Goal: Complete application form: Complete application form

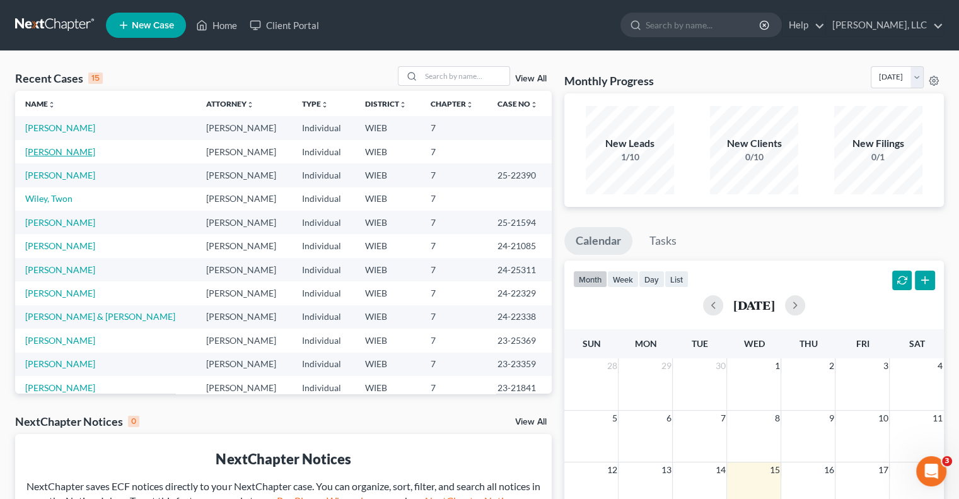
click at [56, 153] on link "[PERSON_NAME]" at bounding box center [60, 151] width 70 height 11
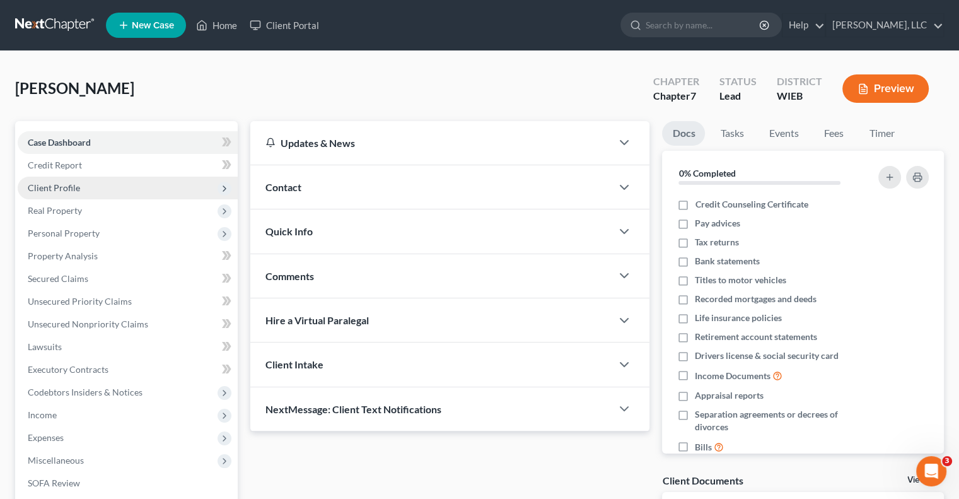
click at [53, 188] on span "Client Profile" at bounding box center [54, 187] width 52 height 11
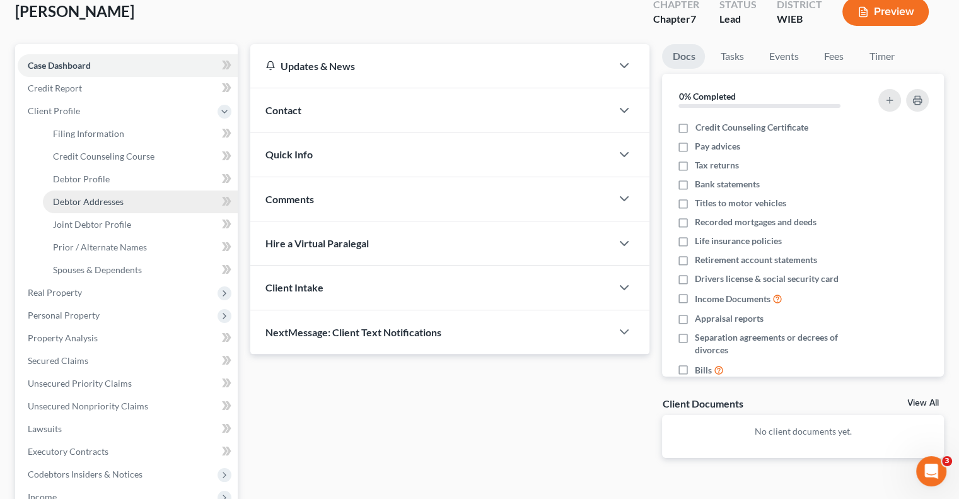
scroll to position [126, 0]
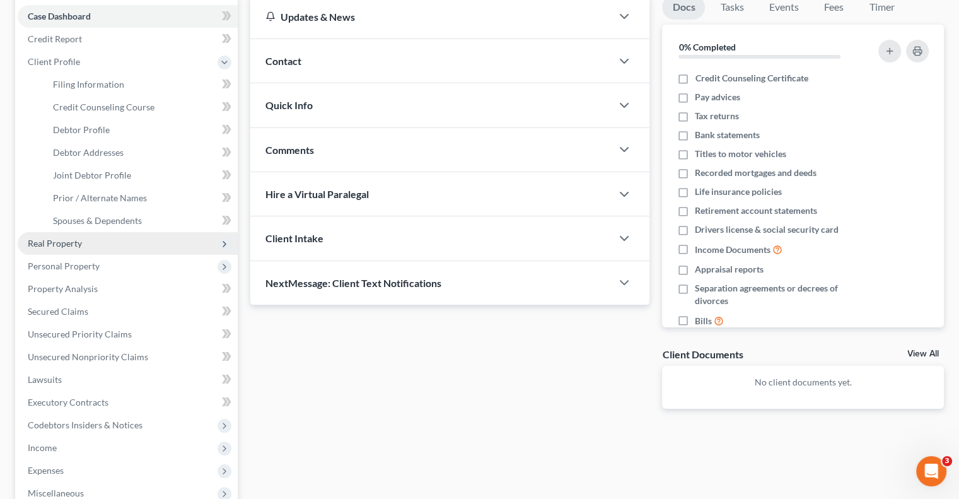
click at [81, 244] on span "Real Property" at bounding box center [55, 243] width 54 height 11
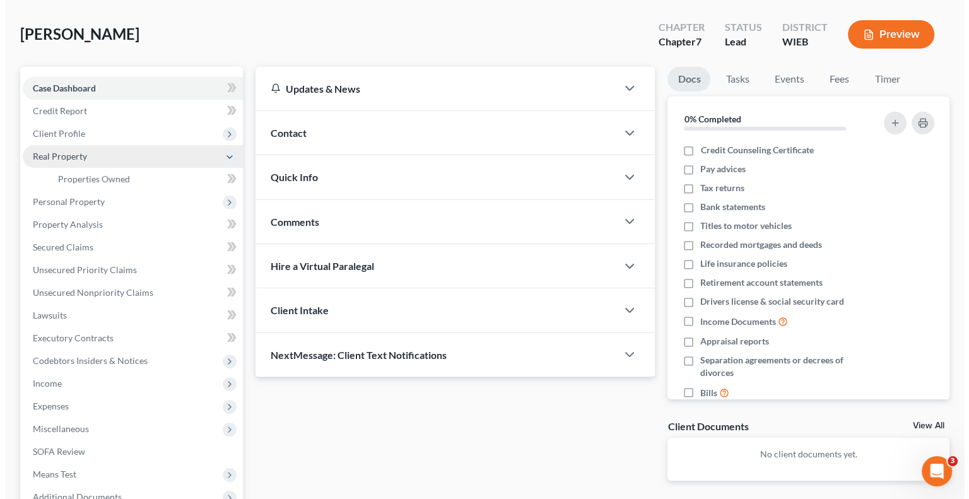
scroll to position [0, 0]
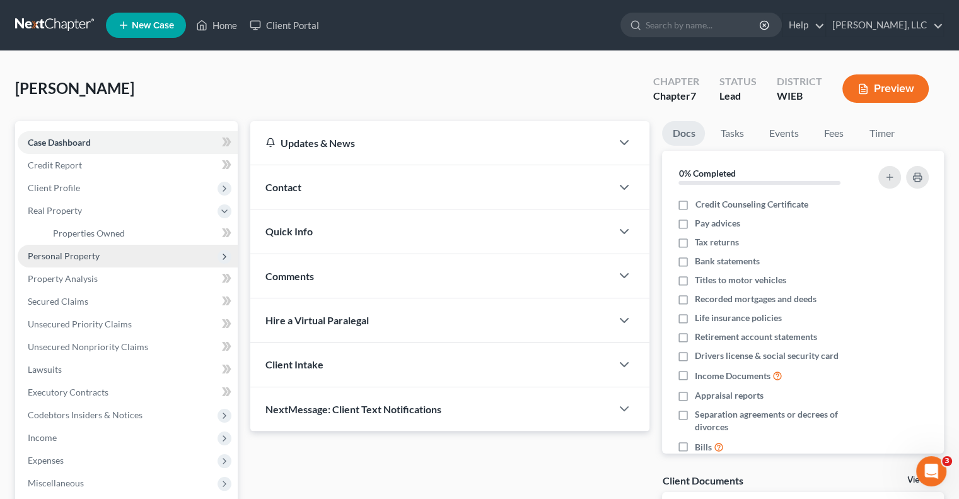
click at [72, 257] on span "Personal Property" at bounding box center [64, 255] width 72 height 11
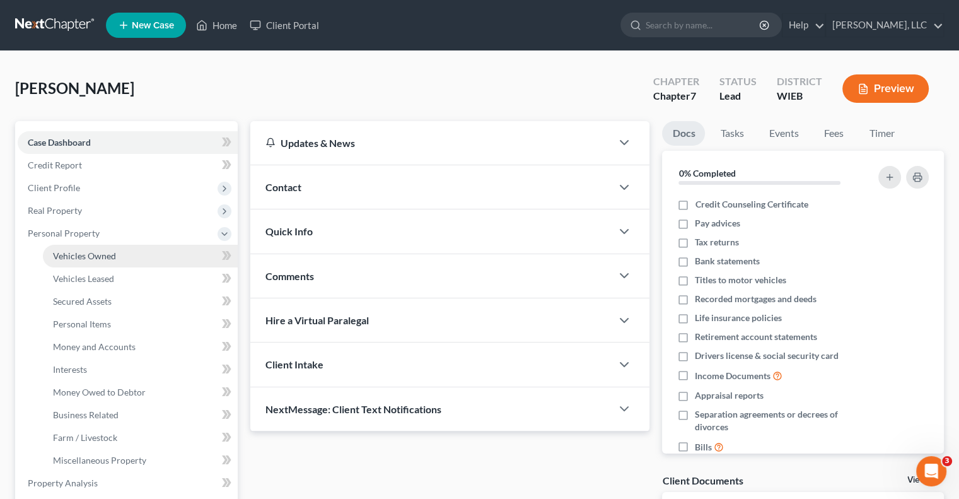
click at [88, 255] on span "Vehicles Owned" at bounding box center [84, 255] width 63 height 11
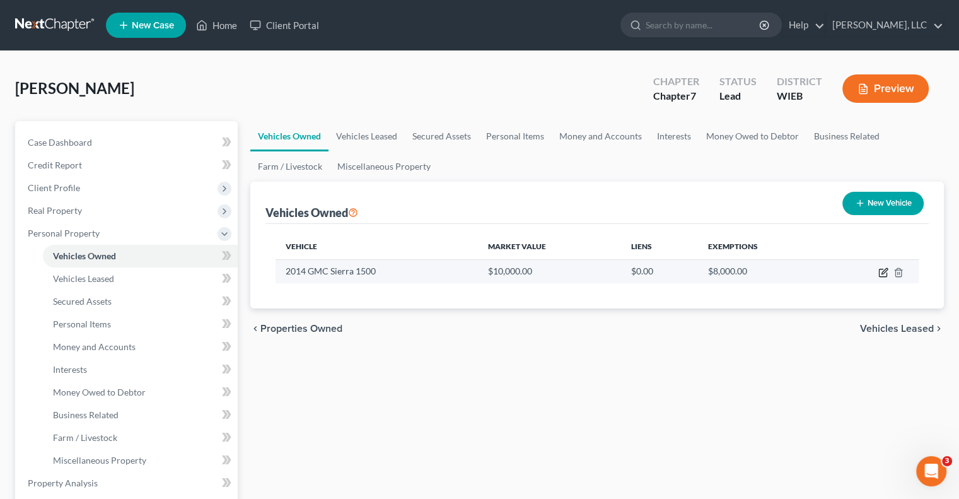
click at [880, 270] on icon "button" at bounding box center [884, 272] width 10 height 10
select select "1"
select select "12"
select select "2"
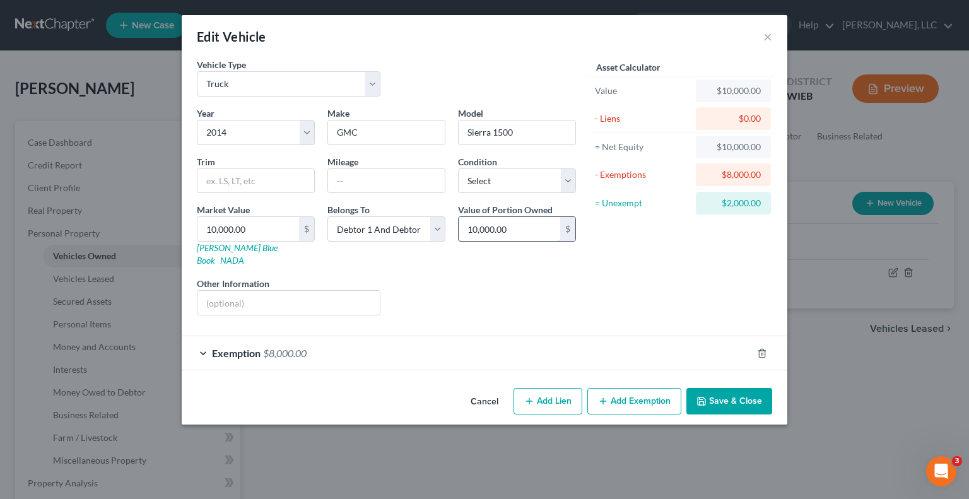
click at [521, 228] on input "10,000.00" at bounding box center [510, 229] width 102 height 24
type input "12,004"
click at [693, 336] on div "Exemption $8,000.00" at bounding box center [467, 352] width 570 height 33
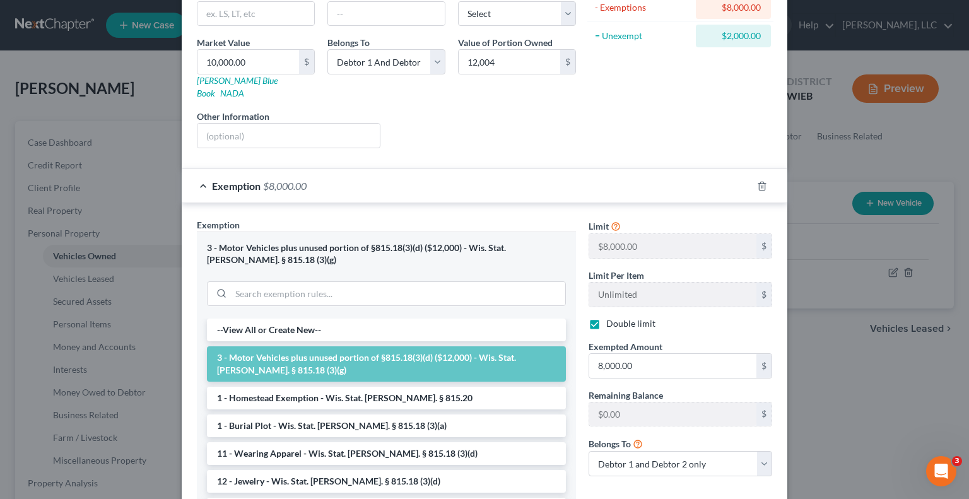
scroll to position [189, 0]
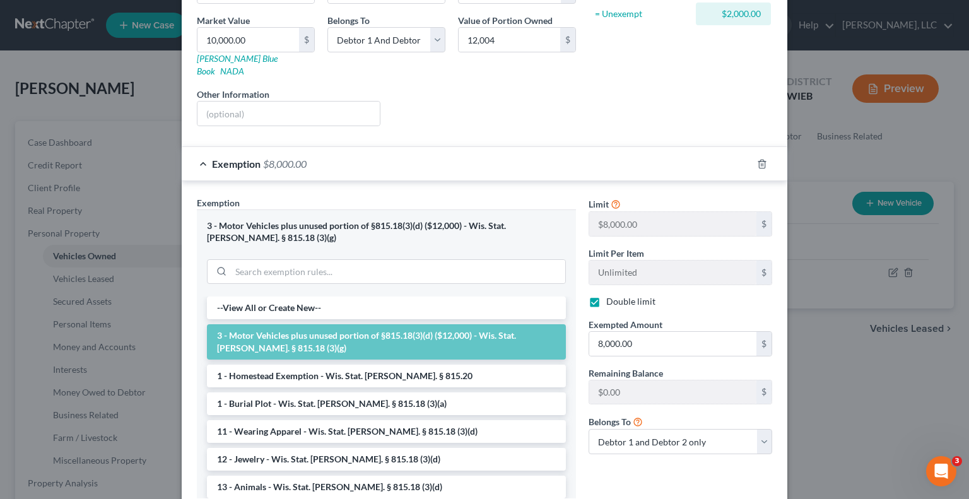
click at [353, 209] on div "3 - Motor Vehicles plus unused portion of §815.18(3)(d) ($12,000) - Wis. Stat. …" at bounding box center [386, 252] width 379 height 87
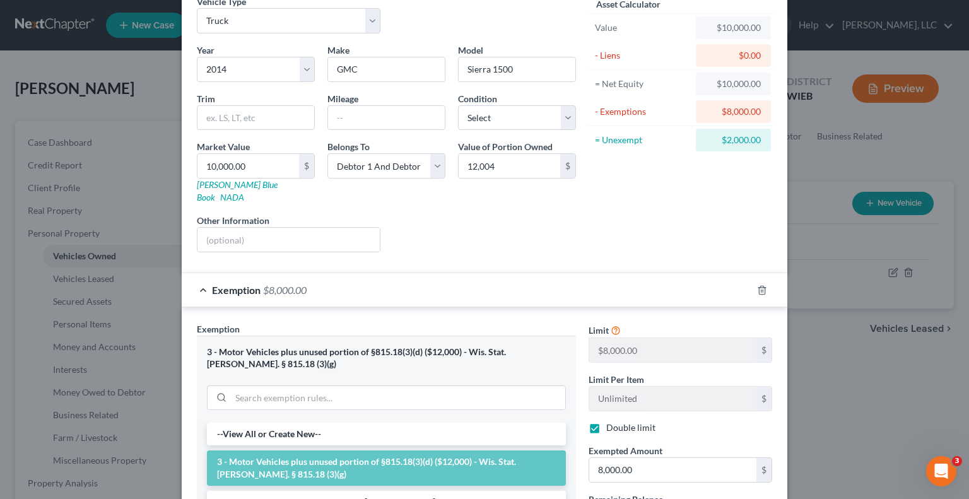
scroll to position [0, 0]
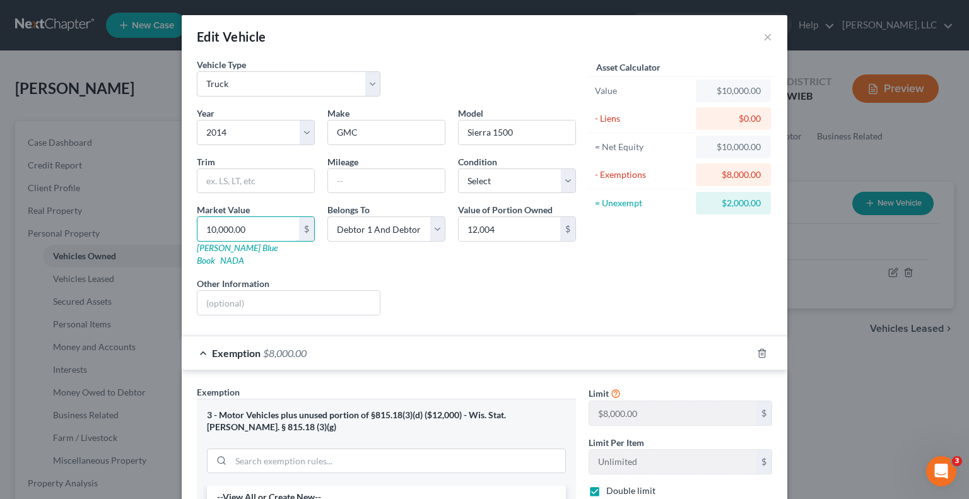
type input "1"
type input "1.00"
type input "12"
type input "12.00"
type input "120"
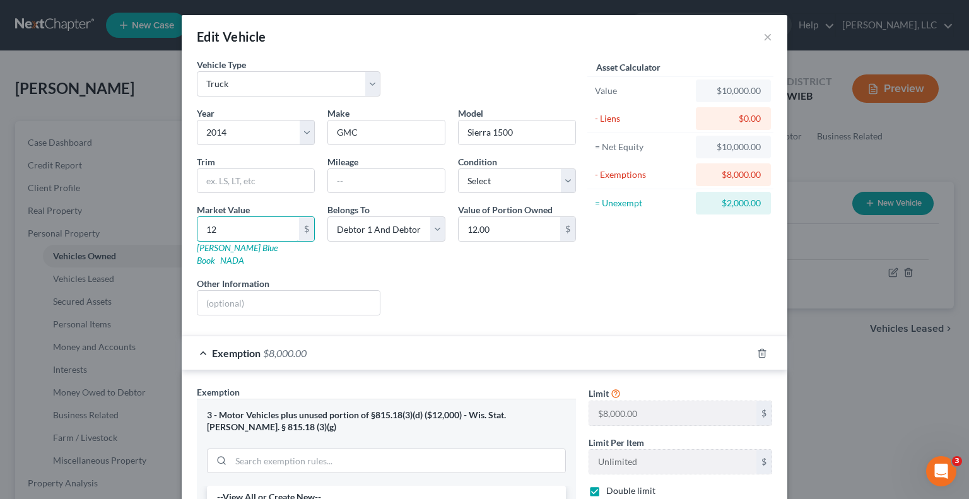
type input "120.00"
type input "1200"
type input "1,200.00"
type input "1,2004"
type input "12,004.00"
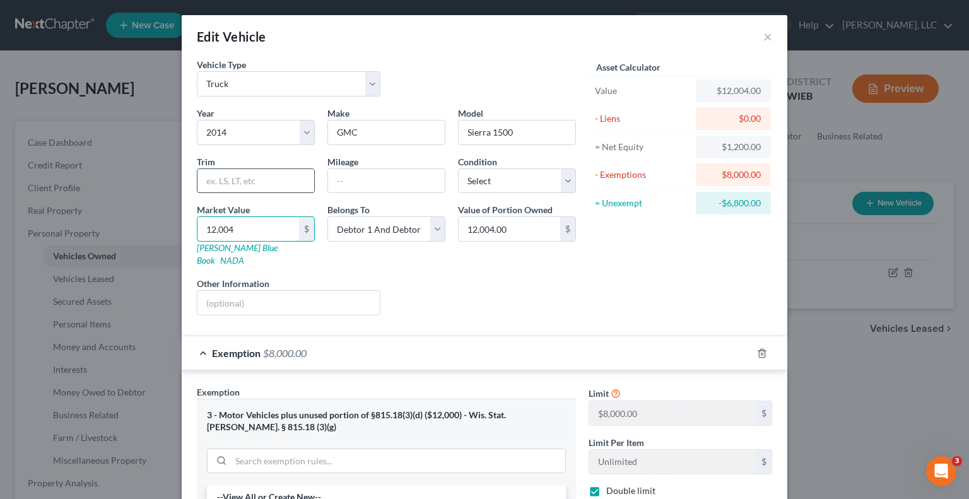
type input "12,004"
click at [246, 184] on input "text" at bounding box center [255, 181] width 117 height 24
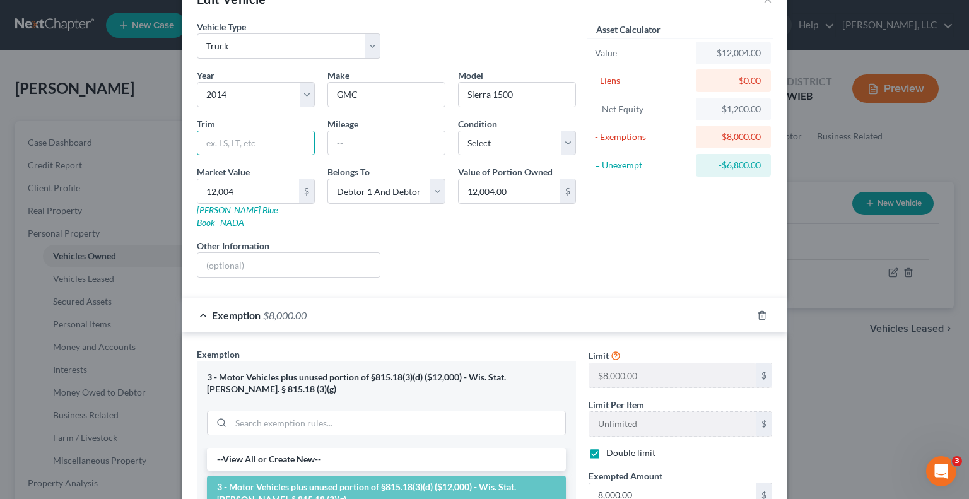
scroll to position [12, 0]
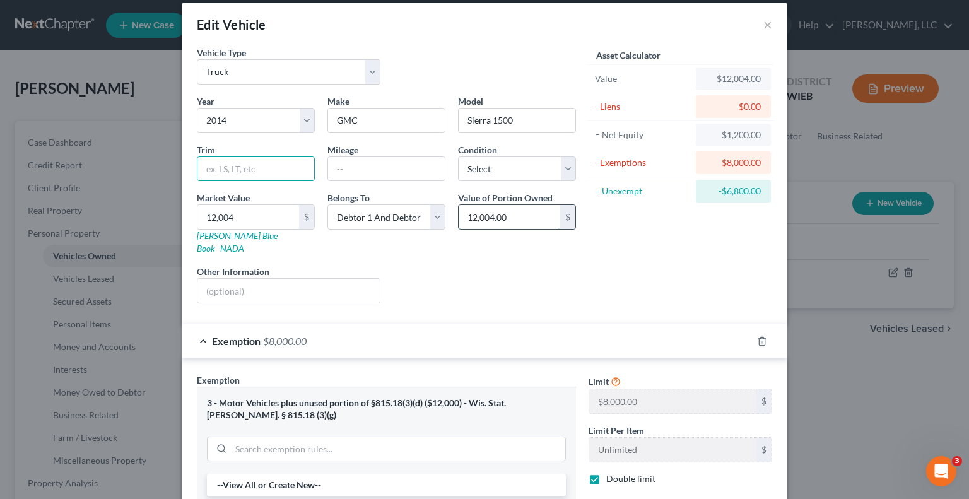
click at [513, 223] on input "12,004.00" at bounding box center [510, 217] width 102 height 24
click at [274, 175] on input "text" at bounding box center [255, 169] width 117 height 24
drag, startPoint x: 343, startPoint y: 169, endPoint x: 343, endPoint y: 176, distance: 6.9
click at [343, 169] on input "text" at bounding box center [386, 169] width 117 height 24
click at [294, 279] on input "text" at bounding box center [288, 291] width 182 height 24
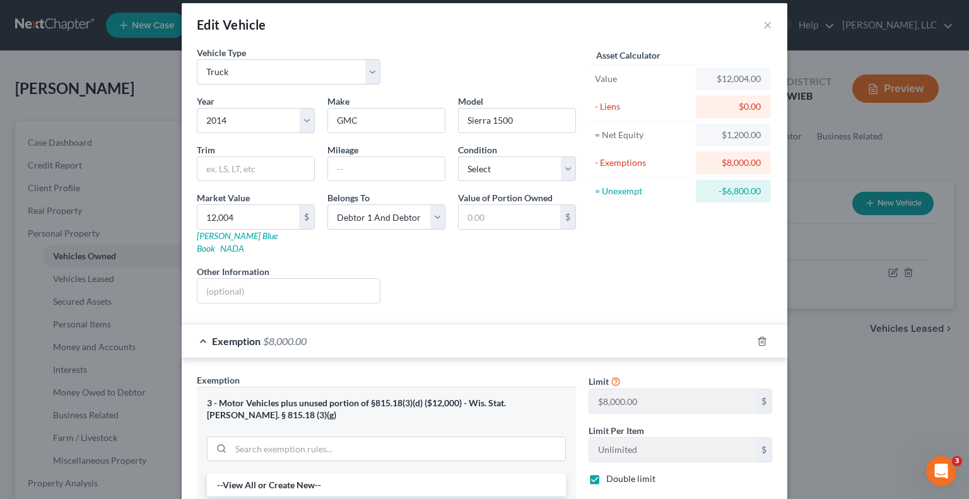
click at [562, 277] on div "Liens Select" at bounding box center [485, 284] width 196 height 38
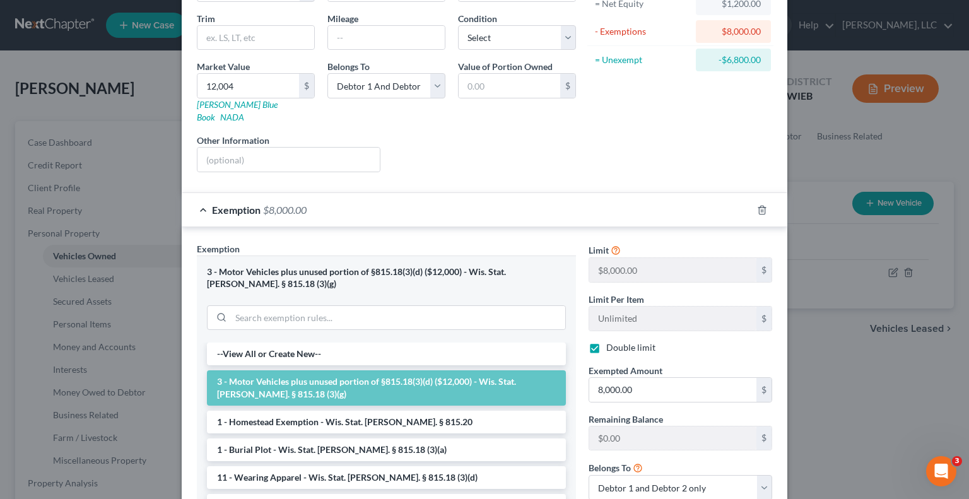
scroll to position [264, 0]
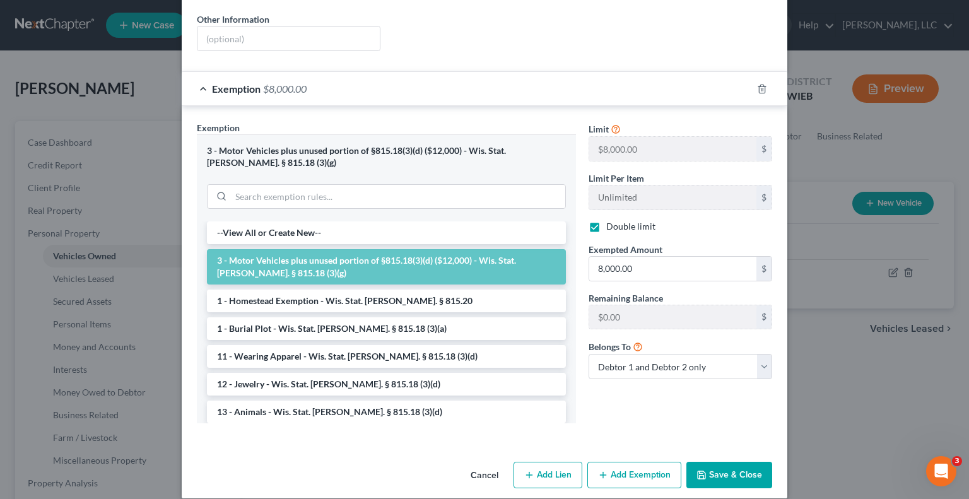
click at [711, 462] on button "Save & Close" at bounding box center [729, 475] width 86 height 26
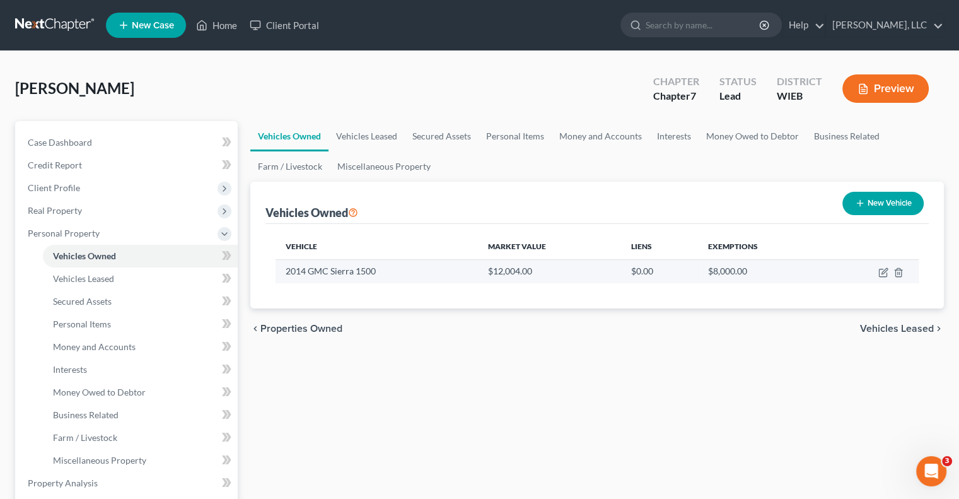
click at [886, 277] on td at bounding box center [873, 271] width 93 height 24
click at [883, 274] on icon "button" at bounding box center [884, 272] width 10 height 10
select select "1"
select select "12"
select select "2"
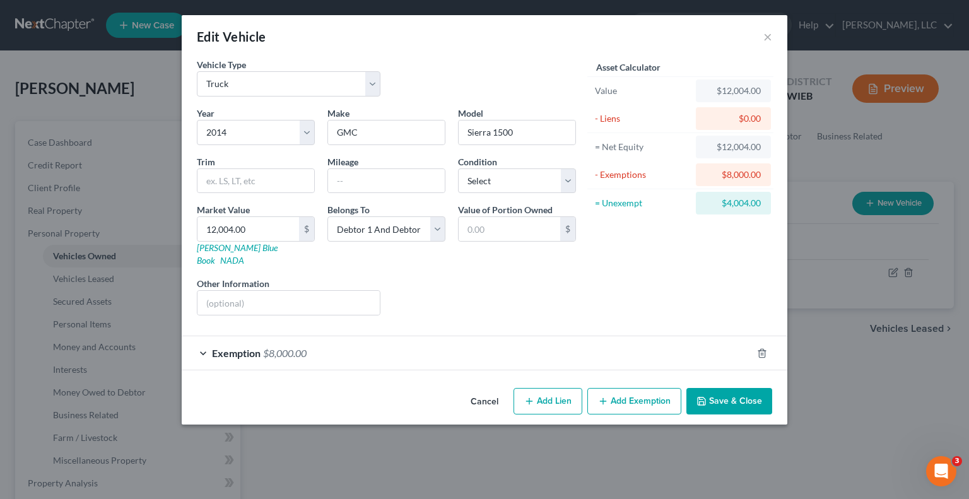
click at [221, 347] on span "Exemption" at bounding box center [236, 353] width 49 height 12
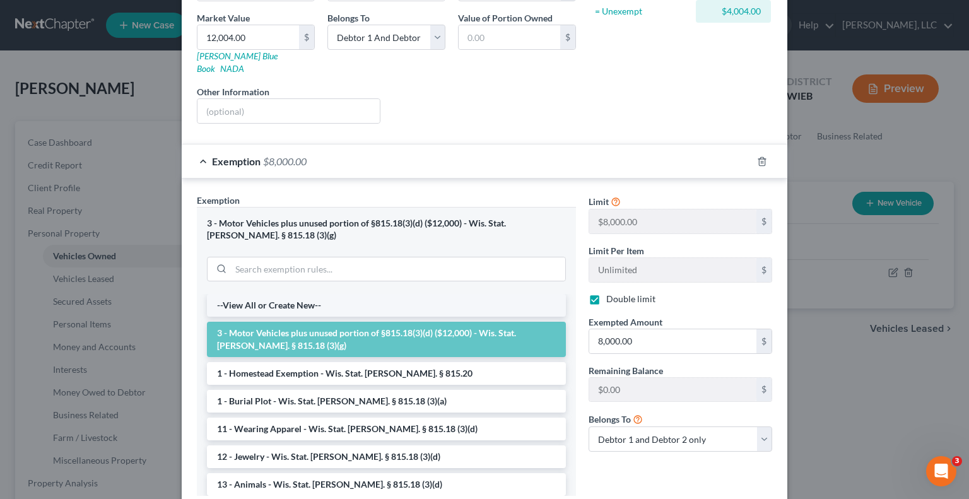
scroll to position [252, 0]
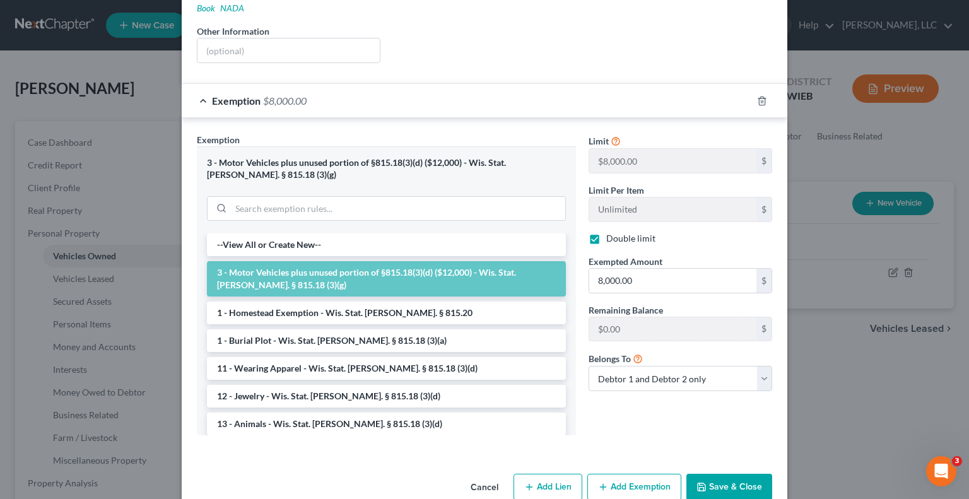
click at [351, 261] on li "3 - Motor Vehicles plus unused portion of §815.18(3)(d) ($12,000) - Wis. Stat. …" at bounding box center [386, 278] width 359 height 35
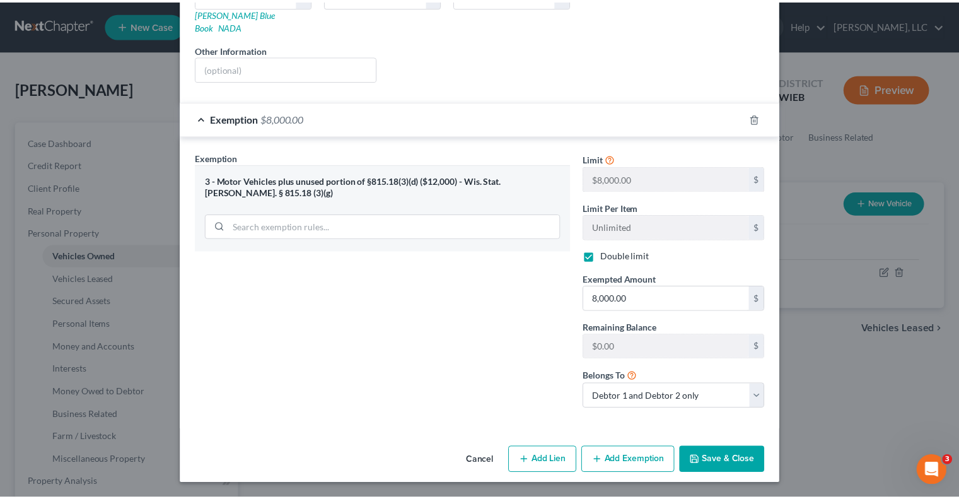
scroll to position [220, 0]
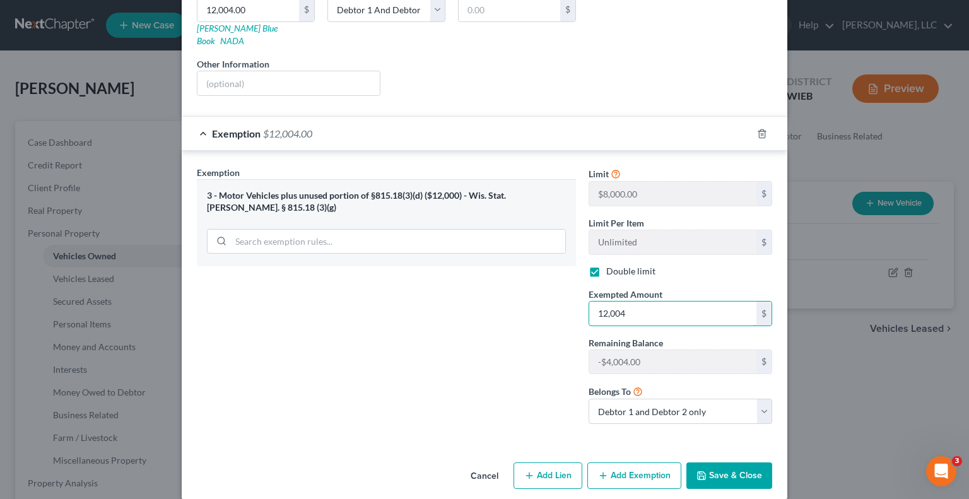
type input "12,004"
click at [747, 462] on button "Save & Close" at bounding box center [729, 475] width 86 height 26
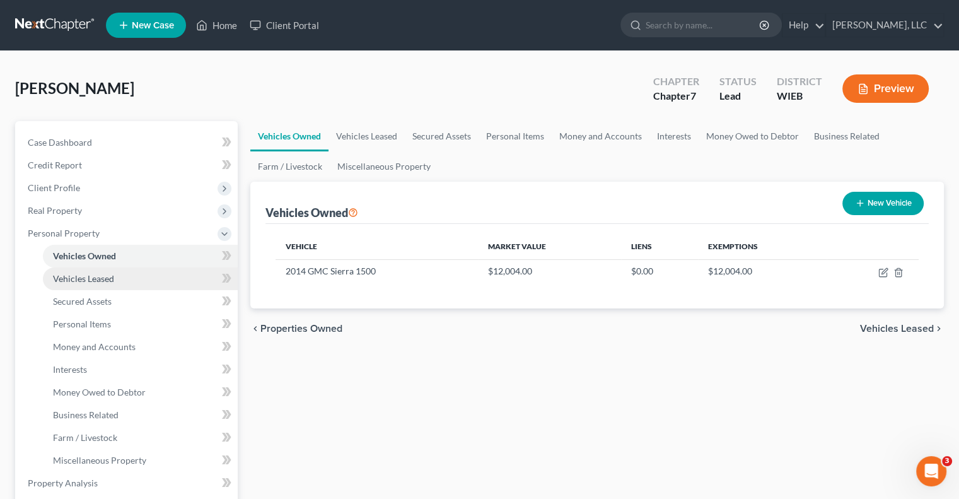
click at [111, 266] on link "Vehicles Owned" at bounding box center [140, 256] width 195 height 23
click at [109, 277] on span "Vehicles Leased" at bounding box center [83, 278] width 61 height 11
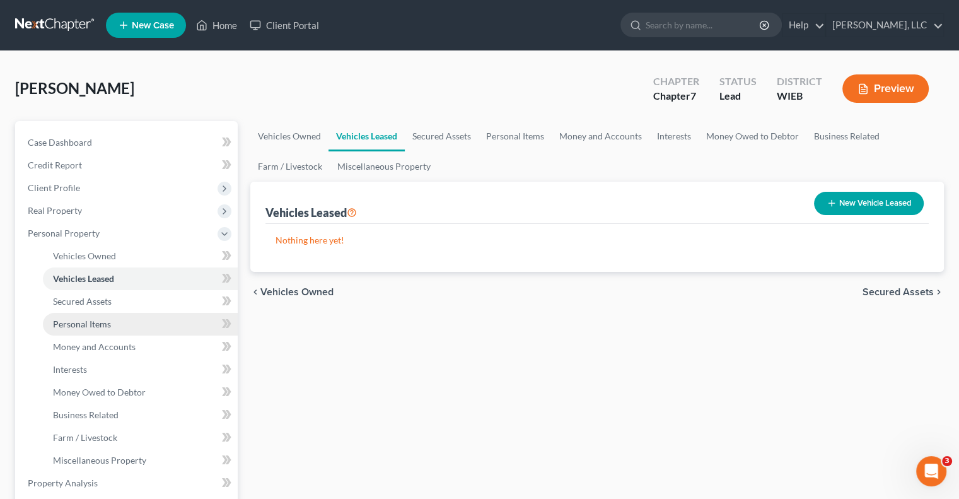
click at [122, 317] on link "Personal Items" at bounding box center [140, 324] width 195 height 23
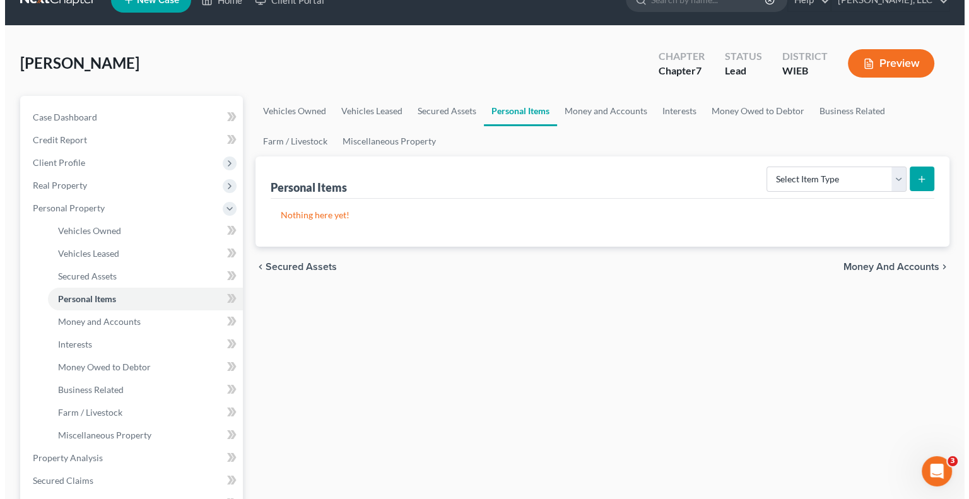
scroll to position [30, 0]
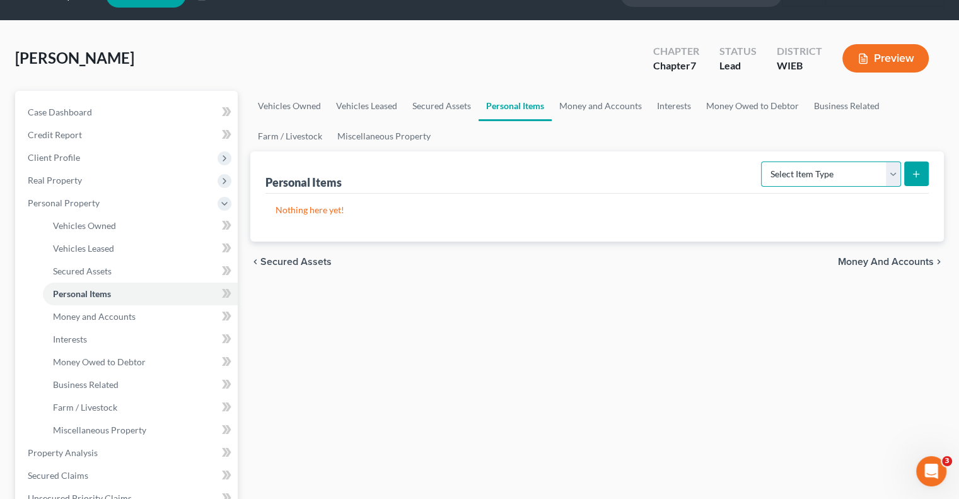
click at [890, 173] on select "Select Item Type Clothing Collectibles Of Value Electronics Firearms Household …" at bounding box center [831, 173] width 140 height 25
select select "clothing"
click at [763, 161] on select "Select Item Type Clothing Collectibles Of Value Electronics Firearms Household …" at bounding box center [831, 173] width 140 height 25
click at [913, 171] on icon "submit" at bounding box center [917, 174] width 10 height 10
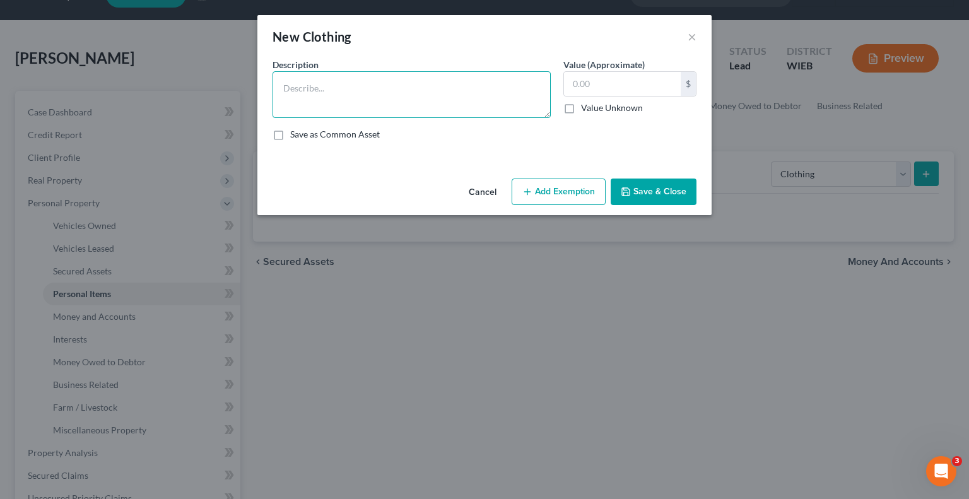
click at [394, 84] on textarea at bounding box center [412, 94] width 278 height 47
type textarea "Clothing"
click at [611, 86] on input "text" at bounding box center [622, 84] width 117 height 24
click at [378, 83] on textarea "Clothing" at bounding box center [412, 94] width 278 height 47
click at [611, 92] on input "100" at bounding box center [622, 84] width 117 height 24
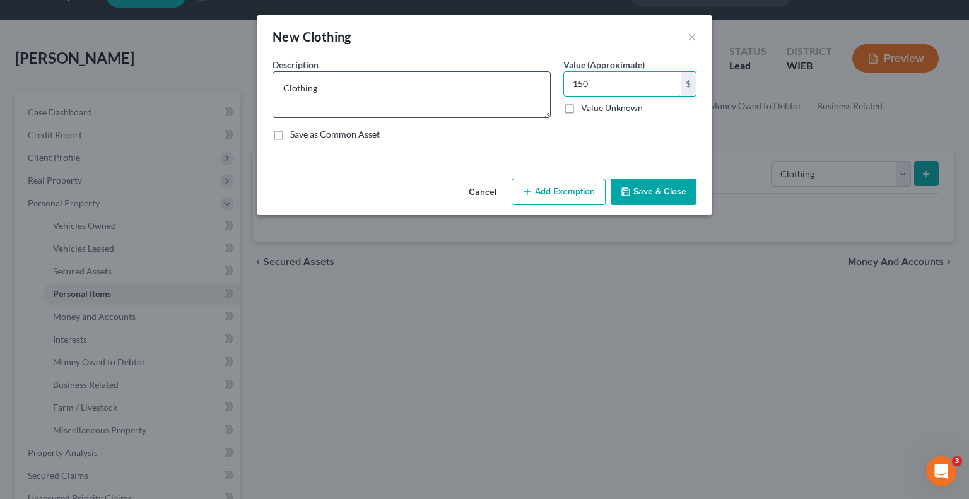
type input "150"
click at [452, 88] on textarea "Clothing" at bounding box center [412, 94] width 278 height 47
type textarea "Clothing for 1 woman"
click at [541, 196] on button "Add Exemption" at bounding box center [559, 192] width 94 height 26
select select "2"
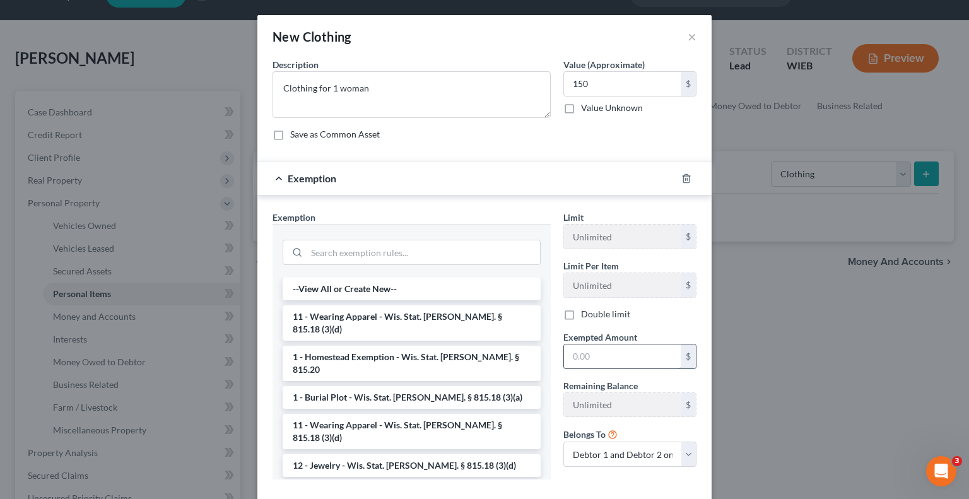
click at [590, 357] on input "text" at bounding box center [622, 356] width 117 height 24
type input "150"
click at [349, 307] on li "11 - Wearing Apparel - Wis. Stat. [PERSON_NAME]. § 815.18 (3)(d)" at bounding box center [412, 322] width 258 height 35
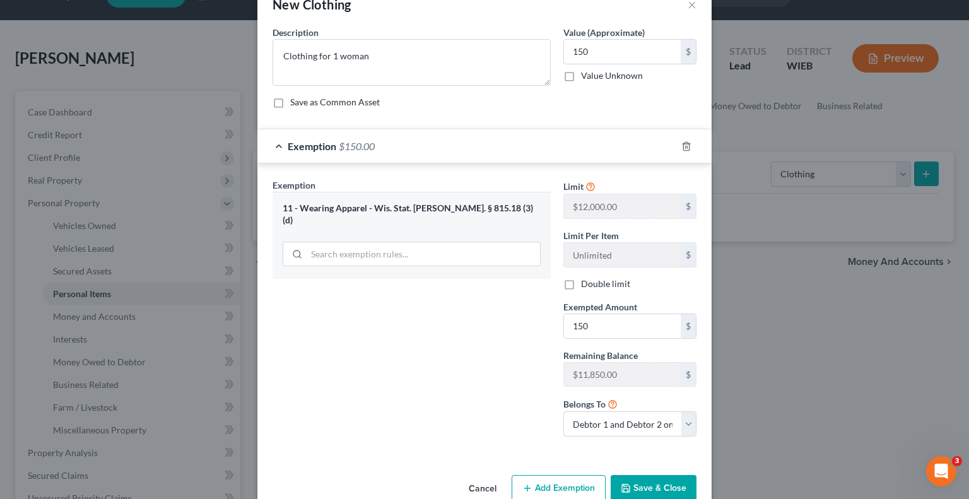
scroll to position [58, 0]
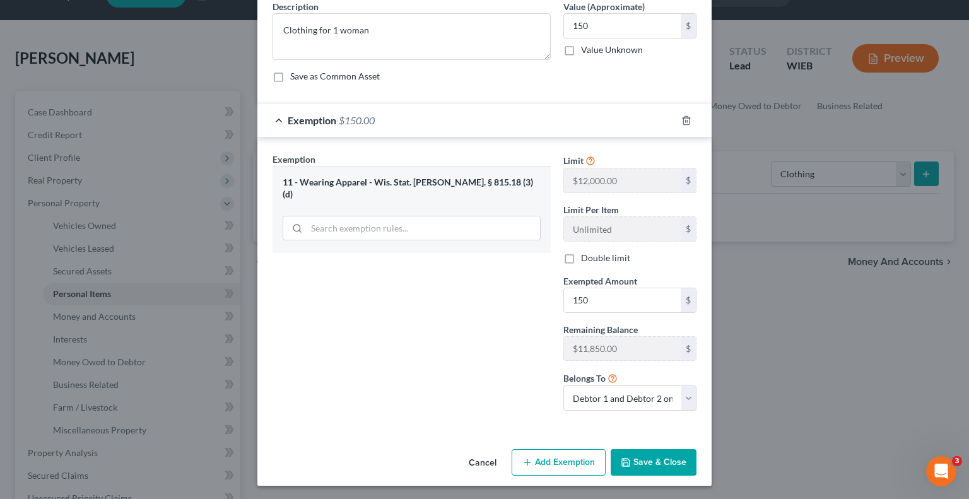
click at [650, 454] on button "Save & Close" at bounding box center [654, 462] width 86 height 26
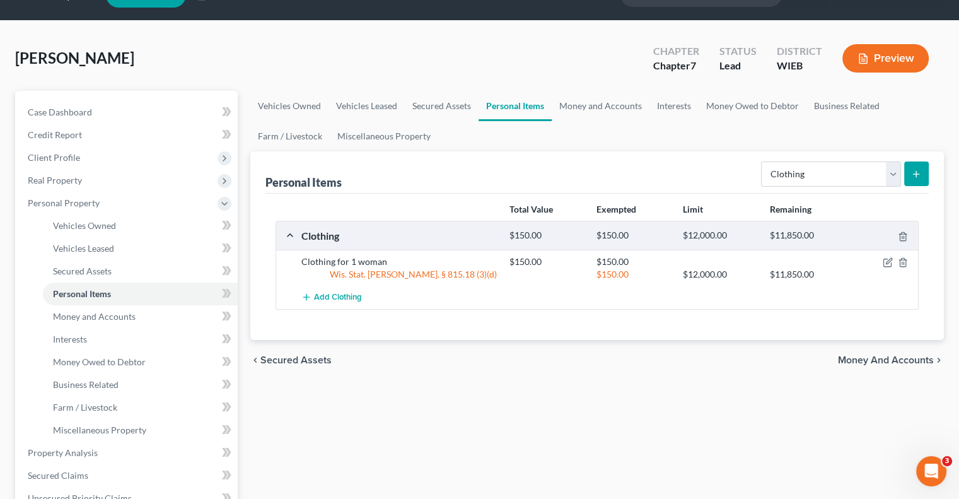
click at [917, 174] on icon "submit" at bounding box center [917, 174] width 10 height 10
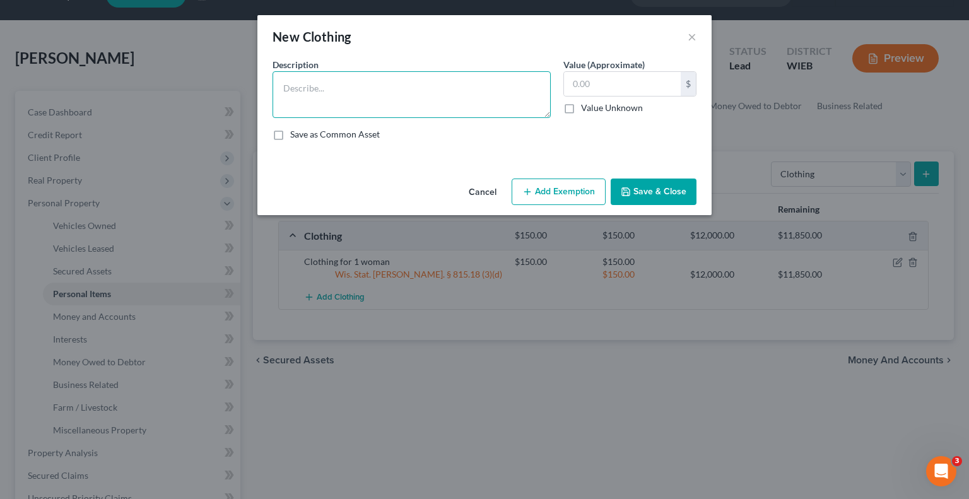
click at [337, 98] on textarea at bounding box center [412, 94] width 278 height 47
type textarea "Clothing for 1 man"
click at [578, 83] on input "text" at bounding box center [622, 84] width 117 height 24
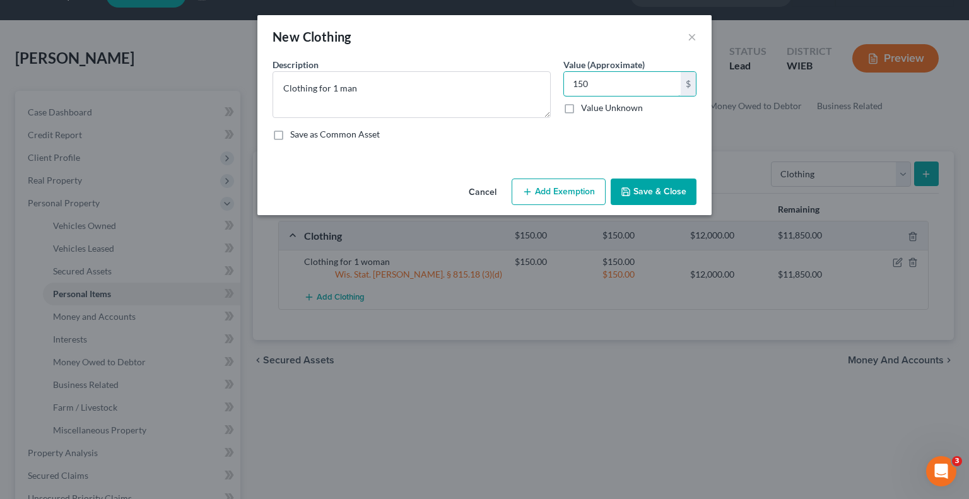
type input "150"
click at [561, 184] on button "Add Exemption" at bounding box center [559, 192] width 94 height 26
select select "2"
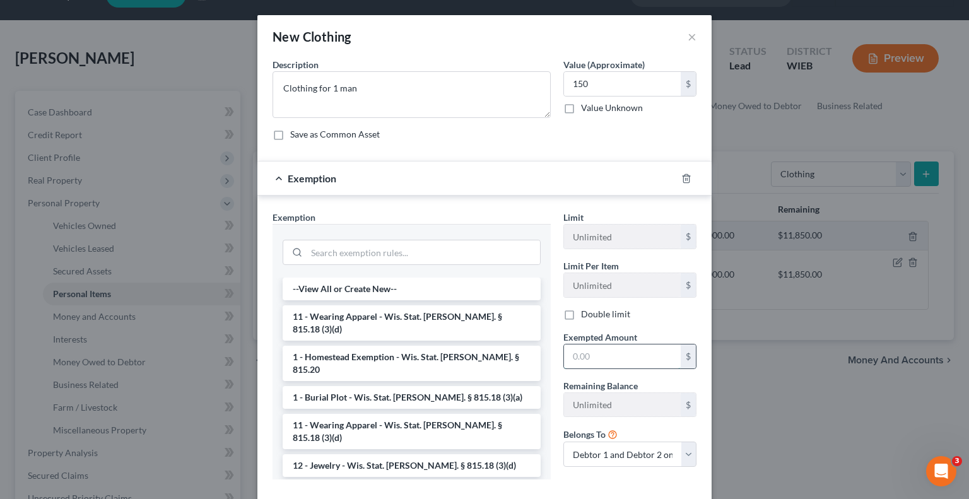
click at [601, 354] on input "text" at bounding box center [622, 356] width 117 height 24
type input "150"
click at [386, 317] on li "11 - Wearing Apparel - Wis. Stat. [PERSON_NAME]. § 815.18 (3)(d)" at bounding box center [412, 322] width 258 height 35
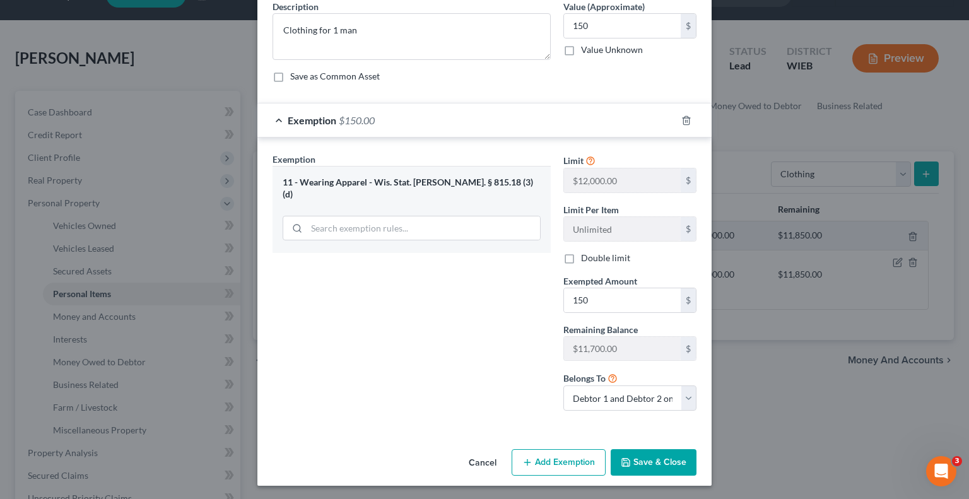
click at [651, 461] on button "Save & Close" at bounding box center [654, 462] width 86 height 26
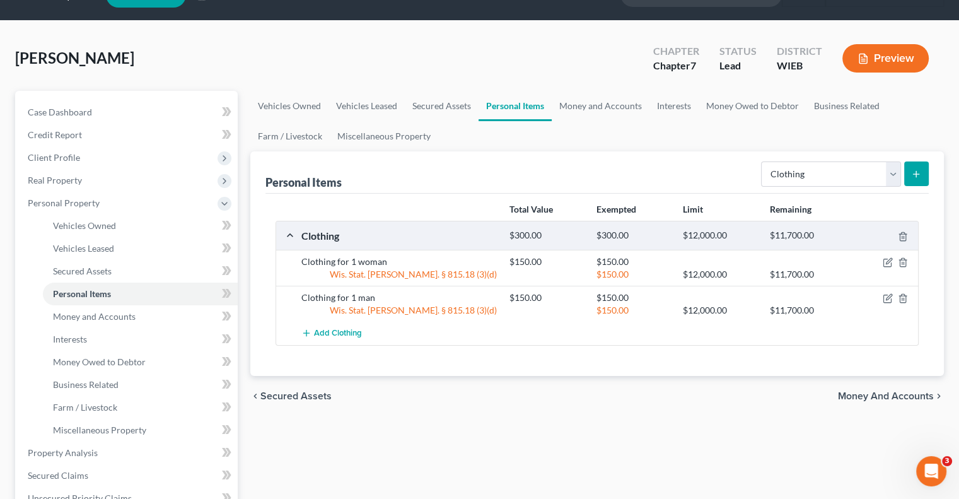
click at [918, 173] on icon "submit" at bounding box center [917, 174] width 10 height 10
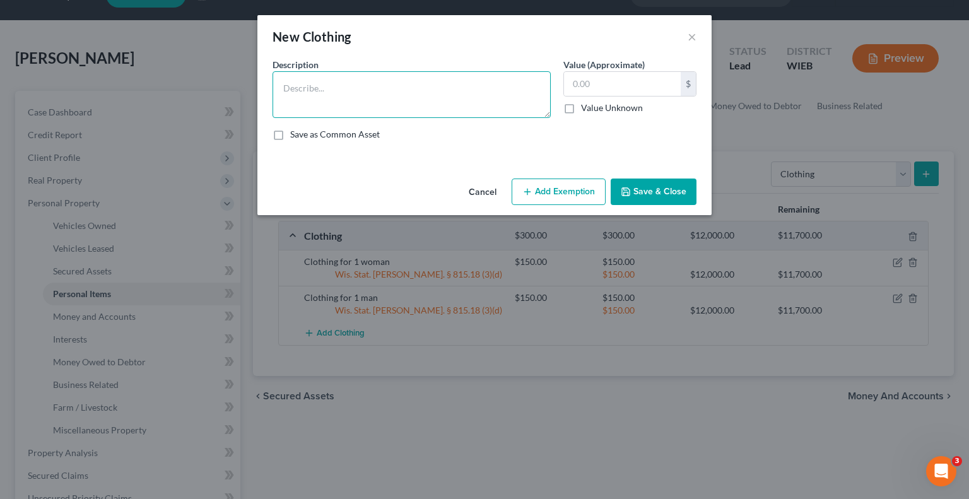
click at [366, 91] on textarea at bounding box center [412, 94] width 278 height 47
type textarea "Clothes for 2 boys"
click at [575, 87] on input "text" at bounding box center [622, 84] width 117 height 24
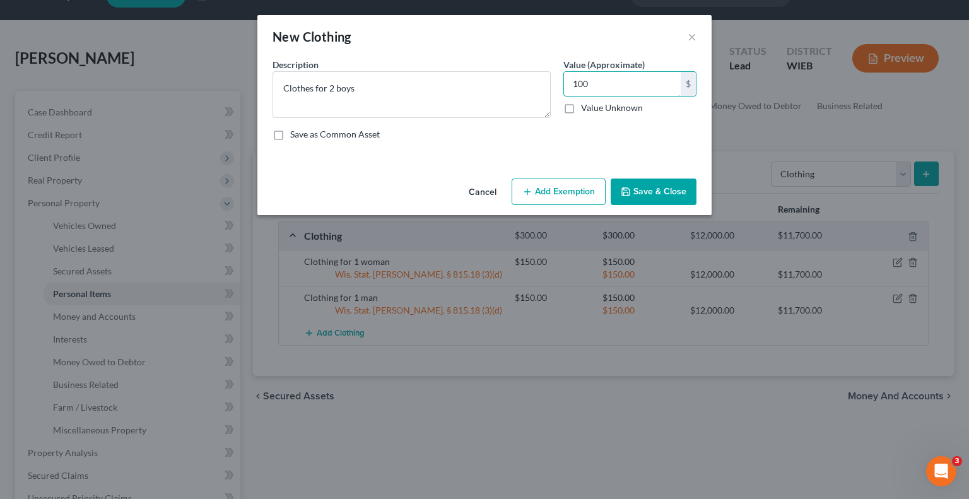
type input "100"
click at [560, 189] on button "Add Exemption" at bounding box center [559, 192] width 94 height 26
select select "2"
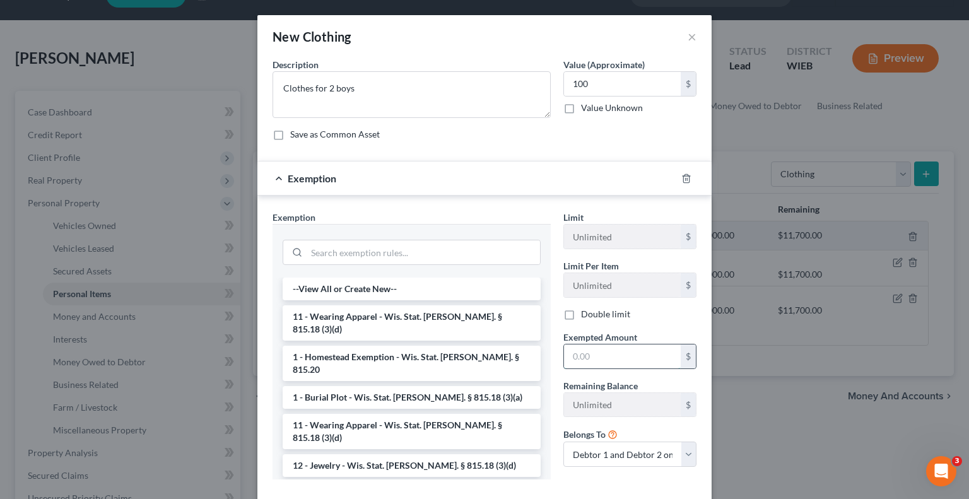
click at [575, 353] on input "text" at bounding box center [622, 356] width 117 height 24
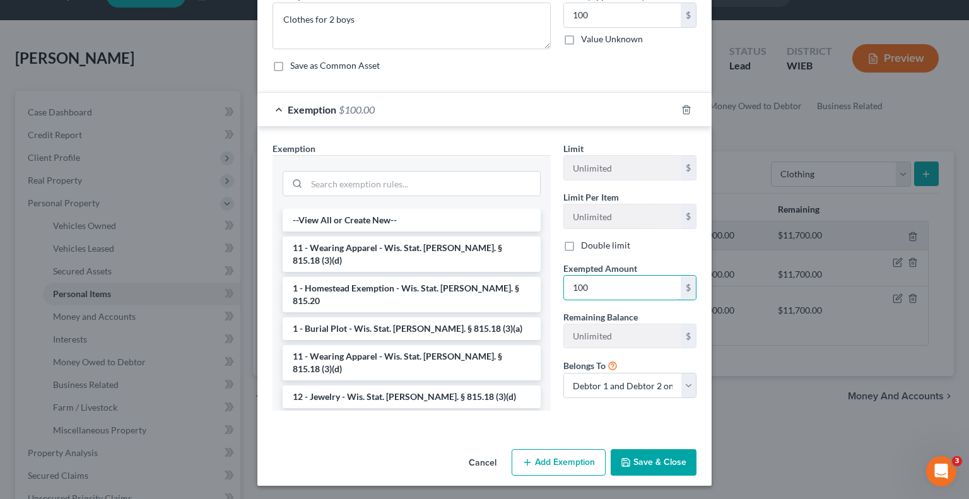
scroll to position [69, 0]
type input "100"
click at [405, 244] on li "11 - Wearing Apparel - Wis. Stat. [PERSON_NAME]. § 815.18 (3)(d)" at bounding box center [412, 253] width 258 height 35
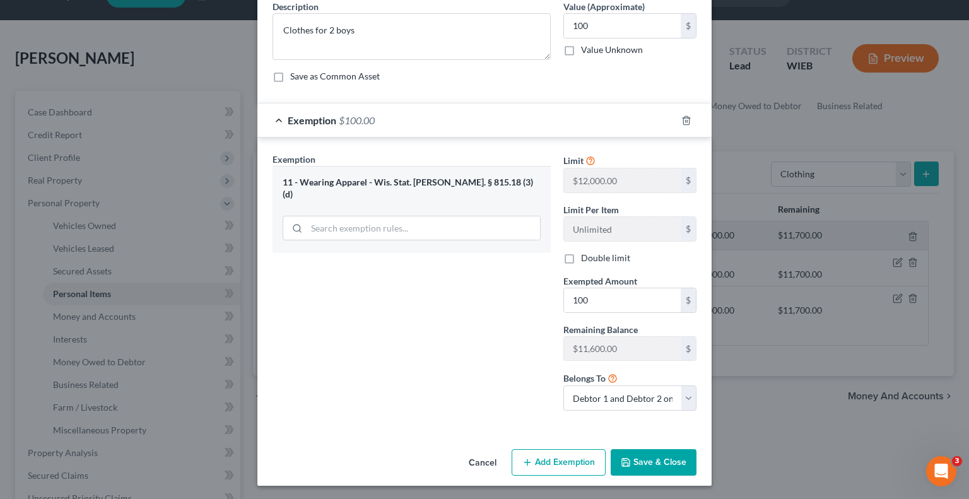
click at [657, 463] on button "Save & Close" at bounding box center [654, 462] width 86 height 26
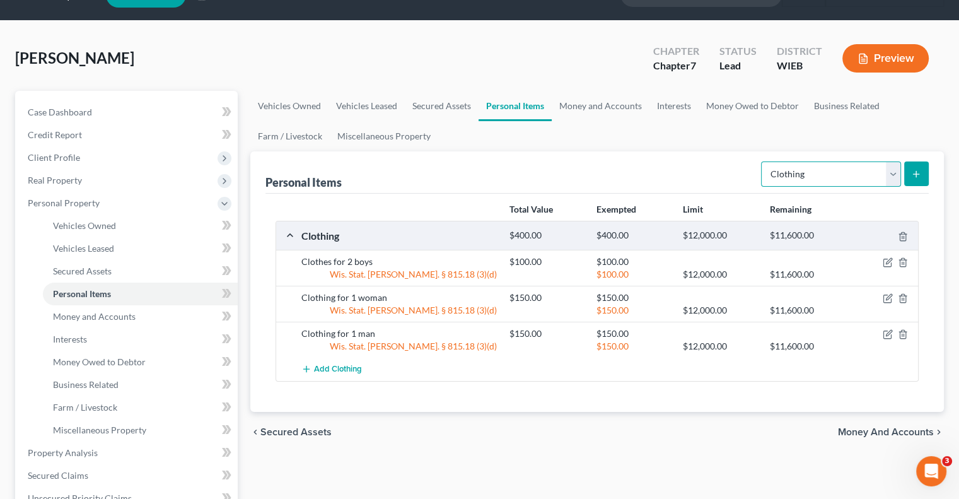
click at [896, 177] on select "Select Item Type Clothing Collectibles Of Value Electronics Firearms Household …" at bounding box center [831, 173] width 140 height 25
select select "household_goods"
click at [763, 161] on select "Select Item Type Clothing Collectibles Of Value Electronics Firearms Household …" at bounding box center [831, 173] width 140 height 25
click at [918, 174] on line "submit" at bounding box center [917, 174] width 6 height 0
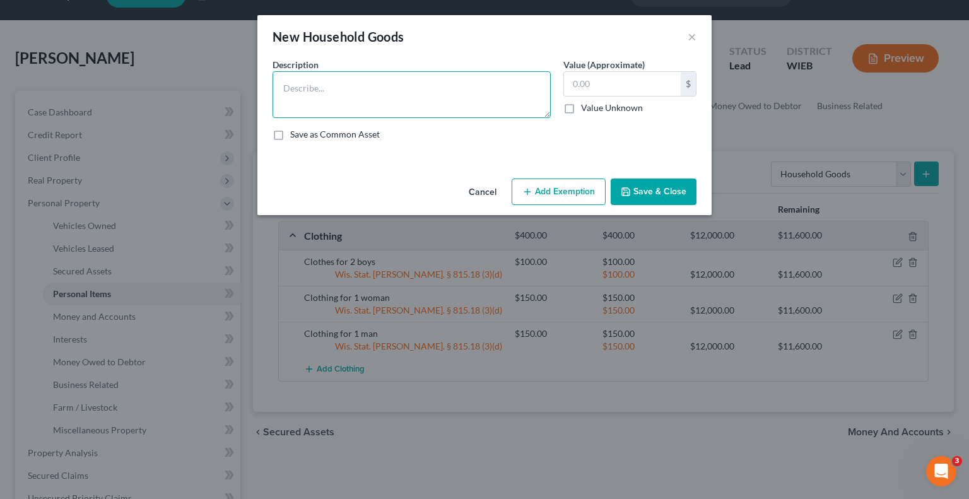
click at [345, 88] on textarea at bounding box center [412, 94] width 278 height 47
type textarea "Platform bed and desk"
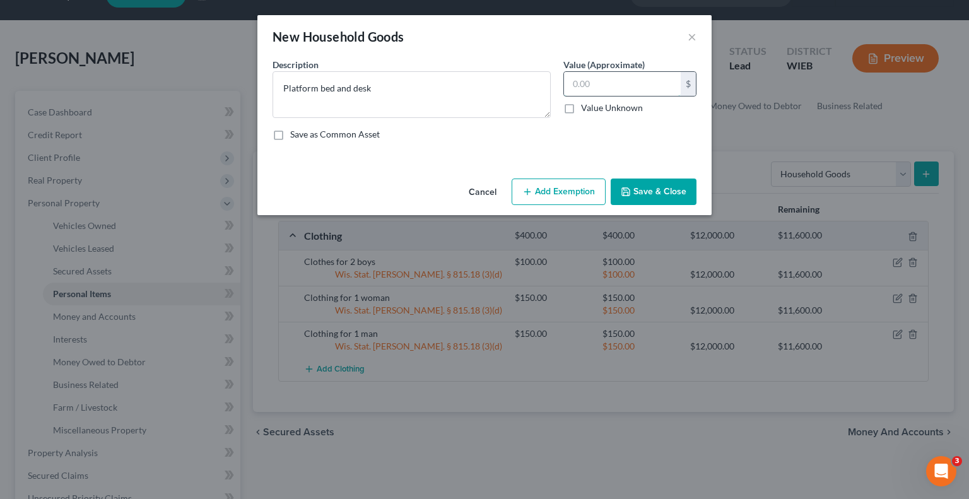
click at [587, 83] on input "text" at bounding box center [622, 84] width 117 height 24
type input "300"
click at [544, 189] on button "Add Exemption" at bounding box center [559, 192] width 94 height 26
select select "2"
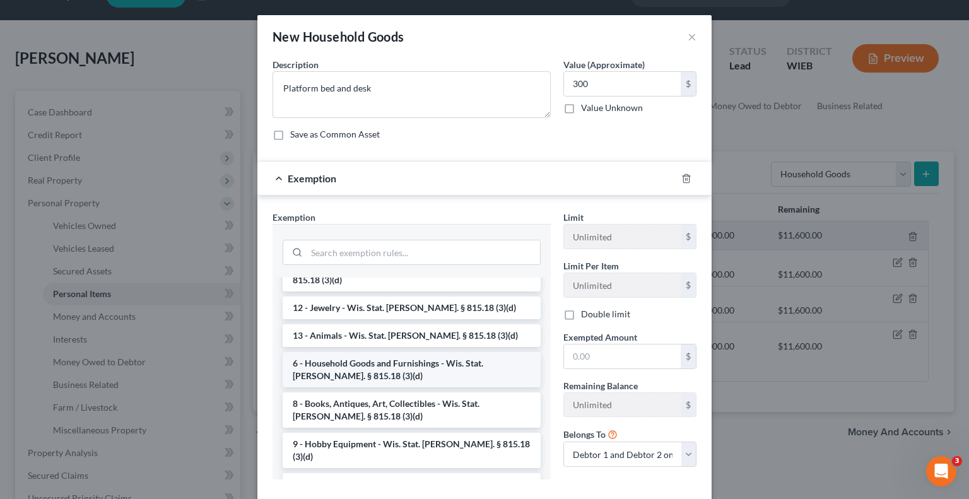
scroll to position [63, 0]
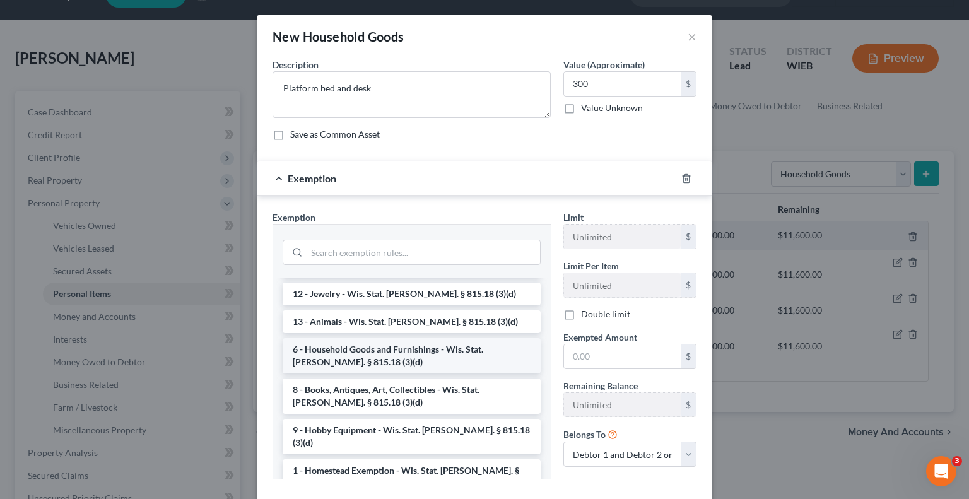
click at [361, 346] on li "6 - Household Goods and Furnishings - Wis. Stat. [PERSON_NAME]. § 815.18 (3)(d)" at bounding box center [412, 355] width 258 height 35
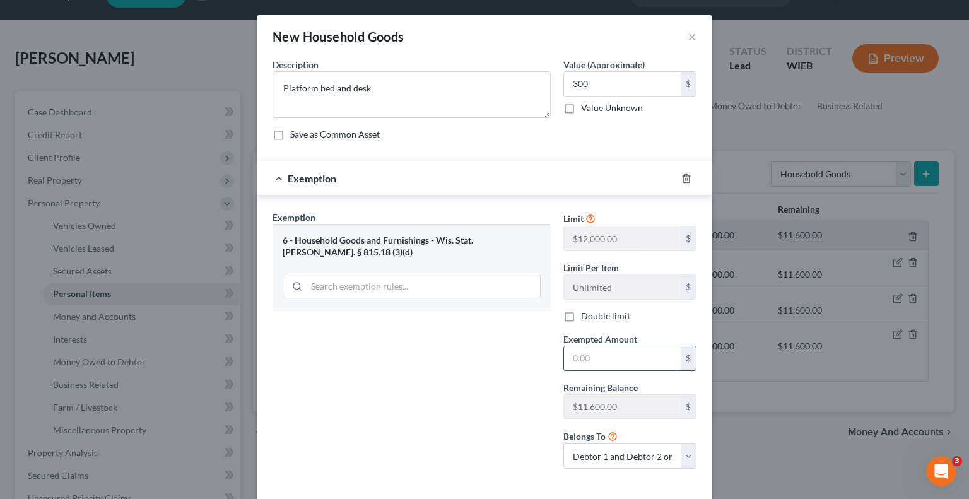
click at [580, 356] on input "text" at bounding box center [622, 358] width 117 height 24
type input "300"
click at [581, 315] on label "Double limit" at bounding box center [605, 316] width 49 height 13
click at [586, 315] on input "Double limit" at bounding box center [590, 314] width 8 height 8
checkbox input "true"
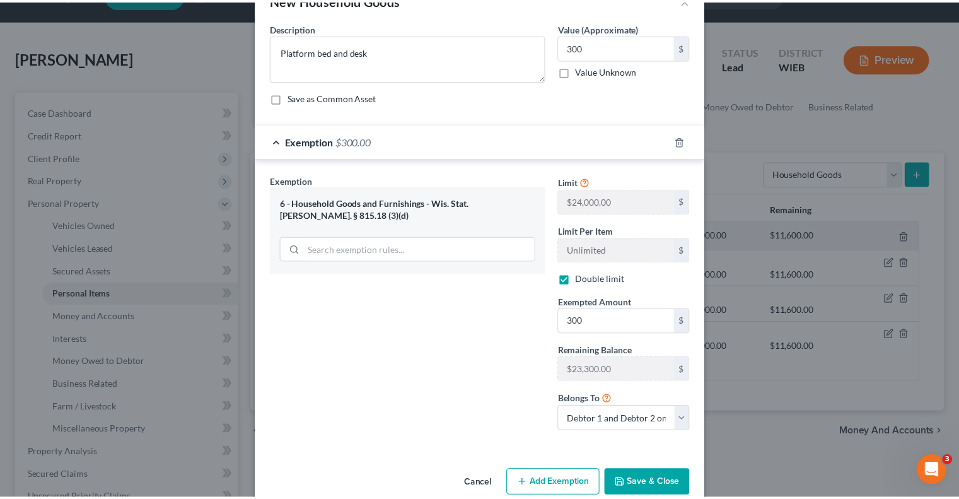
scroll to position [58, 0]
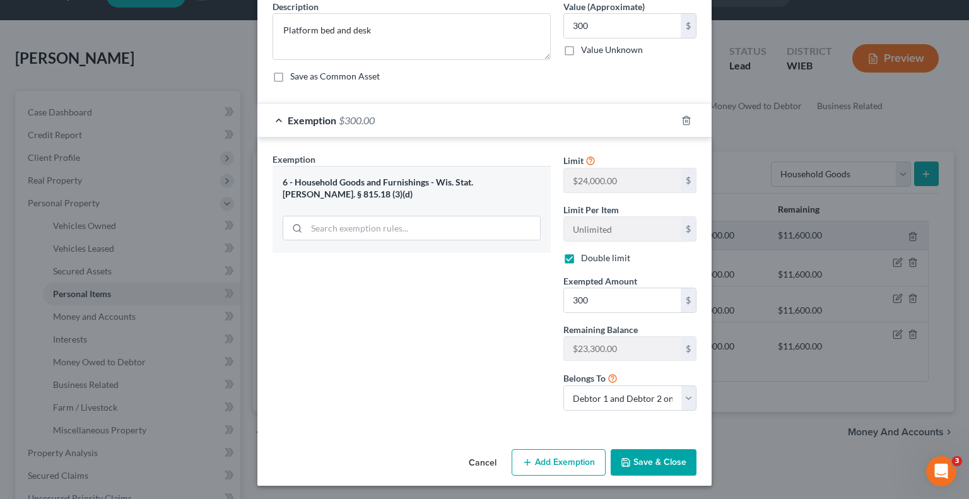
click at [637, 459] on button "Save & Close" at bounding box center [654, 462] width 86 height 26
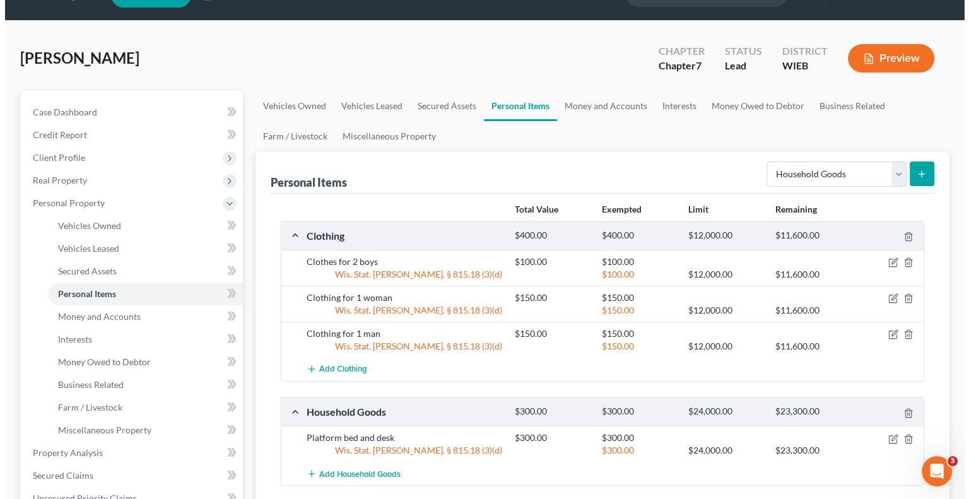
scroll to position [93, 0]
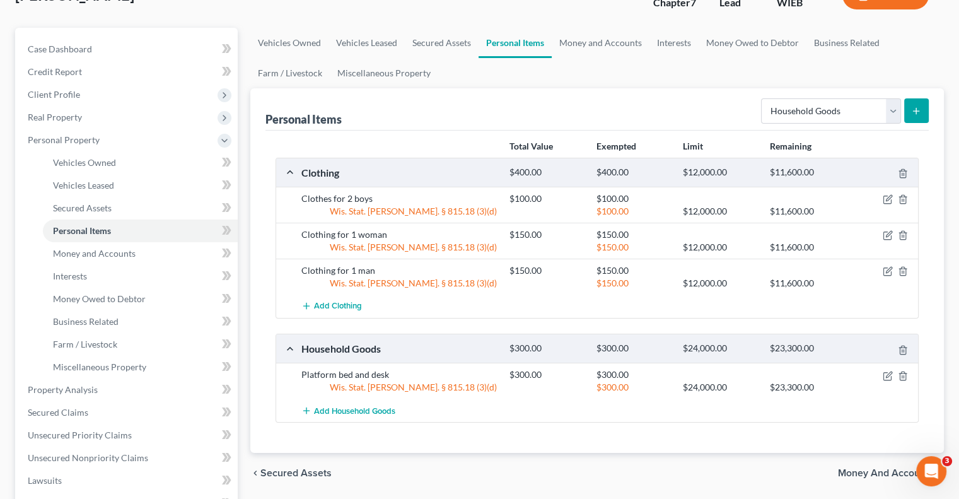
click at [917, 108] on icon "submit" at bounding box center [917, 111] width 10 height 10
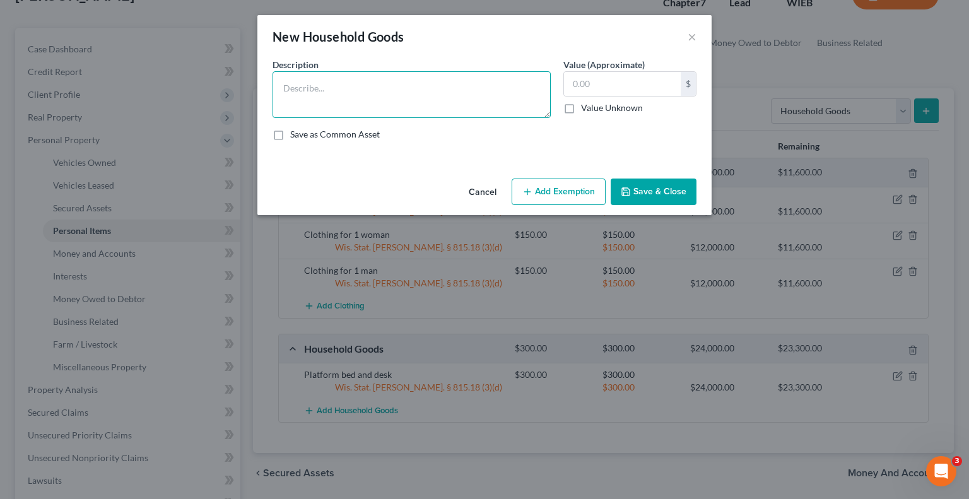
drag, startPoint x: 300, startPoint y: 99, endPoint x: 312, endPoint y: 97, distance: 11.5
click at [300, 98] on textarea at bounding box center [412, 94] width 278 height 47
click at [280, 88] on textarea "Bed, desk and dresser" at bounding box center [412, 94] width 278 height 47
click at [290, 85] on textarea "2 Bed, desk and dresser" at bounding box center [412, 94] width 278 height 47
click at [294, 85] on textarea "2 Bed, desk and dresser" at bounding box center [412, 94] width 278 height 47
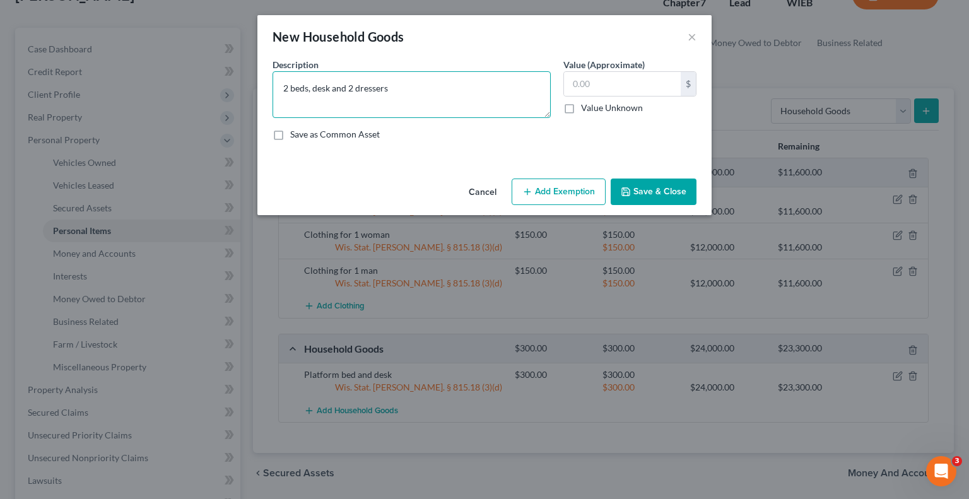
click at [399, 89] on textarea "2 beds, desk and 2 dressers" at bounding box center [412, 94] width 278 height 47
click at [626, 87] on input "text" at bounding box center [622, 84] width 117 height 24
click at [397, 90] on textarea "2 beds, desk and 2 dressers" at bounding box center [412, 94] width 278 height 47
click at [598, 85] on input "text" at bounding box center [622, 84] width 117 height 24
click at [328, 85] on textarea "2 beds, desk and 2 dressers" at bounding box center [412, 94] width 278 height 47
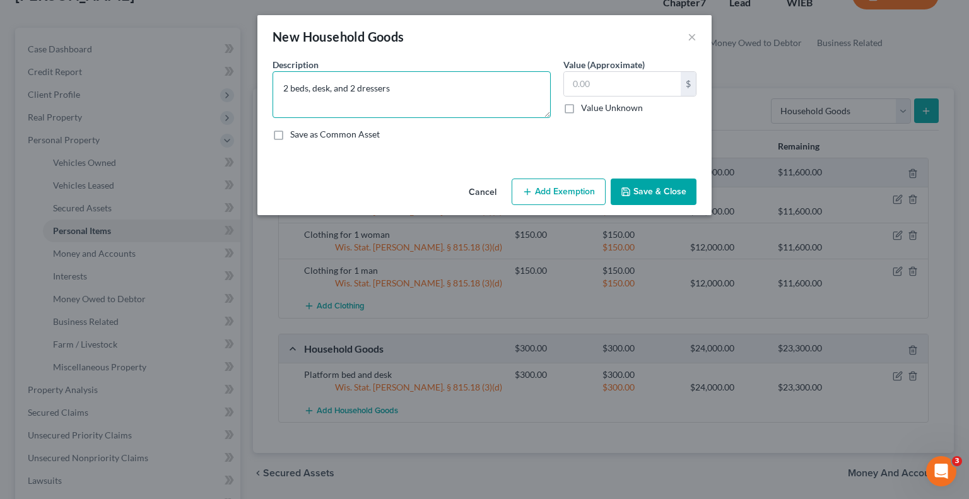
click at [420, 90] on textarea "2 beds, desk, and 2 dressers" at bounding box center [412, 94] width 278 height 47
type textarea "2 beds, desk, and 2 dressers"
click at [590, 87] on input "text" at bounding box center [622, 84] width 117 height 24
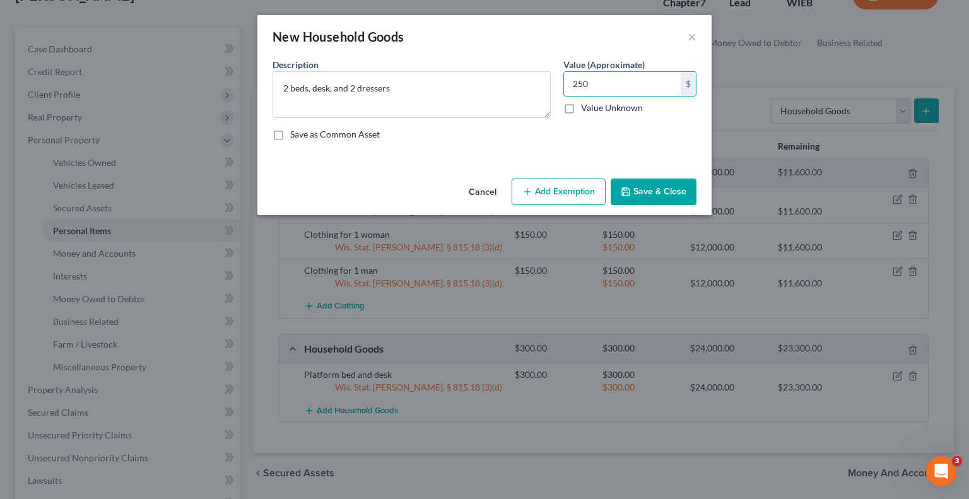
type input "250"
click at [558, 191] on button "Add Exemption" at bounding box center [559, 192] width 94 height 26
select select "2"
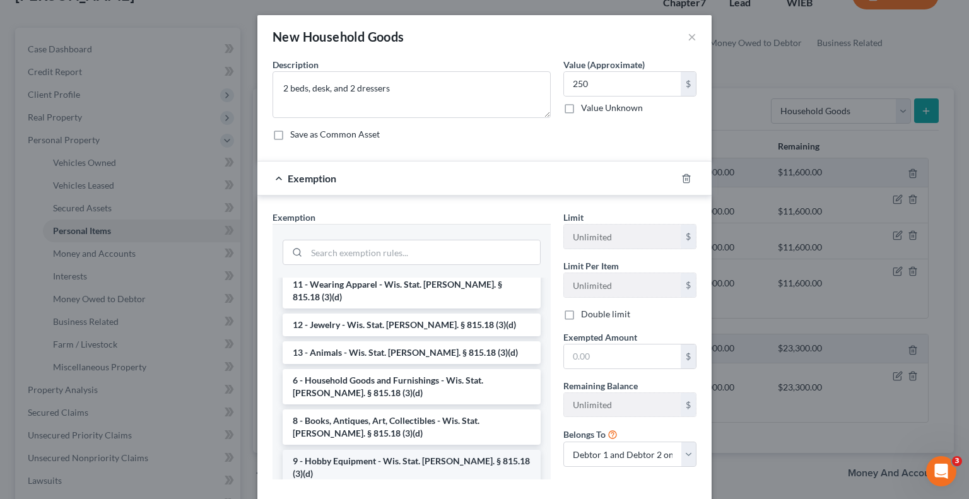
scroll to position [63, 0]
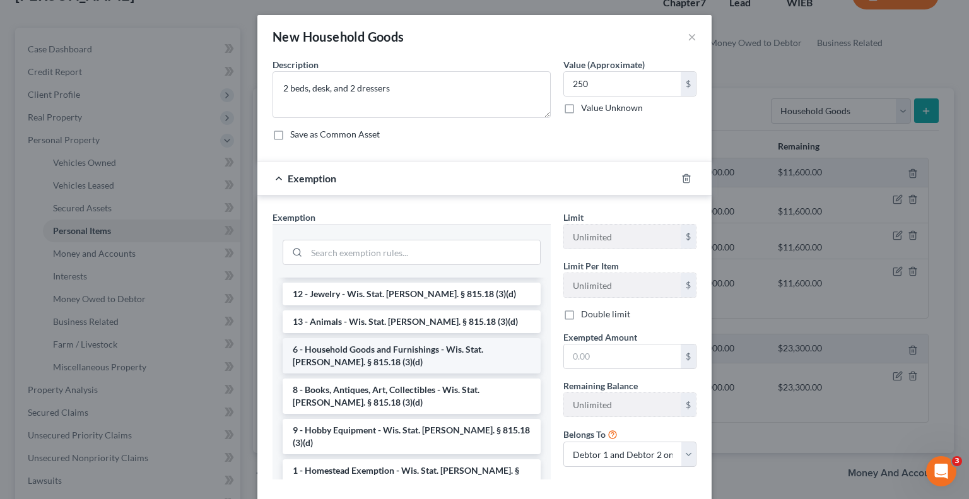
click at [360, 344] on li "6 - Household Goods and Furnishings - Wis. Stat. [PERSON_NAME]. § 815.18 (3)(d)" at bounding box center [412, 355] width 258 height 35
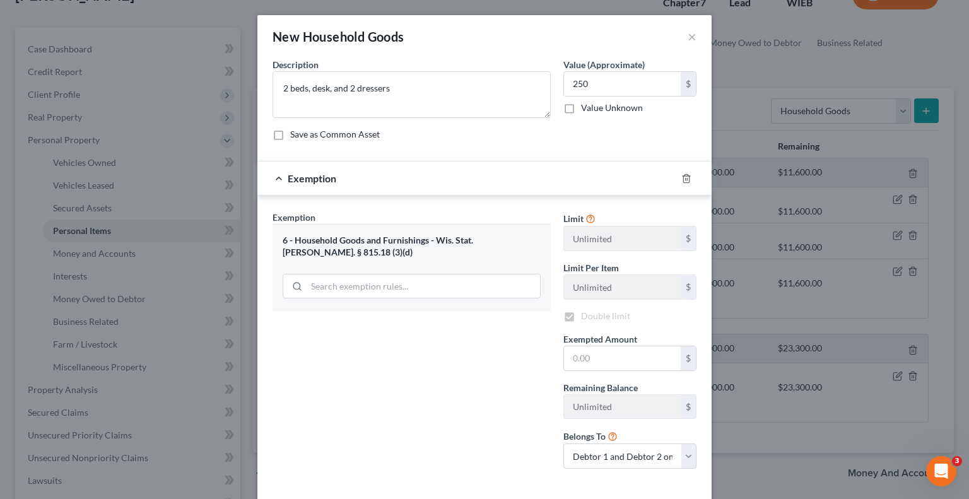
checkbox input "true"
click at [570, 360] on input "text" at bounding box center [622, 358] width 117 height 24
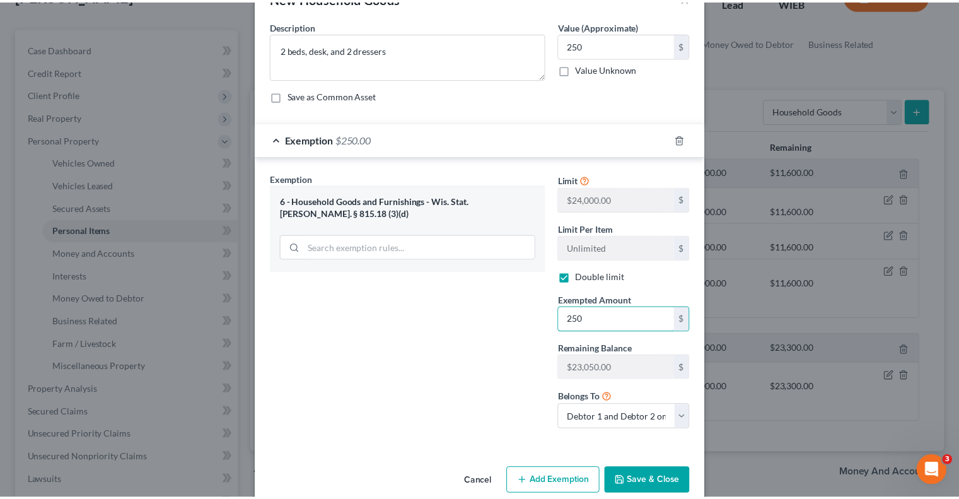
scroll to position [58, 0]
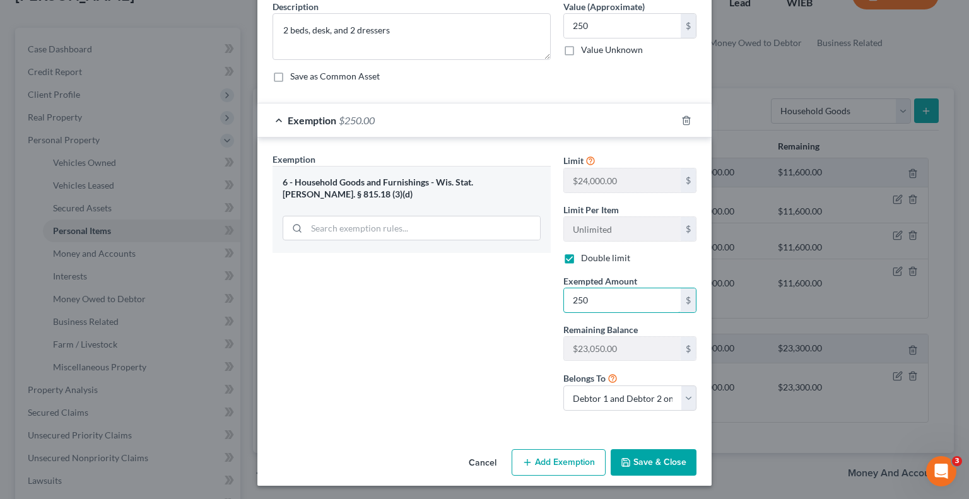
type input "250"
click at [654, 458] on button "Save & Close" at bounding box center [654, 462] width 86 height 26
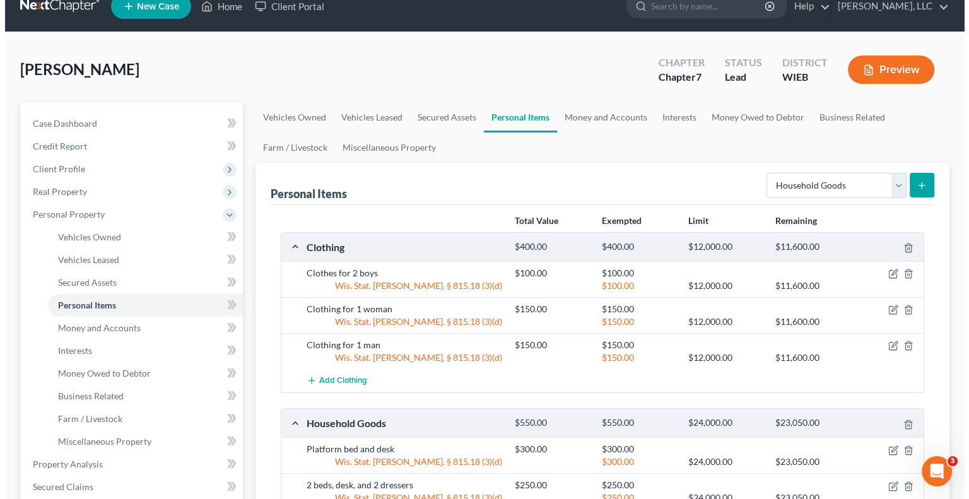
scroll to position [0, 0]
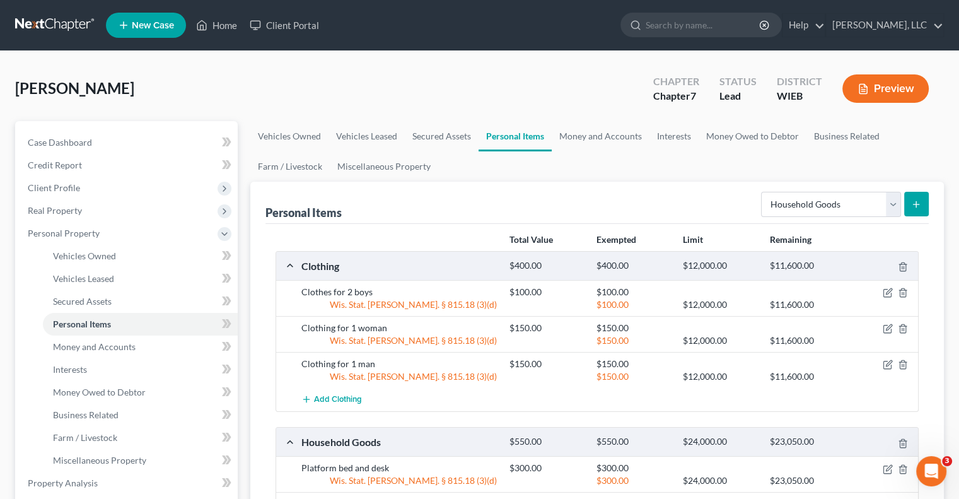
click at [916, 201] on icon "submit" at bounding box center [917, 204] width 10 height 10
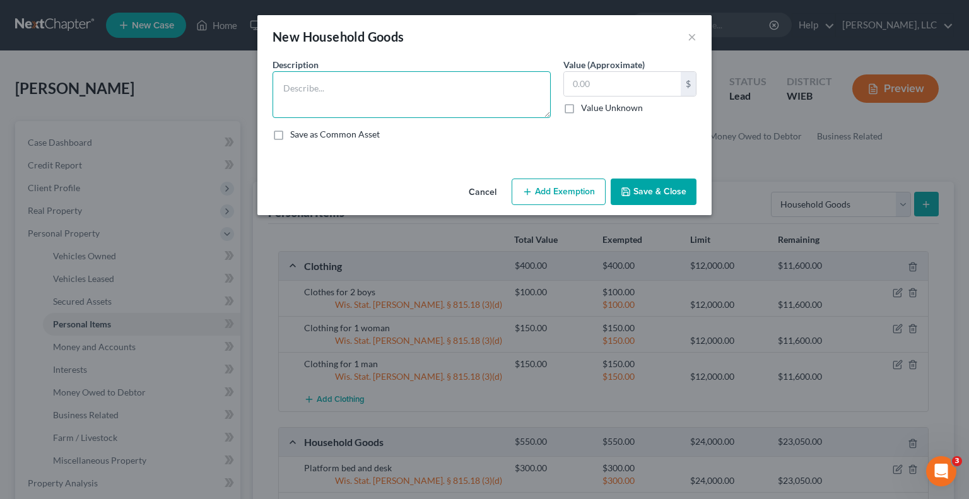
click at [372, 83] on textarea at bounding box center [412, 94] width 278 height 47
type textarea "Couch, rocking chair, TV stand, two end tables"
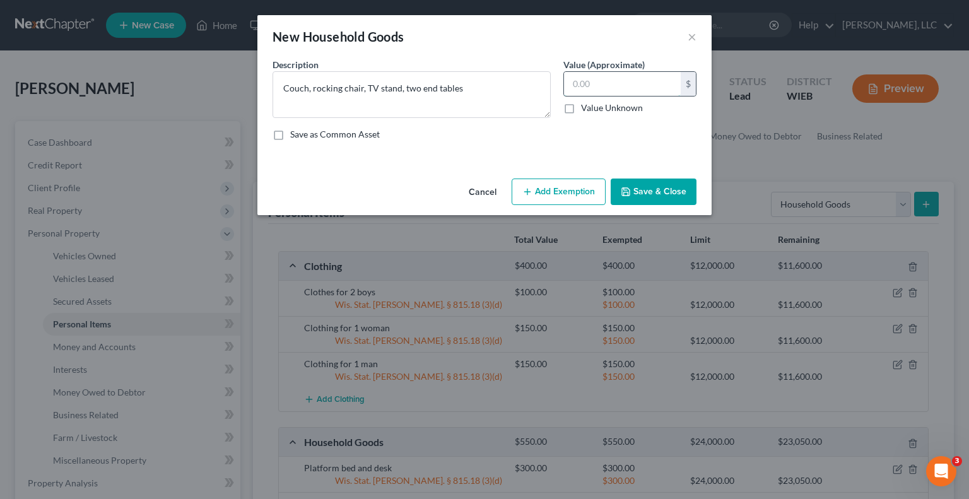
click at [620, 85] on input "text" at bounding box center [622, 84] width 117 height 24
click at [480, 90] on textarea "Couch, rocking chair, TV stand, two end tables" at bounding box center [412, 94] width 278 height 47
click at [348, 87] on textarea "Couch, rocking chair, TV stand, two end tables" at bounding box center [412, 94] width 278 height 47
click at [372, 85] on textarea "Couch, rocking chair, TV stand, two end tables" at bounding box center [412, 94] width 278 height 47
click at [385, 86] on textarea "Couch, rocking chair, TV stand, two end tables" at bounding box center [412, 94] width 278 height 47
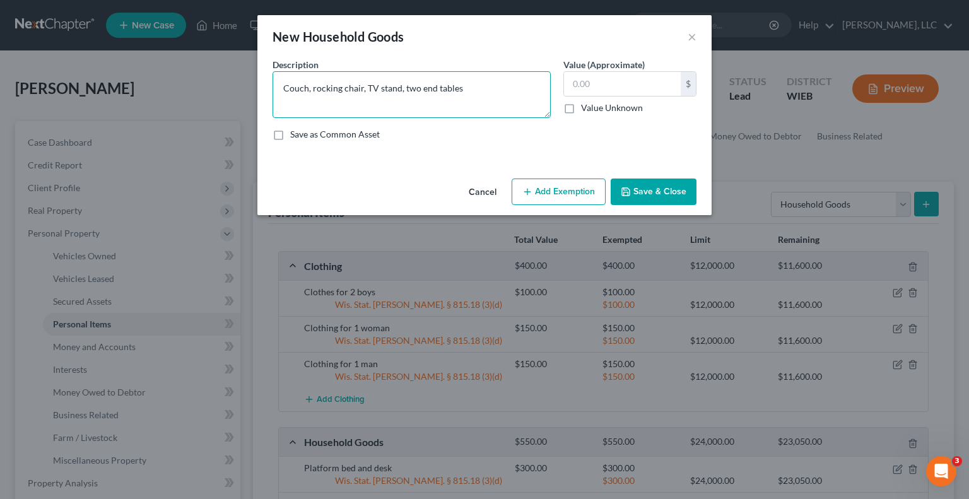
click at [408, 88] on textarea "Couch, rocking chair, TV stand, two end tables" at bounding box center [412, 94] width 278 height 47
click at [426, 88] on textarea "Couch, rocking chair, TV stand, two end tables" at bounding box center [412, 94] width 278 height 47
click at [449, 88] on textarea "Couch, rocking chair, TV stand, two end tables" at bounding box center [412, 94] width 278 height 47
click at [463, 90] on textarea "Couch, rocking chair, TV stand, two end tables" at bounding box center [412, 94] width 278 height 47
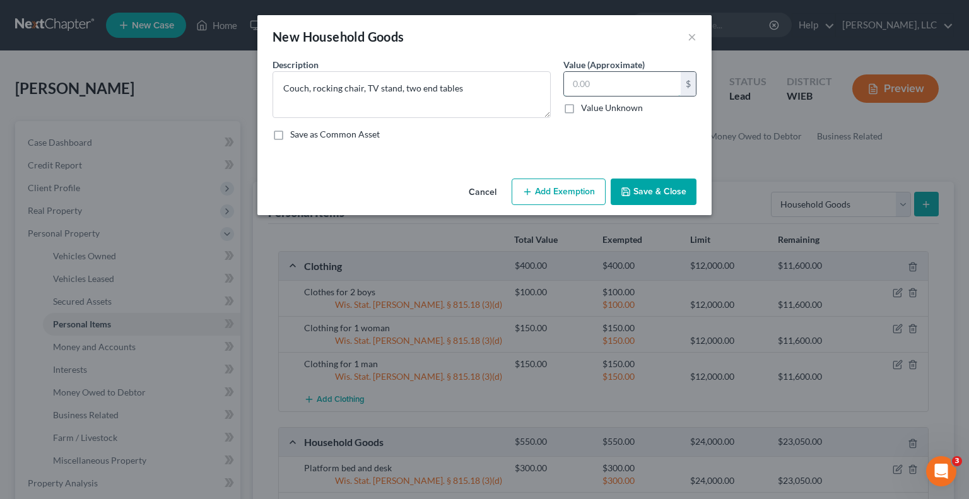
click at [596, 78] on input "text" at bounding box center [622, 84] width 117 height 24
type input "250"
click at [560, 187] on button "Add Exemption" at bounding box center [559, 192] width 94 height 26
select select "2"
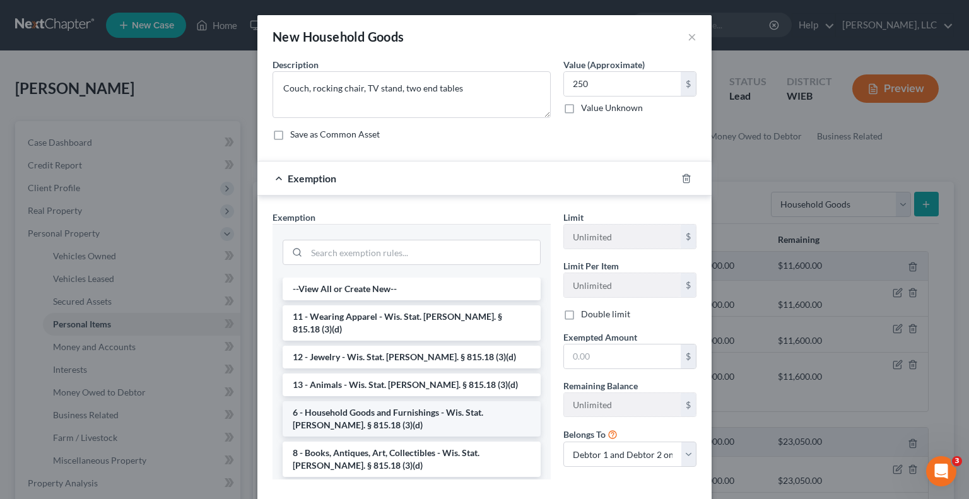
click at [331, 402] on li "6 - Household Goods and Furnishings - Wis. Stat. [PERSON_NAME]. § 815.18 (3)(d)" at bounding box center [412, 418] width 258 height 35
checkbox input "true"
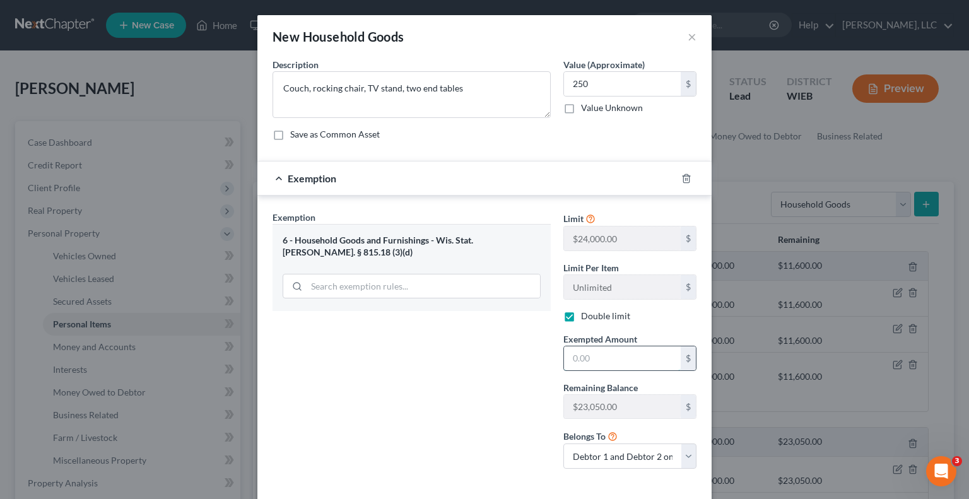
click at [603, 363] on input "text" at bounding box center [622, 358] width 117 height 24
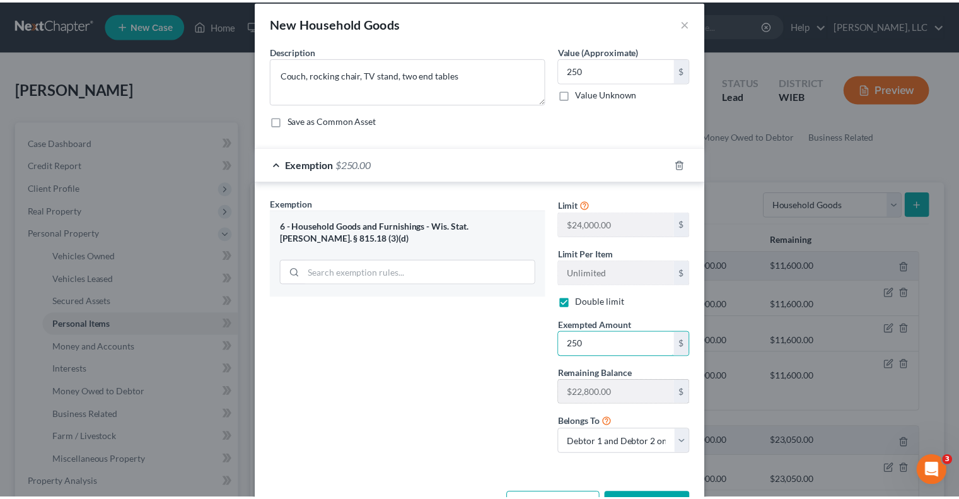
scroll to position [58, 0]
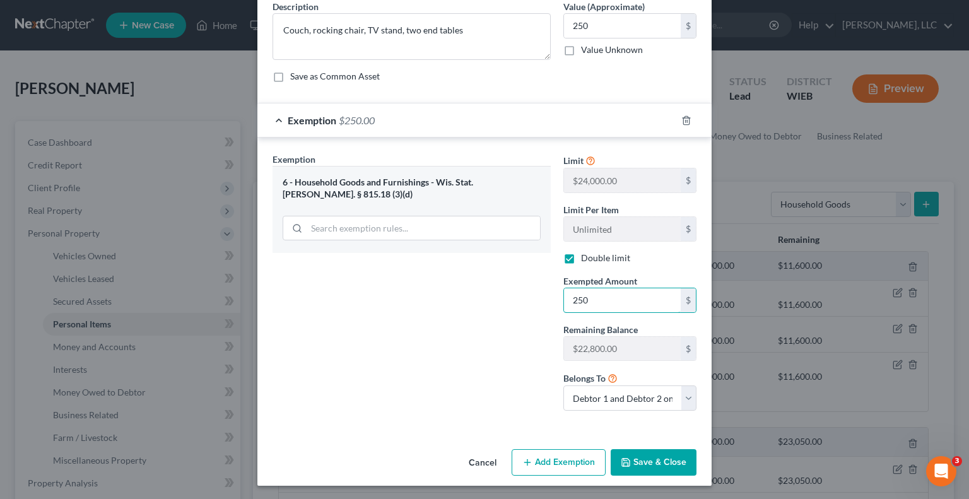
type input "250"
click at [651, 457] on button "Save & Close" at bounding box center [654, 462] width 86 height 26
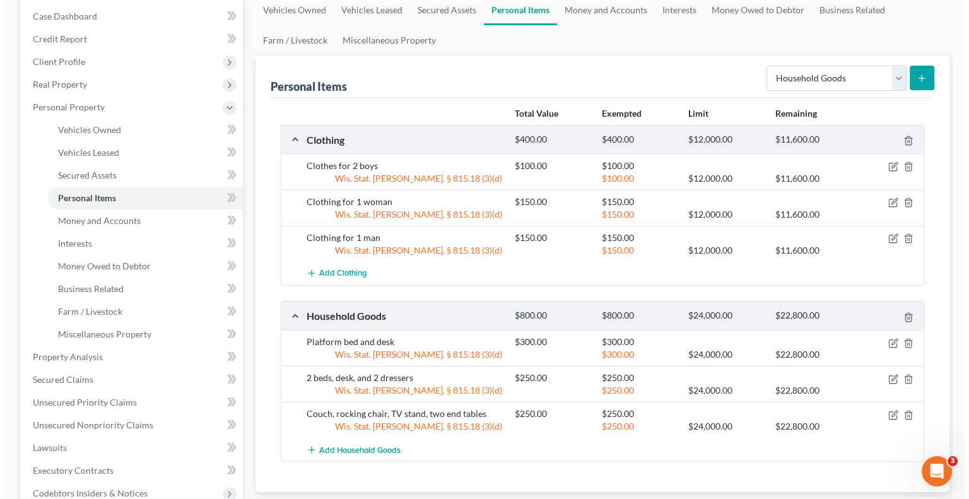
scroll to position [0, 0]
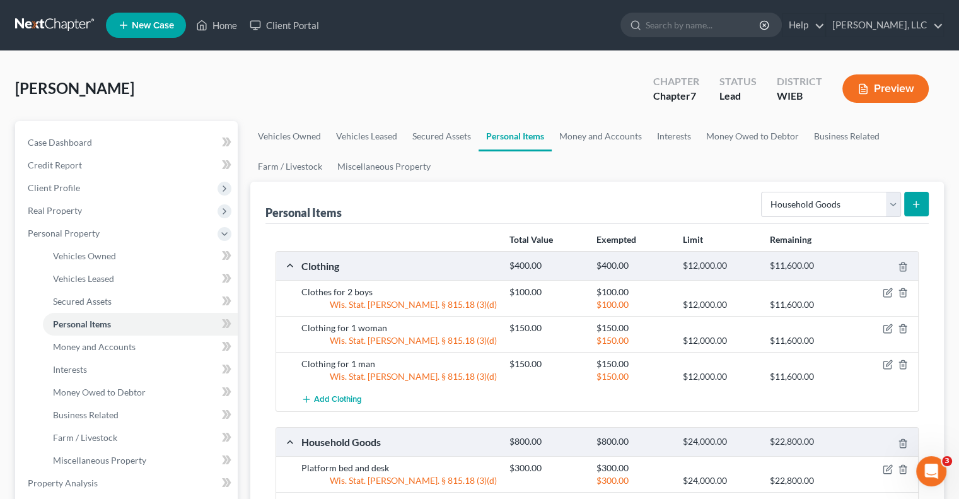
click at [919, 201] on icon "submit" at bounding box center [917, 204] width 10 height 10
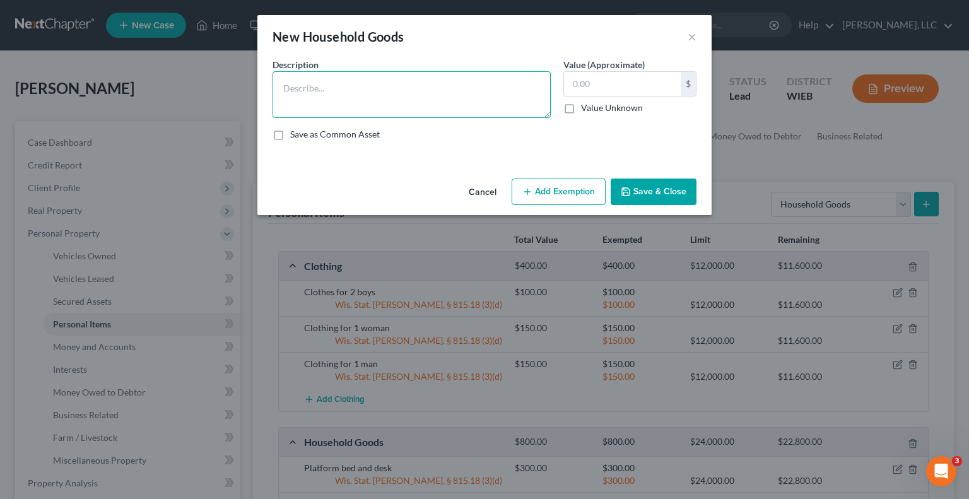
click at [404, 86] on textarea at bounding box center [412, 94] width 278 height 47
type textarea "Dining room table and chairs, bookshelf"
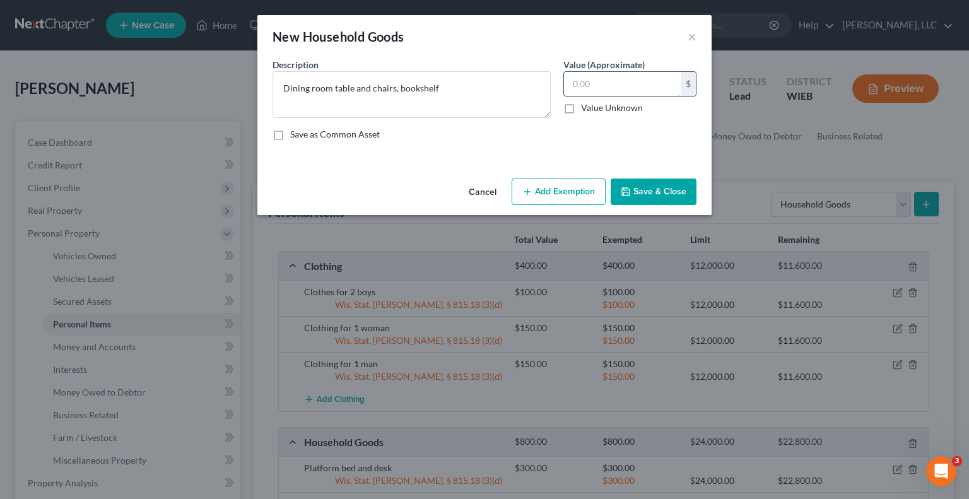
click at [571, 81] on input "text" at bounding box center [622, 84] width 117 height 24
type input "150"
click at [573, 192] on button "Add Exemption" at bounding box center [559, 192] width 94 height 26
select select "2"
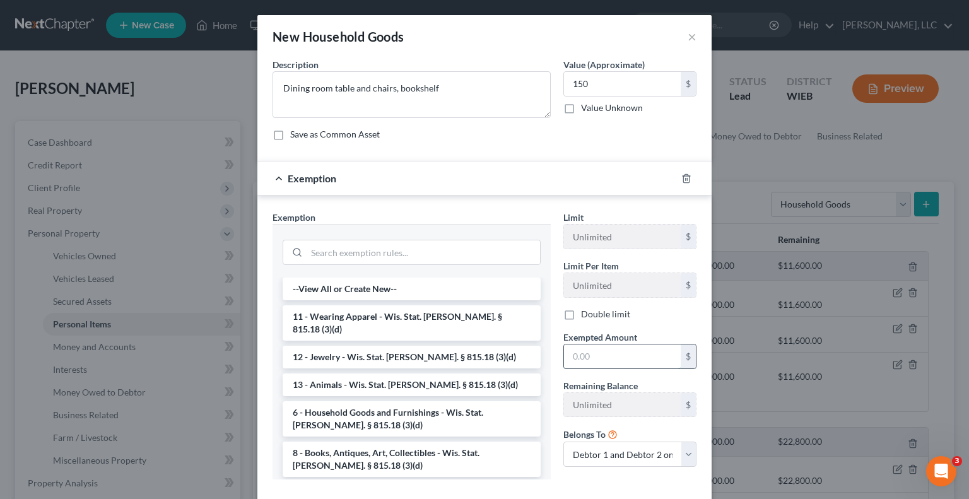
click at [575, 355] on input "text" at bounding box center [622, 356] width 117 height 24
type input "150"
click at [343, 403] on li "6 - Household Goods and Furnishings - Wis. Stat. [PERSON_NAME]. § 815.18 (3)(d)" at bounding box center [412, 418] width 258 height 35
checkbox input "true"
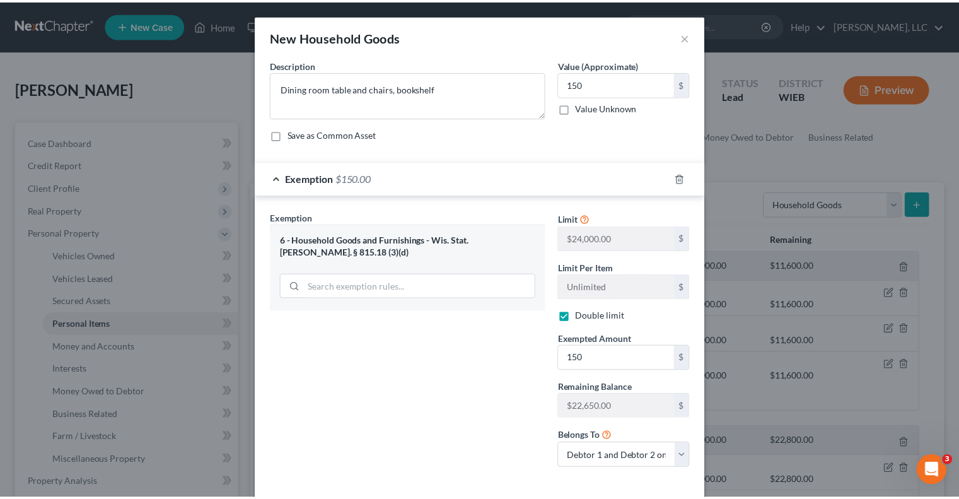
scroll to position [58, 0]
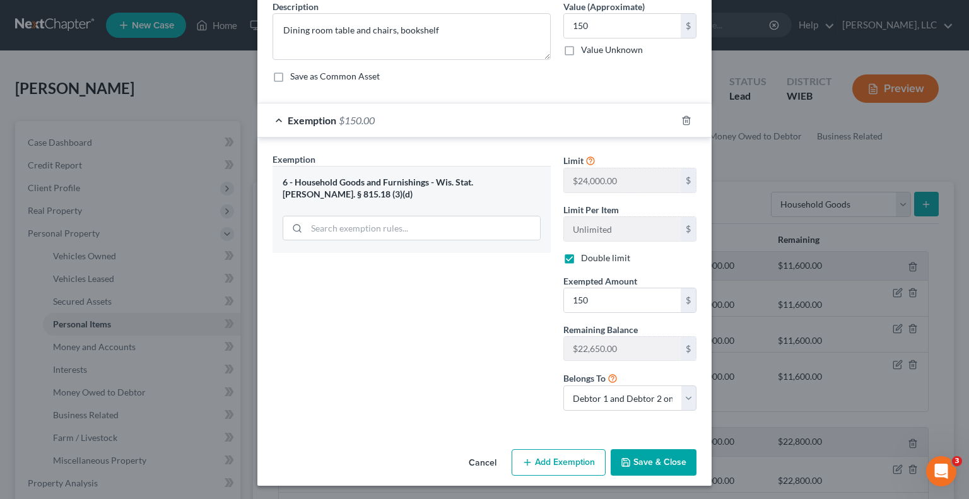
click at [666, 461] on button "Save & Close" at bounding box center [654, 462] width 86 height 26
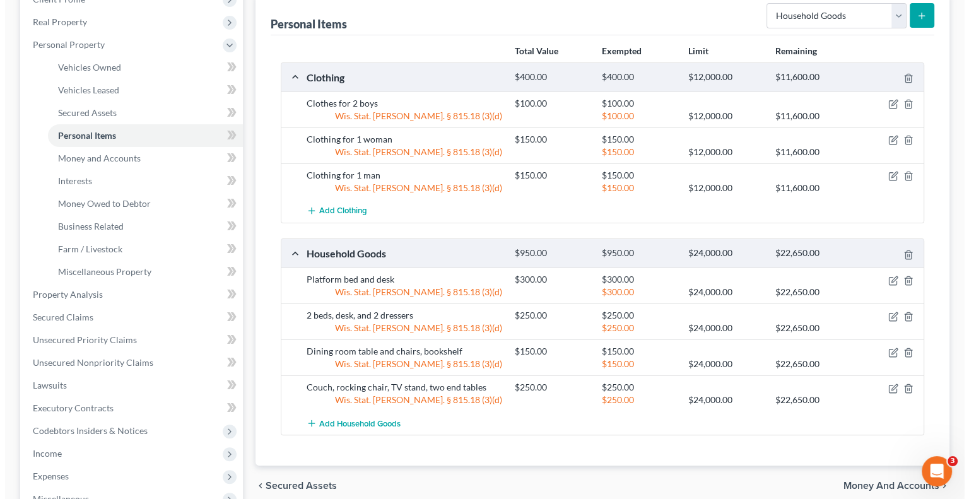
scroll to position [126, 0]
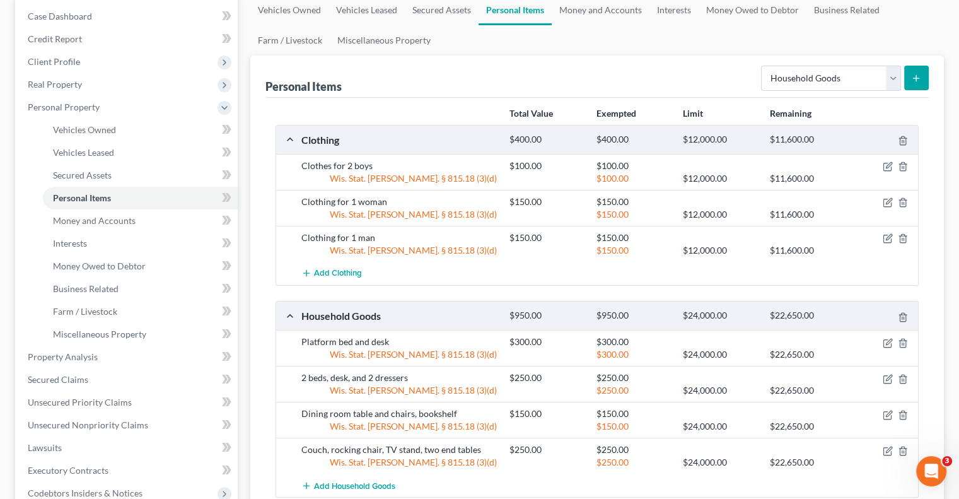
click at [916, 76] on icon "submit" at bounding box center [917, 78] width 10 height 10
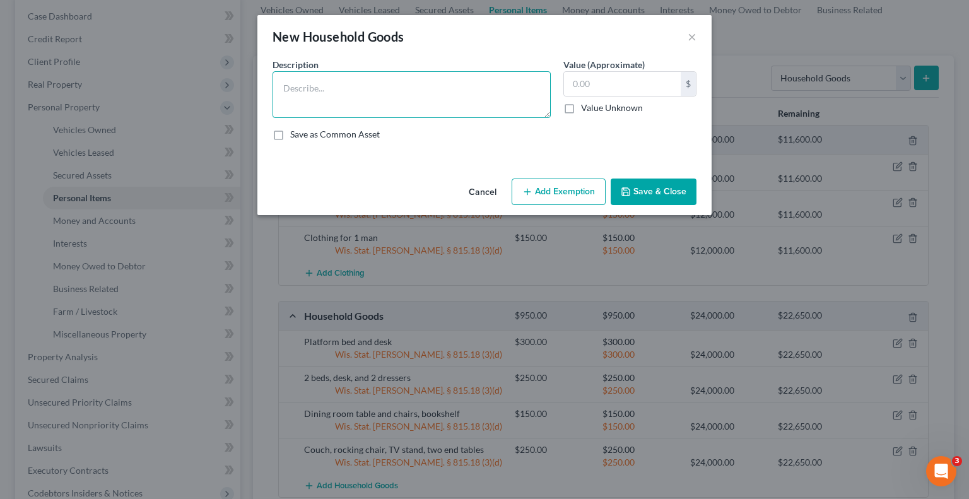
click at [356, 88] on textarea at bounding box center [412, 94] width 278 height 47
type textarea "Fouton"
click at [578, 83] on input "text" at bounding box center [622, 84] width 117 height 24
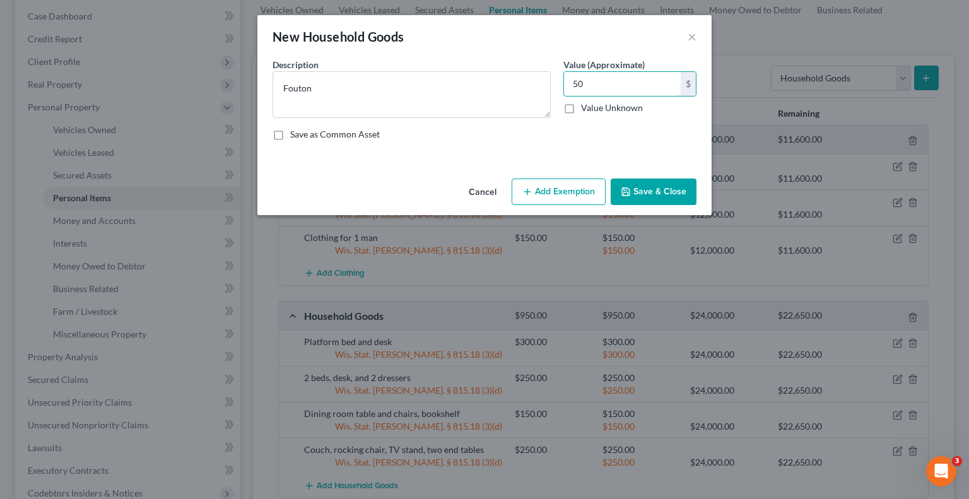
type input "50"
click at [554, 184] on button "Add Exemption" at bounding box center [559, 192] width 94 height 26
select select "2"
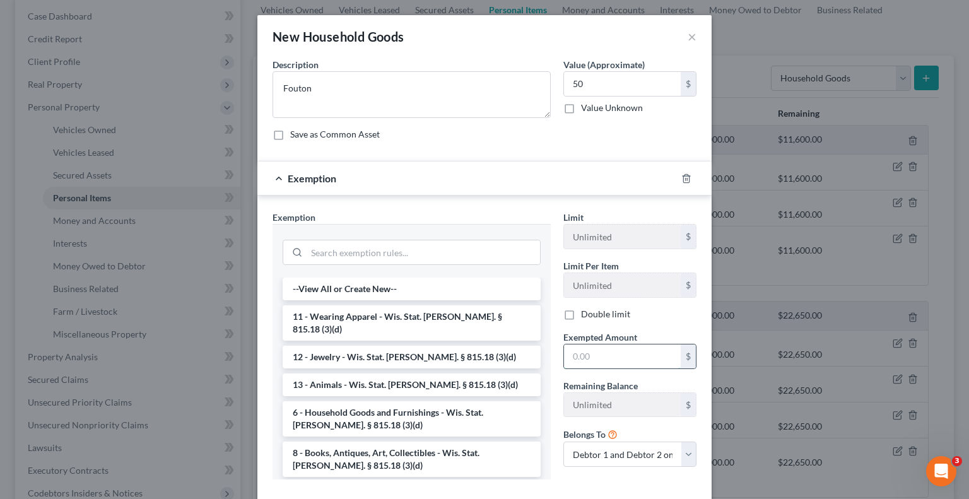
click at [580, 358] on input "text" at bounding box center [622, 356] width 117 height 24
type input "50"
click at [384, 401] on li "6 - Household Goods and Furnishings - Wis. Stat. [PERSON_NAME]. § 815.18 (3)(d)" at bounding box center [412, 418] width 258 height 35
checkbox input "true"
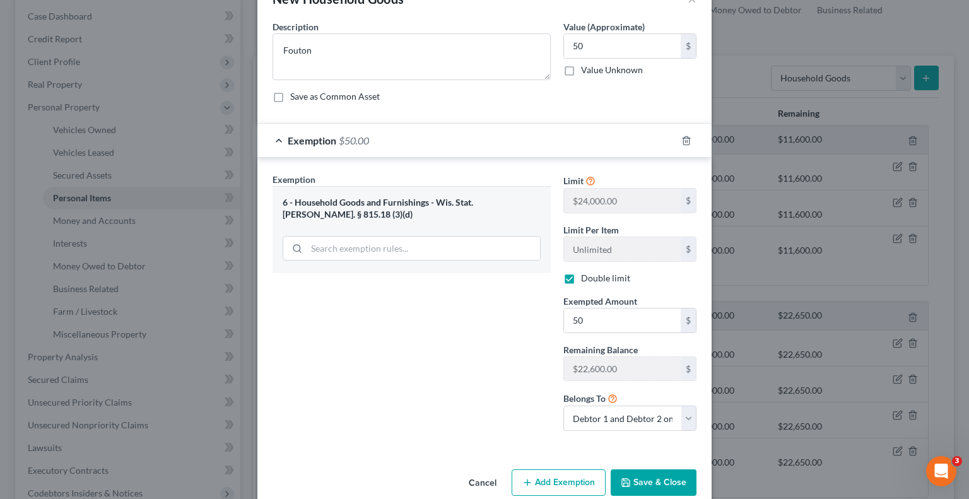
scroll to position [58, 0]
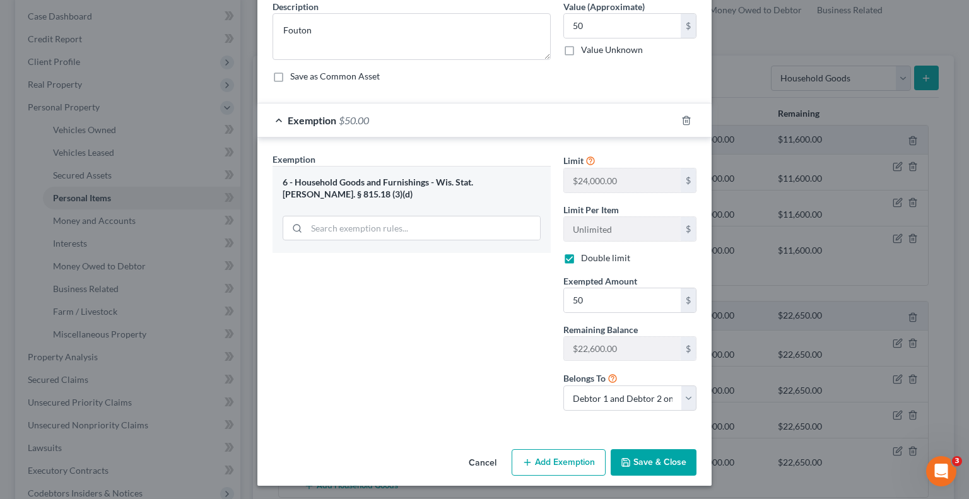
click at [639, 459] on button "Save & Close" at bounding box center [654, 462] width 86 height 26
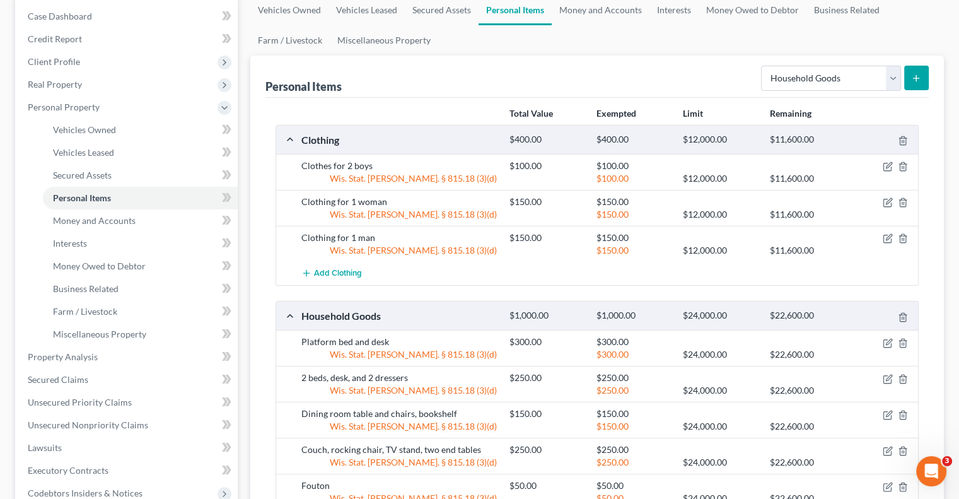
click at [921, 71] on button "submit" at bounding box center [917, 78] width 25 height 25
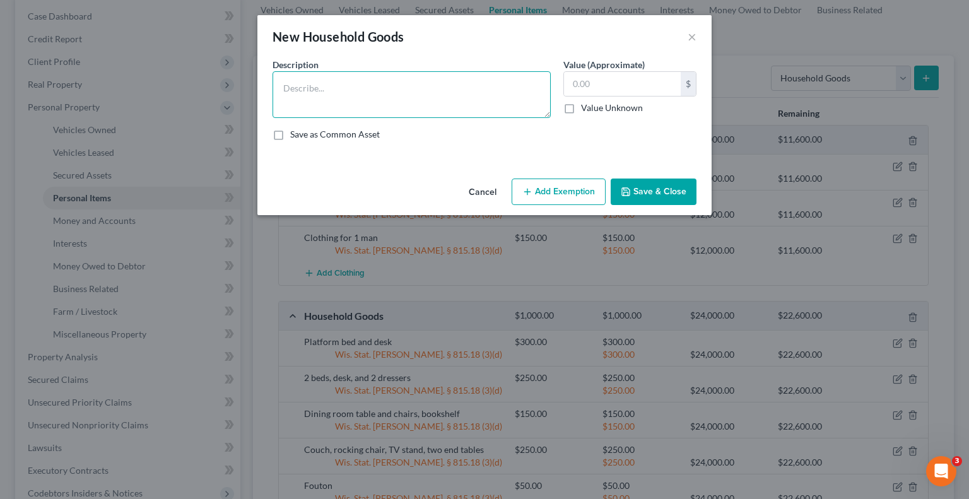
click at [397, 82] on textarea at bounding box center [412, 94] width 278 height 47
type textarea "Pots and pans, dishes, small appliances"
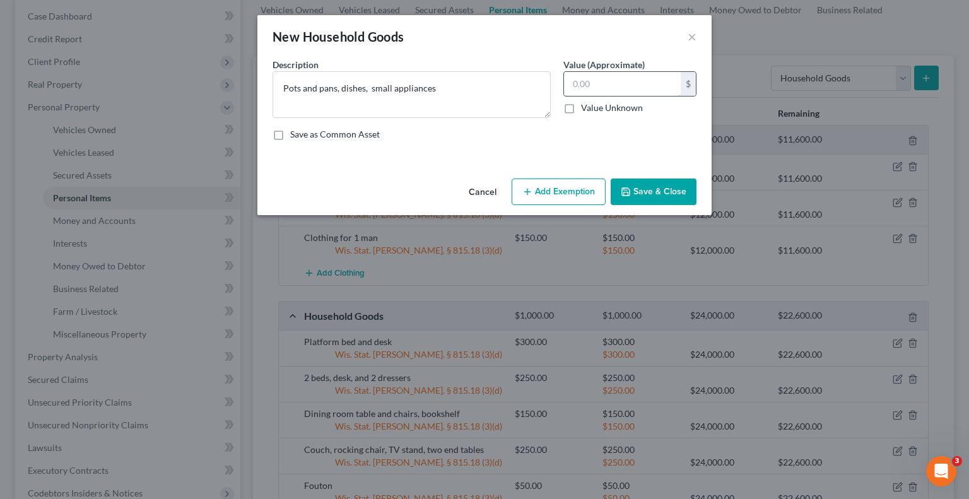
click at [572, 83] on input "text" at bounding box center [622, 84] width 117 height 24
type input "200"
click at [565, 195] on button "Add Exemption" at bounding box center [559, 192] width 94 height 26
select select "2"
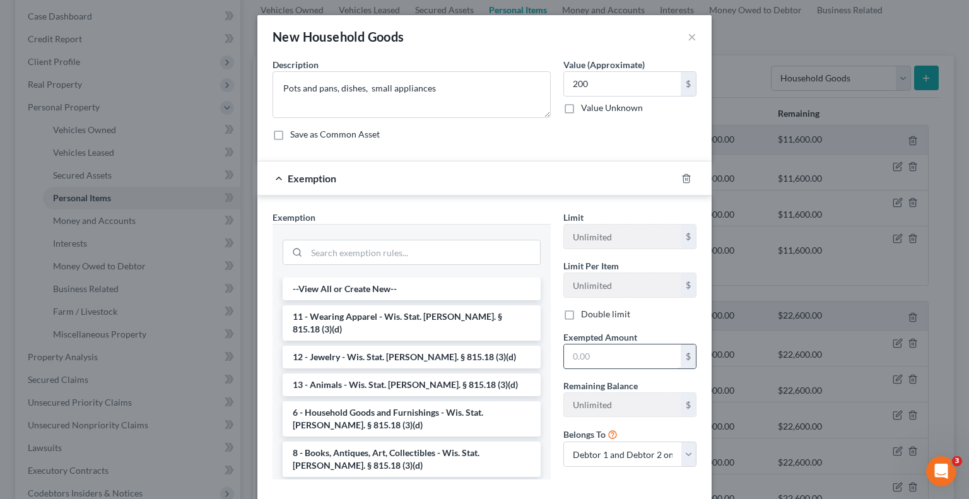
click at [581, 357] on input "text" at bounding box center [622, 356] width 117 height 24
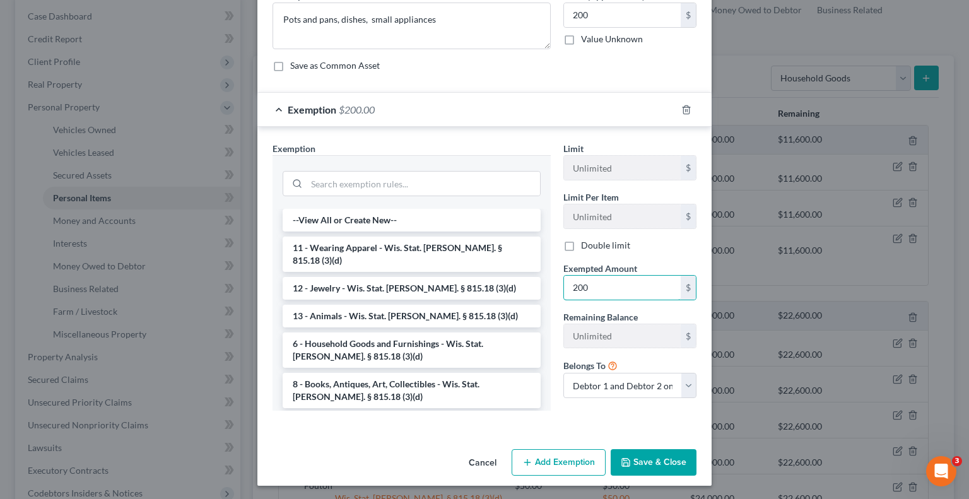
scroll to position [69, 0]
type input "200"
click at [656, 459] on button "Save & Close" at bounding box center [654, 462] width 86 height 26
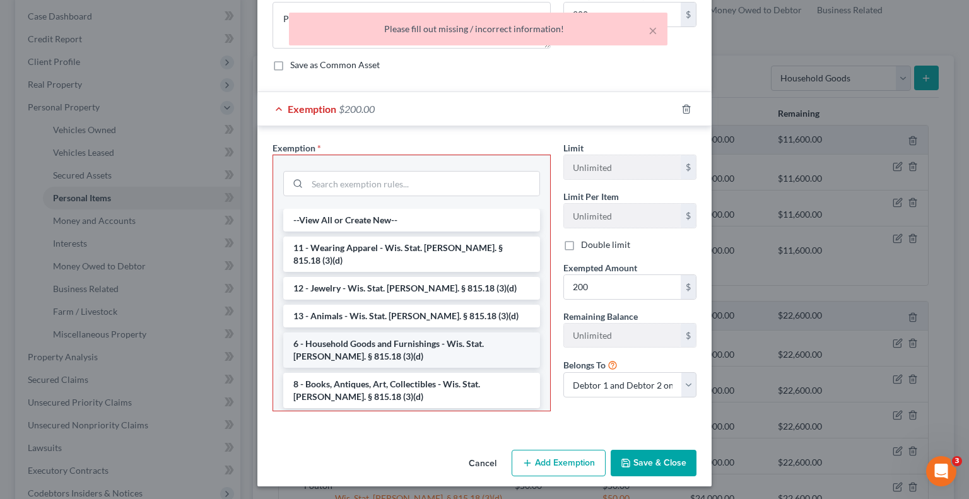
click at [342, 348] on li "6 - Household Goods and Furnishings - Wis. Stat. [PERSON_NAME]. § 815.18 (3)(d)" at bounding box center [411, 349] width 257 height 35
checkbox input "true"
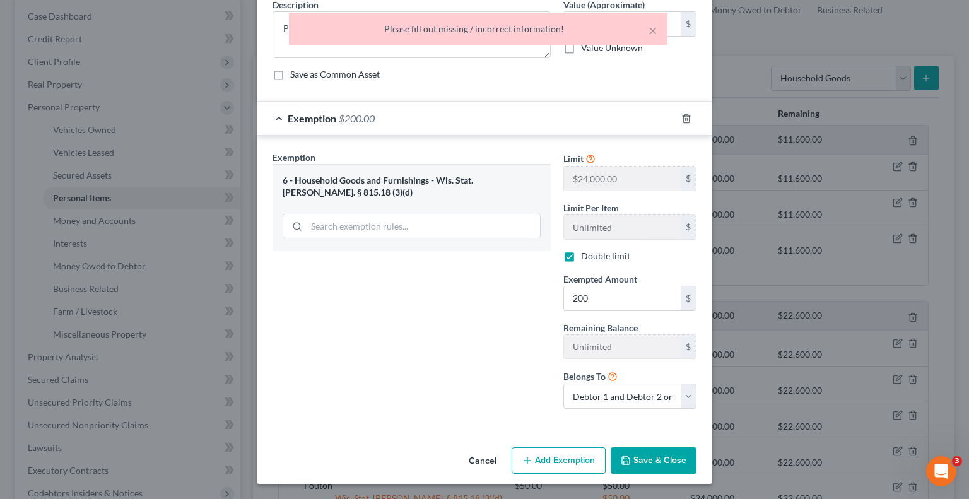
scroll to position [58, 0]
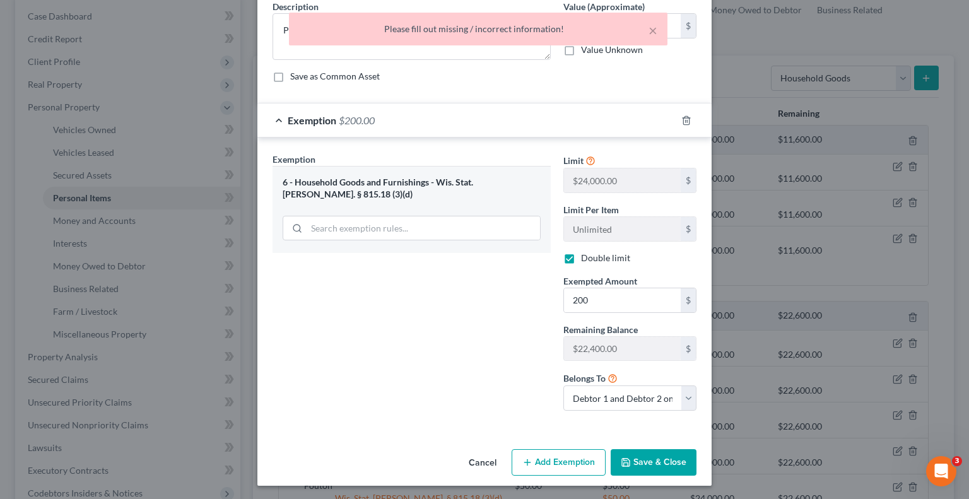
click at [648, 467] on button "Save & Close" at bounding box center [654, 462] width 86 height 26
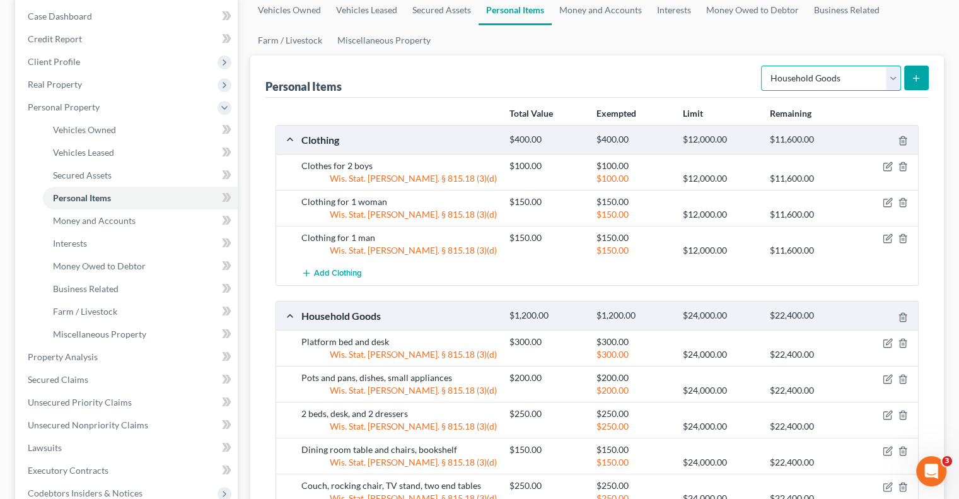
click at [893, 74] on select "Select Item Type Clothing Collectibles Of Value Electronics Firearms Household …" at bounding box center [831, 78] width 140 height 25
select select "electronics"
click at [763, 66] on select "Select Item Type Clothing Collectibles Of Value Electronics Firearms Household …" at bounding box center [831, 78] width 140 height 25
click at [917, 74] on icon "submit" at bounding box center [917, 78] width 10 height 10
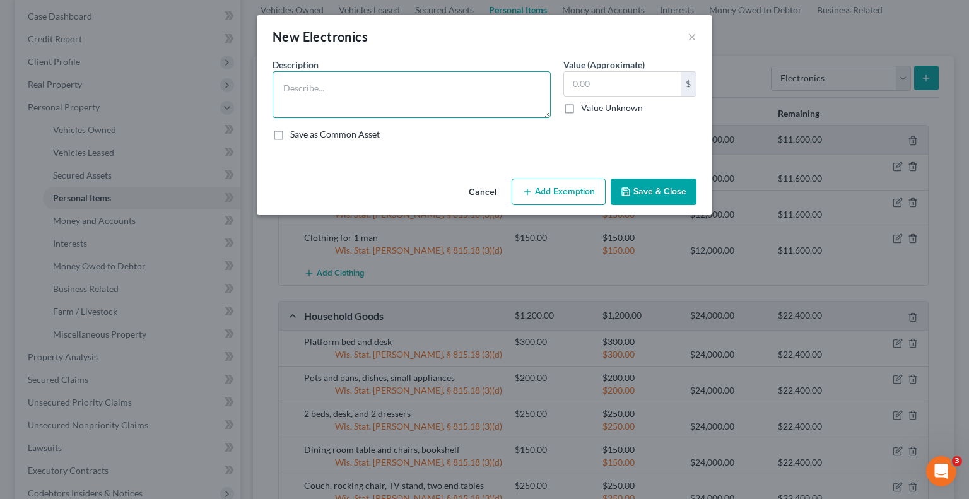
click at [412, 86] on textarea at bounding box center [412, 94] width 278 height 47
click at [516, 90] on textarea "5 TVs, 4 cell phones, 1 laptop, 1 desktop, printer, playstation" at bounding box center [412, 94] width 278 height 47
click at [466, 88] on textarea "5 TVs, 4 cell phones, 1 laptop, 1 desktop, printer, playstation" at bounding box center [412, 94] width 278 height 47
click at [474, 85] on textarea "5 TVs, 4 cell phones, 1 laptop, 1 desktop, printer, playstation" at bounding box center [412, 94] width 278 height 47
click at [507, 86] on textarea "5 TVs, 4 cell phones, 1 laptop, 1 desktop, printer, playstation" at bounding box center [412, 94] width 278 height 47
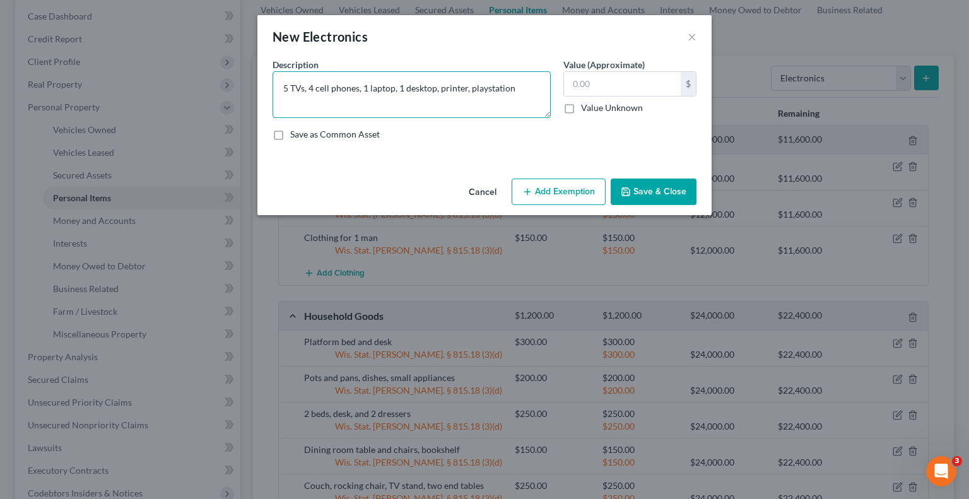
click at [510, 88] on textarea "5 TVs, 4 cell phones, 1 laptop, 1 desktop, printer, playstation" at bounding box center [412, 94] width 278 height 47
click at [485, 86] on textarea "5 TVs, 4 cell phones, 1 laptop, 1 desktop, printer, playstation" at bounding box center [412, 94] width 278 height 47
click at [472, 83] on textarea "5 TVs, 4 cell phones, 1 laptop, 1 desktop, printer, playstation" at bounding box center [412, 94] width 278 height 47
click at [520, 90] on textarea "5 TVs, 4 cell phones, 1 laptop, 1 desktop, printer, Playstation" at bounding box center [412, 94] width 278 height 47
click at [531, 88] on textarea "5 TVs, 4 cell phones, 1 laptop, 1 desktop, printer, Playstation" at bounding box center [412, 94] width 278 height 47
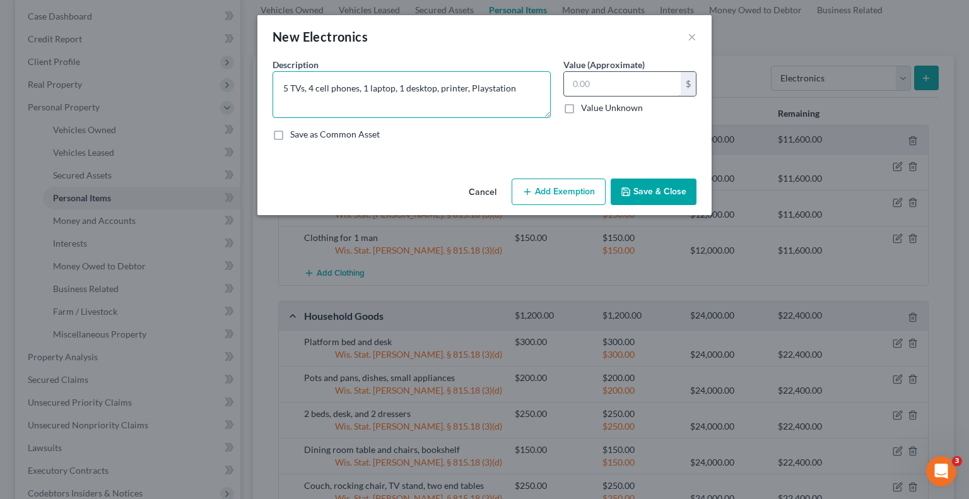
type textarea "5 TVs, 4 cell phones, 1 laptop, 1 desktop, printer, Playstation"
click at [601, 86] on input "text" at bounding box center [622, 84] width 117 height 24
click at [302, 85] on textarea "5 TVs, 4 cell phones, 1 laptop, 1 desktop, printer, Playstation" at bounding box center [412, 94] width 278 height 47
click at [303, 88] on textarea "5 TVs, 4 cell phones, 1 laptop, 1 desktop, printer, Playstation" at bounding box center [412, 94] width 278 height 47
click at [290, 83] on textarea "5 TVs, 4 cell phones, 1 laptop, 1 desktop, printer, Playstation" at bounding box center [412, 94] width 278 height 47
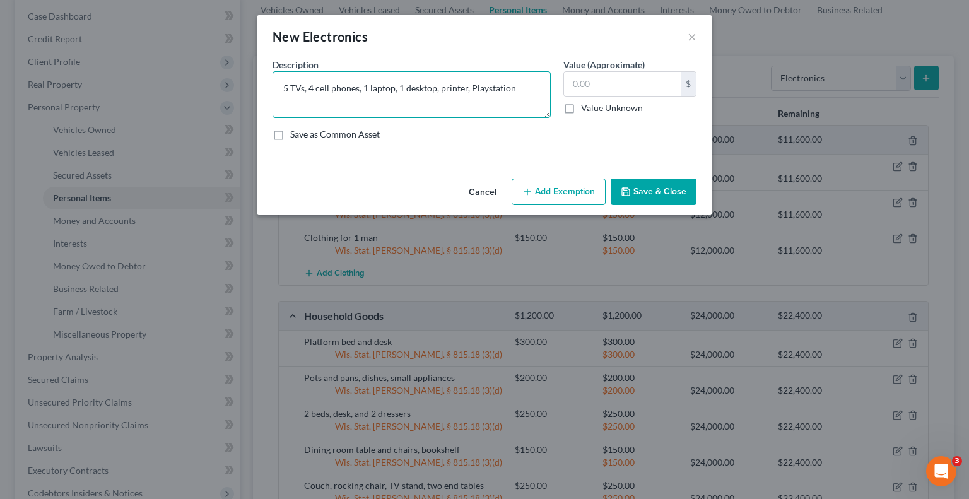
click at [349, 88] on textarea "5 TVs, 4 cell phones, 1 laptop, 1 desktop, printer, Playstation" at bounding box center [412, 94] width 278 height 47
click at [357, 88] on textarea "5 TVs, 4 cell phones, 1 laptop, 1 desktop, printer, Playstation" at bounding box center [412, 94] width 278 height 47
click at [598, 82] on input "text" at bounding box center [622, 84] width 117 height 24
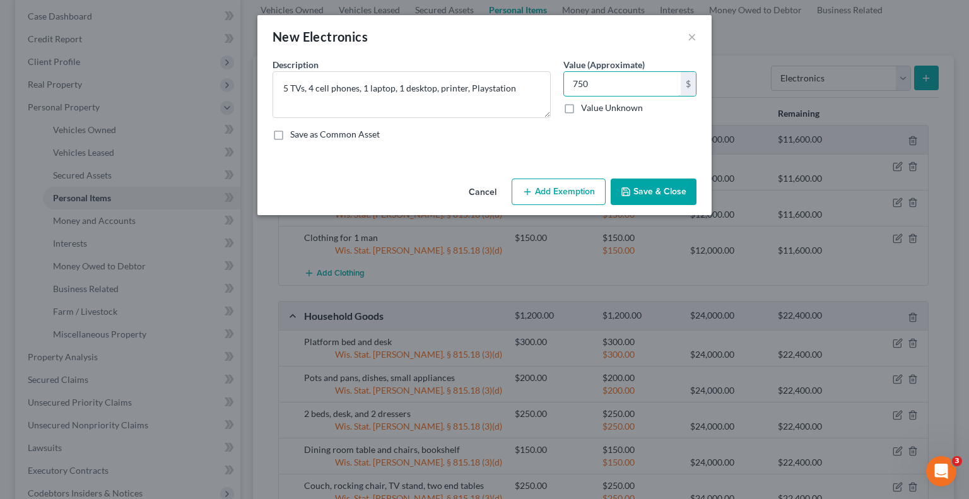
type input "750"
click at [558, 189] on button "Add Exemption" at bounding box center [559, 192] width 94 height 26
select select "2"
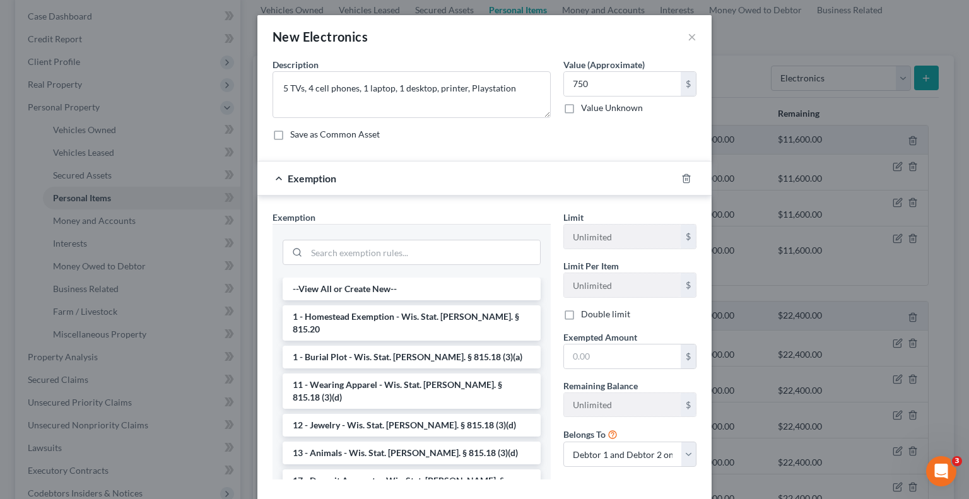
click at [621, 368] on div "Limit Unlimited $ Limit Per Item Unlimited $ Double limit Exempted Amount * $ R…" at bounding box center [630, 344] width 146 height 266
click at [618, 358] on input "text" at bounding box center [622, 356] width 117 height 24
type input "750"
click at [347, 312] on li "1 - Homestead Exemption - Wis. Stat. [PERSON_NAME]. § 815.20" at bounding box center [412, 322] width 258 height 35
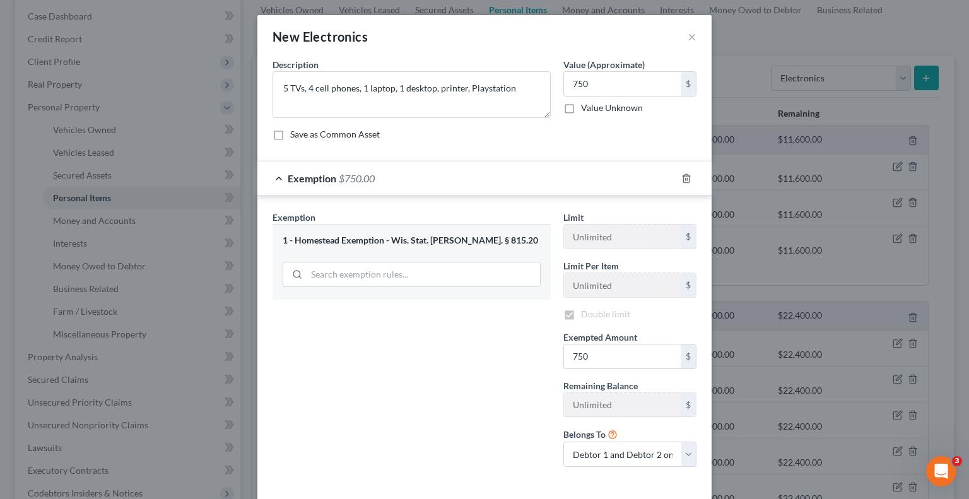
checkbox input "true"
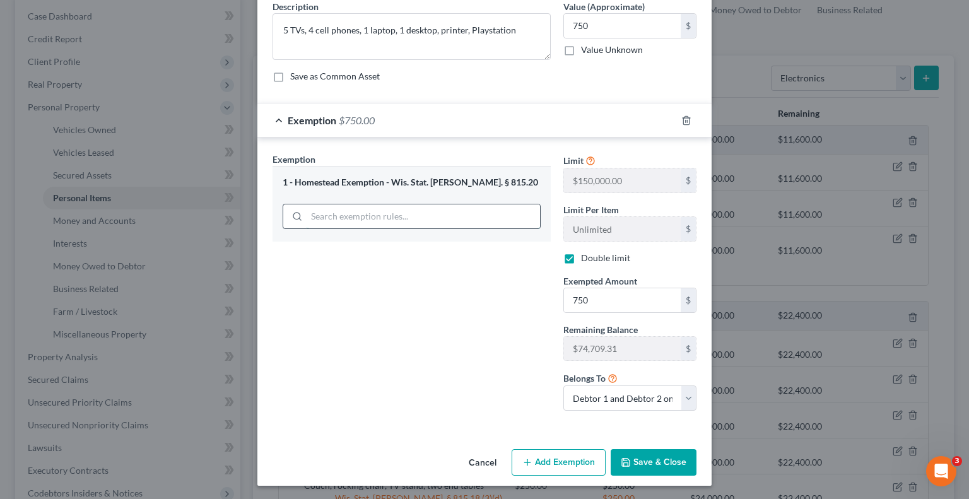
click at [437, 211] on input "search" at bounding box center [423, 216] width 233 height 24
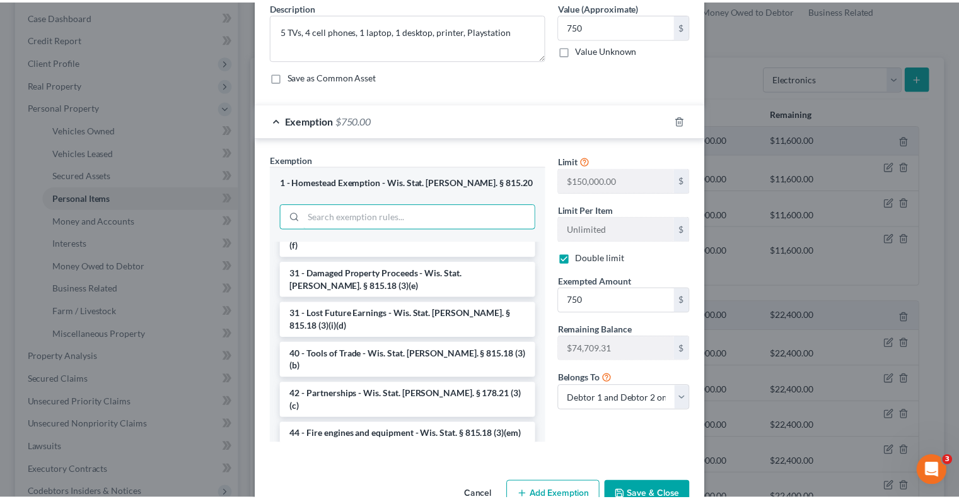
scroll to position [1423, 0]
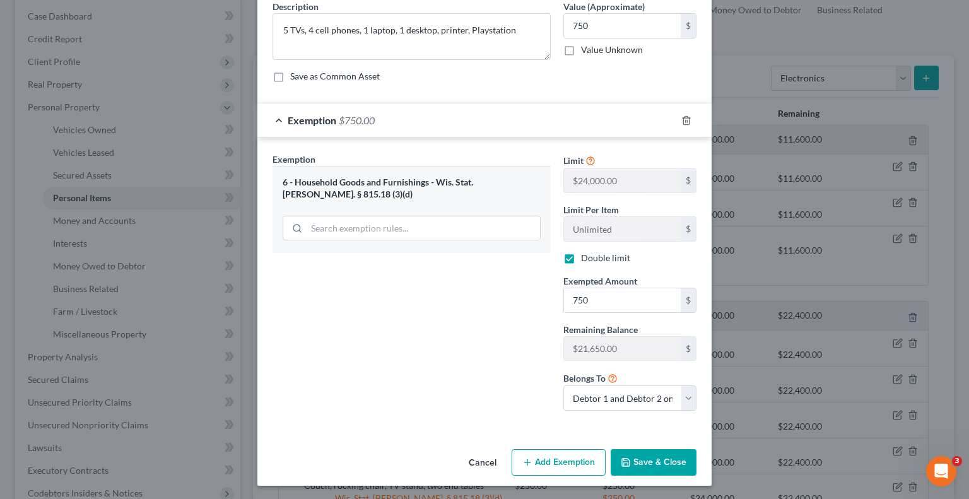
click at [654, 459] on button "Save & Close" at bounding box center [654, 462] width 86 height 26
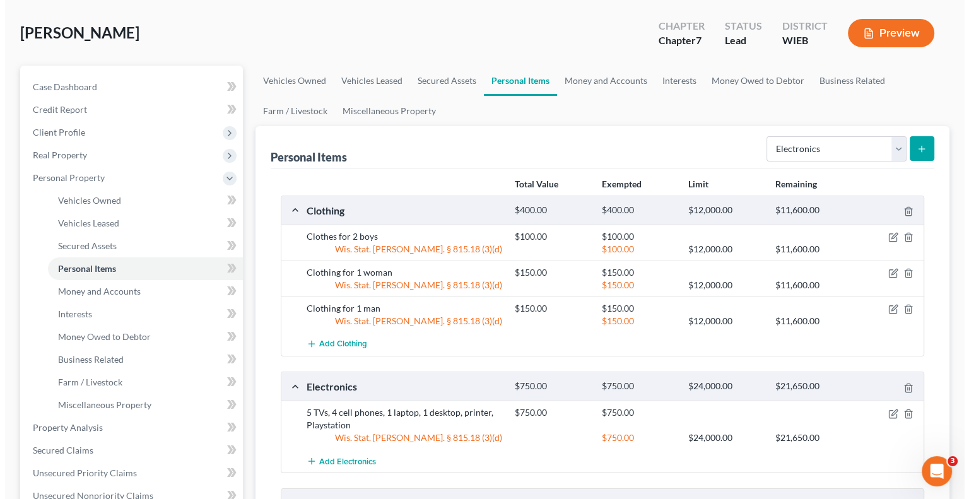
scroll to position [0, 0]
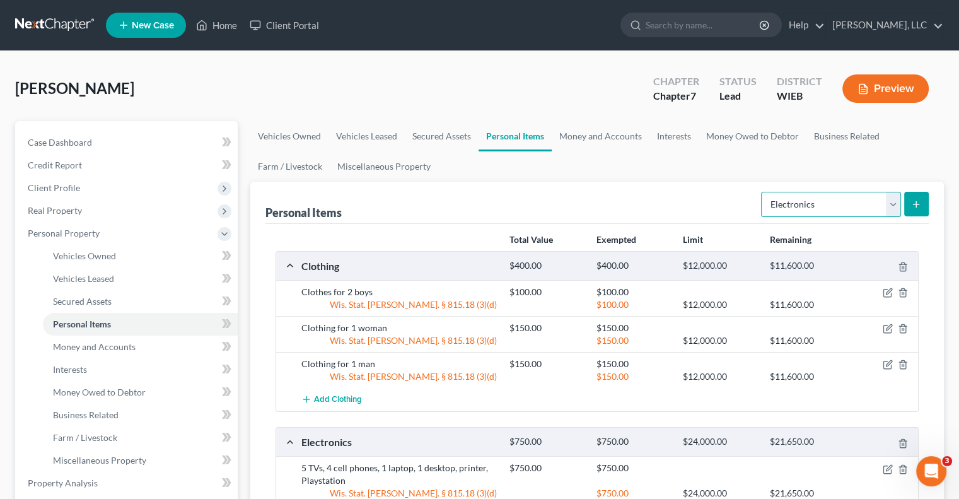
click at [891, 203] on select "Select Item Type Clothing Collectibles Of Value Electronics Firearms Household …" at bounding box center [831, 204] width 140 height 25
select select "collectibles_of_value"
click at [763, 192] on select "Select Item Type Clothing Collectibles Of Value Electronics Firearms Household …" at bounding box center [831, 204] width 140 height 25
click at [912, 202] on icon "submit" at bounding box center [917, 204] width 10 height 10
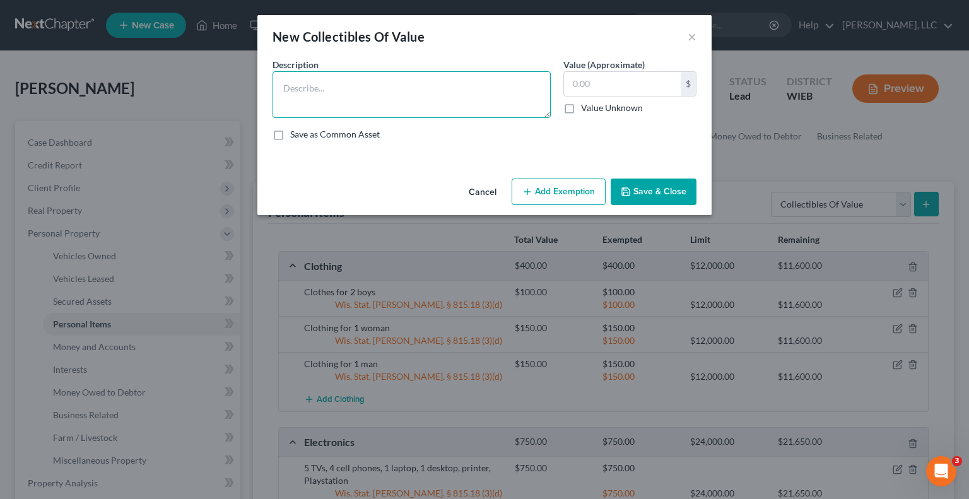
click at [373, 97] on textarea at bounding box center [412, 94] width 278 height 47
type textarea "China set and china cabinet"
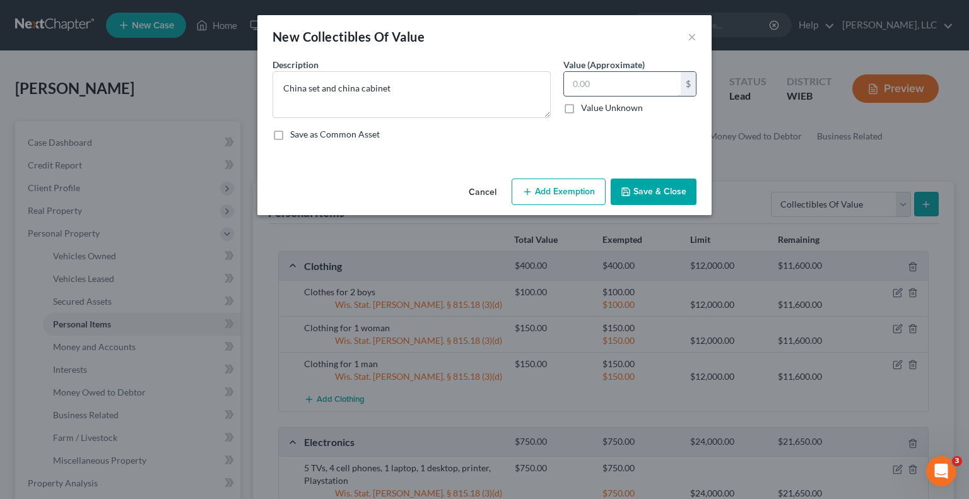
click at [580, 87] on input "text" at bounding box center [622, 84] width 117 height 24
type input "200"
click at [568, 194] on button "Add Exemption" at bounding box center [559, 192] width 94 height 26
select select "2"
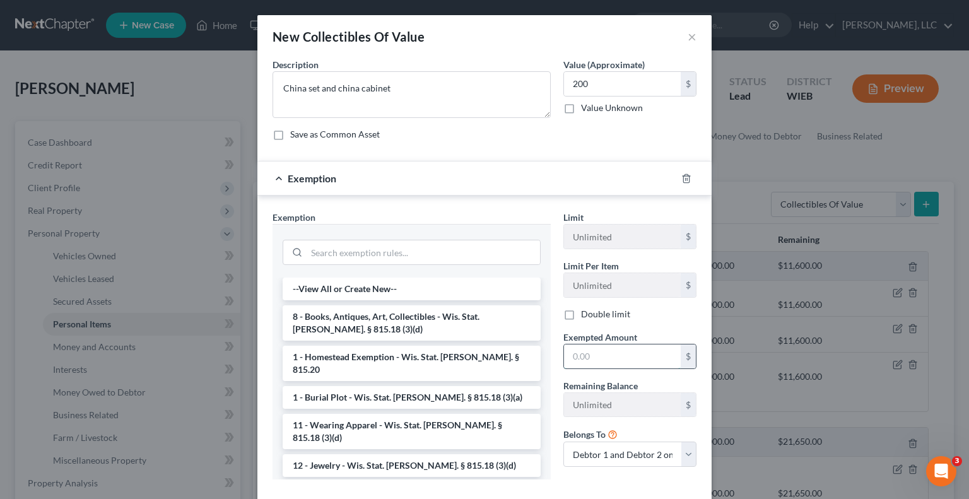
click at [583, 355] on input "text" at bounding box center [622, 356] width 117 height 24
type input "200"
click at [415, 329] on li "8 - Books, Antiques, Art, Collectibles - Wis. Stat. [PERSON_NAME]. § 815.18 (3)…" at bounding box center [412, 322] width 258 height 35
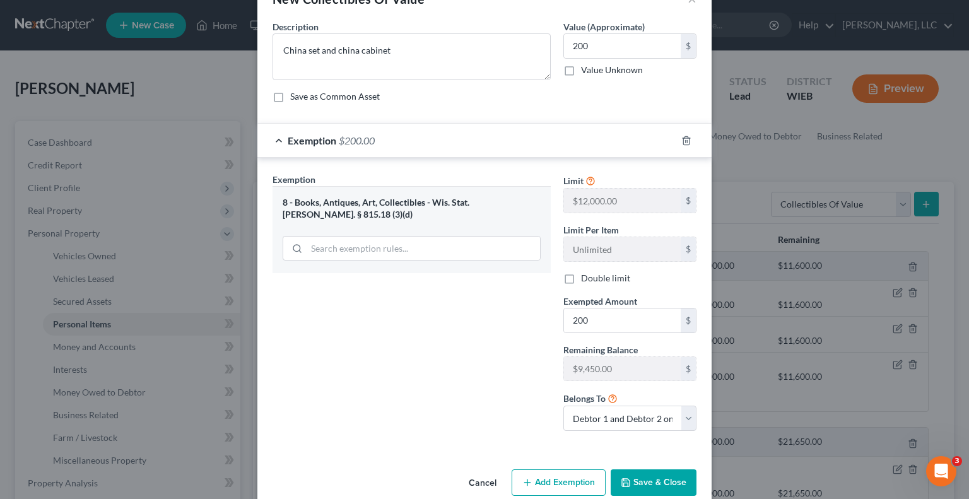
scroll to position [58, 0]
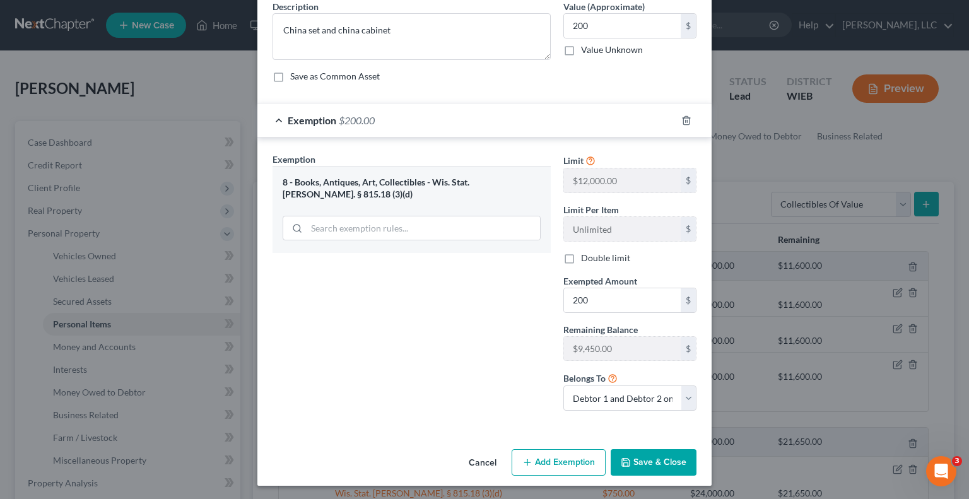
click at [642, 459] on button "Save & Close" at bounding box center [654, 462] width 86 height 26
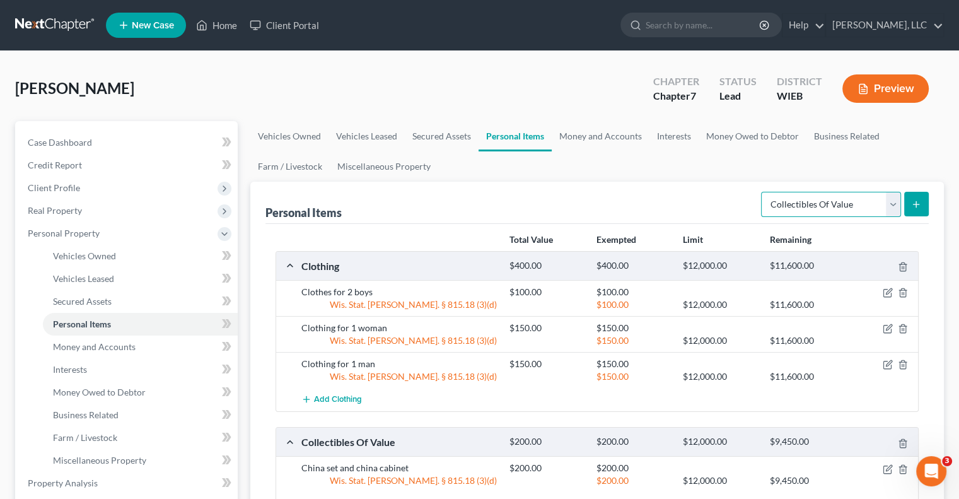
click at [888, 204] on select "Select Item Type Clothing Collectibles Of Value Electronics Firearms Household …" at bounding box center [831, 204] width 140 height 25
select select "jewelry"
click at [763, 192] on select "Select Item Type Clothing Collectibles Of Value Electronics Firearms Household …" at bounding box center [831, 204] width 140 height 25
click at [920, 199] on icon "submit" at bounding box center [917, 204] width 10 height 10
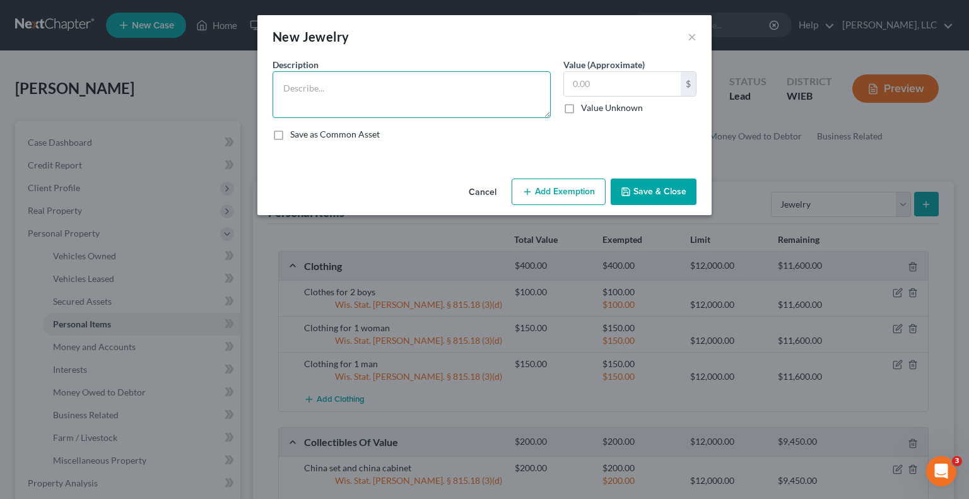
click at [427, 101] on textarea at bounding box center [412, 94] width 278 height 47
type textarea "Wedding rings, ring and necklace"
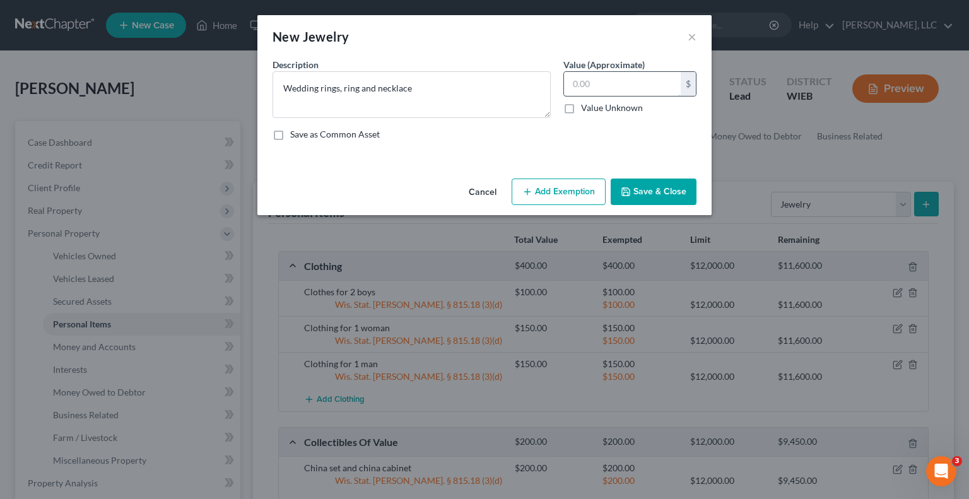
click at [573, 85] on input "text" at bounding box center [622, 84] width 117 height 24
type input "500"
click at [565, 193] on button "Add Exemption" at bounding box center [559, 192] width 94 height 26
select select "2"
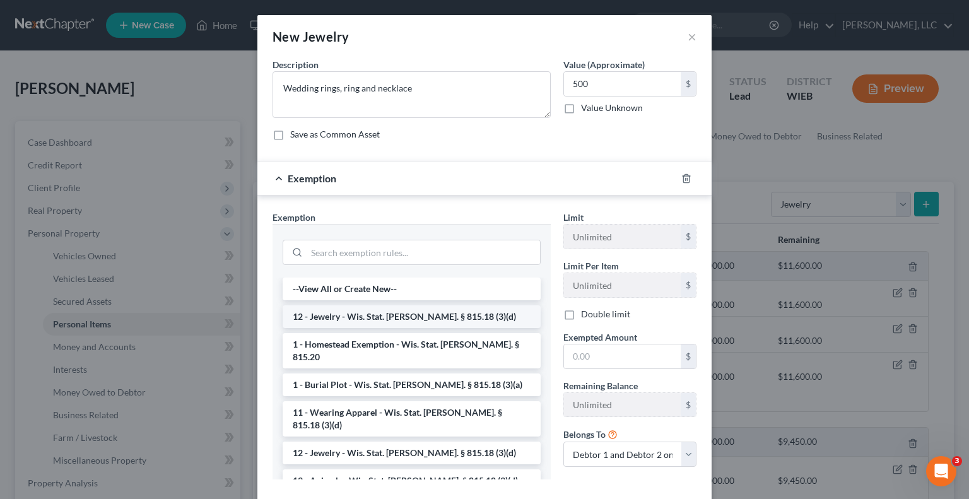
click at [335, 317] on li "12 - Jewelry - Wis. Stat. [PERSON_NAME]. § 815.18 (3)(d)" at bounding box center [412, 316] width 258 height 23
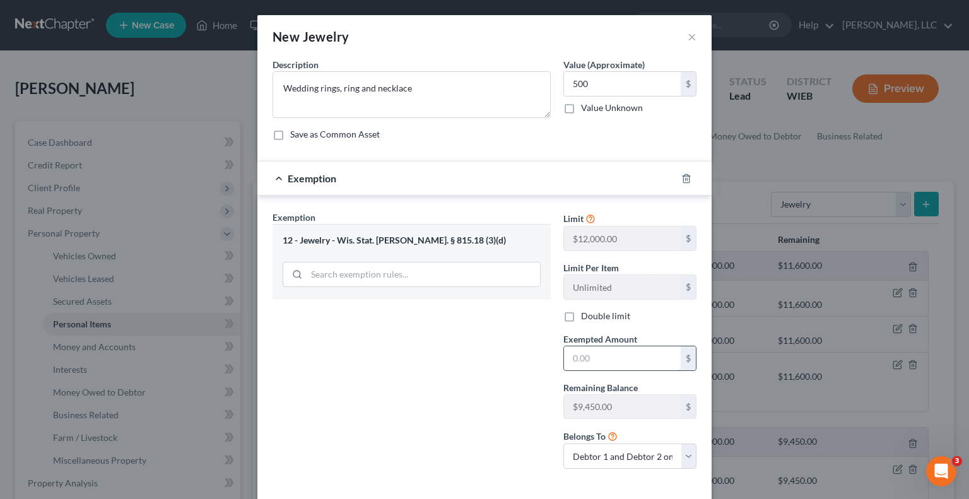
click at [593, 356] on input "text" at bounding box center [622, 358] width 117 height 24
click at [589, 352] on input "500" at bounding box center [622, 358] width 117 height 24
type input "500"
click at [502, 375] on div "Exemption Set must be selected for CA. Exemption * 12 - Jewelry - Wis. Stat. [P…" at bounding box center [411, 345] width 291 height 268
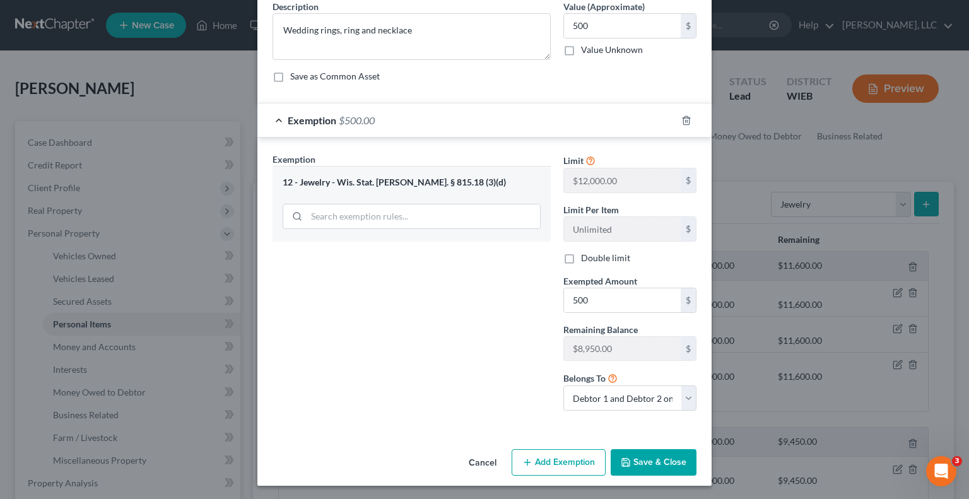
click at [645, 459] on button "Save & Close" at bounding box center [654, 462] width 86 height 26
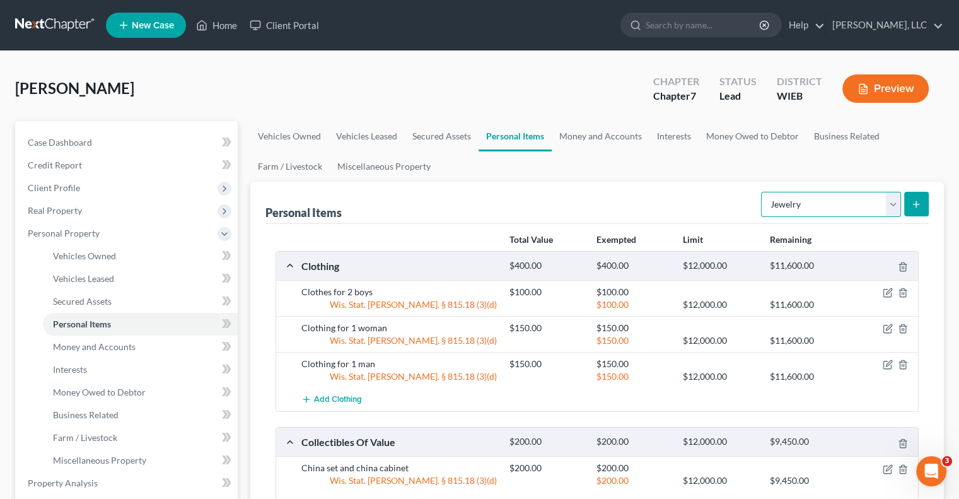
click at [895, 198] on select "Select Item Type Clothing Collectibles Of Value Electronics Firearms Household …" at bounding box center [831, 204] width 140 height 25
select select "sports_and_hobby_equipment"
click at [763, 192] on select "Select Item Type Clothing Collectibles Of Value Electronics Firearms Household …" at bounding box center [831, 204] width 140 height 25
click at [927, 204] on button "submit" at bounding box center [917, 204] width 25 height 25
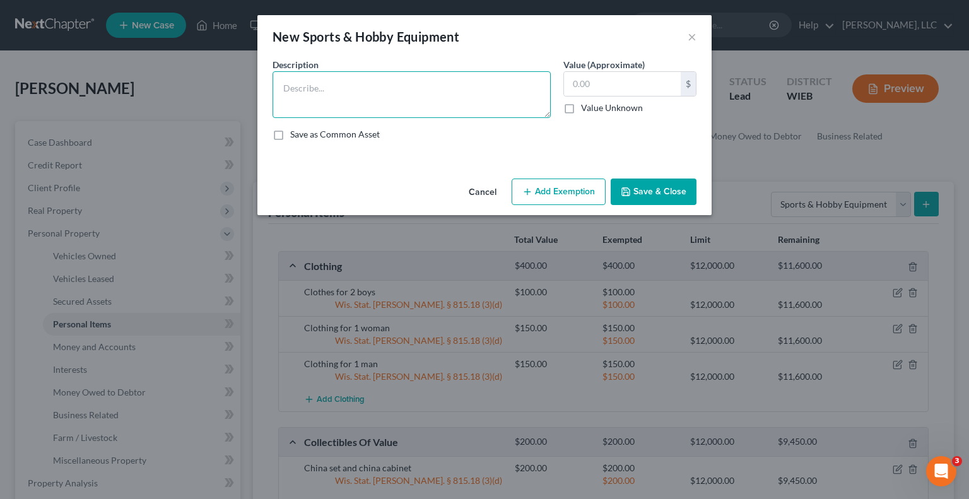
click at [435, 96] on textarea at bounding box center [412, 94] width 278 height 47
type textarea "Golf clubs"
click at [579, 82] on input "text" at bounding box center [622, 84] width 117 height 24
type input "5"
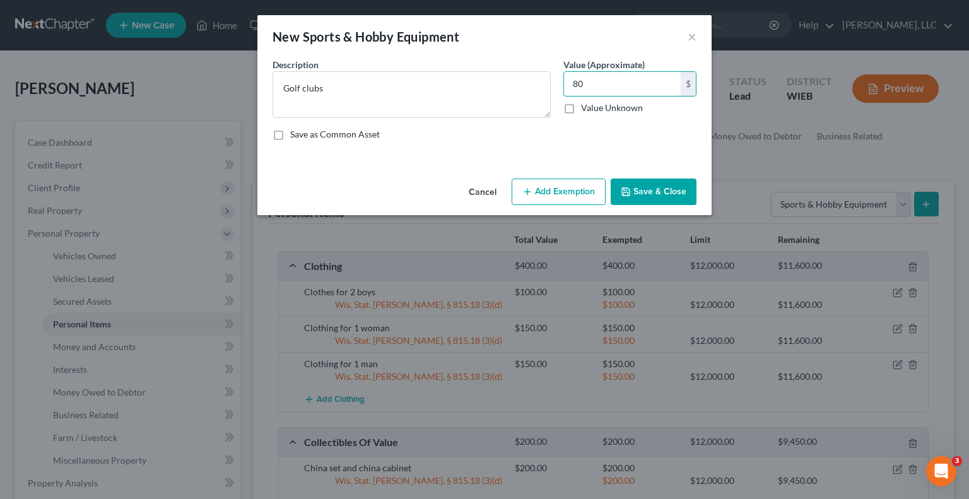
type input "80"
click at [575, 189] on button "Add Exemption" at bounding box center [559, 192] width 94 height 26
select select "2"
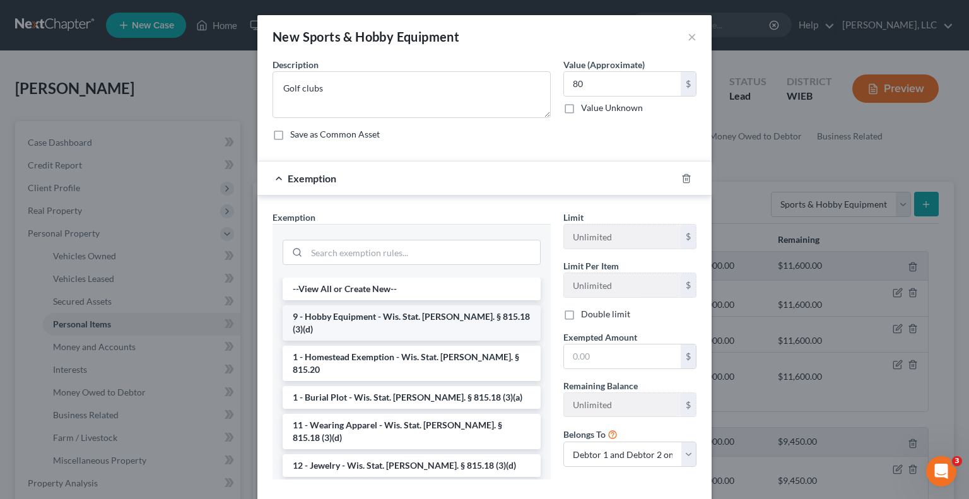
click at [363, 311] on li "9 - Hobby Equipment - Wis. Stat. [PERSON_NAME]. § 815.18 (3)(d)" at bounding box center [412, 322] width 258 height 35
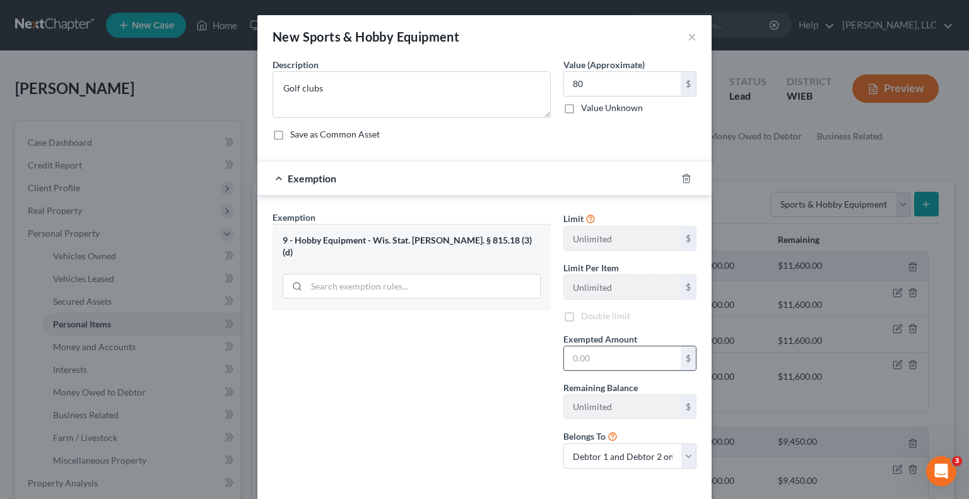
drag, startPoint x: 583, startPoint y: 358, endPoint x: 592, endPoint y: 357, distance: 8.9
click at [583, 358] on input "text" at bounding box center [622, 358] width 117 height 24
type input "80"
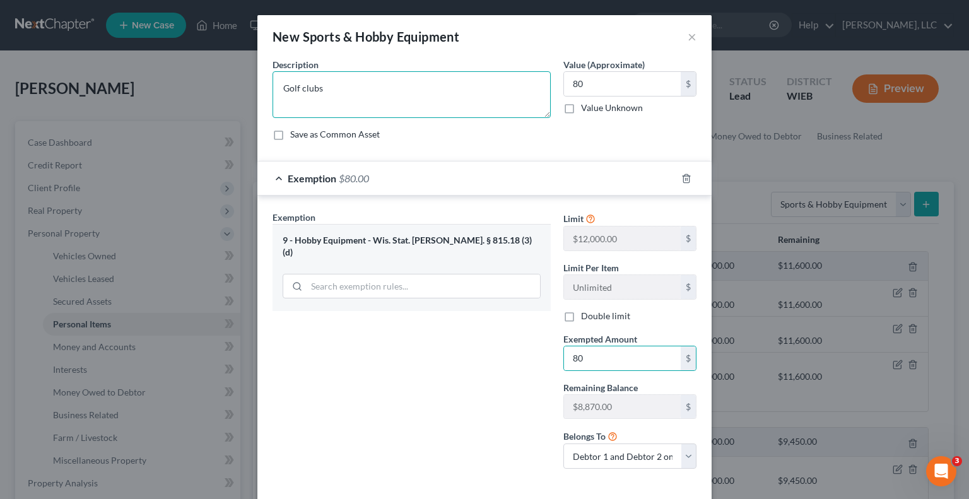
click at [333, 95] on textarea "Golf clubs" at bounding box center [412, 94] width 278 height 47
type textarea "Golf clubs, fishing poles"
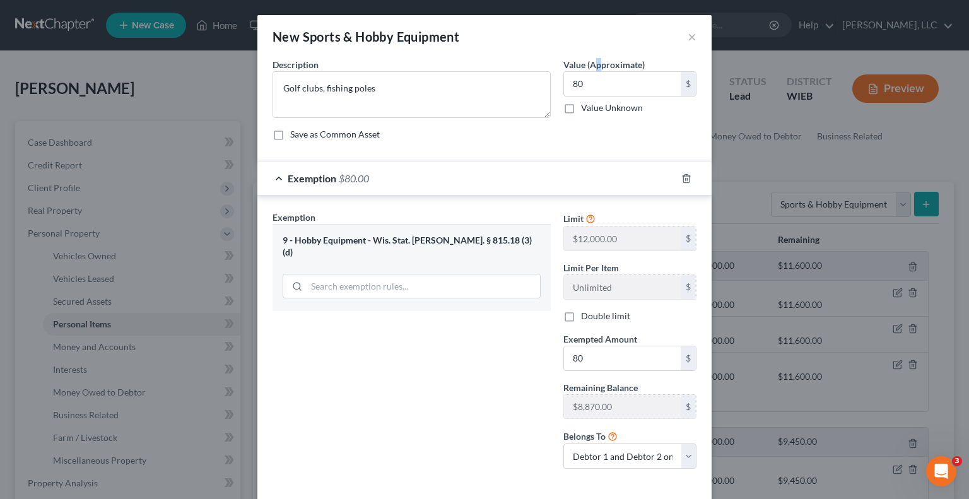
click at [590, 70] on label "Value (Approximate)" at bounding box center [603, 64] width 81 height 13
type input "150"
click at [587, 363] on input "80" at bounding box center [622, 358] width 117 height 24
type input "5"
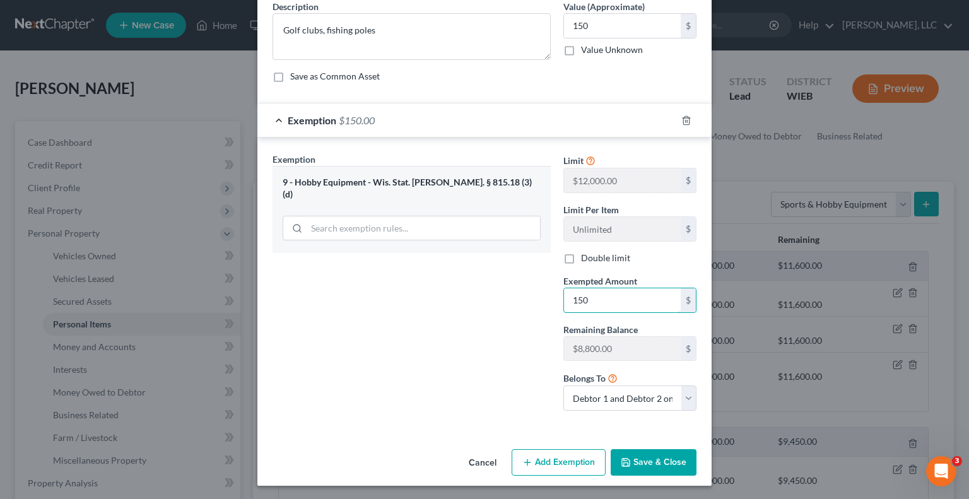
type input "150"
click at [651, 460] on button "Save & Close" at bounding box center [654, 462] width 86 height 26
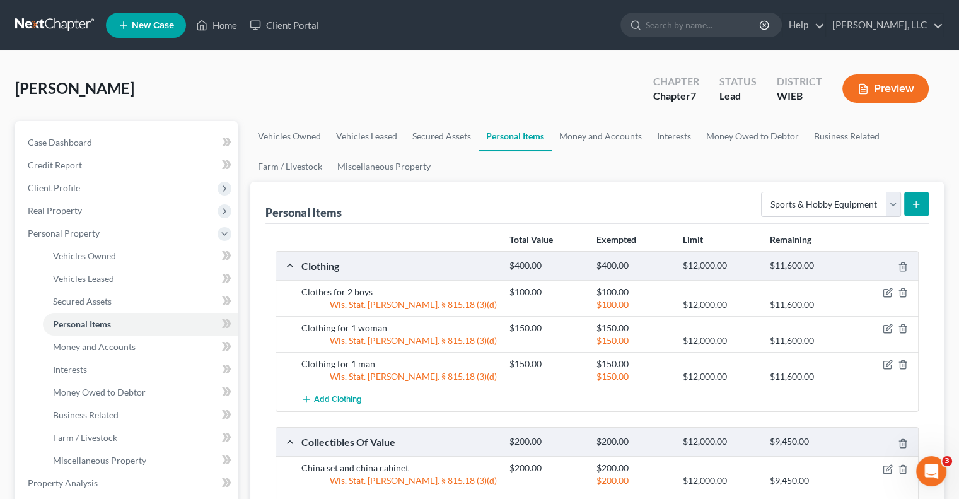
click at [918, 201] on icon "submit" at bounding box center [917, 204] width 10 height 10
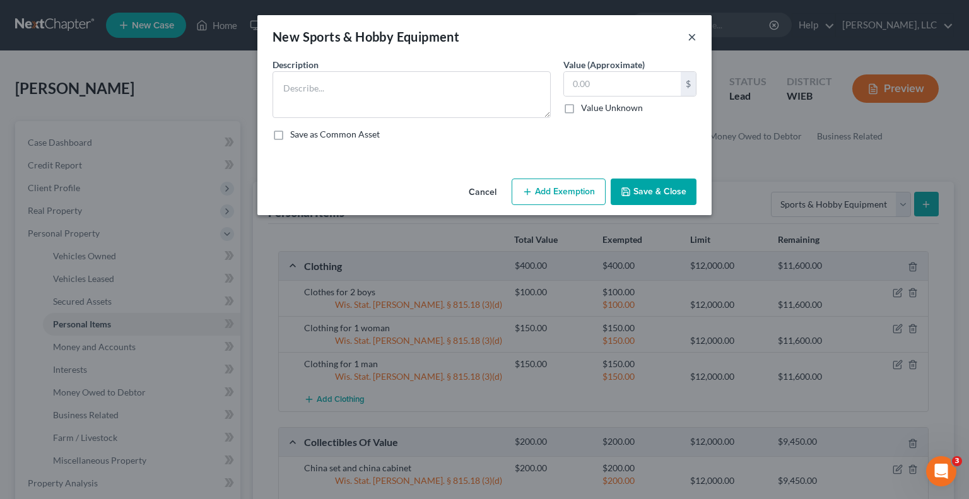
click at [695, 32] on button "×" at bounding box center [692, 36] width 9 height 15
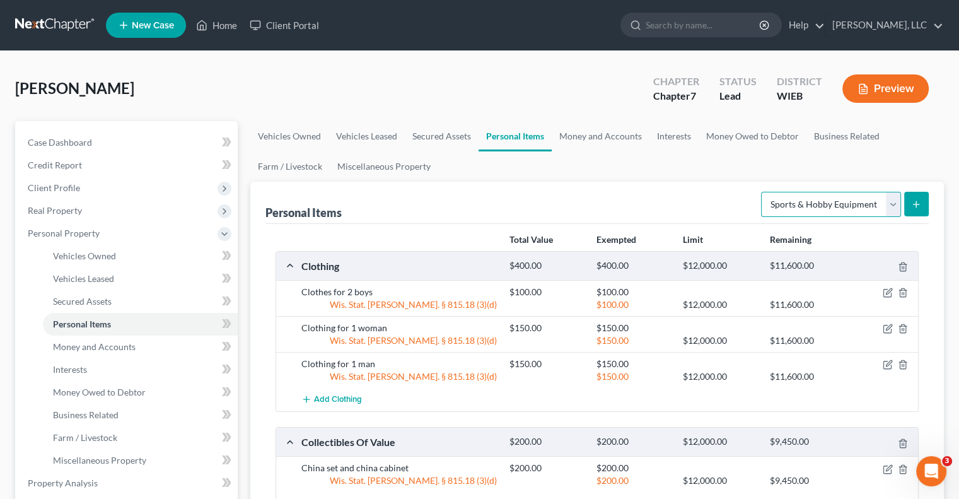
click at [895, 199] on select "Select Item Type Clothing Collectibles Of Value Electronics Firearms Household …" at bounding box center [831, 204] width 140 height 25
select select "pets"
click at [763, 192] on select "Select Item Type Clothing Collectibles Of Value Electronics Firearms Household …" at bounding box center [831, 204] width 140 height 25
click at [916, 194] on button "submit" at bounding box center [917, 204] width 25 height 25
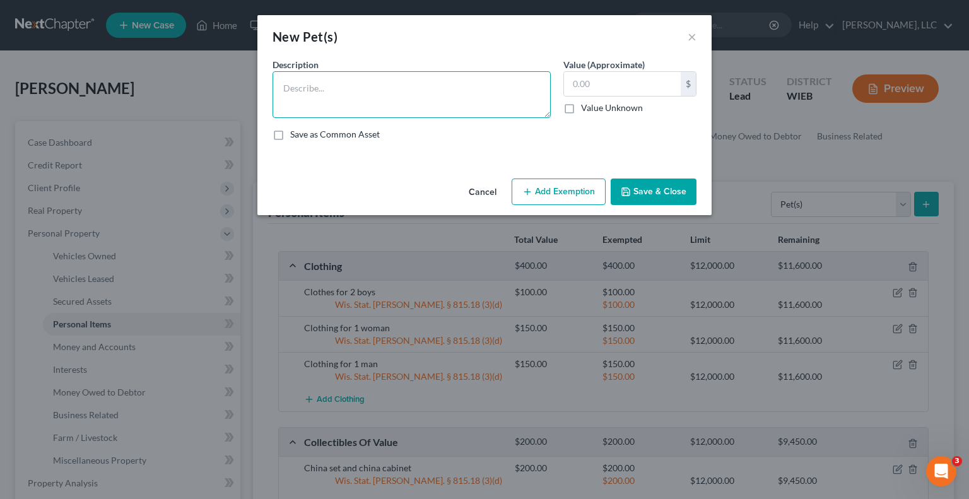
click at [353, 100] on textarea at bounding box center [412, 94] width 278 height 47
type textarea "3 dogs"
click at [594, 83] on input "text" at bounding box center [622, 84] width 117 height 24
type input "0"
click at [444, 85] on textarea "3 dogs" at bounding box center [412, 94] width 278 height 47
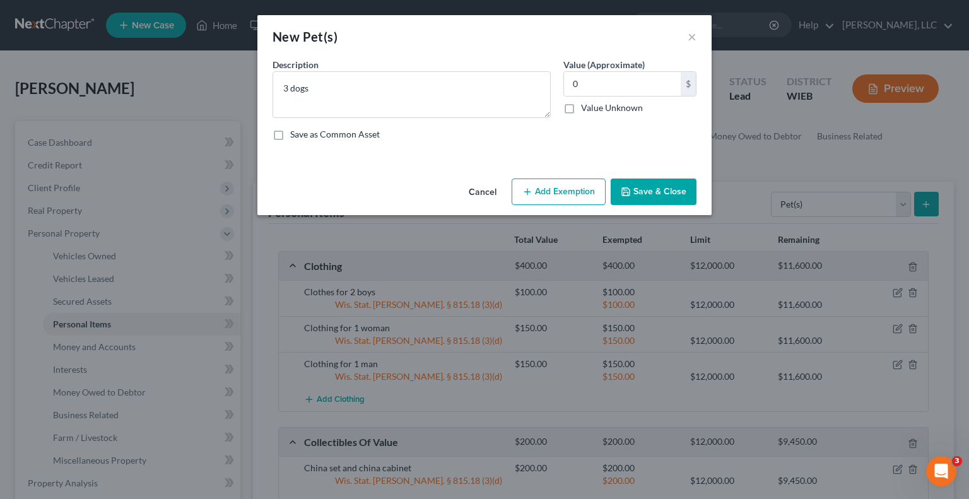
click at [644, 187] on button "Save & Close" at bounding box center [654, 192] width 86 height 26
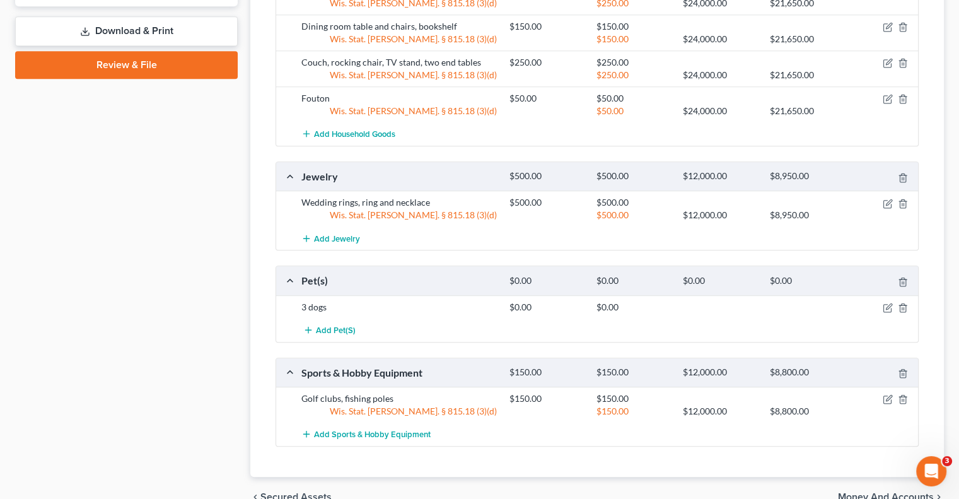
scroll to position [833, 0]
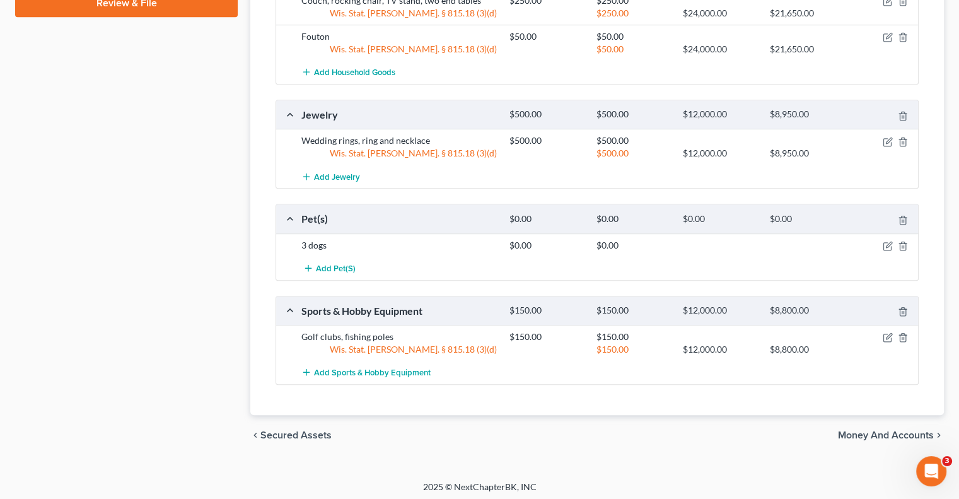
click at [865, 431] on span "Money and Accounts" at bounding box center [886, 435] width 96 height 10
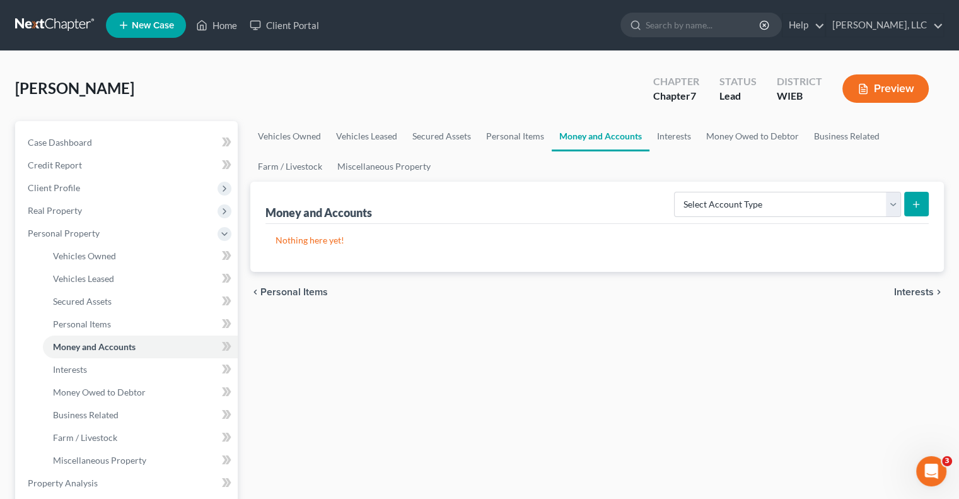
click at [295, 293] on span "Personal Items" at bounding box center [294, 292] width 67 height 10
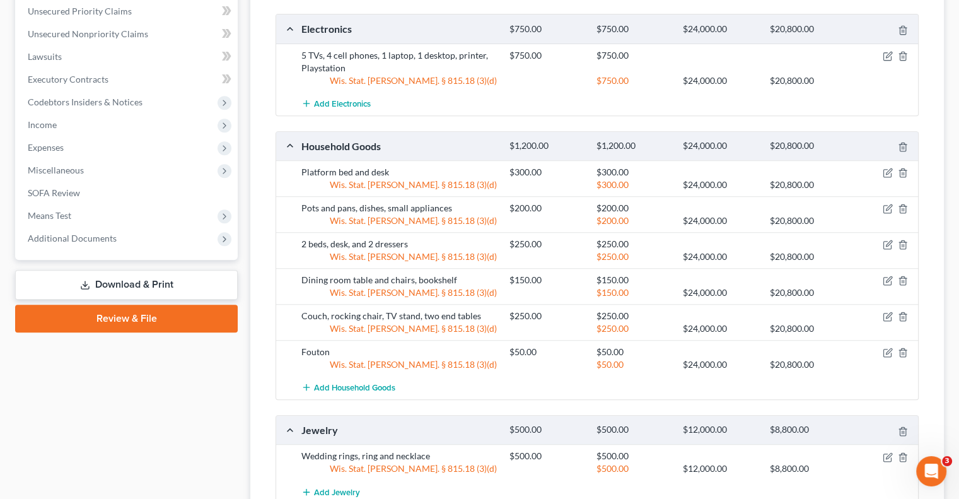
scroll to position [580, 0]
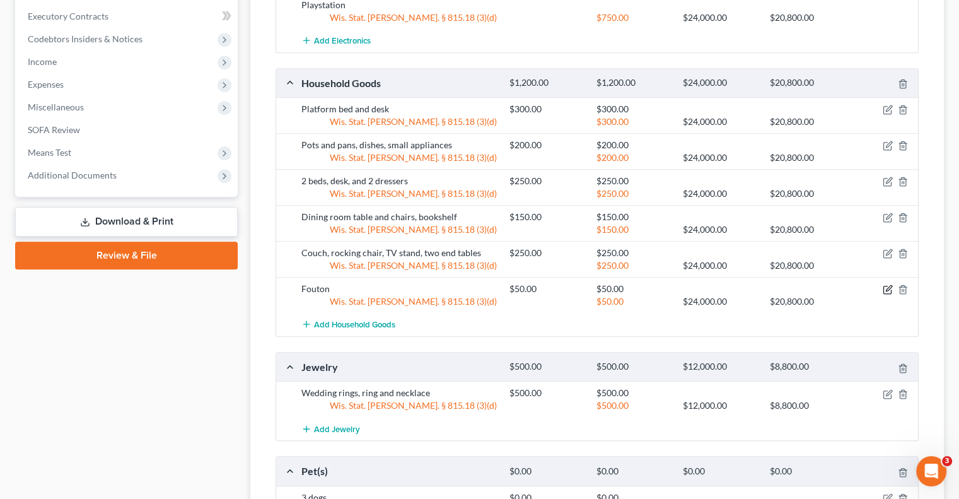
click at [886, 287] on icon "button" at bounding box center [888, 290] width 10 height 10
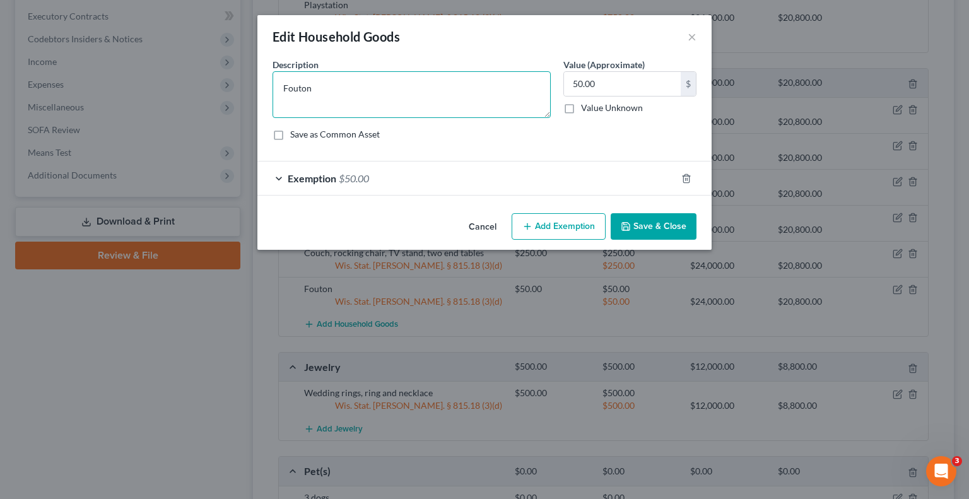
click at [292, 89] on textarea "Fouton" at bounding box center [412, 94] width 278 height 47
type textarea "Futon"
click at [645, 223] on button "Save & Close" at bounding box center [654, 226] width 86 height 26
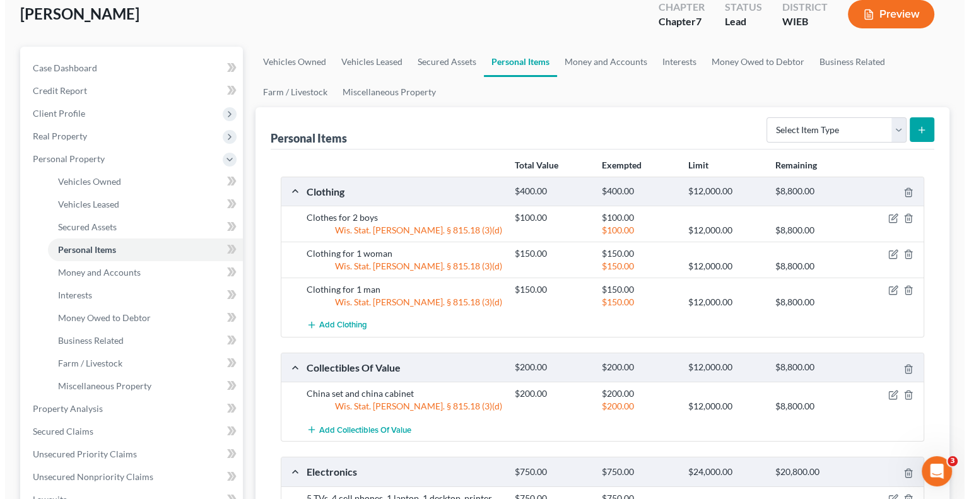
scroll to position [0, 0]
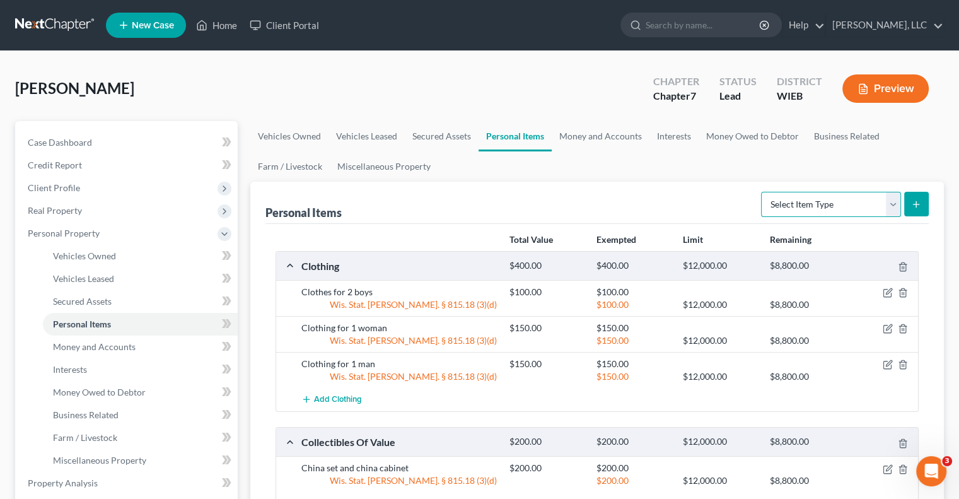
click at [897, 208] on select "Select Item Type Clothing Collectibles Of Value Electronics Firearms Household …" at bounding box center [831, 204] width 140 height 25
select select "household_goods"
click at [763, 192] on select "Select Item Type Clothing Collectibles Of Value Electronics Firearms Household …" at bounding box center [831, 204] width 140 height 25
click at [920, 201] on icon "submit" at bounding box center [917, 204] width 10 height 10
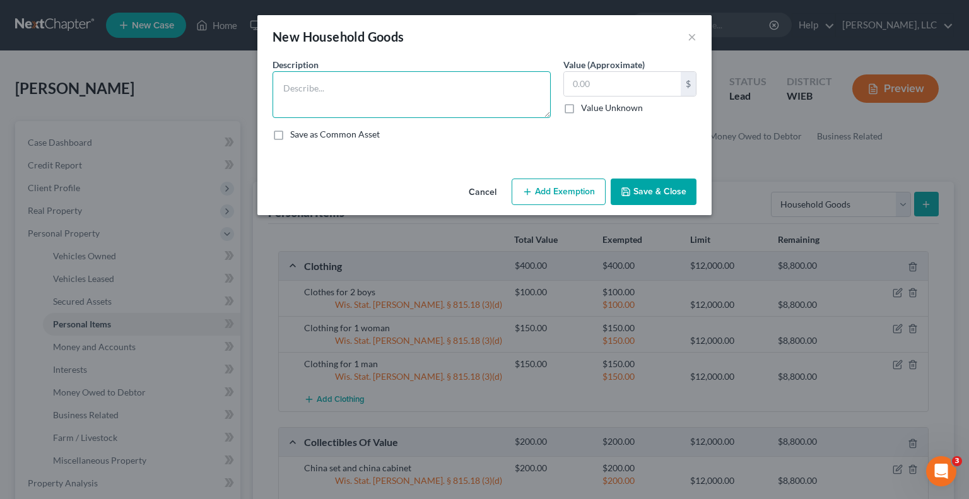
click at [365, 83] on textarea at bounding box center [412, 94] width 278 height 47
type textarea "Snowblower and lawnmower"
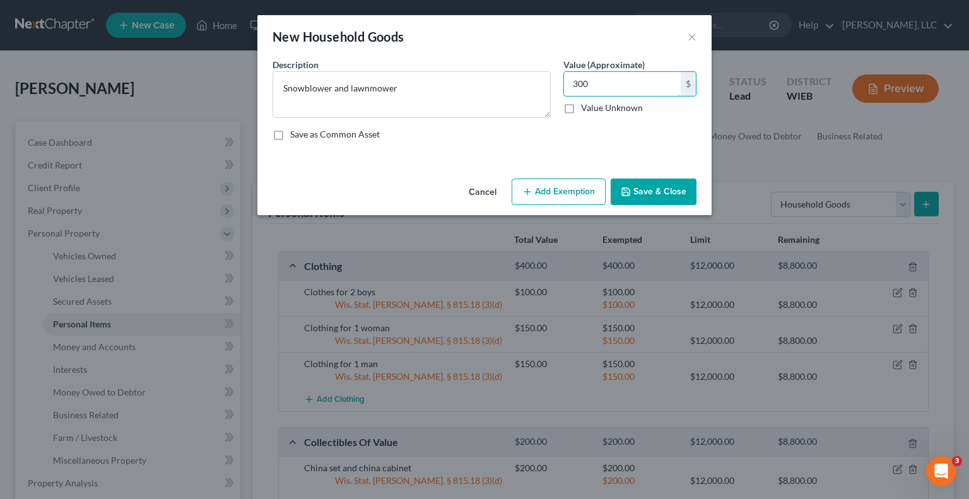
type input "300"
click at [568, 197] on button "Add Exemption" at bounding box center [559, 192] width 94 height 26
select select "2"
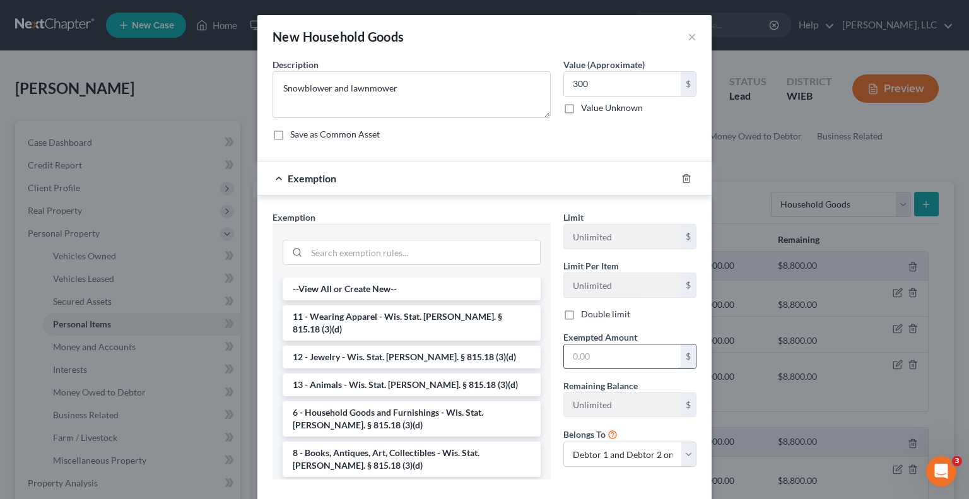
click at [588, 357] on input "text" at bounding box center [622, 356] width 117 height 24
type input "300"
click at [372, 401] on li "6 - Household Goods and Furnishings - Wis. Stat. [PERSON_NAME]. § 815.18 (3)(d)" at bounding box center [412, 418] width 258 height 35
checkbox input "true"
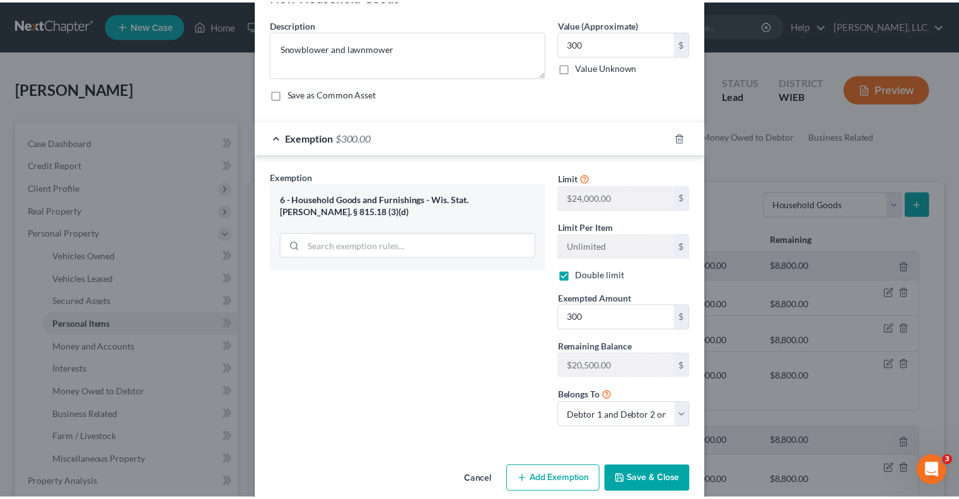
scroll to position [58, 0]
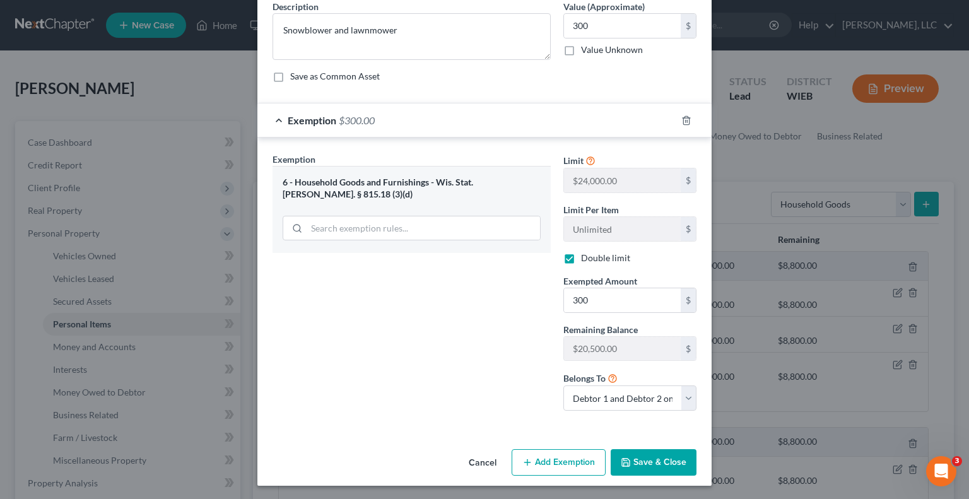
click at [656, 462] on button "Save & Close" at bounding box center [654, 462] width 86 height 26
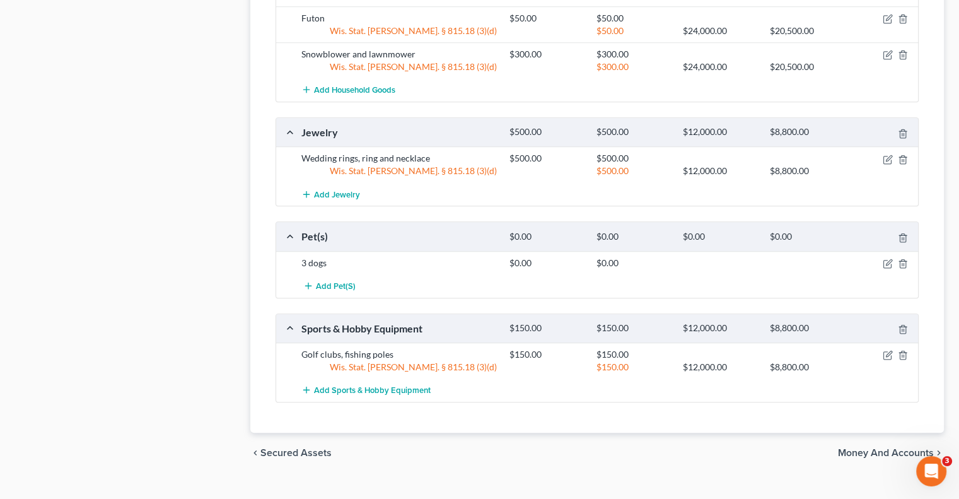
scroll to position [868, 0]
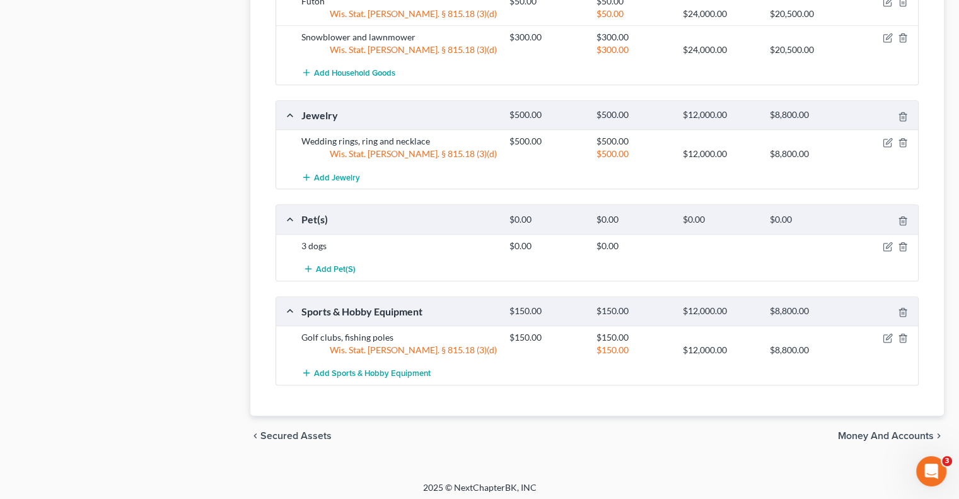
click at [880, 423] on div "chevron_left Secured Assets Money and Accounts chevron_right" at bounding box center [597, 436] width 694 height 40
click at [880, 431] on span "Money and Accounts" at bounding box center [886, 436] width 96 height 10
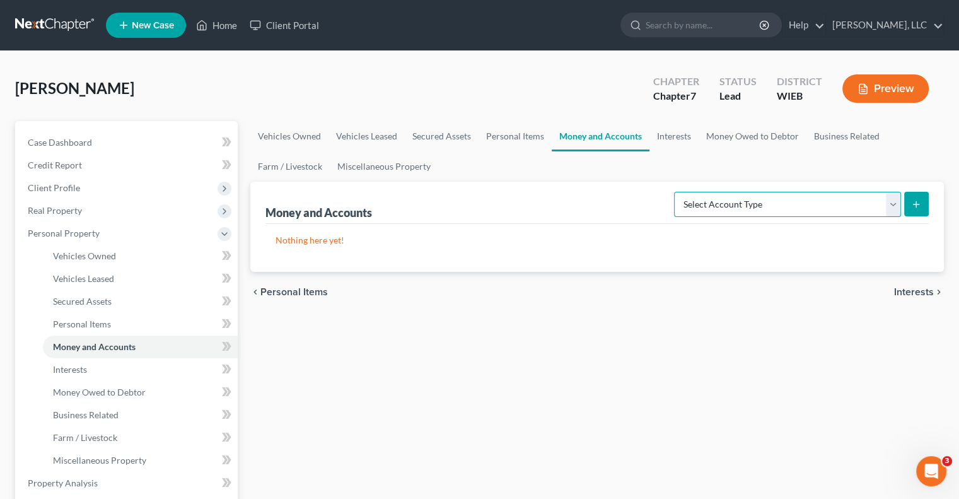
click at [888, 204] on select "Select Account Type Brokerage Cash on Hand Certificates of Deposit Checking Acc…" at bounding box center [787, 204] width 227 height 25
select select "checking"
click at [677, 192] on select "Select Account Type Brokerage Cash on Hand Certificates of Deposit Checking Acc…" at bounding box center [787, 204] width 227 height 25
click at [915, 202] on icon "submit" at bounding box center [917, 204] width 10 height 10
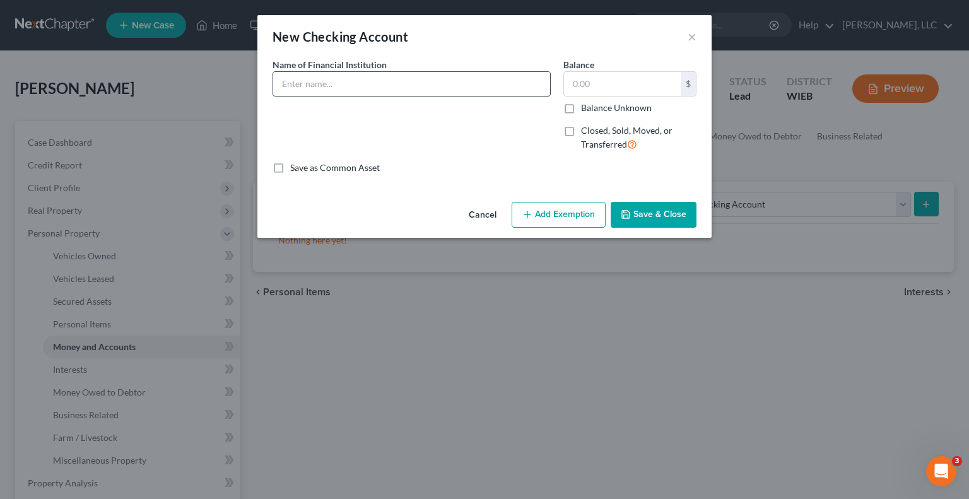
click at [390, 85] on input "text" at bounding box center [411, 84] width 277 height 24
type input "[PERSON_NAME] Bank"
click at [606, 80] on input "text" at bounding box center [622, 84] width 117 height 24
click at [652, 218] on button "Save & Close" at bounding box center [654, 215] width 86 height 26
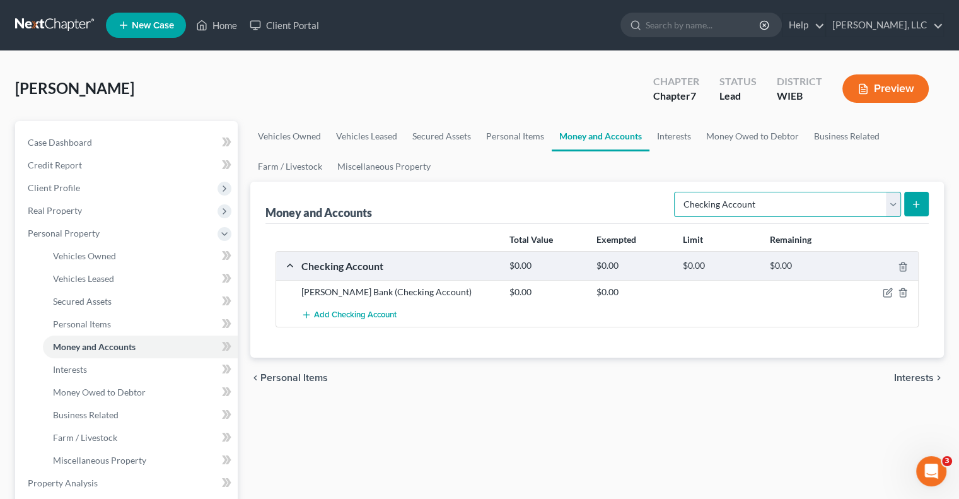
click at [897, 208] on select "Select Account Type Brokerage Cash on Hand Certificates of Deposit Checking Acc…" at bounding box center [787, 204] width 227 height 25
select select "other"
click at [677, 192] on select "Select Account Type Brokerage Cash on Hand Certificates of Deposit Checking Acc…" at bounding box center [787, 204] width 227 height 25
click at [917, 201] on line "submit" at bounding box center [917, 204] width 0 height 6
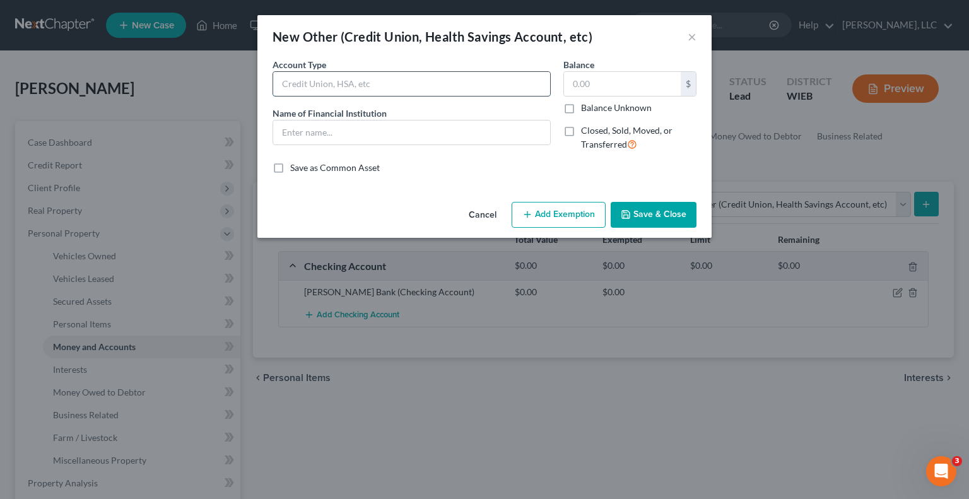
click at [373, 85] on input "text" at bounding box center [411, 84] width 277 height 24
type input "Health Reimbursement Account"
click at [366, 126] on input "text" at bounding box center [411, 132] width 277 height 24
type input "M"
click at [346, 137] on input "text" at bounding box center [411, 132] width 277 height 24
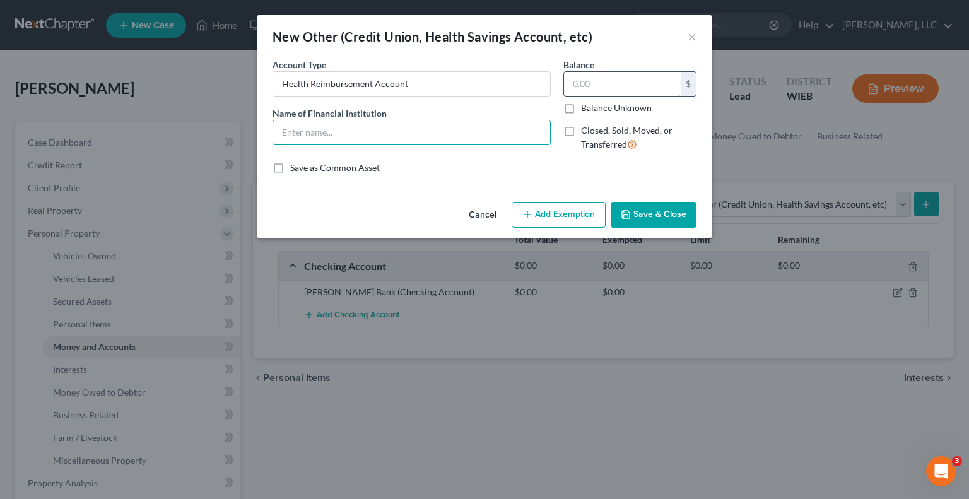
click at [575, 88] on input "text" at bounding box center [622, 84] width 117 height 24
type input "4.83"
click at [337, 127] on input "text" at bounding box center [411, 132] width 277 height 24
type input "M"
type input "My Choice Accounts"
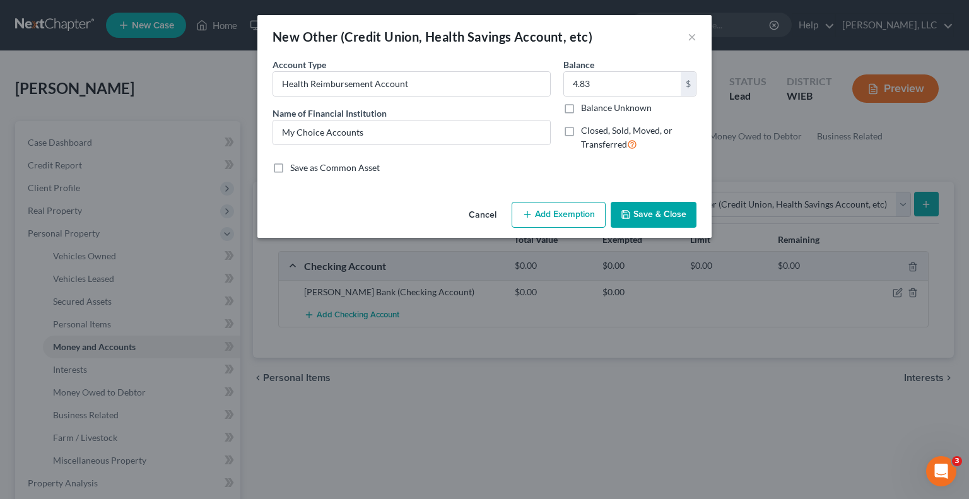
click at [555, 211] on button "Add Exemption" at bounding box center [559, 215] width 94 height 26
select select "2"
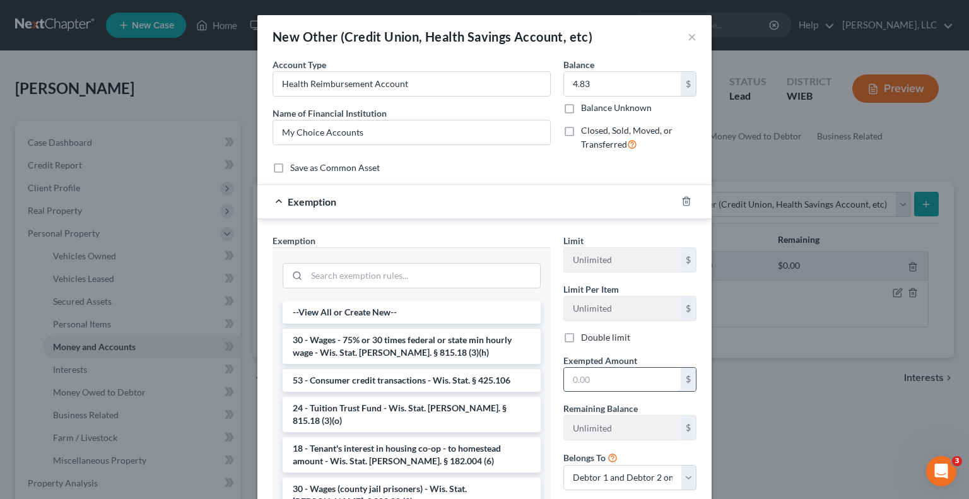
click at [574, 380] on input "text" at bounding box center [622, 380] width 117 height 24
type input "4.83"
click at [356, 274] on input "search" at bounding box center [423, 276] width 233 height 24
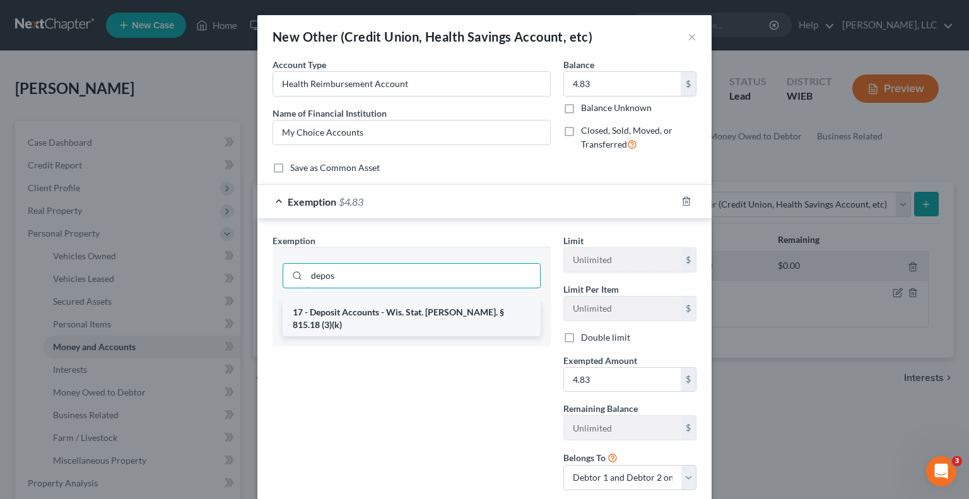
type input "depos"
click at [363, 307] on li "17 - Deposit Accounts - Wis. Stat. [PERSON_NAME]. § 815.18 (3)(k)" at bounding box center [412, 318] width 258 height 35
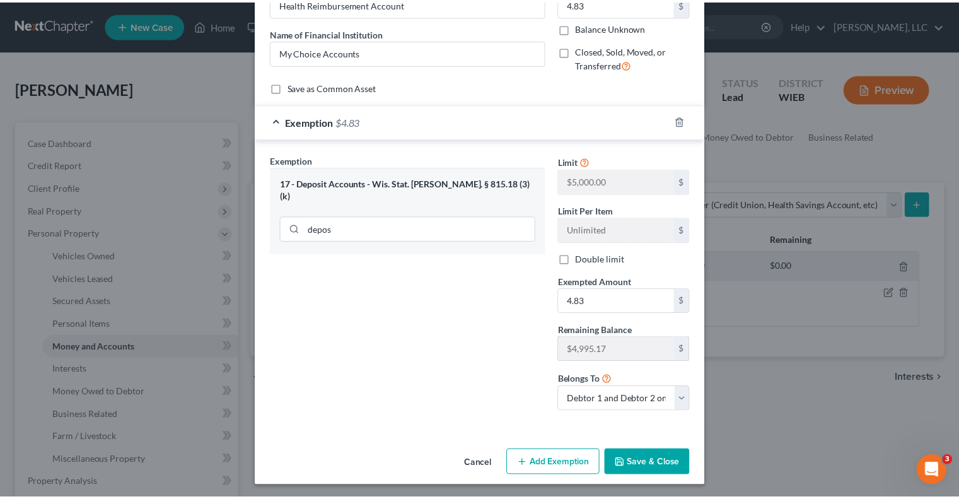
scroll to position [81, 0]
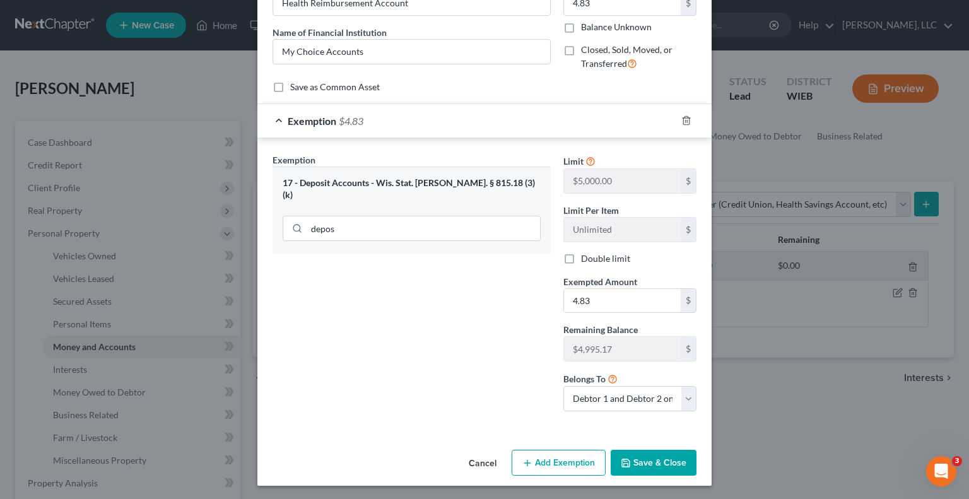
click at [646, 463] on button "Save & Close" at bounding box center [654, 463] width 86 height 26
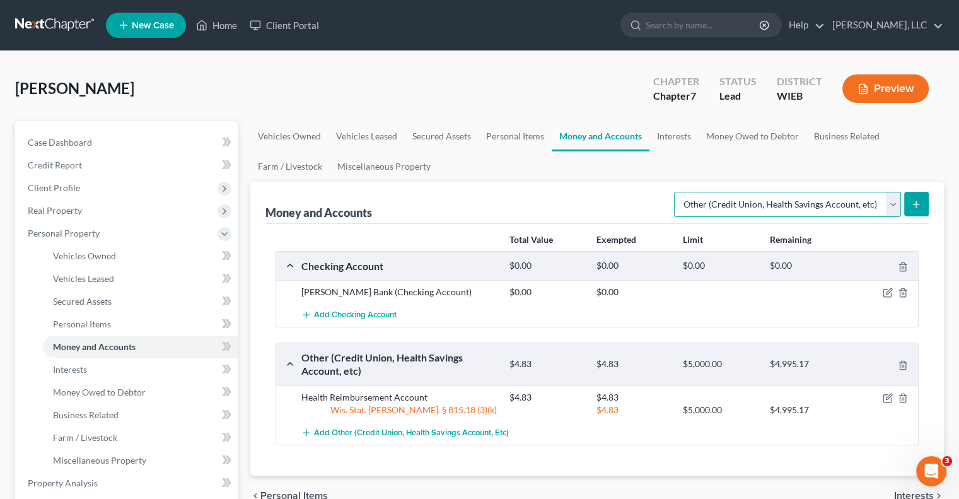
click at [894, 204] on select "Select Account Type Brokerage Cash on Hand Certificates of Deposit Checking Acc…" at bounding box center [787, 204] width 227 height 25
click at [544, 202] on div "Money and Accounts Select Account Type Brokerage Cash on Hand Certificates of D…" at bounding box center [598, 203] width 664 height 42
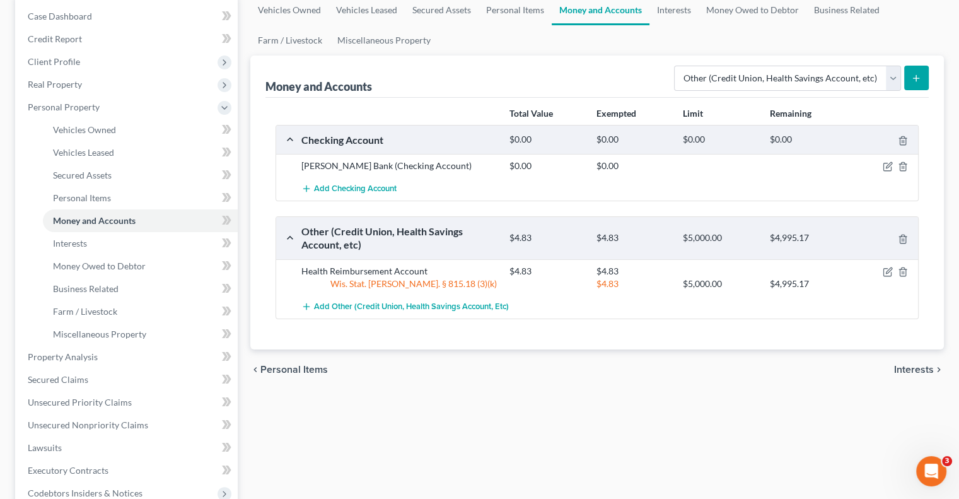
click at [914, 367] on span "Interests" at bounding box center [915, 370] width 40 height 10
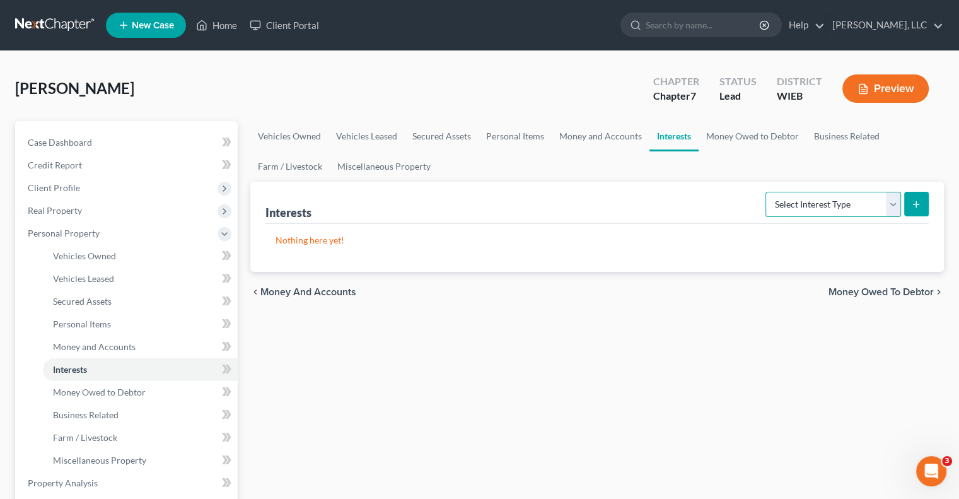
click at [893, 204] on select "Select Interest Type 401K Annuity Bond Education IRA Government Bond Government…" at bounding box center [834, 204] width 136 height 25
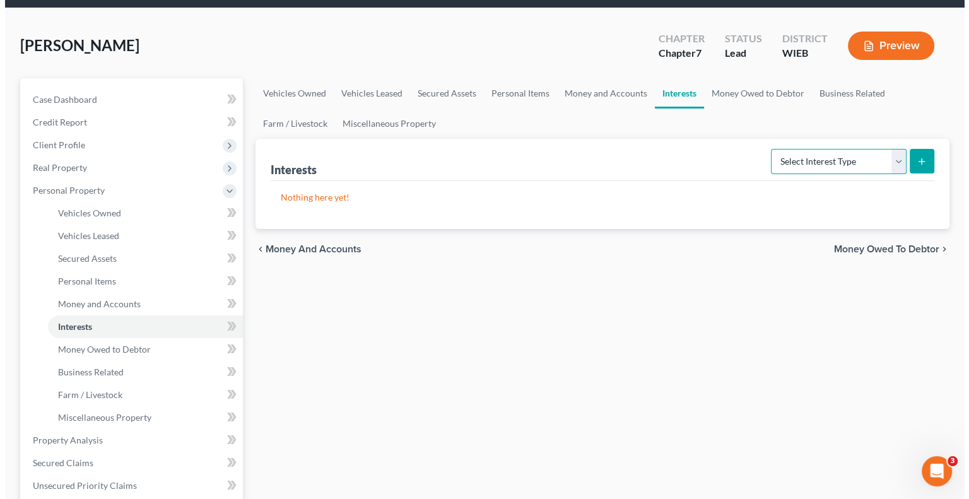
scroll to position [63, 0]
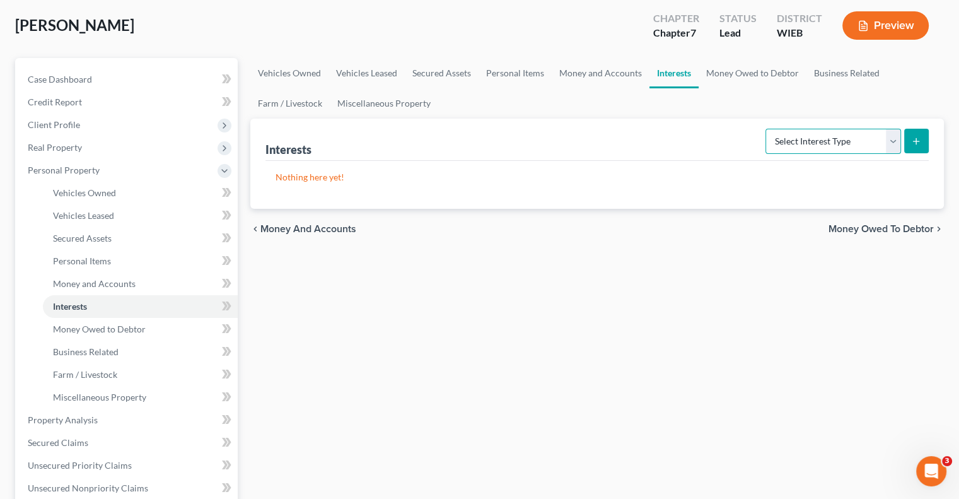
click at [893, 141] on select "Select Interest Type 401K Annuity Bond Education IRA Government Bond Government…" at bounding box center [834, 141] width 136 height 25
select select "401k"
click at [767, 129] on select "Select Interest Type 401K Annuity Bond Education IRA Government Bond Government…" at bounding box center [834, 141] width 136 height 25
click at [927, 136] on button "submit" at bounding box center [917, 141] width 25 height 25
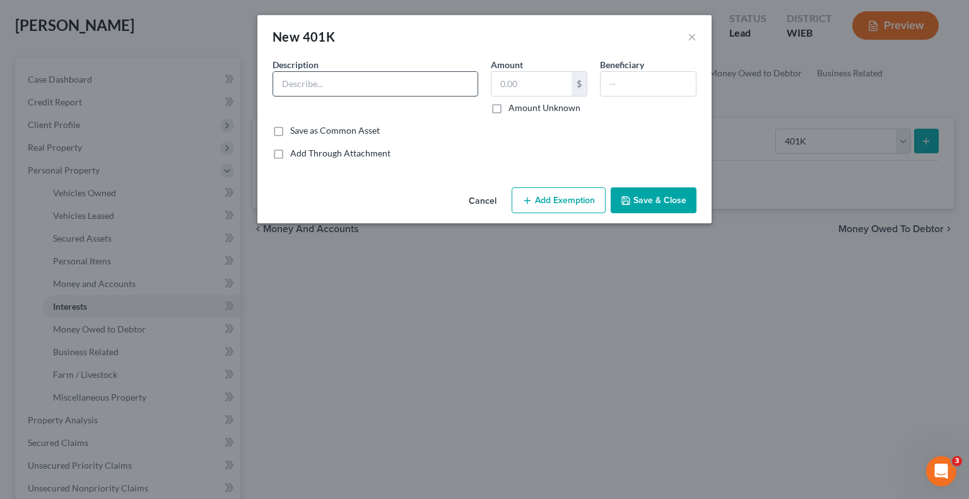
click at [369, 86] on input "text" at bounding box center [375, 84] width 204 height 24
type input "401K"
click at [392, 75] on input "401K" at bounding box center [375, 84] width 204 height 24
drag, startPoint x: 365, startPoint y: 81, endPoint x: 273, endPoint y: 78, distance: 92.2
click at [273, 78] on div "401K" at bounding box center [376, 83] width 206 height 25
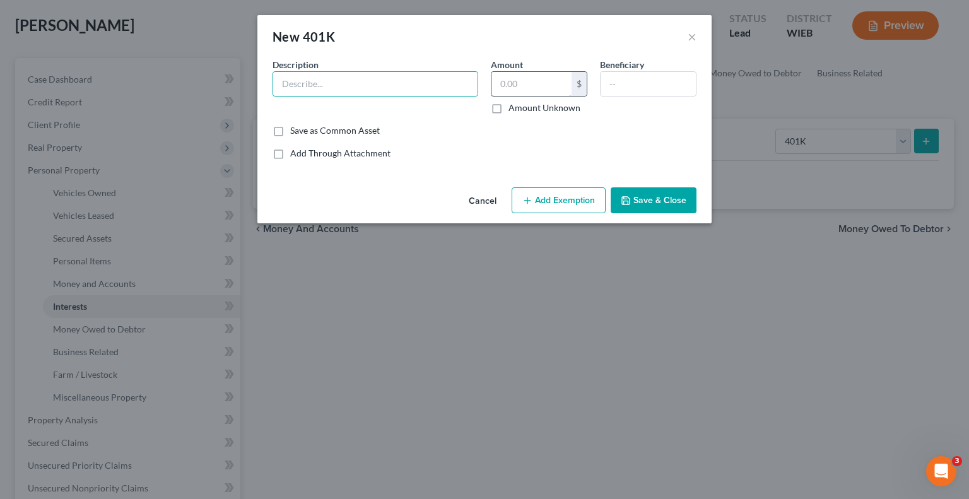
click at [540, 83] on input "text" at bounding box center [531, 84] width 80 height 24
click at [366, 87] on input "text" at bounding box center [375, 84] width 204 height 24
type input "Fidelity"
type input "48,656.58"
click at [624, 88] on input "text" at bounding box center [648, 84] width 95 height 24
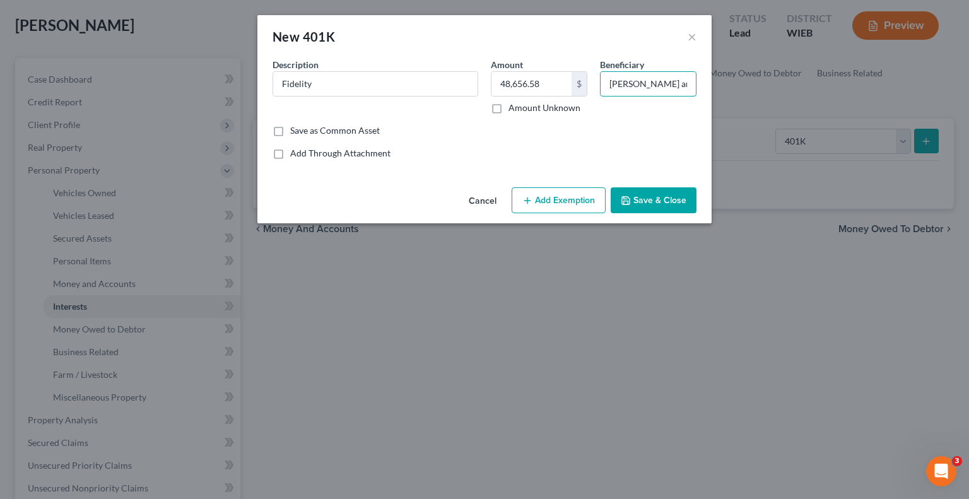
type input "[PERSON_NAME] and [PERSON_NAME]"
click at [559, 202] on button "Add Exemption" at bounding box center [559, 200] width 94 height 26
select select "2"
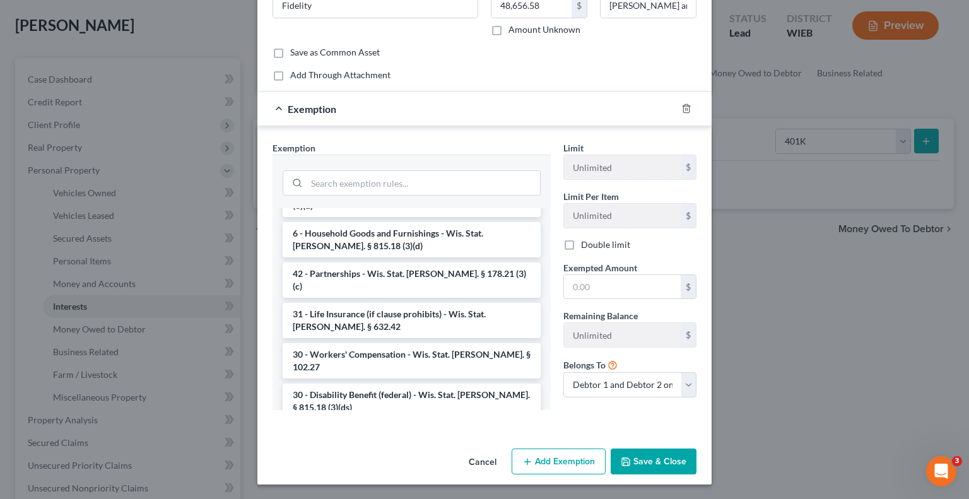
scroll to position [27, 0]
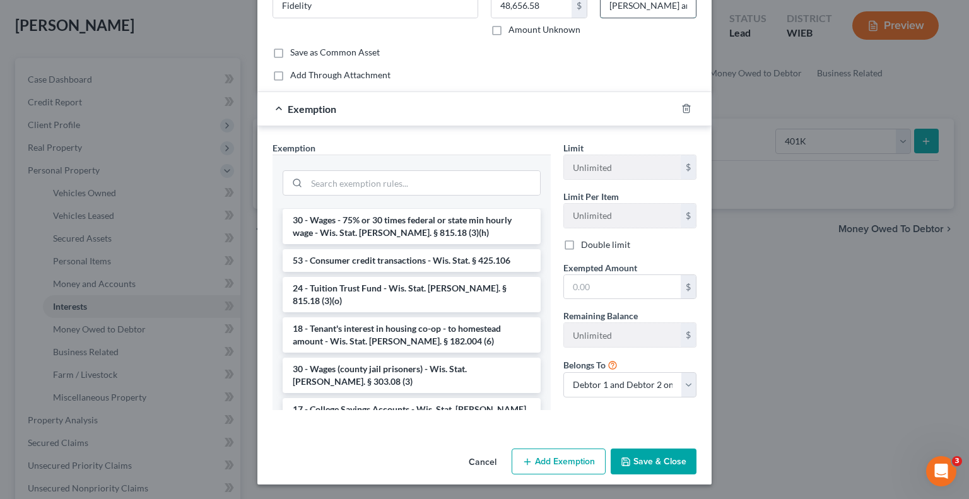
click at [674, 9] on input "[PERSON_NAME] and [PERSON_NAME]" at bounding box center [648, 6] width 95 height 24
click at [616, 11] on input "[PERSON_NAME] and [PERSON_NAME]" at bounding box center [648, 6] width 95 height 24
click at [619, 8] on input "[PERSON_NAME] and [PERSON_NAME]" at bounding box center [648, 6] width 95 height 24
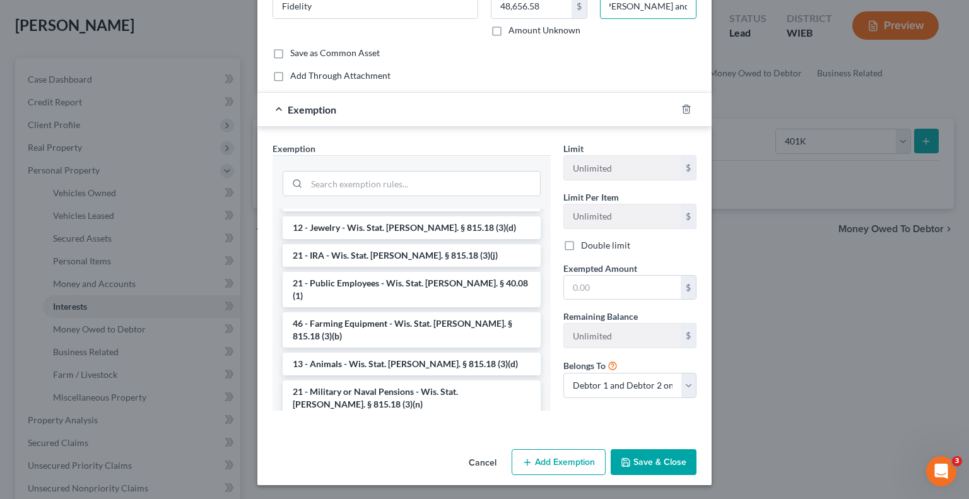
scroll to position [1415, 0]
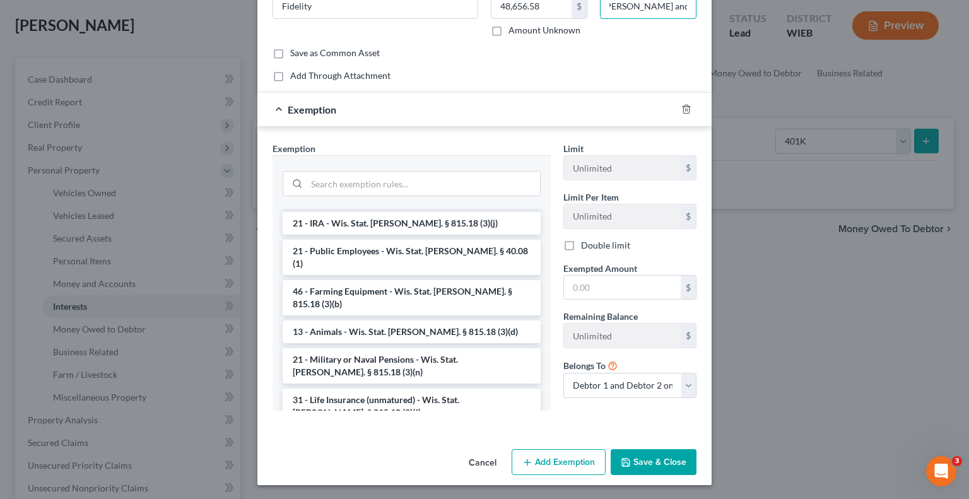
type input "[PERSON_NAME] and [PERSON_NAME]"
click at [652, 462] on button "Save & Close" at bounding box center [654, 462] width 86 height 26
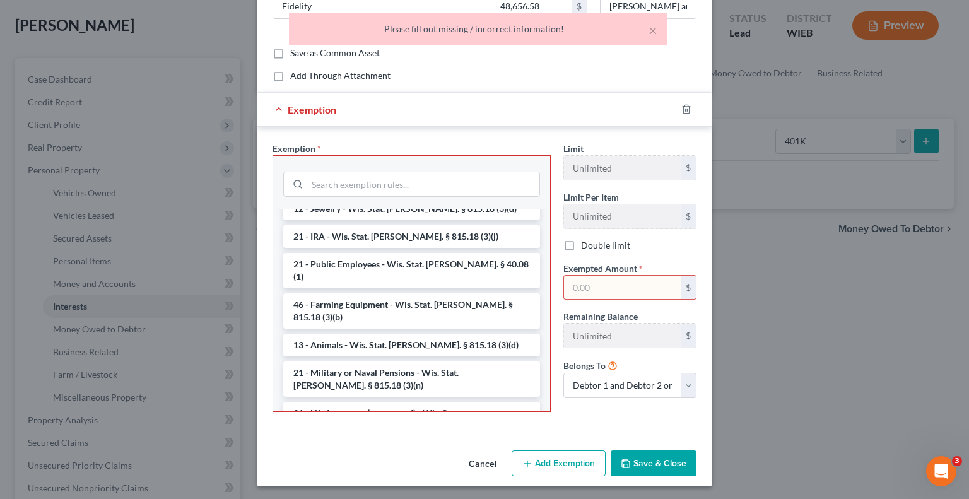
click at [681, 115] on div at bounding box center [693, 109] width 35 height 20
click at [680, 101] on div at bounding box center [693, 109] width 35 height 20
click at [681, 105] on icon "button" at bounding box center [686, 109] width 10 height 10
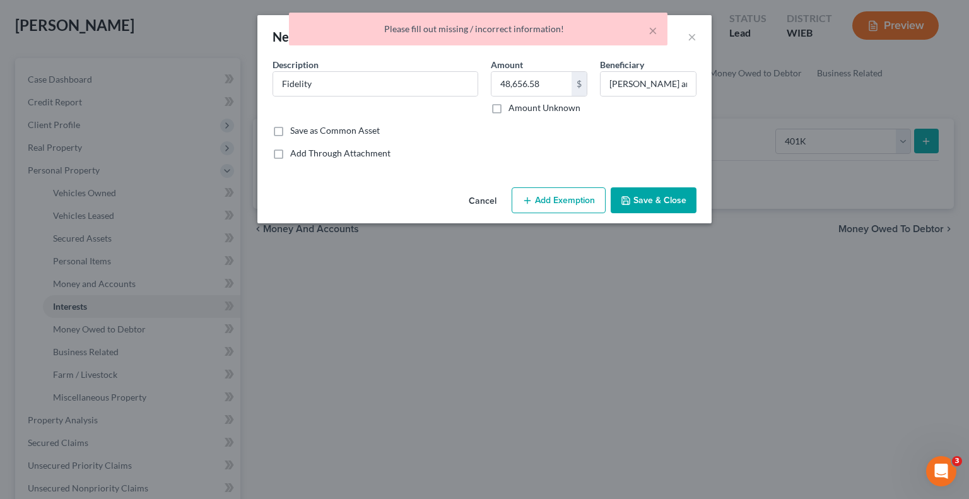
click at [659, 209] on button "Save & Close" at bounding box center [654, 200] width 86 height 26
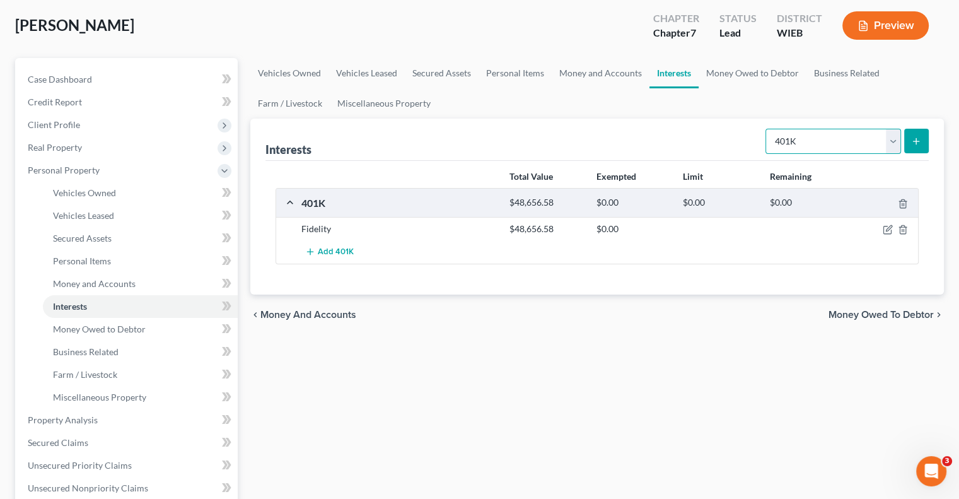
click at [896, 150] on select "Select Interest Type 401K Annuity Bond Education IRA Government Bond Government…" at bounding box center [834, 141] width 136 height 25
click at [667, 336] on div "Vehicles Owned Vehicles Leased Secured Assets Personal Items Money and Accounts…" at bounding box center [597, 422] width 707 height 729
click at [893, 140] on select "Select Interest Type 401K Annuity Bond Education IRA Government Bond Government…" at bounding box center [834, 141] width 136 height 25
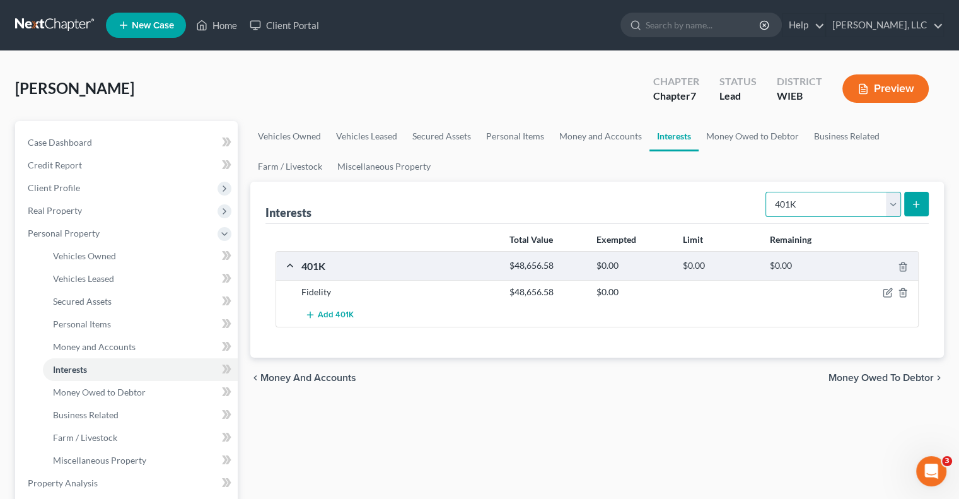
click at [892, 201] on select "Select Interest Type 401K Annuity Bond Education IRA Government Bond Government…" at bounding box center [834, 204] width 136 height 25
drag, startPoint x: 958, startPoint y: 255, endPoint x: 962, endPoint y: 261, distance: 7.4
click at [959, 262] on html "Home New Case Client Portal [PERSON_NAME], LLC [EMAIL_ADDRESS][DOMAIN_NAME] My …" at bounding box center [479, 449] width 959 height 898
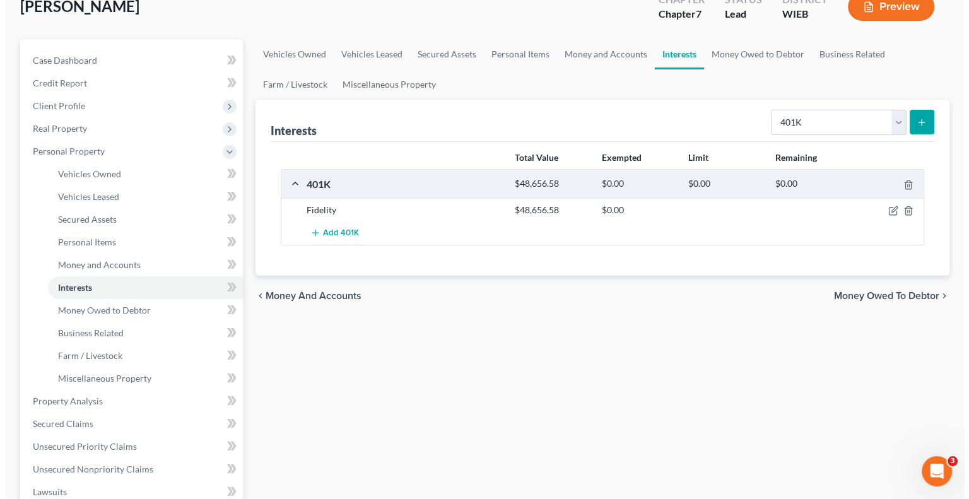
scroll to position [85, 0]
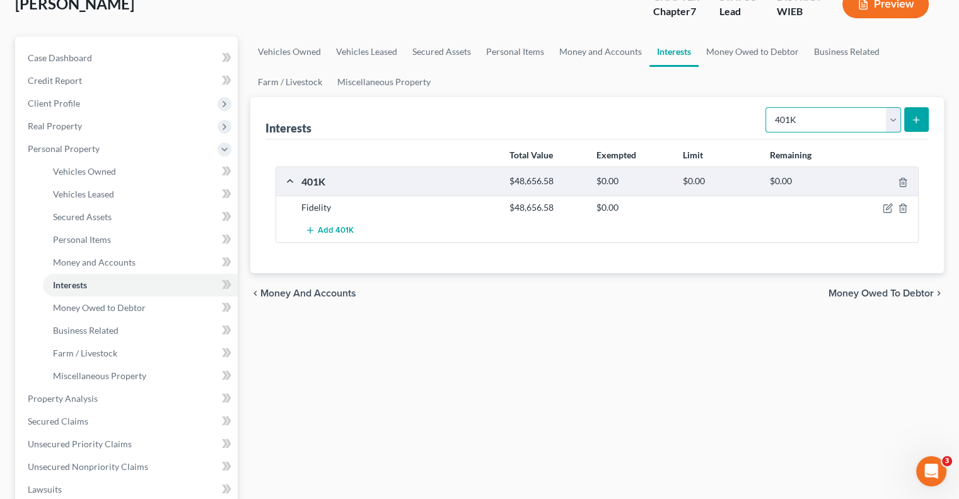
drag, startPoint x: 897, startPoint y: 115, endPoint x: 889, endPoint y: 131, distance: 17.8
click at [897, 115] on select "Select Interest Type 401K Annuity Bond Education IRA Government Bond Government…" at bounding box center [834, 119] width 136 height 25
select select "term_life_insurance"
click at [767, 107] on select "Select Interest Type 401K Annuity Bond Education IRA Government Bond Government…" at bounding box center [834, 119] width 136 height 25
click at [919, 115] on icon "submit" at bounding box center [917, 120] width 10 height 10
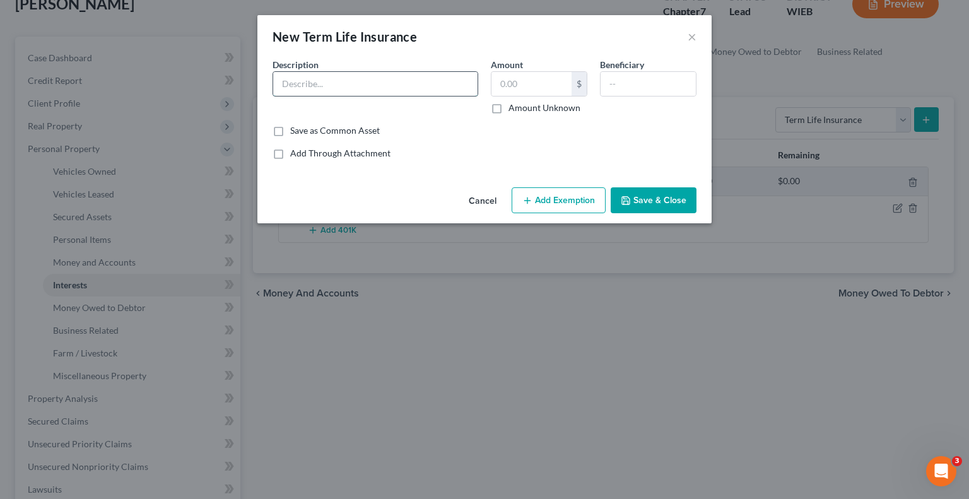
click at [358, 93] on input "text" at bounding box center [375, 84] width 204 height 24
type input "Term Life Ins"
click at [532, 89] on input "text" at bounding box center [531, 84] width 80 height 24
type input "0"
click at [601, 85] on input "text" at bounding box center [648, 84] width 95 height 24
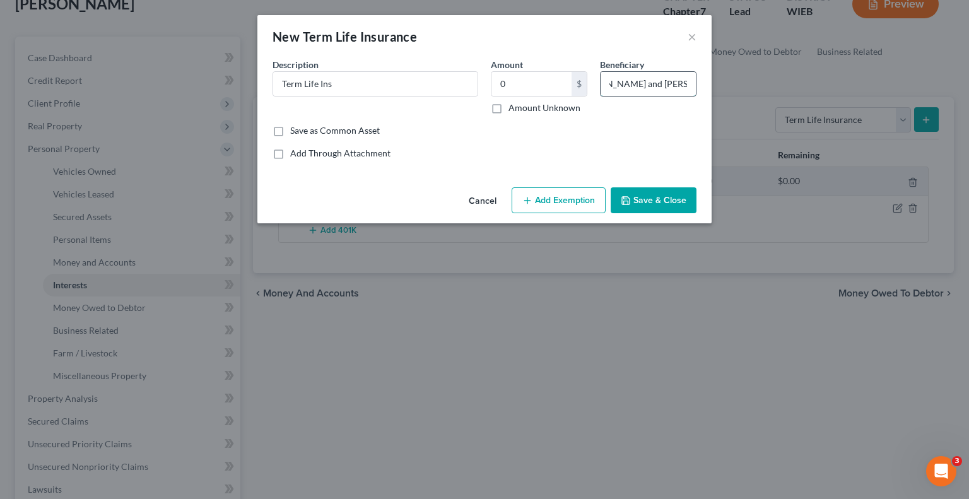
scroll to position [0, 36]
type input "[PERSON_NAME] and [PERSON_NAME]"
click at [662, 199] on button "Save & Close" at bounding box center [654, 200] width 86 height 26
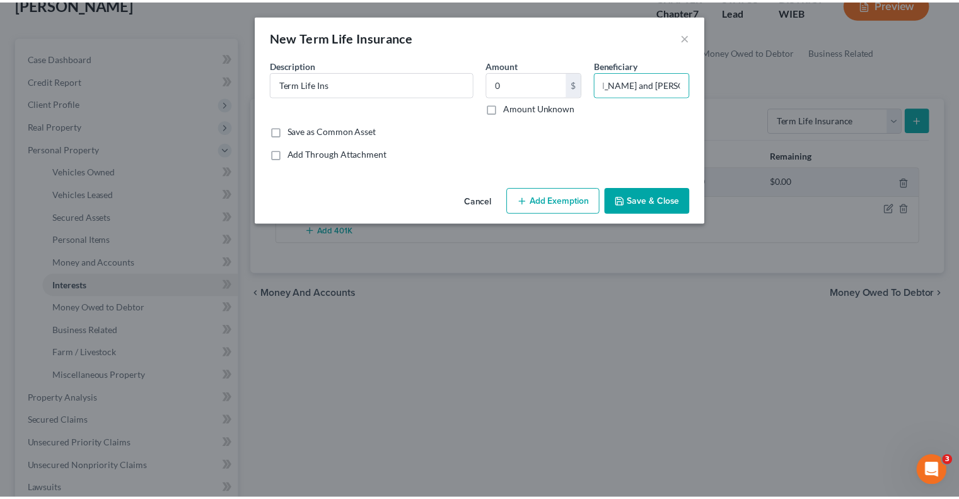
scroll to position [0, 0]
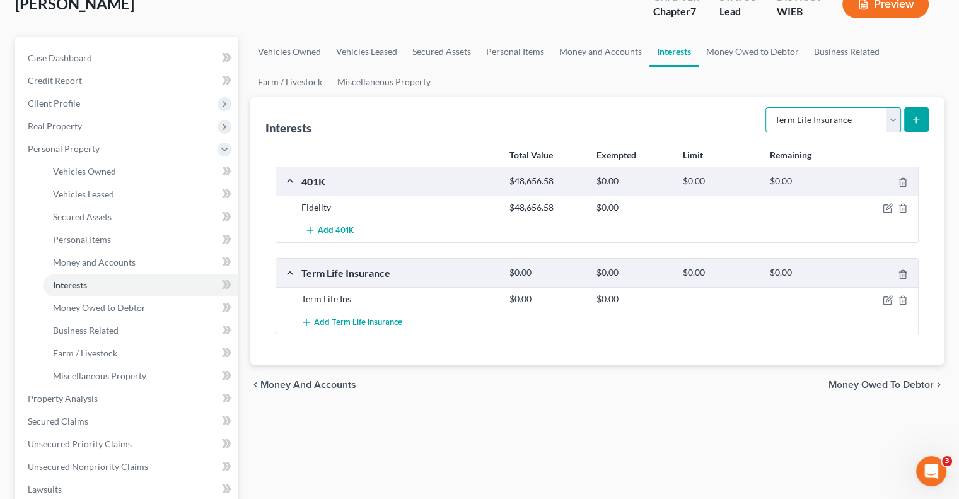
click at [888, 124] on select "Select Interest Type 401K Annuity Bond Education IRA Government Bond Government…" at bounding box center [834, 119] width 136 height 25
click at [671, 423] on div "Vehicles Owned Vehicles Leased Secured Assets Personal Items Money and Accounts…" at bounding box center [597, 401] width 707 height 729
click at [893, 119] on select "Select Interest Type 401K Annuity Bond Education IRA Government Bond Government…" at bounding box center [834, 119] width 136 height 25
click at [624, 441] on div "Vehicles Owned Vehicles Leased Secured Assets Personal Items Money and Accounts…" at bounding box center [597, 401] width 707 height 729
click at [855, 380] on span "Money Owed to Debtor" at bounding box center [881, 385] width 105 height 10
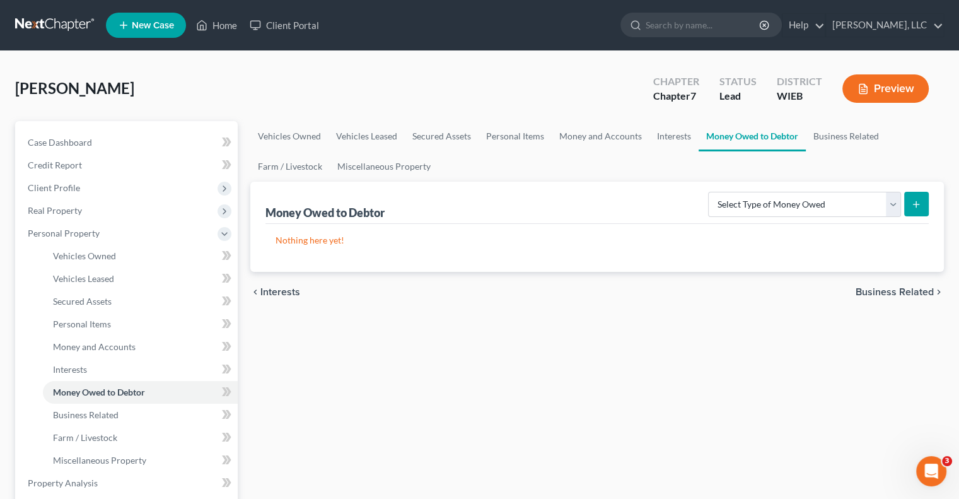
click at [903, 194] on form "Select Type of Money Owed Accounts Receivable Alimony Child Support Claims Agai…" at bounding box center [818, 205] width 221 height 26
click at [893, 197] on select "Select Type of Money Owed Accounts Receivable Alimony Child Support Claims Agai…" at bounding box center [804, 204] width 193 height 25
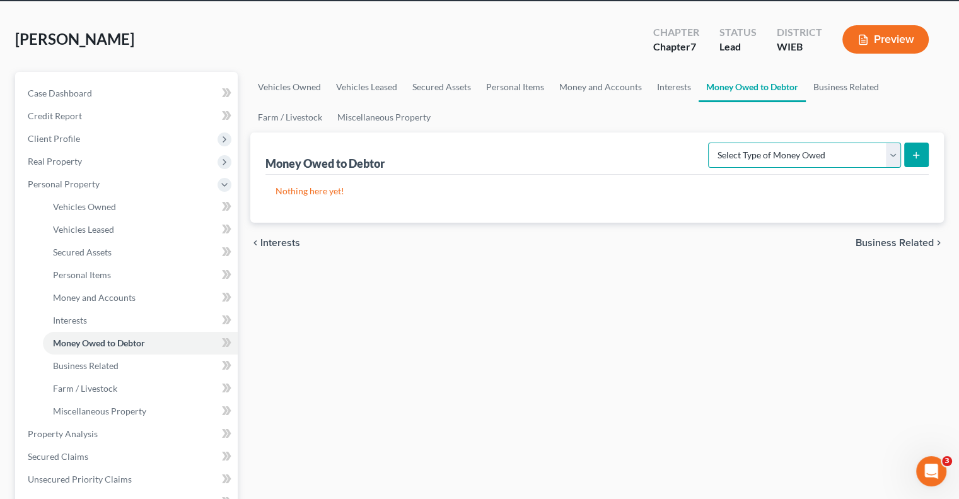
scroll to position [63, 0]
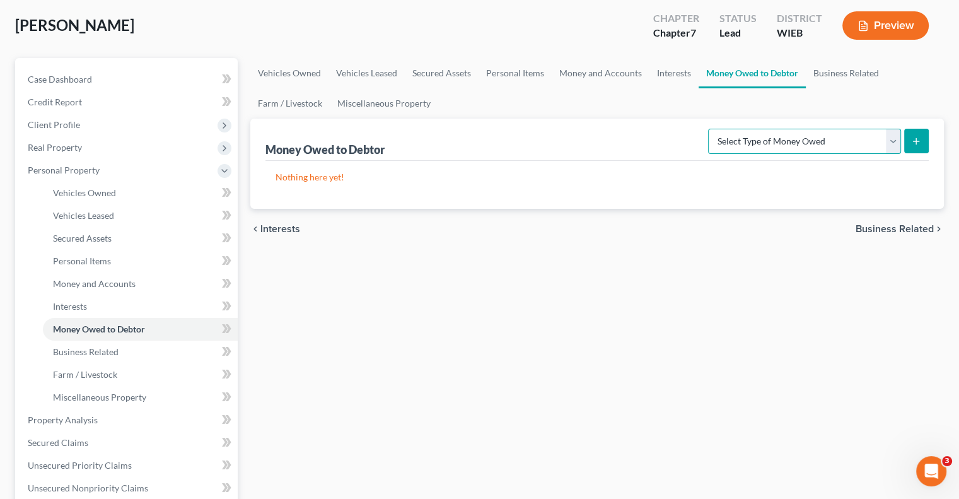
click at [892, 140] on select "Select Type of Money Owed Accounts Receivable Alimony Child Support Claims Agai…" at bounding box center [804, 141] width 193 height 25
click at [711, 129] on select "Select Type of Money Owed Accounts Receivable Alimony Child Support Claims Agai…" at bounding box center [804, 141] width 193 height 25
click at [919, 141] on line "submit" at bounding box center [917, 141] width 6 height 0
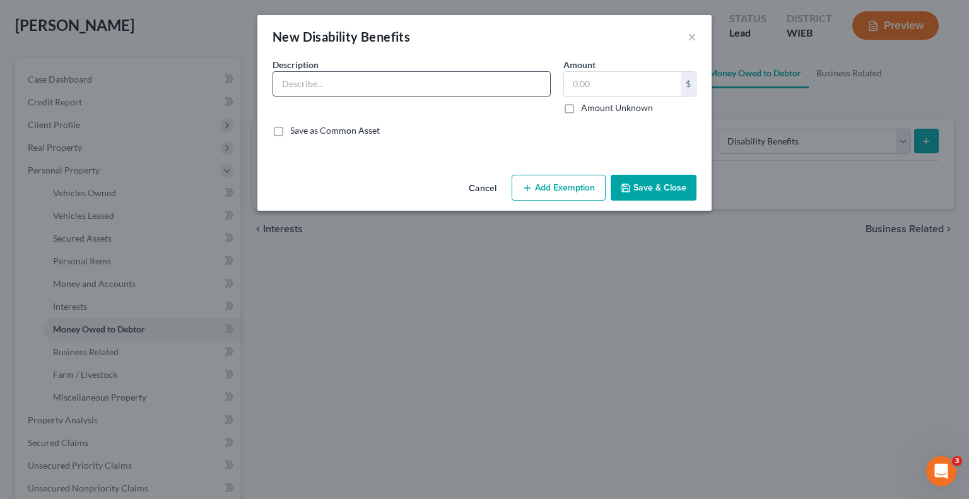
click at [369, 83] on input "text" at bounding box center [411, 84] width 277 height 24
click at [522, 259] on div "New Disability Benefits × An exemption set must first be selected from the Fili…" at bounding box center [484, 249] width 969 height 499
click at [689, 37] on button "×" at bounding box center [692, 36] width 9 height 15
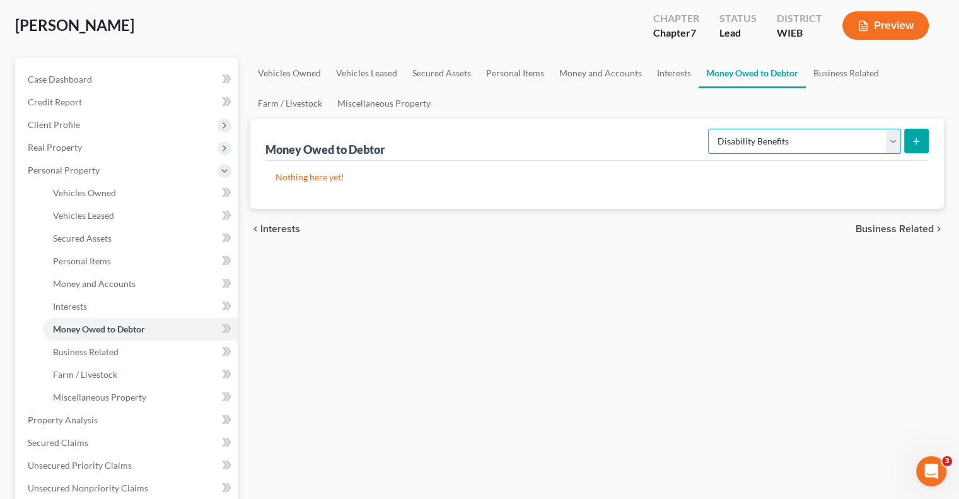
click at [891, 143] on select "Select Type of Money Owed Accounts Receivable Alimony Child Support Claims Agai…" at bounding box center [804, 141] width 193 height 25
select select "expected_tax_refund"
click at [711, 129] on select "Select Type of Money Owed Accounts Receivable Alimony Child Support Claims Agai…" at bounding box center [804, 141] width 193 height 25
click at [894, 137] on select "Select Type of Money Owed Accounts Receivable Alimony Child Support Claims Agai…" at bounding box center [804, 141] width 193 height 25
click at [711, 129] on select "Select Type of Money Owed Accounts Receivable Alimony Child Support Claims Agai…" at bounding box center [804, 141] width 193 height 25
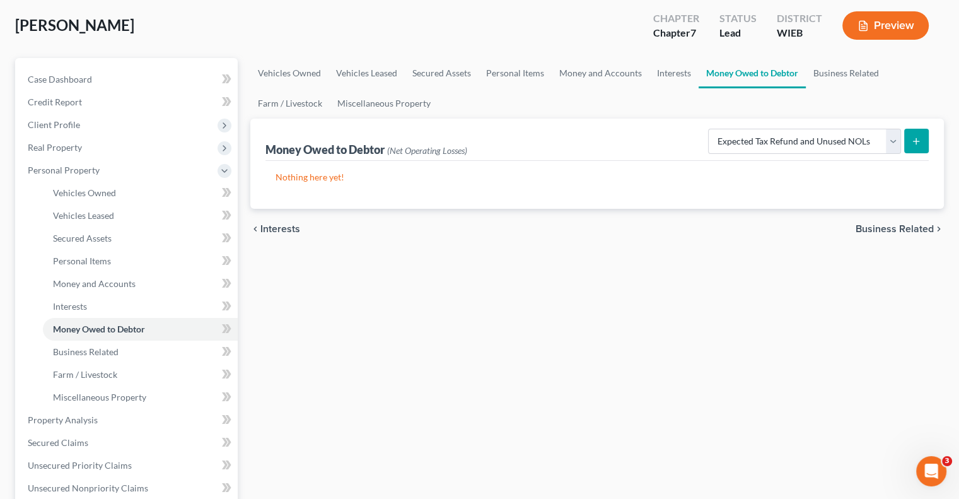
click at [914, 141] on line "submit" at bounding box center [917, 141] width 6 height 0
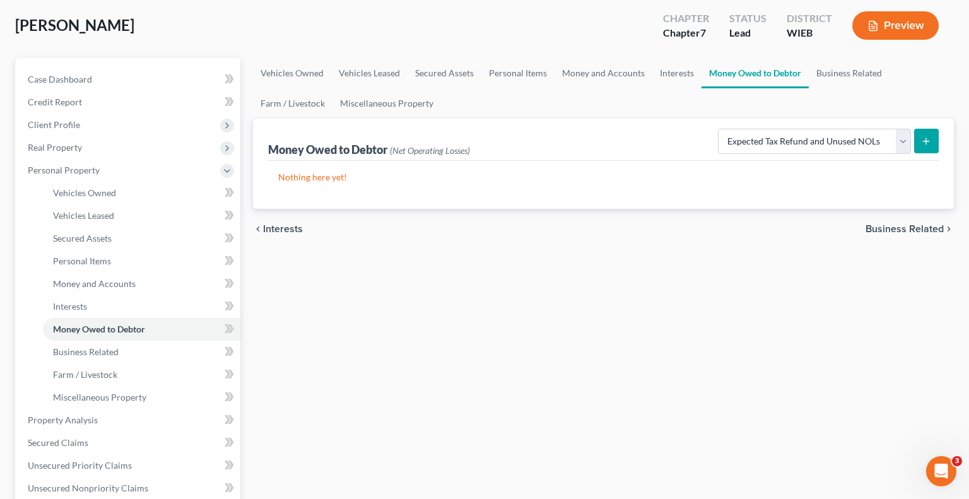
select select "0"
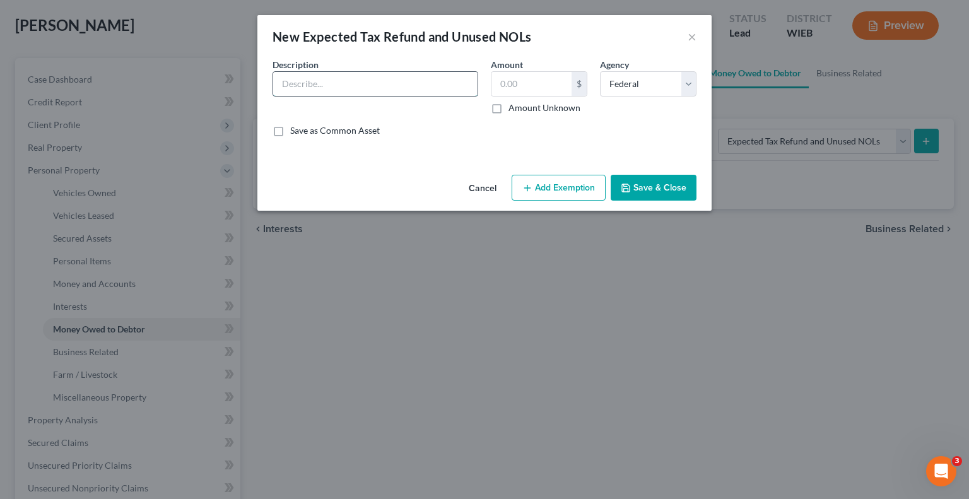
click at [334, 85] on input "text" at bounding box center [375, 84] width 204 height 24
type input "Federal tax refund"
click at [519, 85] on input "text" at bounding box center [531, 84] width 80 height 24
type input "1,000"
drag, startPoint x: 590, startPoint y: 168, endPoint x: 590, endPoint y: 184, distance: 15.1
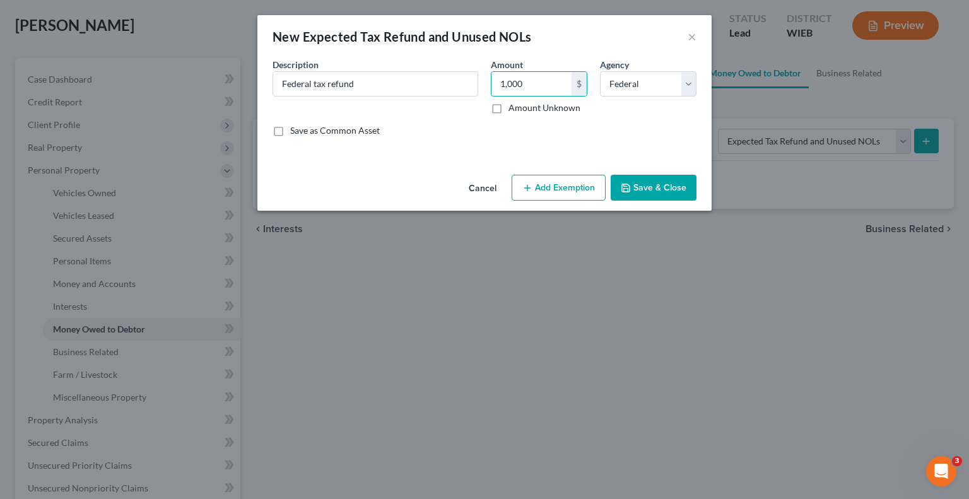
click at [590, 169] on div "New Expected Tax Refund and Unused NOLs × An exemption set must first be select…" at bounding box center [484, 113] width 454 height 196
click at [661, 189] on button "Save & Close" at bounding box center [654, 188] width 86 height 26
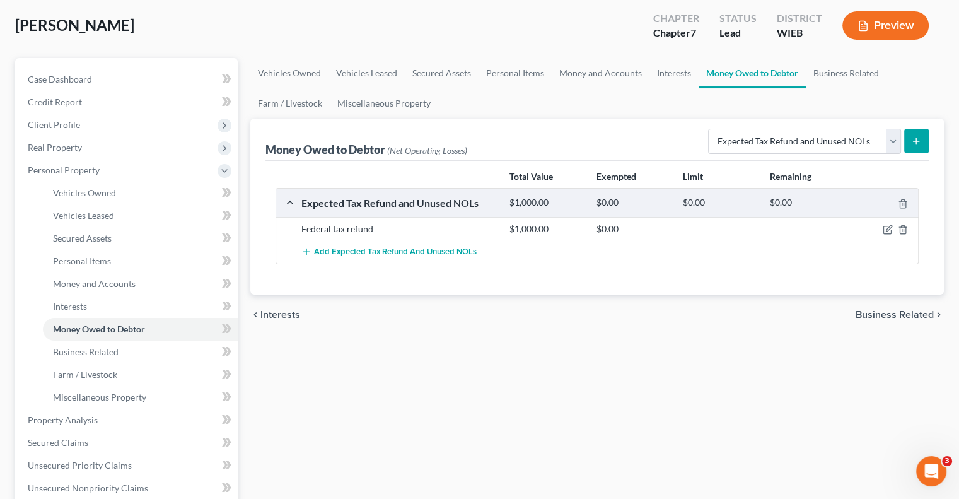
click at [921, 142] on icon "submit" at bounding box center [917, 141] width 10 height 10
select select "0"
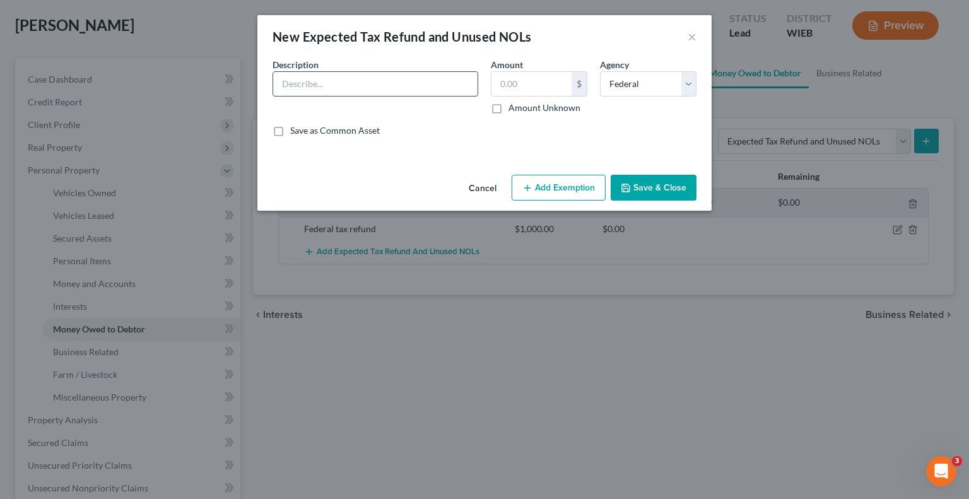
click at [384, 78] on input "text" at bounding box center [375, 84] width 204 height 24
type input "State tax refund"
click at [491, 81] on div "$" at bounding box center [539, 83] width 97 height 25
click at [499, 88] on input "text" at bounding box center [531, 84] width 80 height 24
type input "1,000"
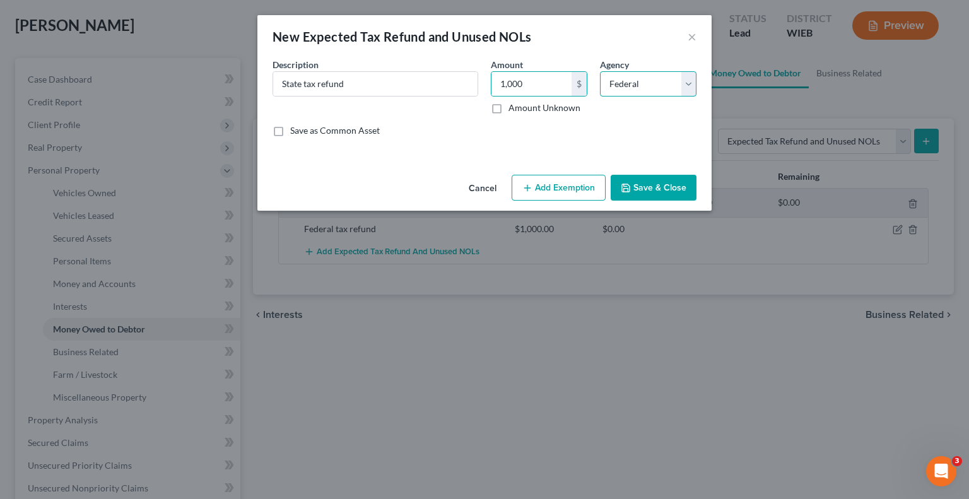
click at [628, 83] on select "Select Federal State Local" at bounding box center [648, 83] width 97 height 25
select select "1"
click at [600, 71] on select "Select Federal State Local" at bounding box center [648, 83] width 97 height 25
click at [652, 189] on button "Save & Close" at bounding box center [654, 188] width 86 height 26
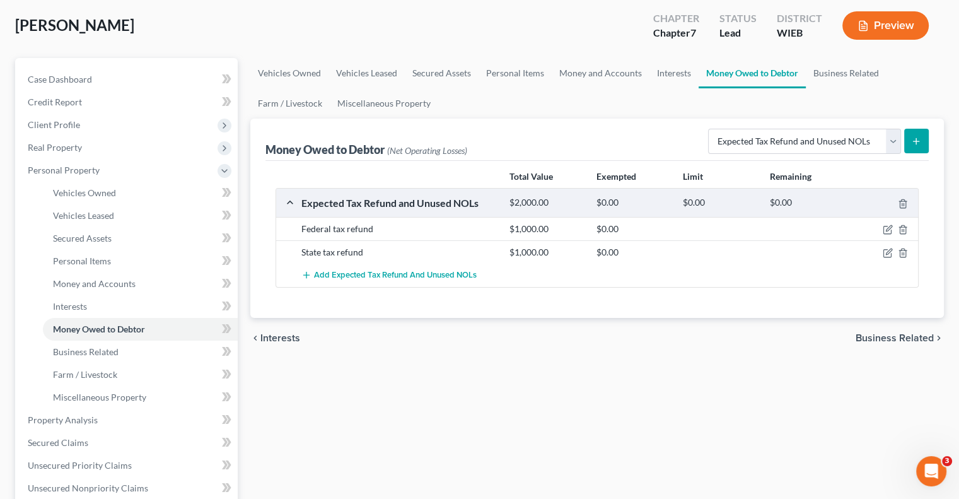
click at [876, 337] on span "Business Related" at bounding box center [895, 338] width 78 height 10
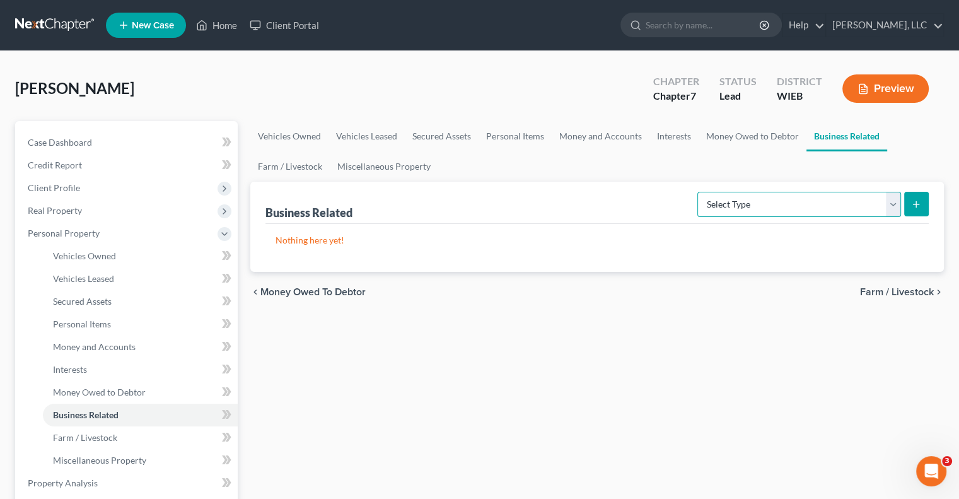
click at [888, 201] on select "Select Type Customer Lists Franchises Inventory Licenses Machinery Office Equip…" at bounding box center [800, 204] width 204 height 25
drag, startPoint x: 585, startPoint y: 257, endPoint x: 594, endPoint y: 261, distance: 10.2
click at [585, 257] on div "Nothing here yet!" at bounding box center [598, 248] width 664 height 48
click at [896, 290] on span "Farm / Livestock" at bounding box center [897, 292] width 74 height 10
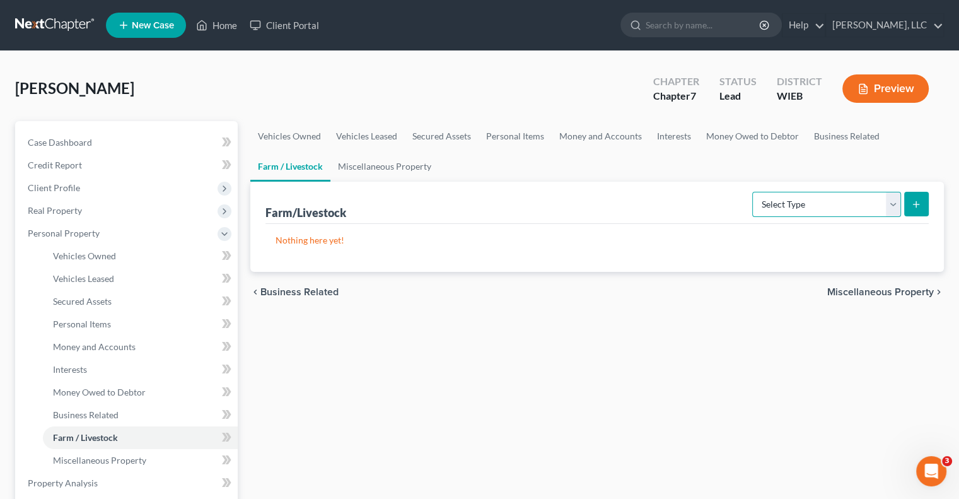
click at [893, 209] on select "Select Type Animals & Livestock Crops: Growing or Harvested Farming Equipment F…" at bounding box center [827, 204] width 149 height 25
click at [654, 317] on div "Vehicles Owned Vehicles Leased Secured Assets Personal Items Money and Accounts…" at bounding box center [597, 485] width 707 height 729
click at [862, 288] on span "Miscellaneous Property" at bounding box center [881, 292] width 107 height 10
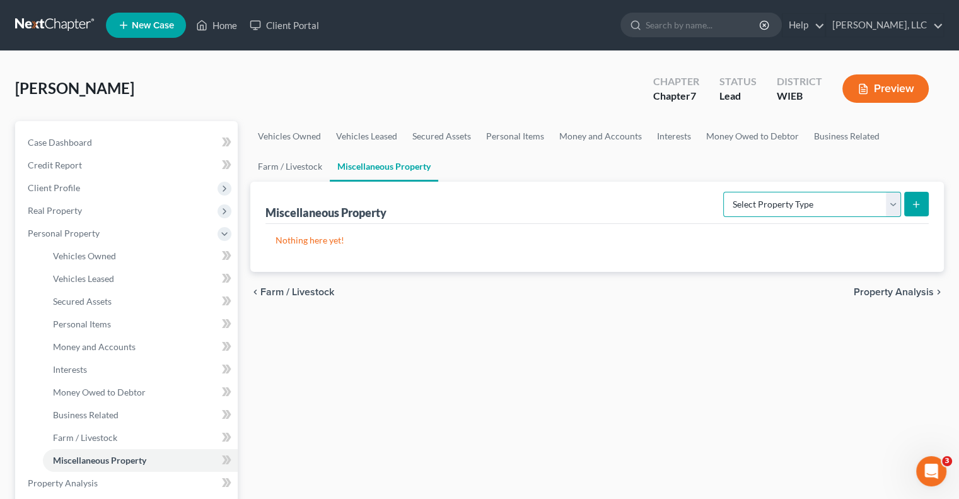
click at [892, 202] on select "Select Property Type Assigned for Creditor Benefit [DATE] Holding for Another N…" at bounding box center [813, 204] width 178 height 25
click at [619, 297] on div "chevron_left Farm / Livestock Property Analysis chevron_right" at bounding box center [597, 292] width 694 height 40
click at [891, 208] on select "Select Property Type Assigned for Creditor Benefit [DATE] Holding for Another N…" at bounding box center [813, 204] width 178 height 25
click at [534, 324] on div "Vehicles Owned Vehicles Leased Secured Assets Personal Items Money and Accounts…" at bounding box center [597, 485] width 707 height 729
click at [865, 290] on span "Property Analysis" at bounding box center [894, 292] width 80 height 10
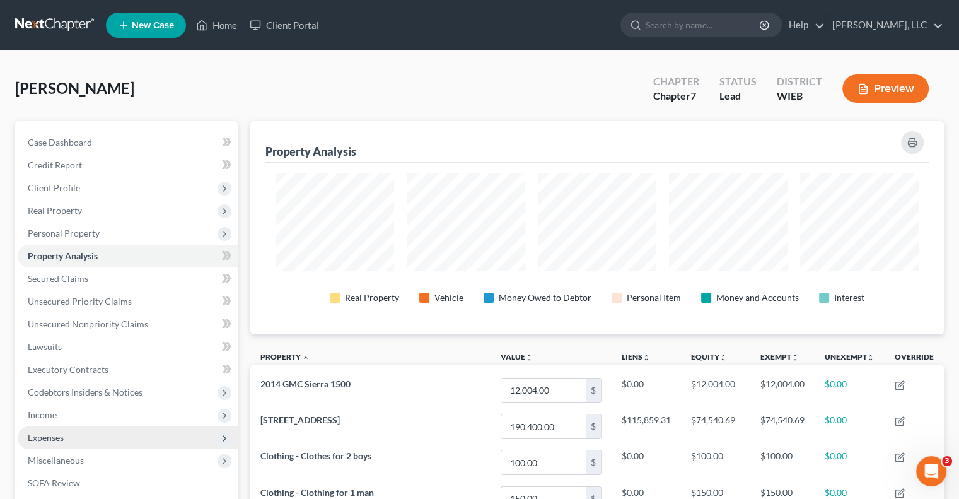
click at [48, 432] on span "Expenses" at bounding box center [46, 437] width 36 height 11
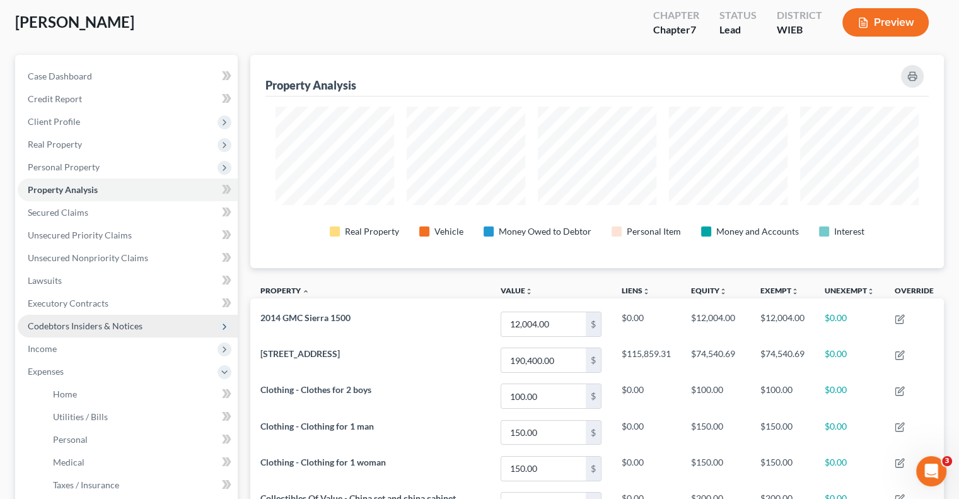
scroll to position [126, 0]
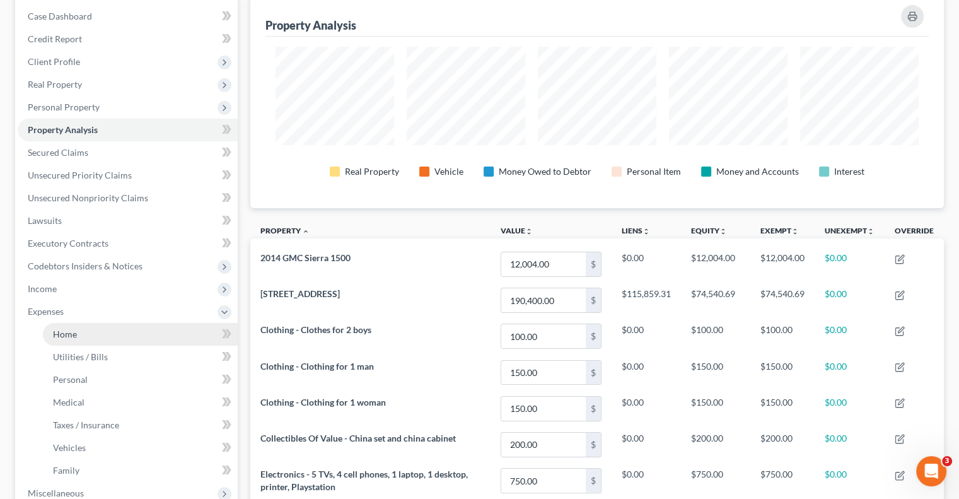
click at [66, 332] on span "Home" at bounding box center [65, 334] width 24 height 11
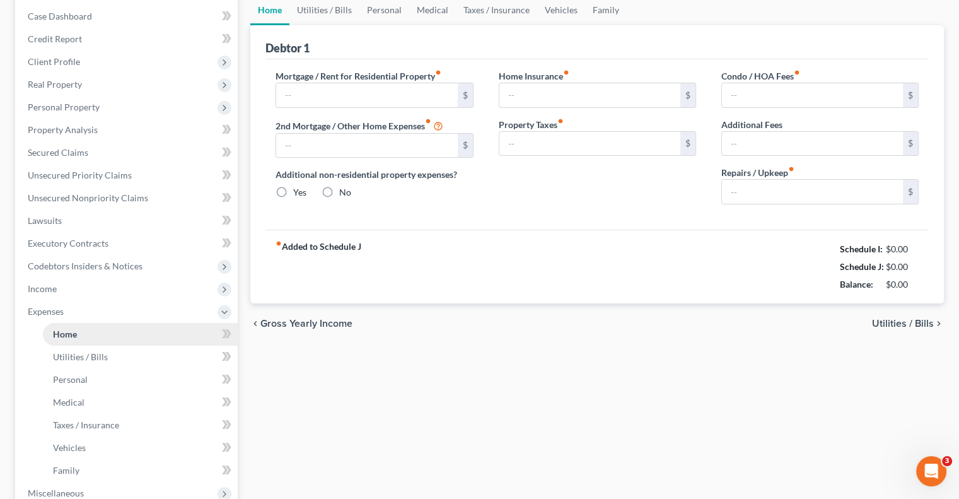
scroll to position [23, 0]
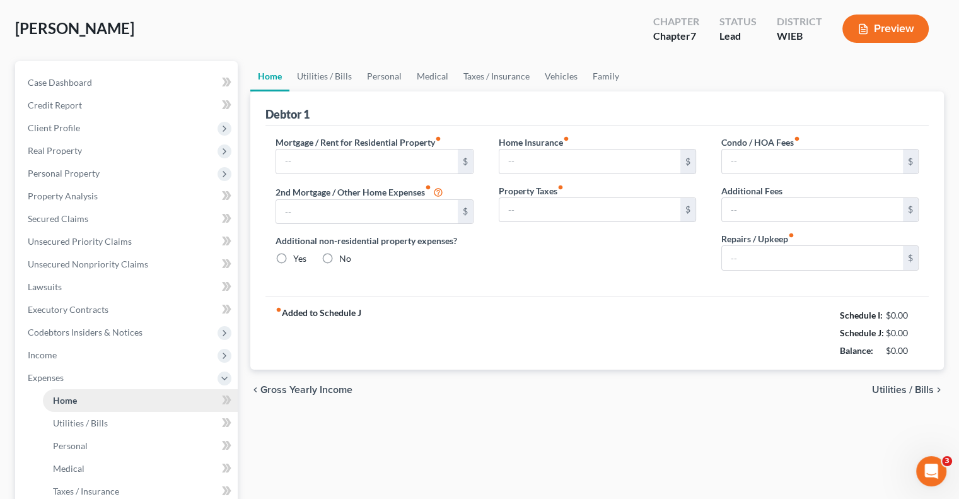
type input "0.00"
radio input "true"
type input "0.00"
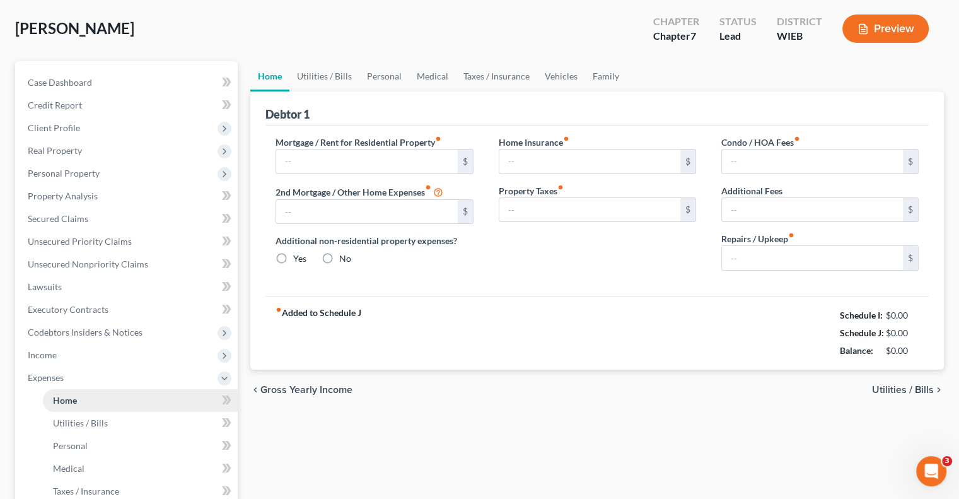
type input "0.00"
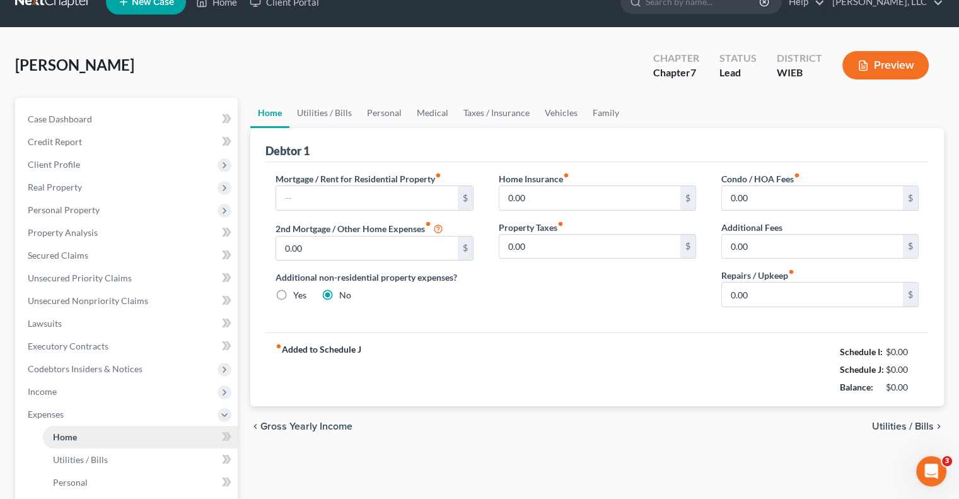
scroll to position [0, 0]
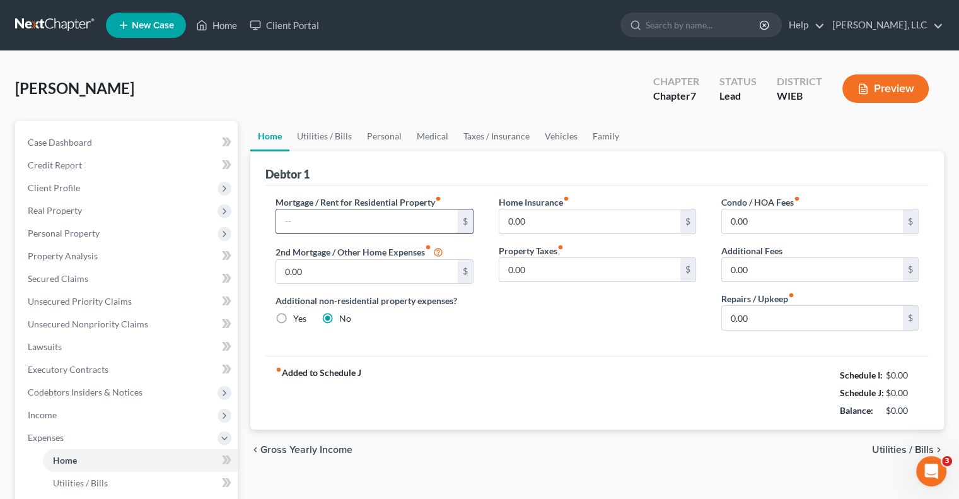
click at [373, 226] on input "text" at bounding box center [366, 221] width 181 height 24
type input "932.00"
click at [767, 314] on input "0.00" at bounding box center [812, 318] width 181 height 24
type input "20"
click at [896, 447] on span "Utilities / Bills" at bounding box center [903, 450] width 62 height 10
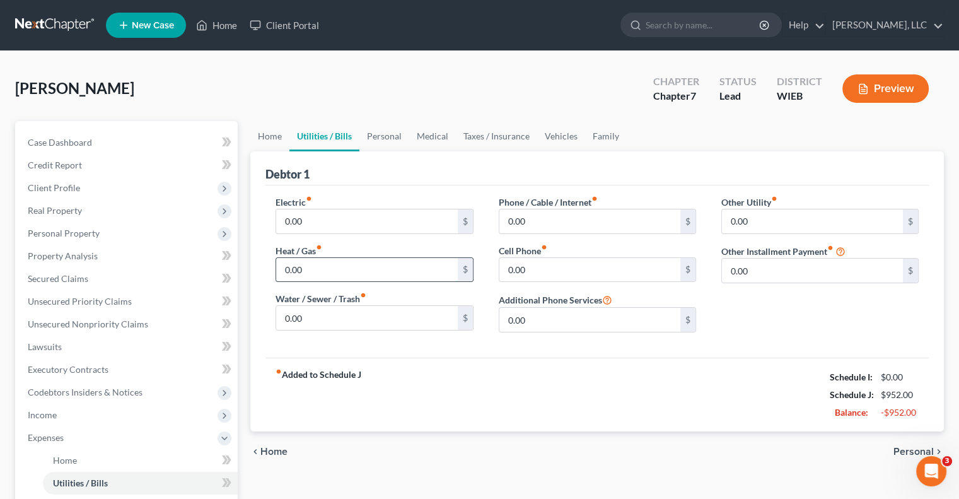
click at [318, 273] on input "0.00" at bounding box center [366, 270] width 181 height 24
click at [324, 216] on input "0.00" at bounding box center [366, 221] width 181 height 24
click at [326, 269] on input "0.00" at bounding box center [366, 270] width 181 height 24
type input "200"
click at [340, 324] on input "0.00" at bounding box center [366, 318] width 181 height 24
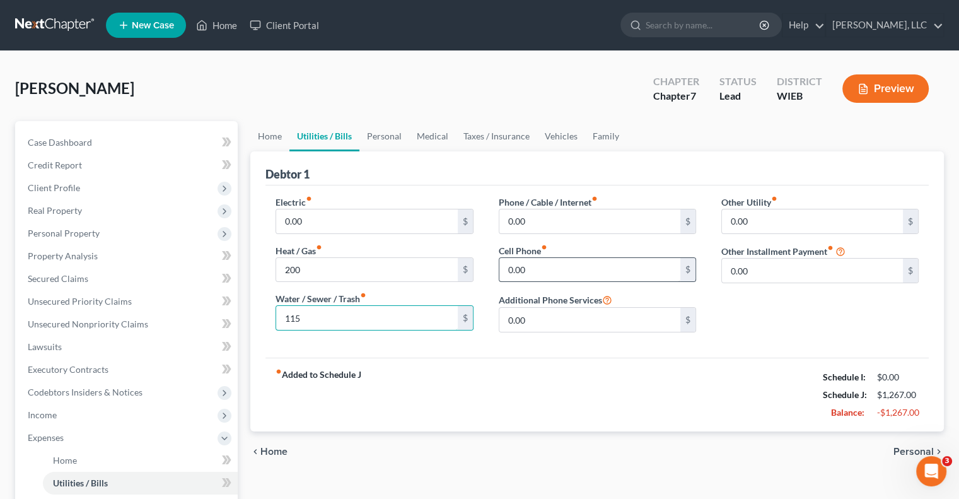
type input "115"
click at [548, 274] on input "0.00" at bounding box center [590, 270] width 181 height 24
click at [532, 220] on input "0.00" at bounding box center [590, 221] width 181 height 24
type input "160"
click at [565, 278] on input "0.00" at bounding box center [590, 270] width 181 height 24
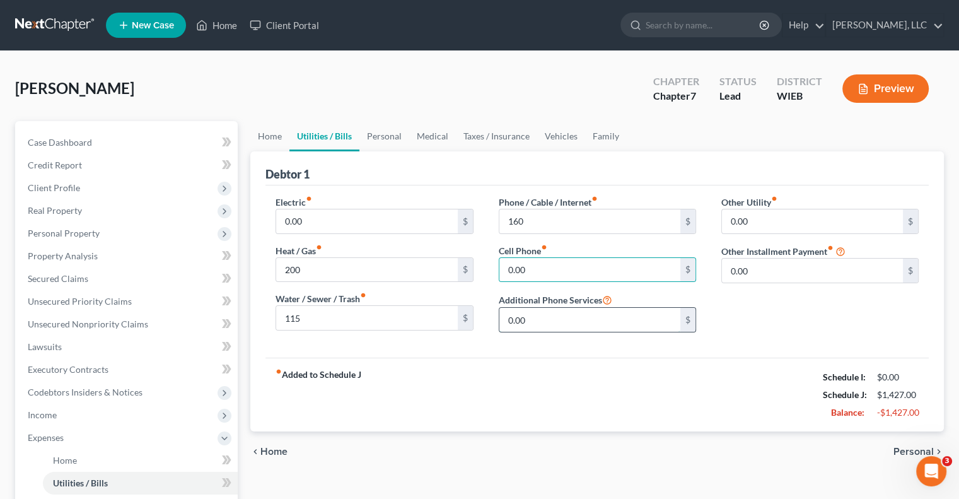
click at [568, 318] on input "0.00" at bounding box center [590, 320] width 181 height 24
click at [787, 271] on input "0.00" at bounding box center [812, 271] width 181 height 24
click at [907, 449] on span "Personal" at bounding box center [914, 452] width 40 height 10
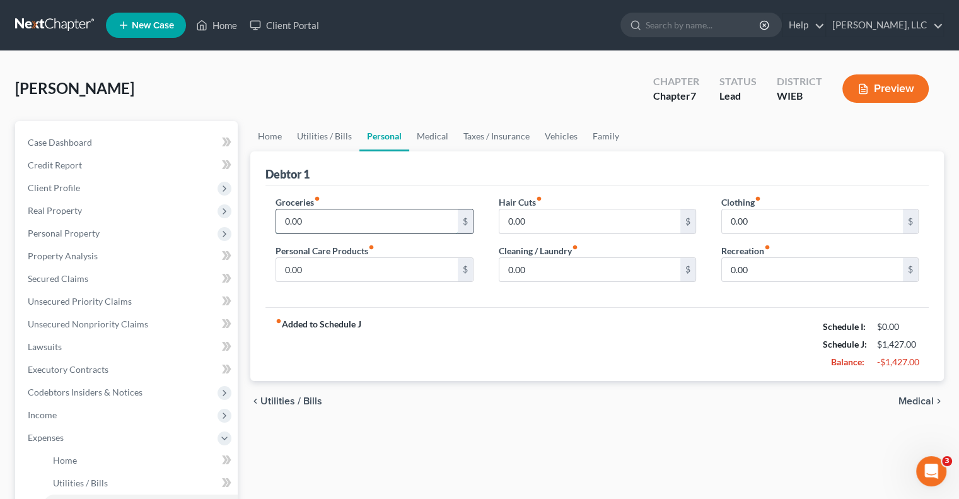
click at [355, 221] on input "0.00" at bounding box center [366, 221] width 181 height 24
type input "800"
click at [360, 268] on input "0.00" at bounding box center [366, 270] width 181 height 24
click at [329, 269] on input "0.00" at bounding box center [366, 270] width 181 height 24
click at [539, 215] on input "0.00" at bounding box center [590, 221] width 181 height 24
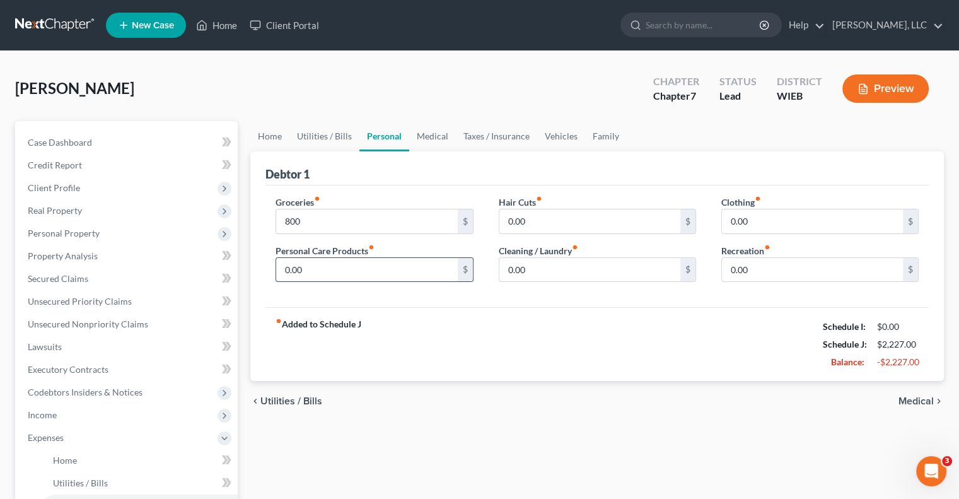
click at [386, 261] on input "0.00" at bounding box center [366, 270] width 181 height 24
click at [300, 221] on input "800" at bounding box center [366, 221] width 181 height 24
click at [310, 269] on input "0.00" at bounding box center [366, 270] width 181 height 24
type input "100"
type input "900"
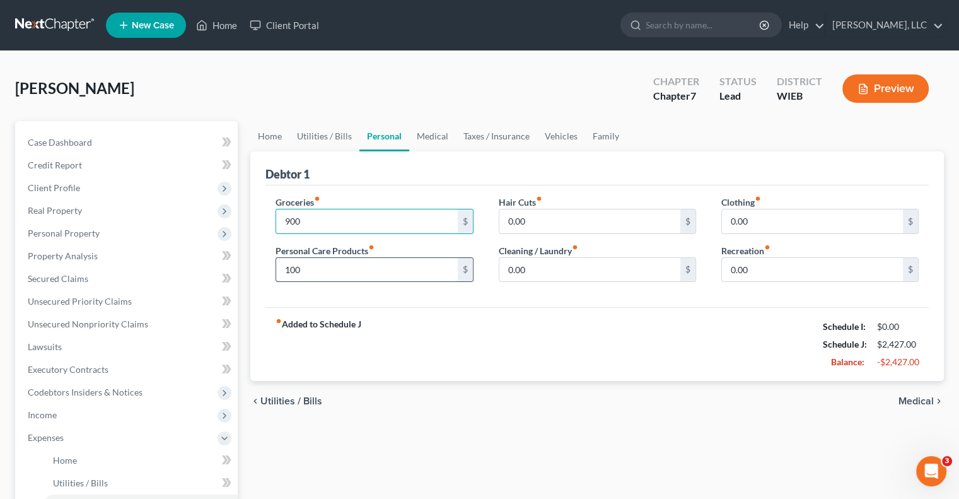
click at [300, 276] on input "100" at bounding box center [366, 270] width 181 height 24
type input "2"
type input "30"
click at [767, 229] on input "0.00" at bounding box center [812, 221] width 181 height 24
click at [589, 272] on input "0.00" at bounding box center [590, 270] width 181 height 24
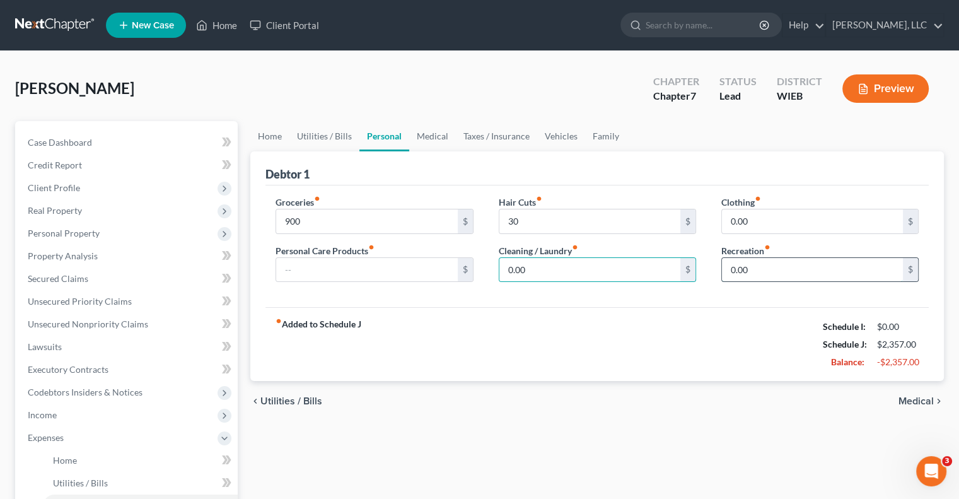
click at [756, 271] on input "0.00" at bounding box center [812, 270] width 181 height 24
click at [769, 229] on input "0.00" at bounding box center [812, 221] width 181 height 24
click at [772, 264] on input "0.00" at bounding box center [812, 270] width 181 height 24
click at [733, 215] on input "50" at bounding box center [812, 221] width 181 height 24
type input "40"
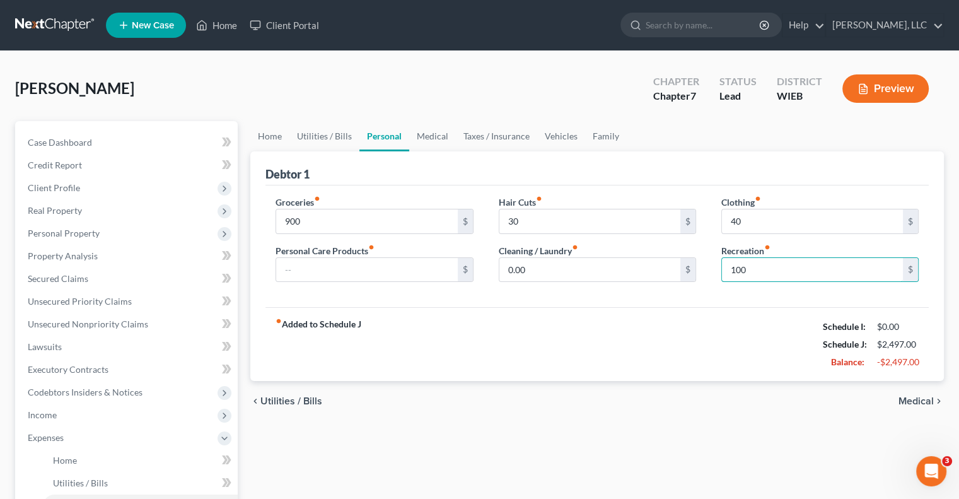
type input "100"
click at [915, 400] on span "Medical" at bounding box center [916, 401] width 35 height 10
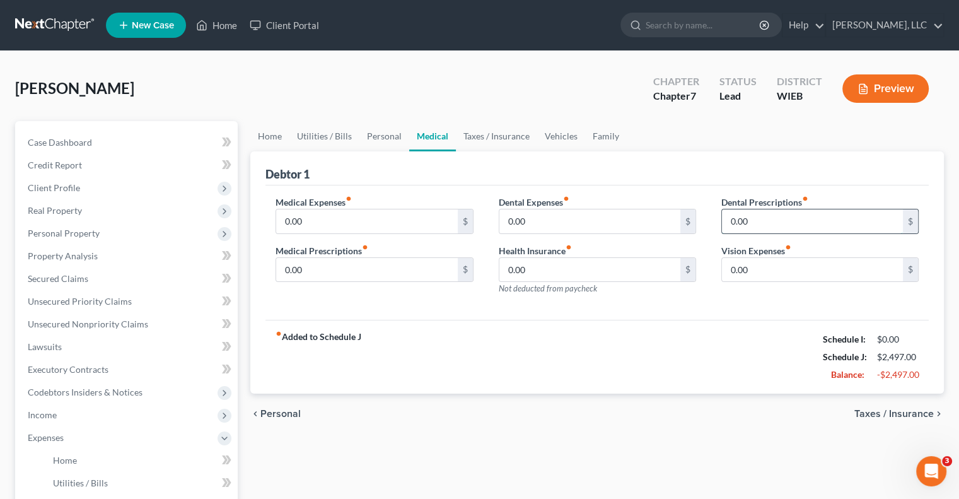
click at [810, 225] on input "0.00" at bounding box center [812, 221] width 181 height 24
click at [421, 215] on input "0.00" at bounding box center [366, 221] width 181 height 24
click at [334, 265] on input "0.00" at bounding box center [366, 270] width 181 height 24
type input "50"
click at [321, 271] on input "0.00" at bounding box center [366, 270] width 181 height 24
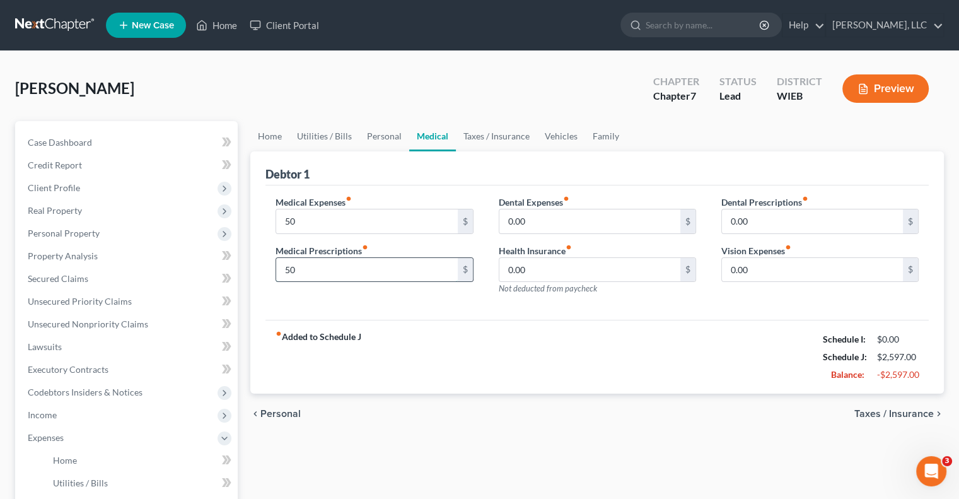
click at [423, 279] on input "50" at bounding box center [366, 270] width 181 height 24
type input "50"
click at [560, 280] on input "0.00" at bounding box center [590, 270] width 181 height 24
click at [551, 224] on input "0.00" at bounding box center [590, 221] width 181 height 24
type input "5.00"
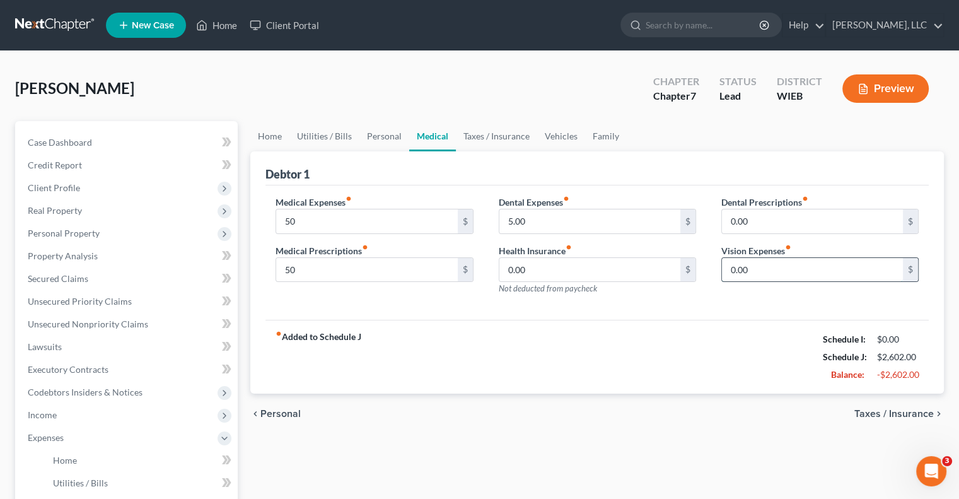
drag, startPoint x: 748, startPoint y: 269, endPoint x: 757, endPoint y: 262, distance: 12.1
click at [749, 269] on input "0.00" at bounding box center [812, 270] width 181 height 24
type input "5.00"
click at [760, 219] on input "0.00" at bounding box center [812, 221] width 181 height 24
click at [598, 266] on input "0.00" at bounding box center [590, 270] width 181 height 24
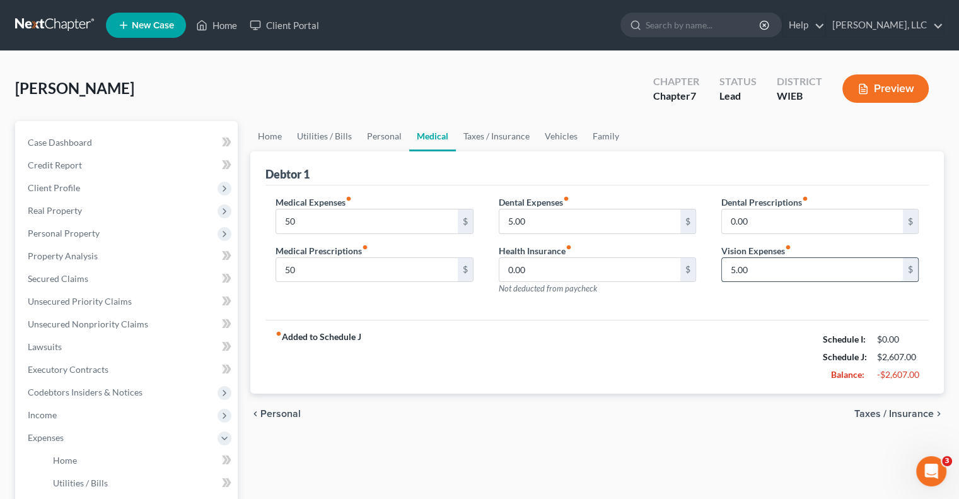
click at [756, 269] on input "5.00" at bounding box center [812, 270] width 181 height 24
click at [524, 224] on input "5.00" at bounding box center [590, 221] width 181 height 24
type input "100"
click at [770, 269] on input "5.00" at bounding box center [812, 270] width 181 height 24
type input "10"
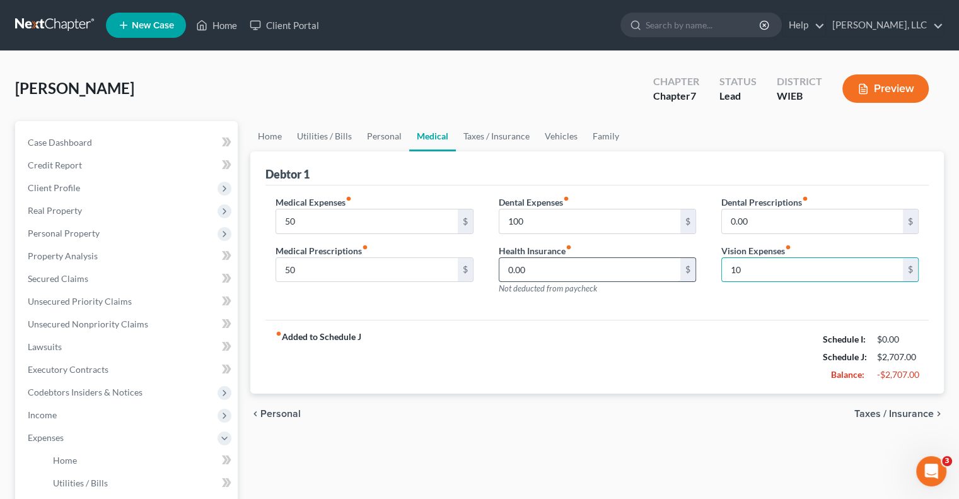
click at [585, 278] on input "0.00" at bounding box center [590, 270] width 181 height 24
click at [887, 412] on span "Taxes / Insurance" at bounding box center [894, 414] width 79 height 10
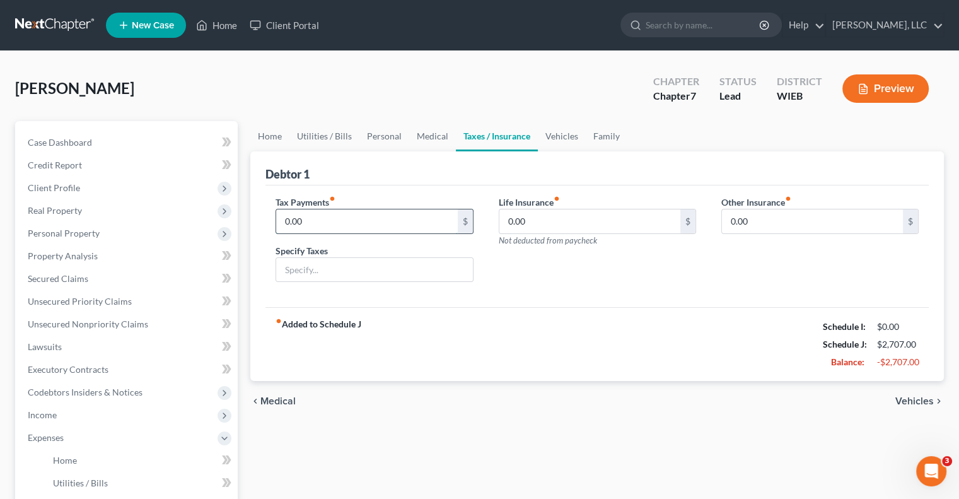
click at [378, 217] on input "0.00" at bounding box center [366, 221] width 181 height 24
click at [544, 231] on input "0.00" at bounding box center [590, 221] width 181 height 24
click at [758, 219] on input "0.00" at bounding box center [812, 221] width 181 height 24
click at [342, 227] on input "0.00" at bounding box center [366, 221] width 181 height 24
click at [422, 131] on link "Medical" at bounding box center [432, 136] width 47 height 30
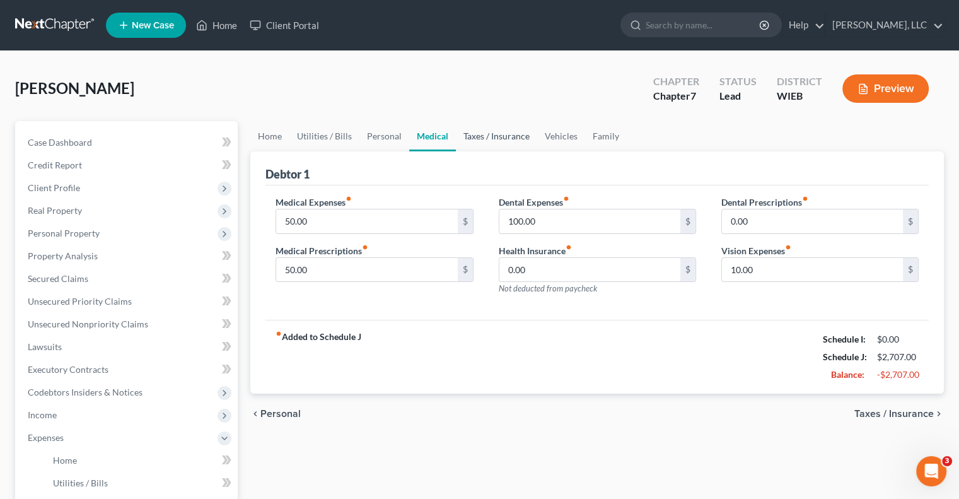
click at [495, 136] on link "Taxes / Insurance" at bounding box center [496, 136] width 81 height 30
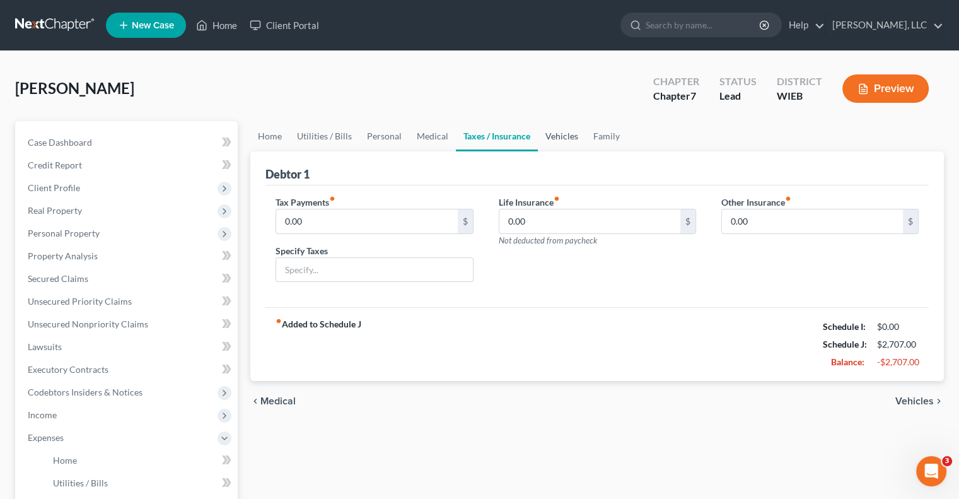
click at [568, 133] on link "Vehicles" at bounding box center [562, 136] width 48 height 30
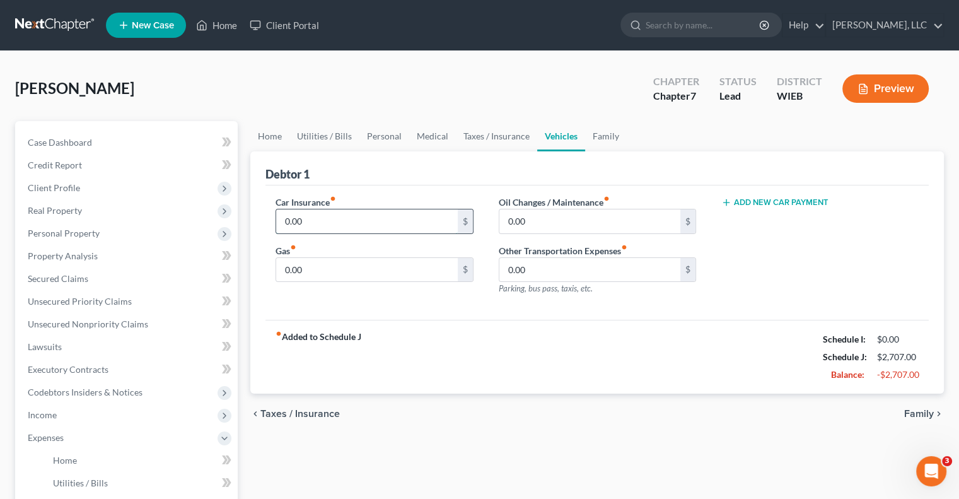
click at [394, 216] on input "0.00" at bounding box center [366, 221] width 181 height 24
type input "170.00"
click at [376, 270] on input "0.00" at bounding box center [366, 270] width 181 height 24
click at [537, 269] on input "0.00" at bounding box center [590, 270] width 181 height 24
click at [323, 262] on input "60" at bounding box center [366, 270] width 181 height 24
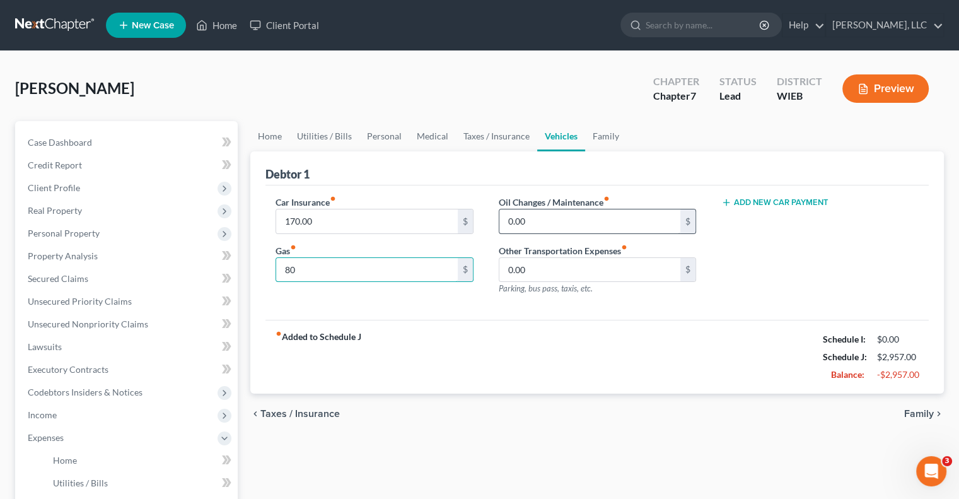
type input "80"
click at [526, 218] on input "0.00" at bounding box center [590, 221] width 181 height 24
click at [300, 271] on input "80" at bounding box center [366, 270] width 181 height 24
click at [546, 221] on input "0.00" at bounding box center [590, 221] width 181 height 24
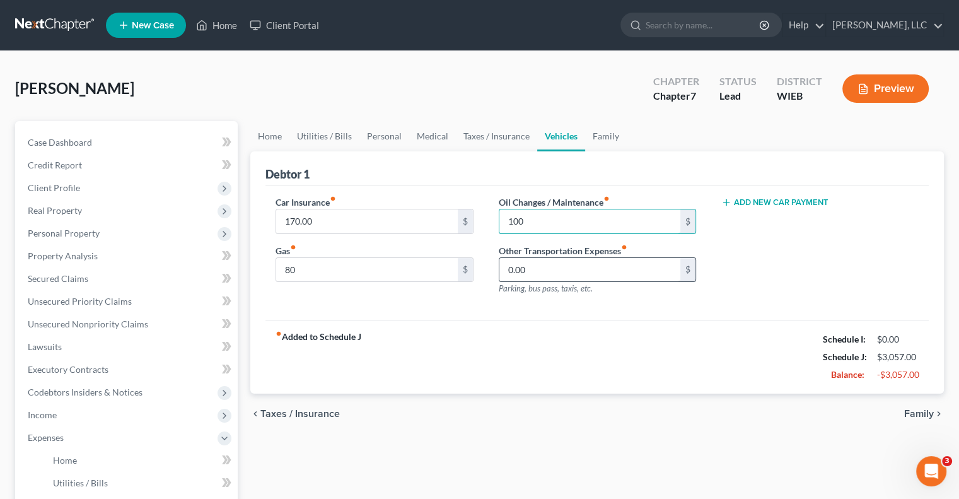
type input "100"
click at [555, 276] on input "0.00" at bounding box center [590, 270] width 181 height 24
click at [926, 411] on span "Family" at bounding box center [920, 414] width 30 height 10
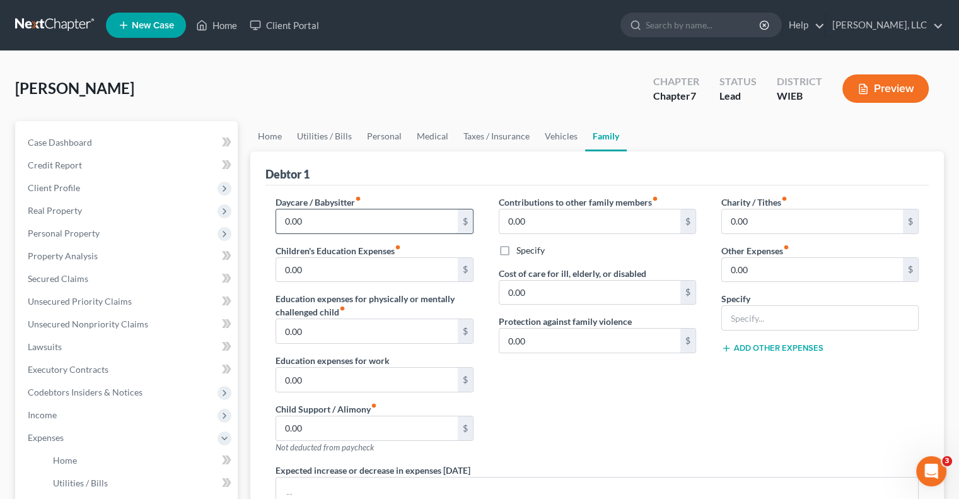
click at [357, 216] on input "0.00" at bounding box center [366, 221] width 181 height 24
click at [342, 277] on input "0.00" at bounding box center [366, 270] width 181 height 24
click at [350, 324] on input "0.00" at bounding box center [366, 331] width 181 height 24
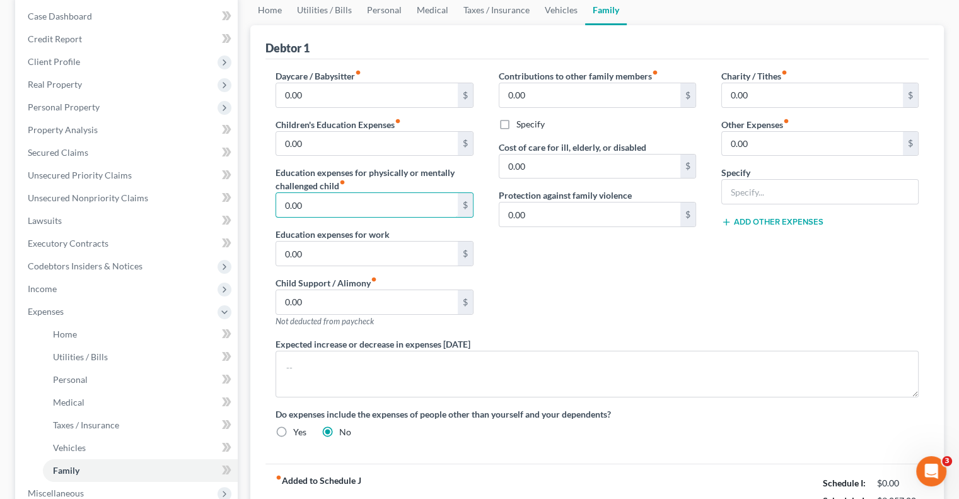
scroll to position [63, 0]
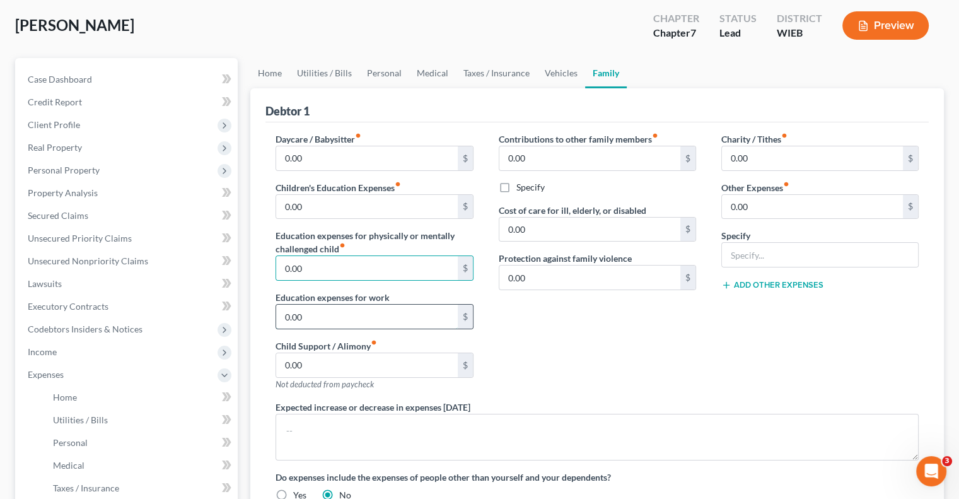
click at [305, 324] on input "0.00" at bounding box center [366, 317] width 181 height 24
click at [314, 360] on input "0.00" at bounding box center [366, 365] width 181 height 24
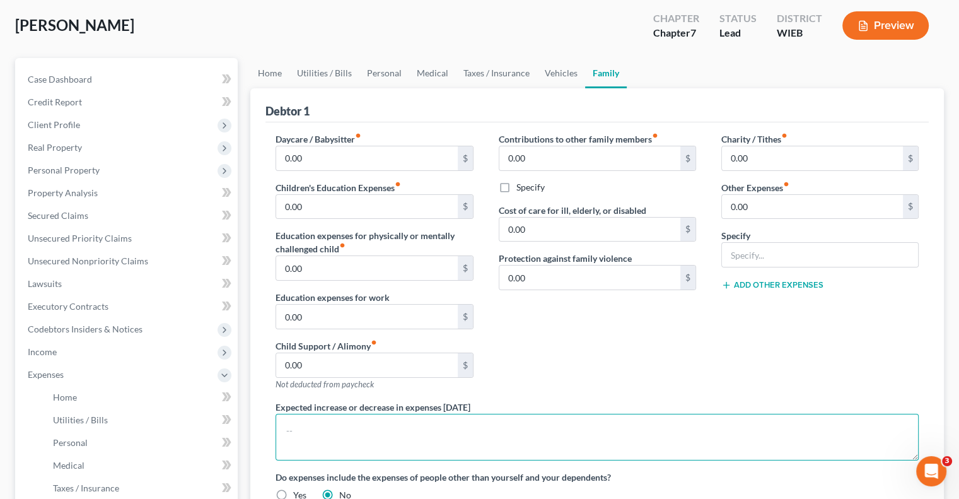
click at [312, 424] on textarea at bounding box center [597, 437] width 643 height 47
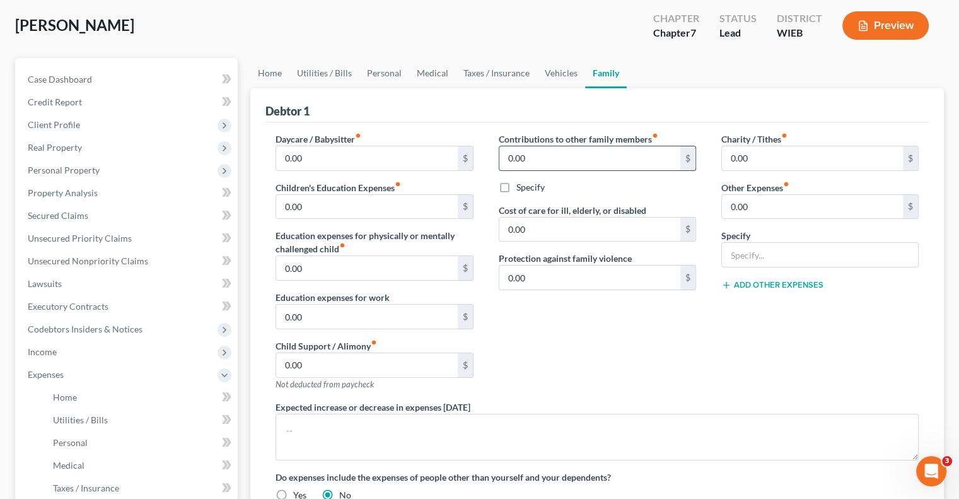
click at [565, 151] on input "0.00" at bounding box center [590, 158] width 181 height 24
click at [545, 232] on input "0.00" at bounding box center [590, 230] width 181 height 24
click at [768, 156] on input "0.00" at bounding box center [812, 158] width 181 height 24
click at [760, 208] on input "0.00" at bounding box center [812, 207] width 181 height 24
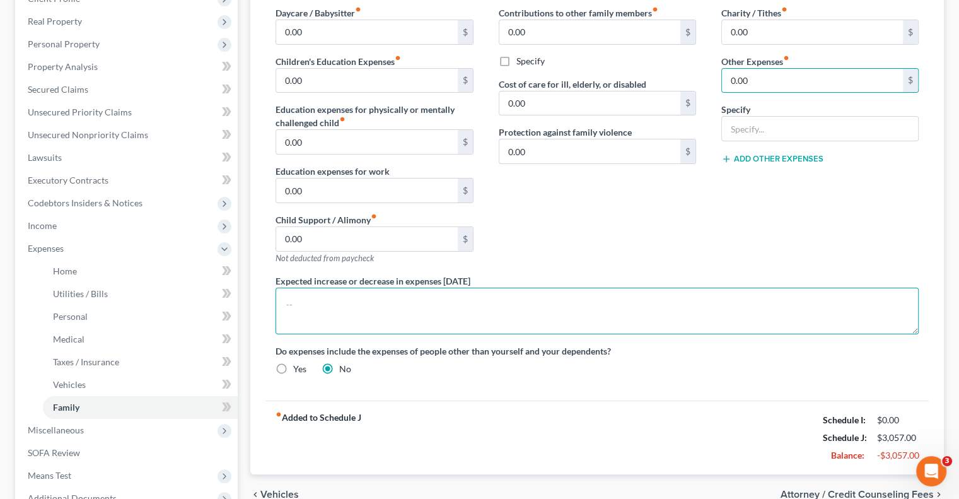
click at [452, 301] on textarea at bounding box center [597, 311] width 643 height 47
click at [370, 295] on textarea at bounding box center [597, 311] width 643 height 47
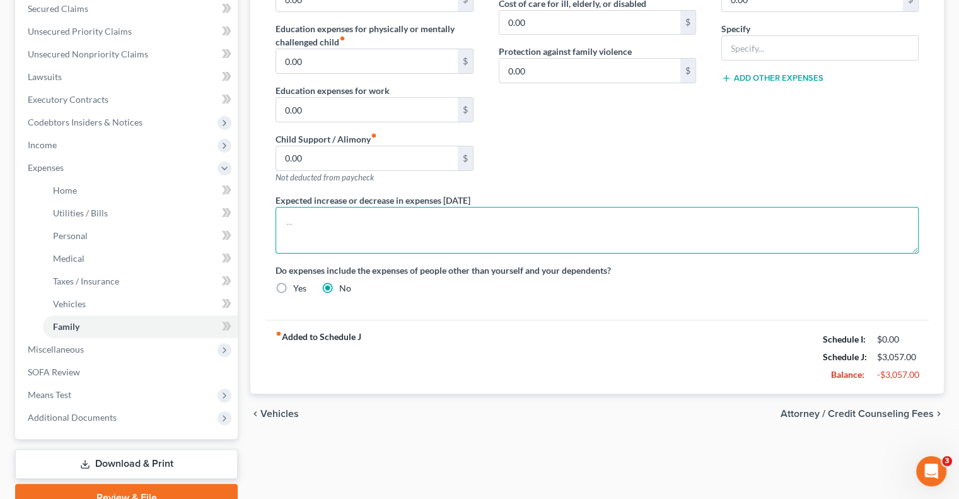
scroll to position [252, 0]
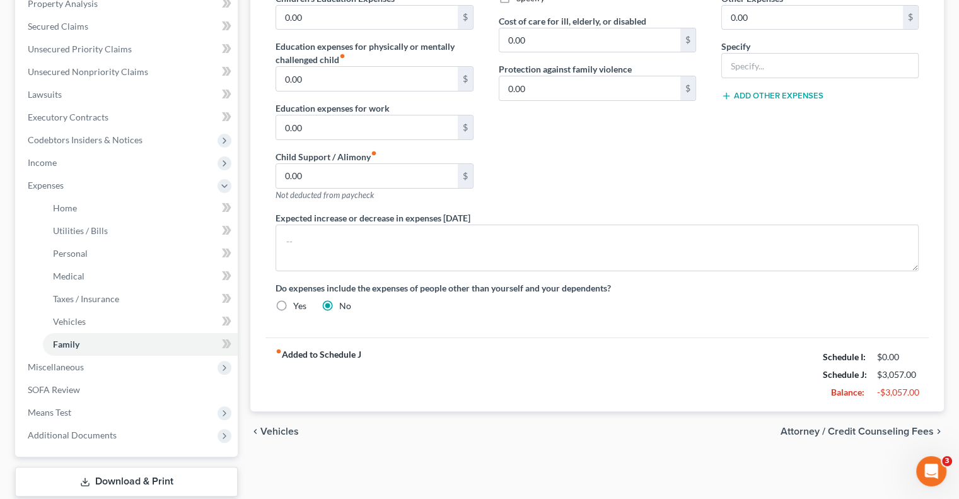
click at [817, 426] on span "Attorney / Credit Counseling Fees" at bounding box center [857, 431] width 153 height 10
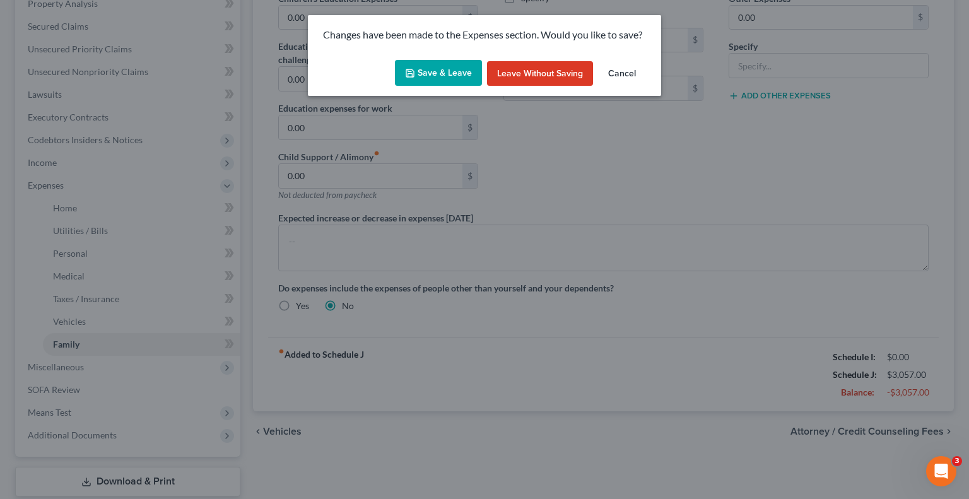
click at [434, 78] on button "Save & Leave" at bounding box center [438, 73] width 87 height 26
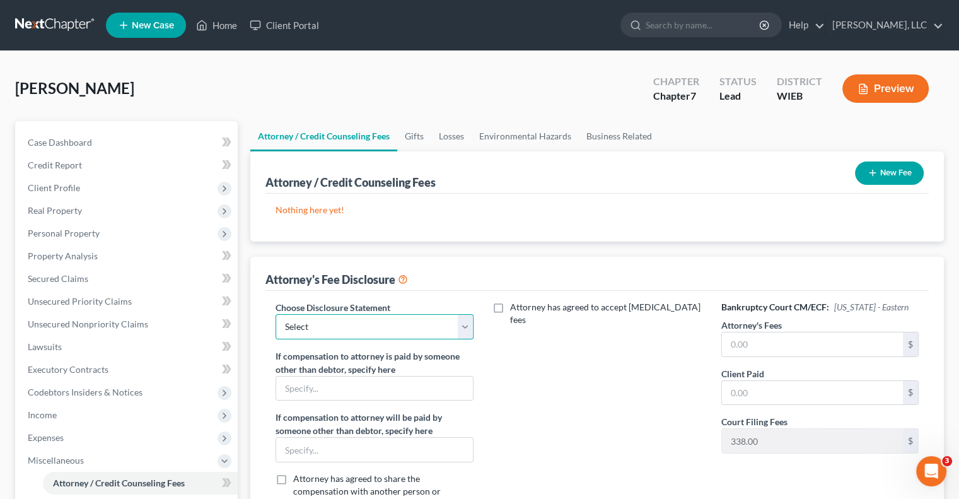
click at [462, 324] on select "Select Fee Disclosure" at bounding box center [374, 326] width 197 height 25
select select "0"
click at [276, 314] on select "Select Fee Disclosure" at bounding box center [374, 326] width 197 height 25
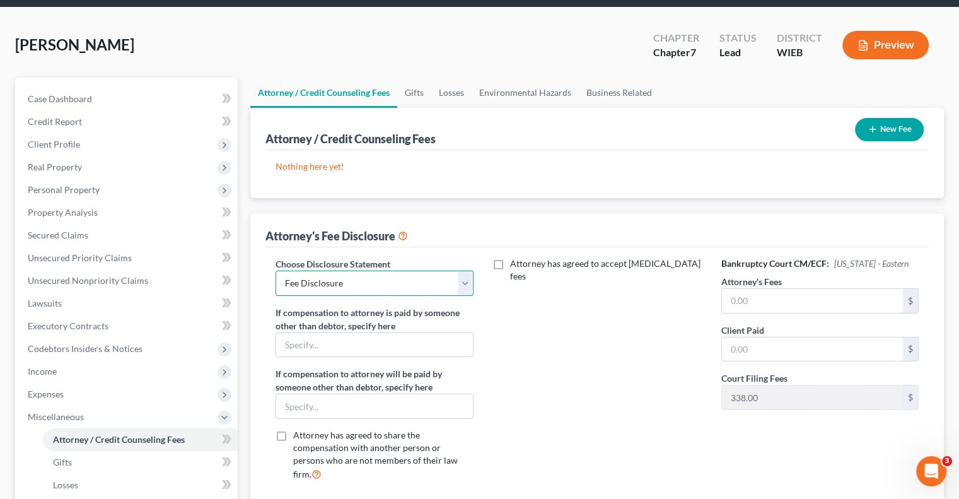
scroll to position [63, 0]
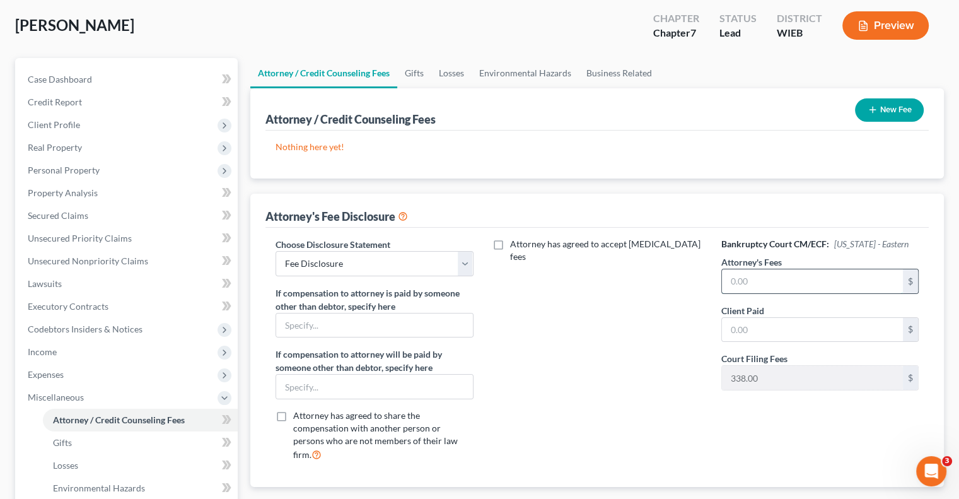
click at [754, 287] on input "text" at bounding box center [812, 281] width 181 height 24
type input "1,500"
click at [760, 329] on input "text" at bounding box center [812, 330] width 181 height 24
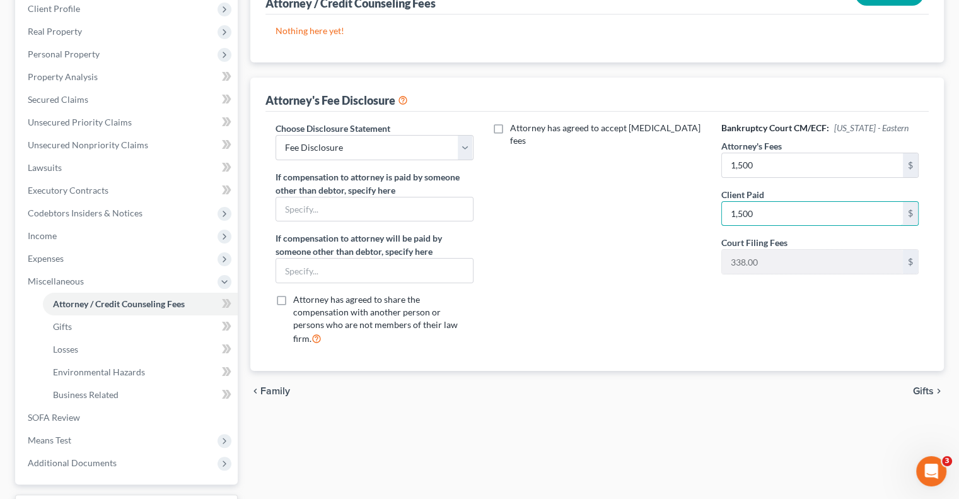
scroll to position [284, 0]
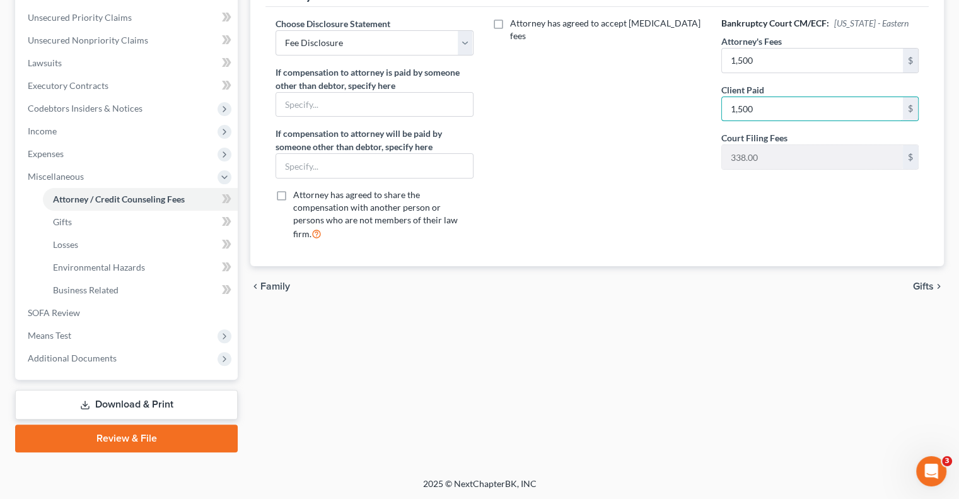
type input "1,500"
click at [921, 281] on span "Gifts" at bounding box center [923, 286] width 21 height 10
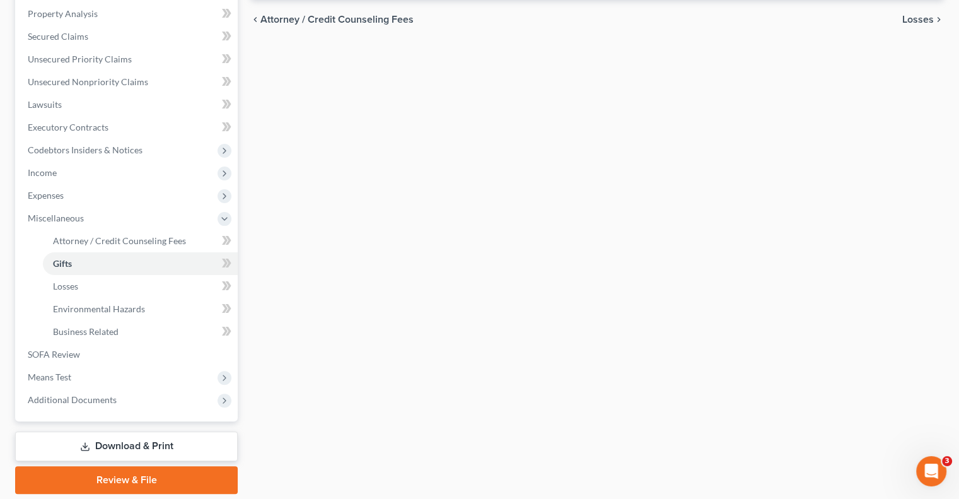
scroll to position [284, 0]
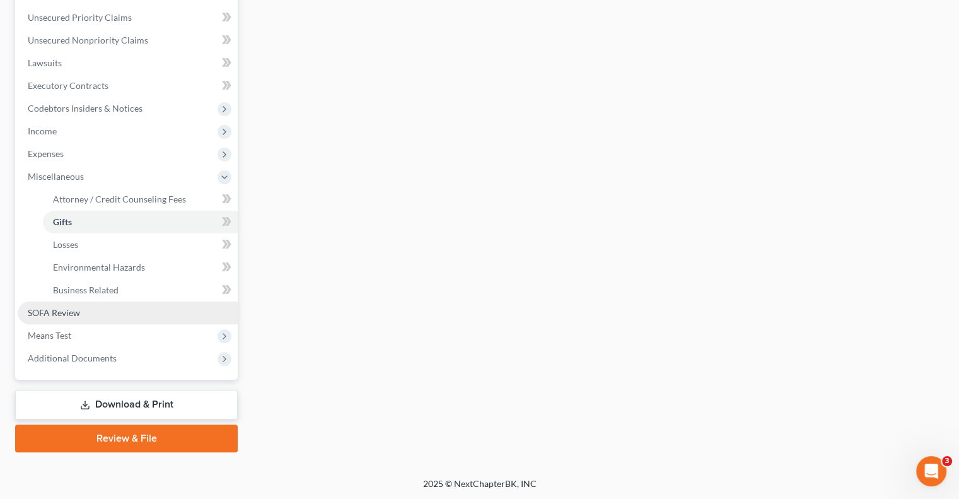
click at [66, 312] on span "SOFA Review" at bounding box center [54, 312] width 52 height 11
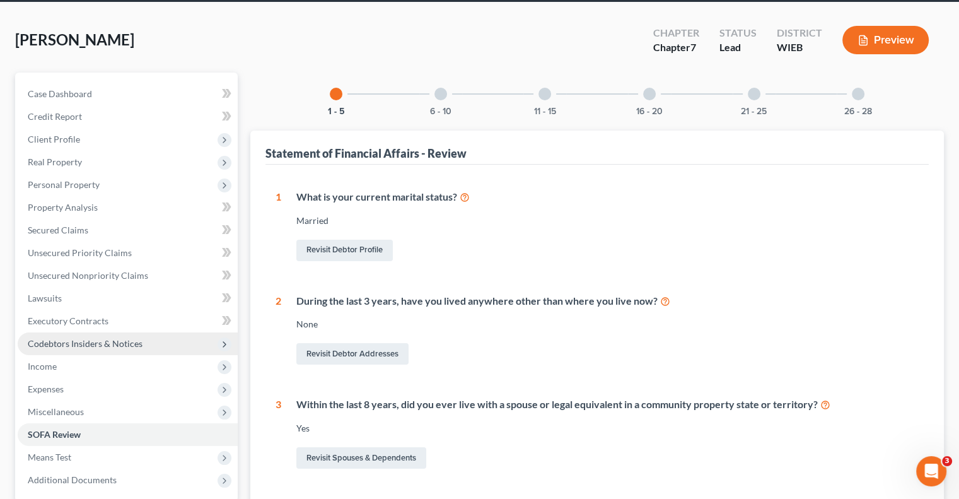
scroll to position [126, 0]
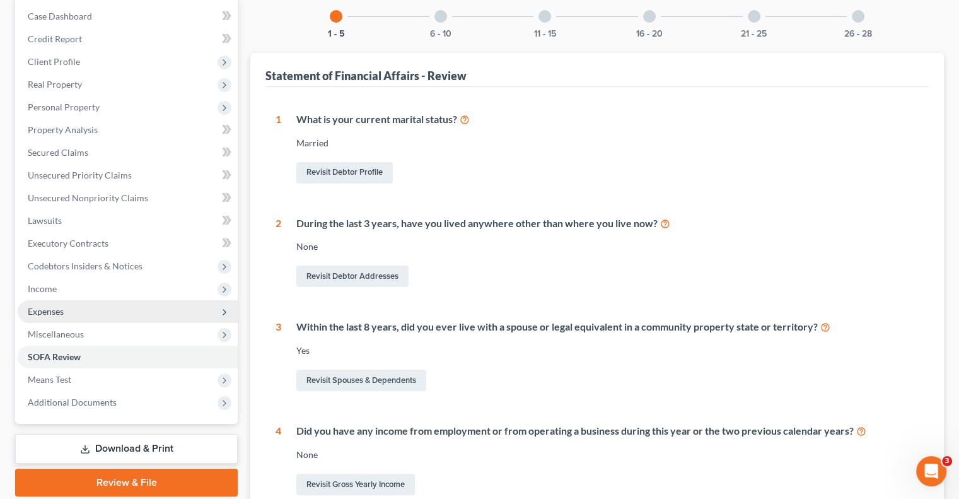
click at [43, 319] on span "Expenses" at bounding box center [128, 311] width 220 height 23
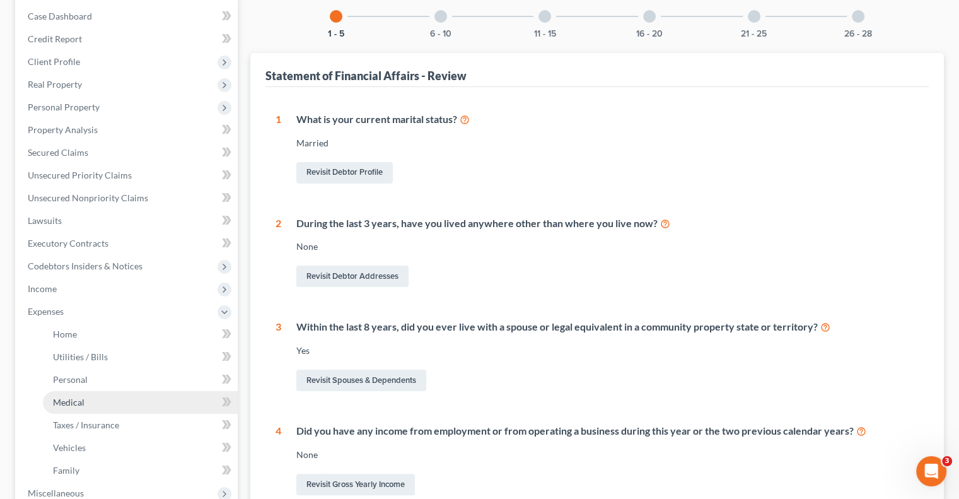
scroll to position [189, 0]
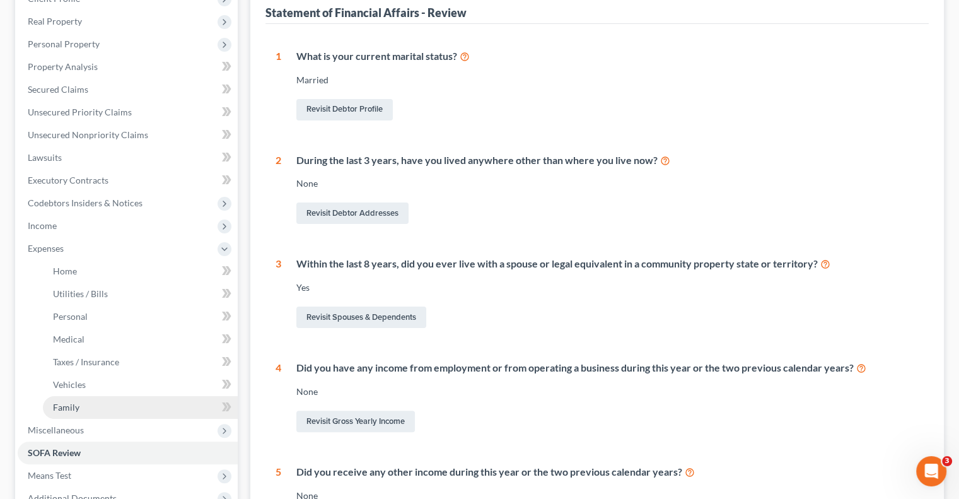
click at [76, 403] on span "Family" at bounding box center [66, 407] width 26 height 11
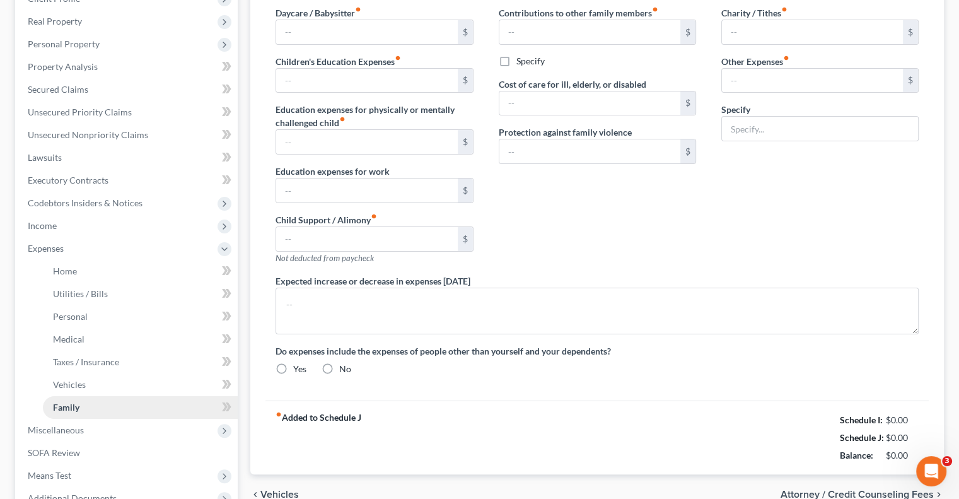
scroll to position [106, 0]
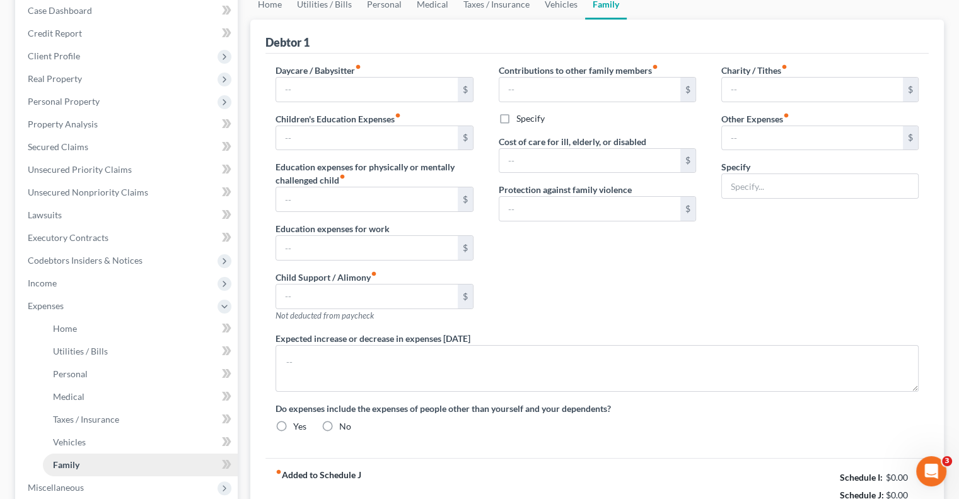
type input "0.00"
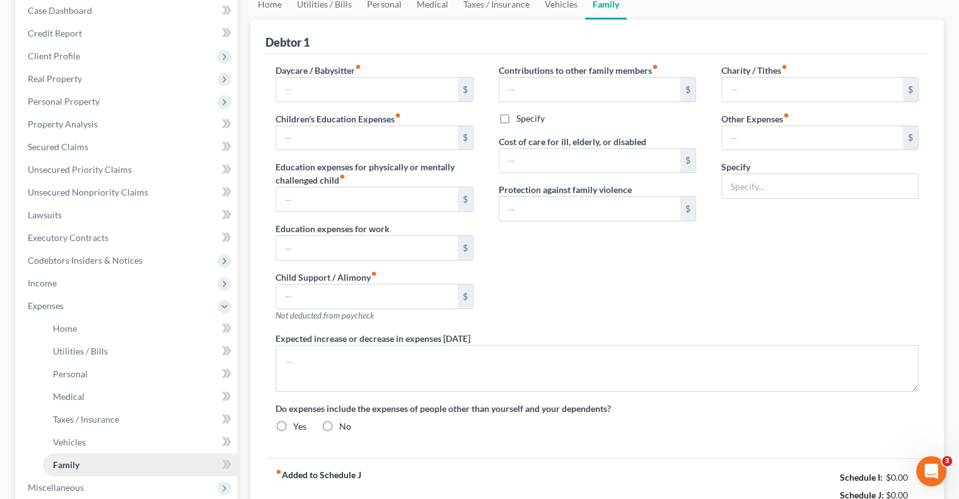
type input "0.00"
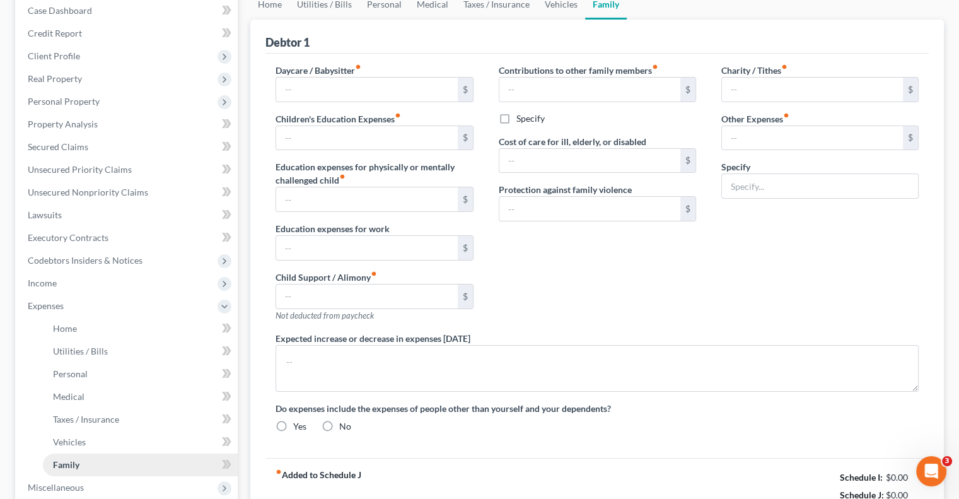
radio input "true"
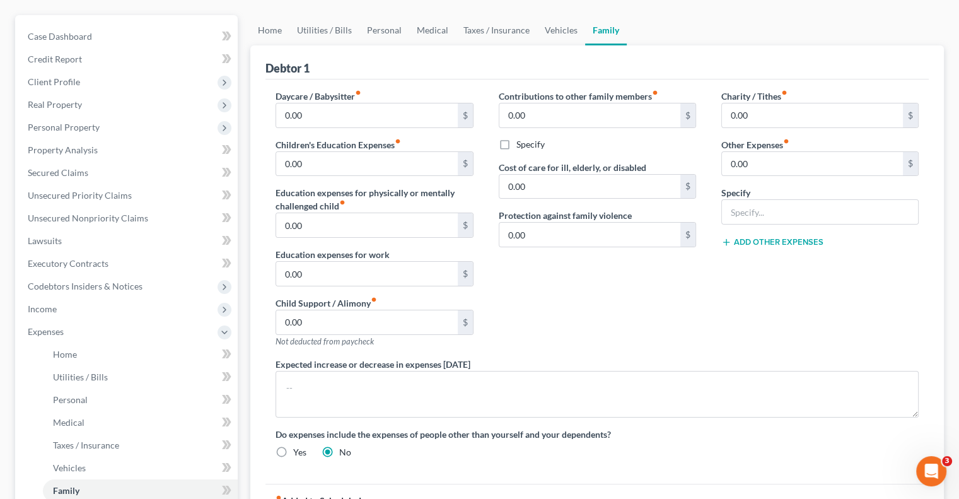
scroll to position [0, 0]
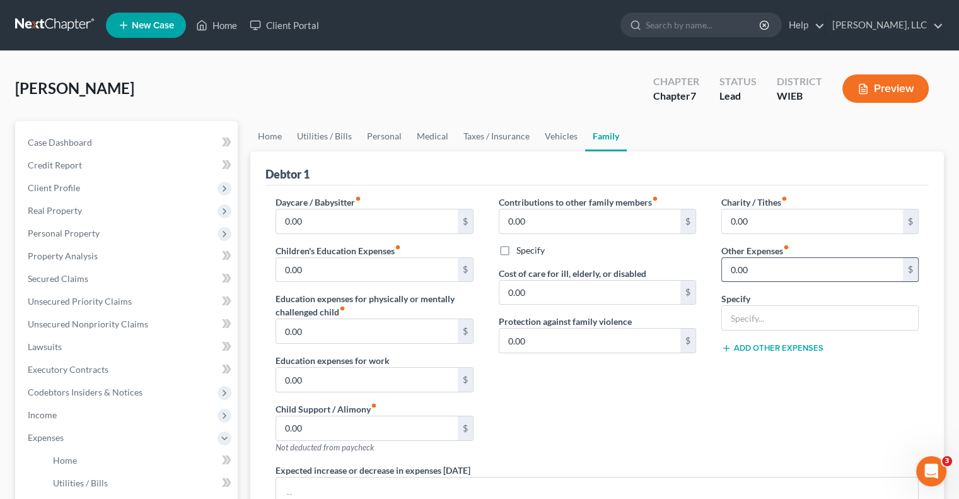
click at [775, 269] on input "0.00" at bounding box center [812, 270] width 181 height 24
type input "160"
click at [783, 315] on input "text" at bounding box center [820, 318] width 196 height 24
click at [860, 317] on input "Dog food and supplements" at bounding box center [820, 318] width 196 height 24
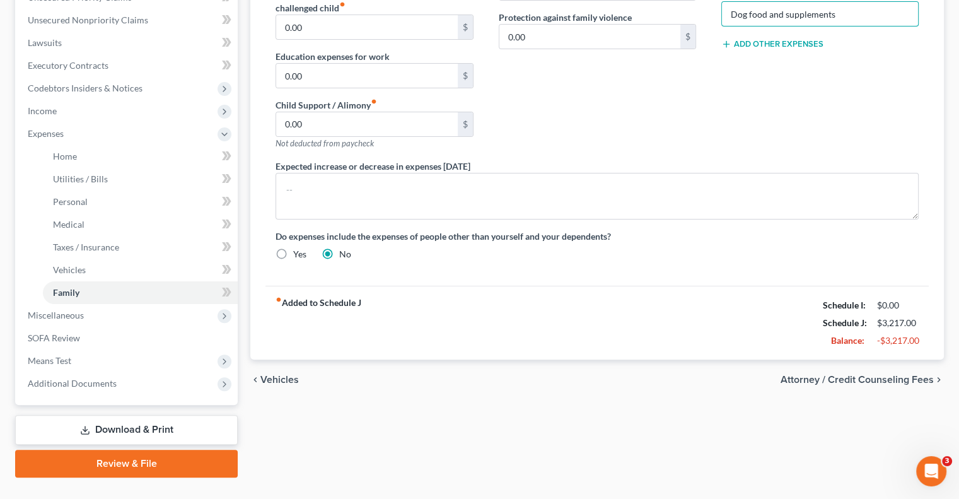
scroll to position [315, 0]
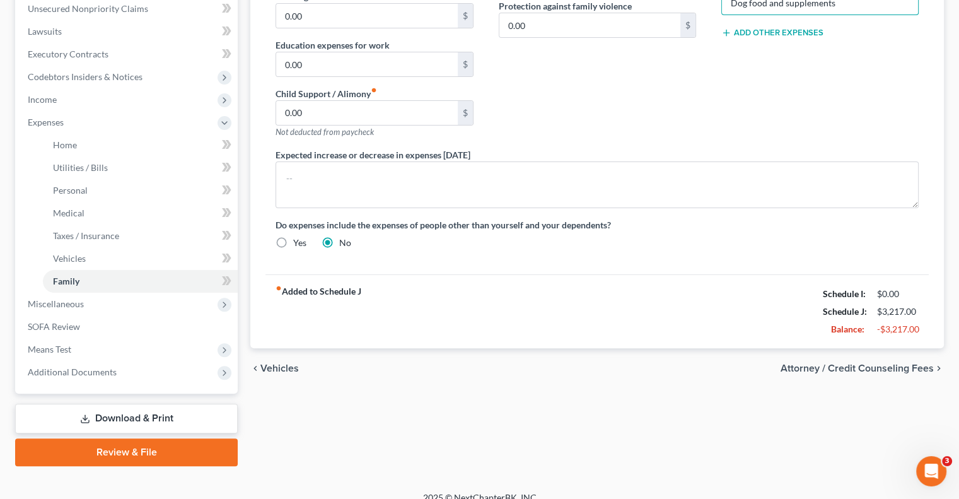
type input "Dog food and supplements"
click at [822, 368] on span "Attorney / Credit Counseling Fees" at bounding box center [857, 368] width 153 height 10
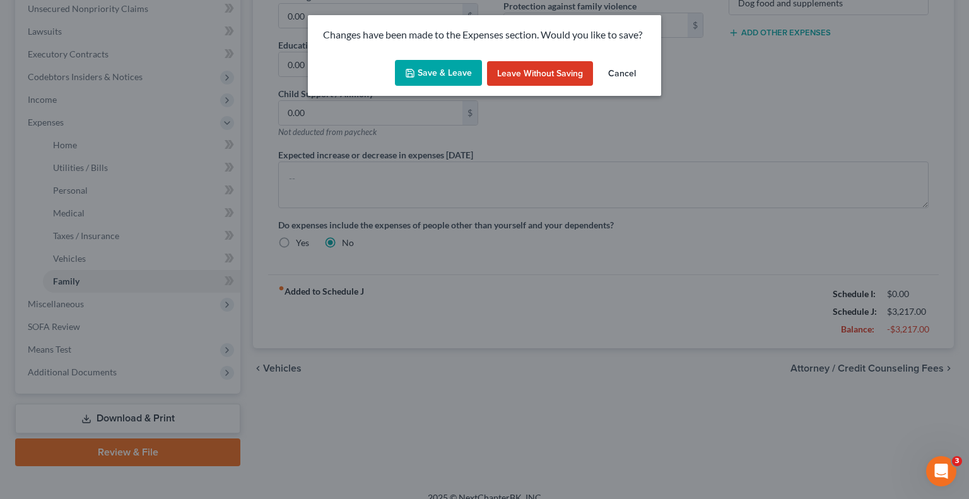
click at [458, 79] on button "Save & Leave" at bounding box center [438, 73] width 87 height 26
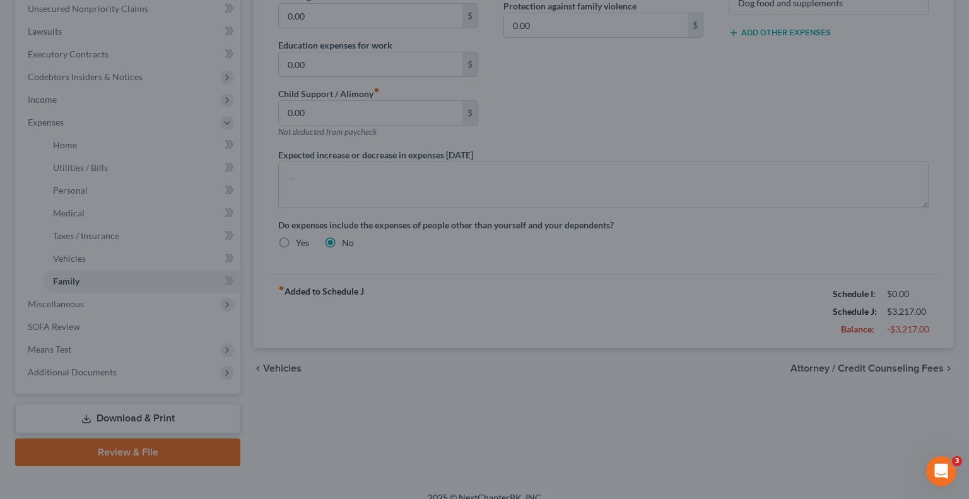
type input "160.00"
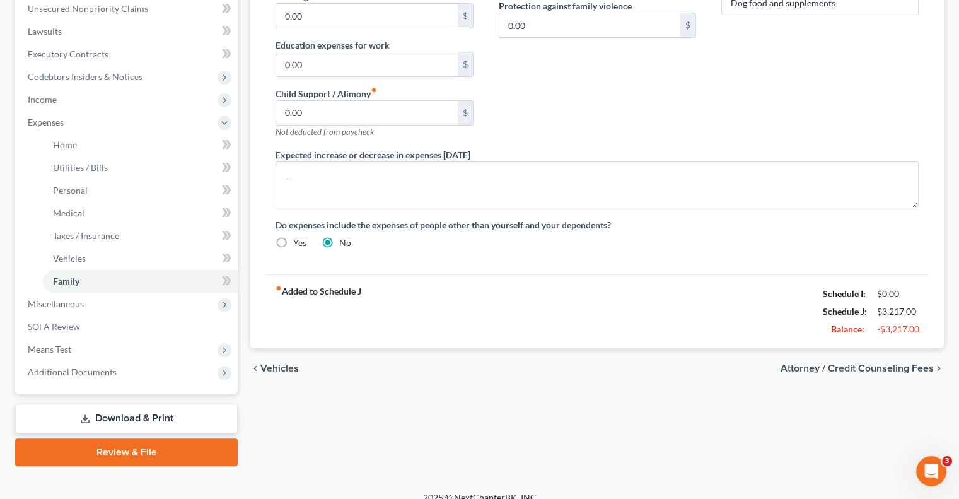
select select "0"
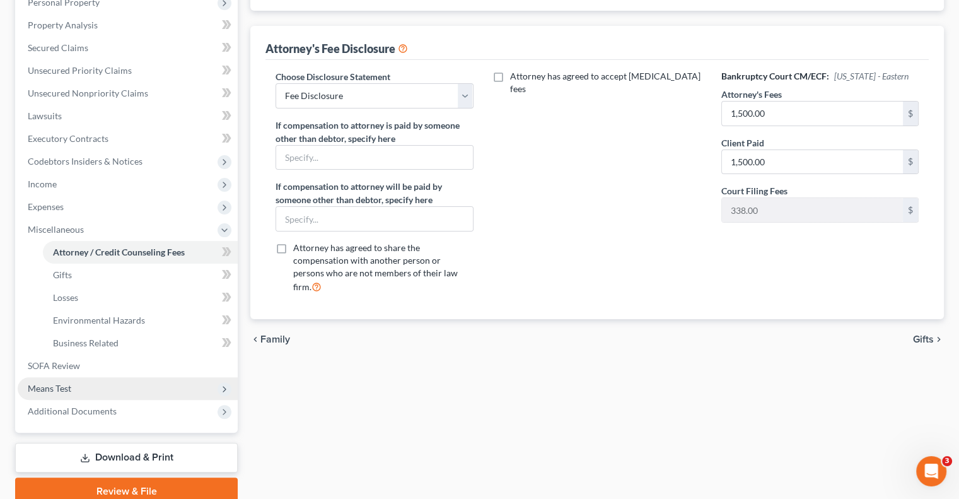
scroll to position [284, 0]
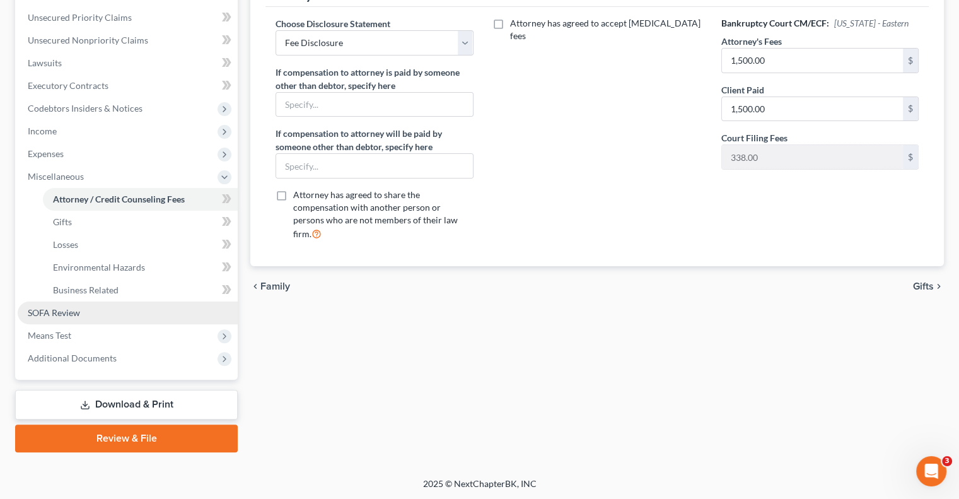
click at [56, 308] on span "SOFA Review" at bounding box center [54, 312] width 52 height 11
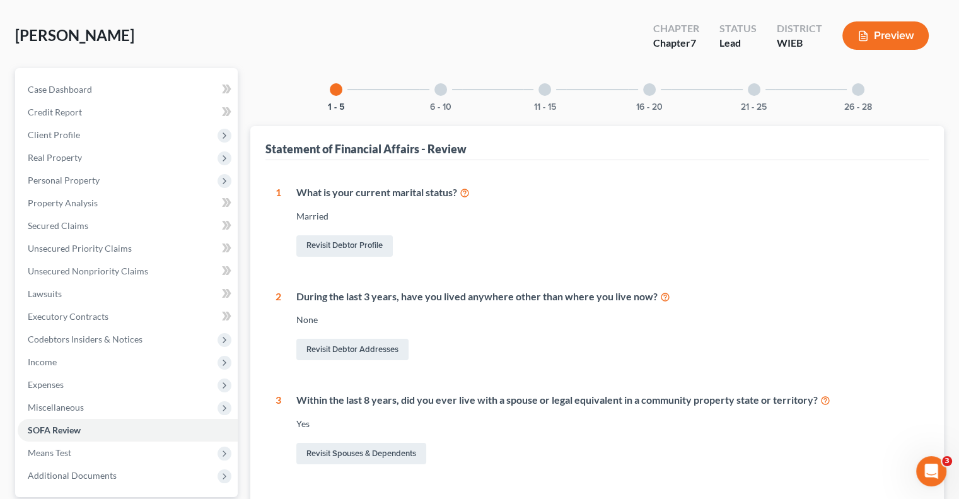
scroll to position [46, 0]
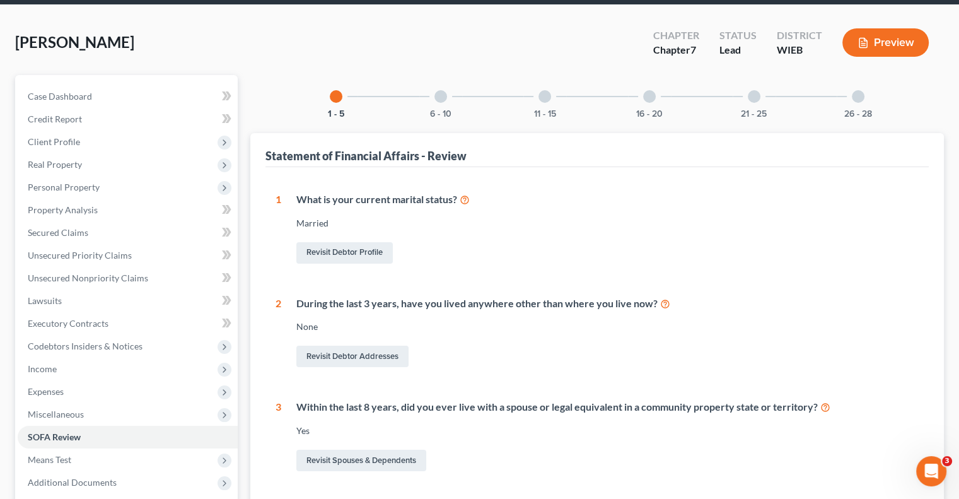
click at [441, 91] on div at bounding box center [441, 96] width 13 height 13
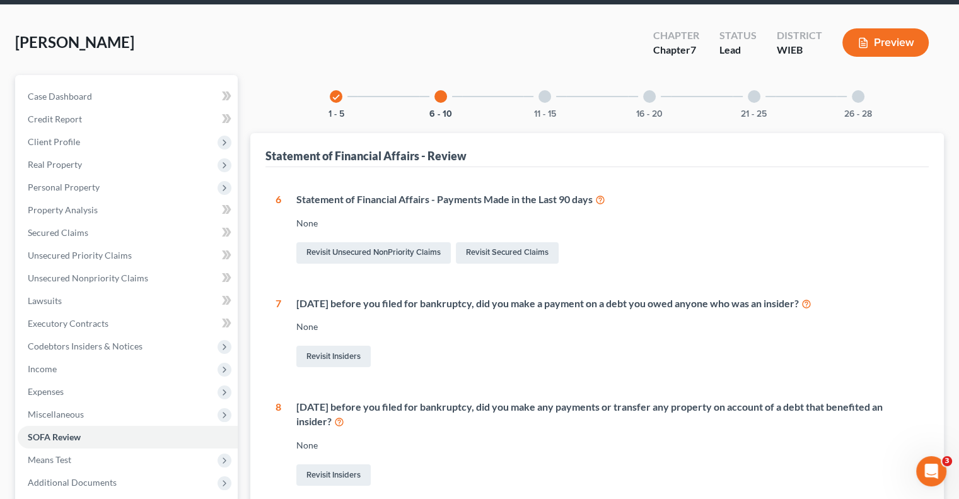
click at [601, 197] on icon at bounding box center [600, 199] width 10 height 12
click at [550, 97] on div at bounding box center [545, 96] width 13 height 13
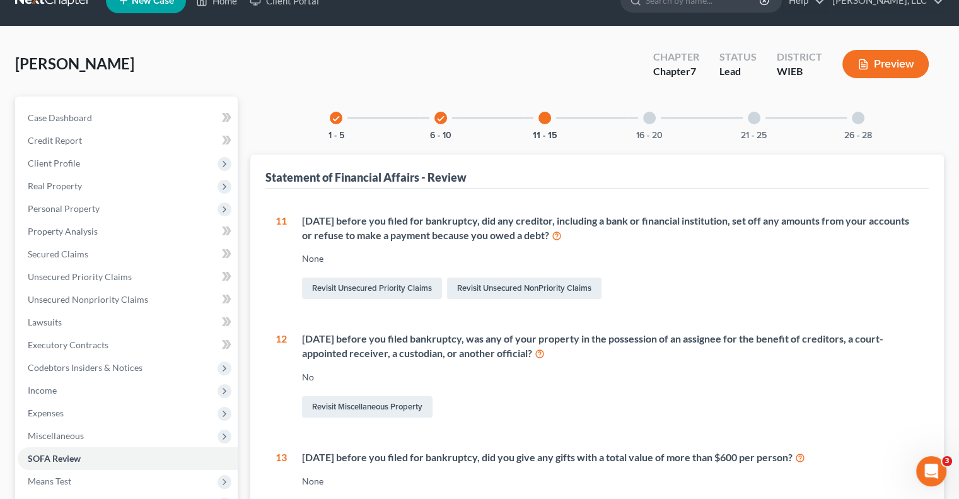
scroll to position [0, 0]
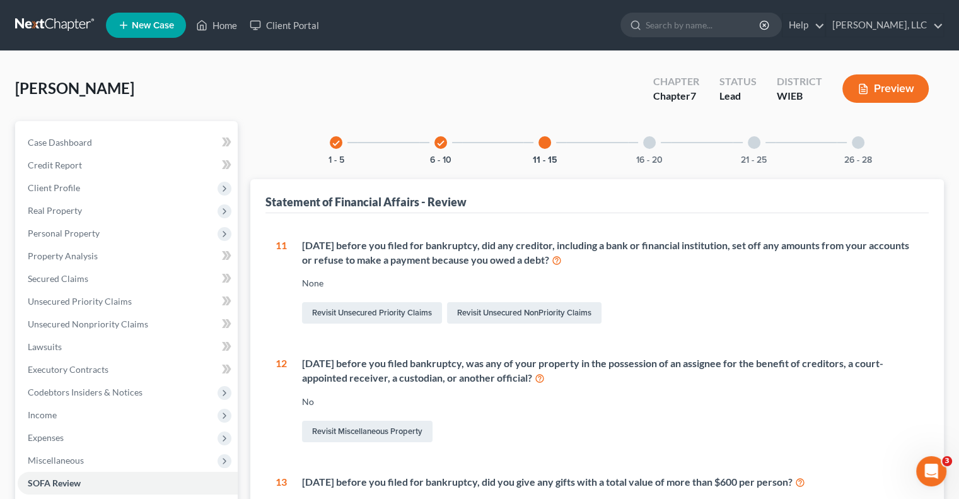
click at [654, 139] on div at bounding box center [649, 142] width 13 height 13
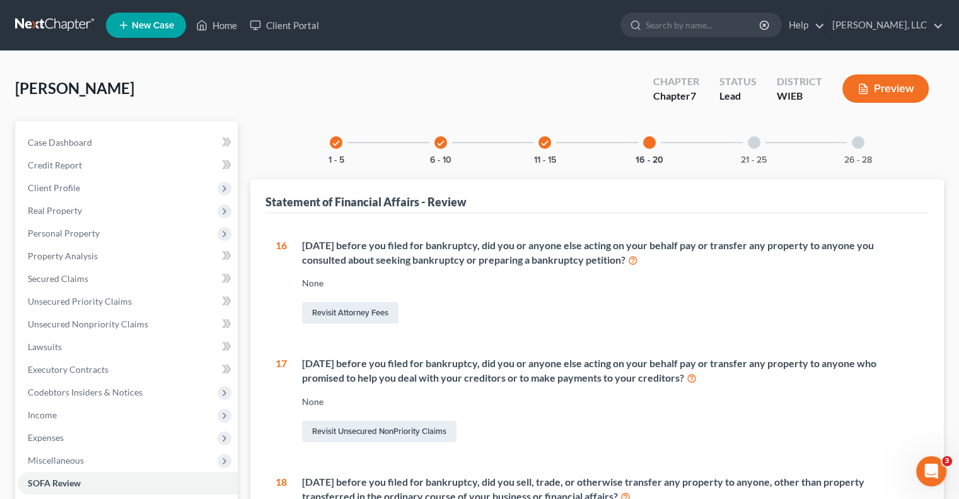
click at [757, 141] on div at bounding box center [754, 142] width 13 height 13
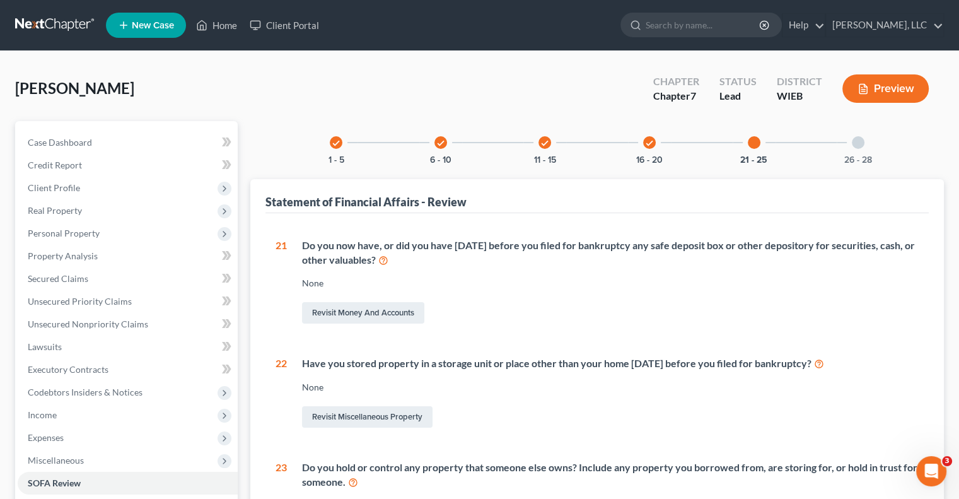
click at [863, 141] on div at bounding box center [858, 142] width 13 height 13
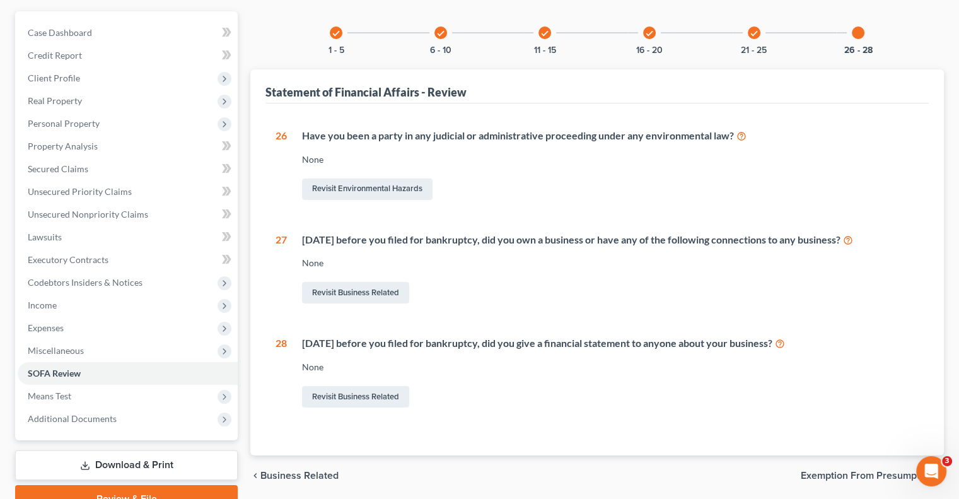
scroll to position [170, 0]
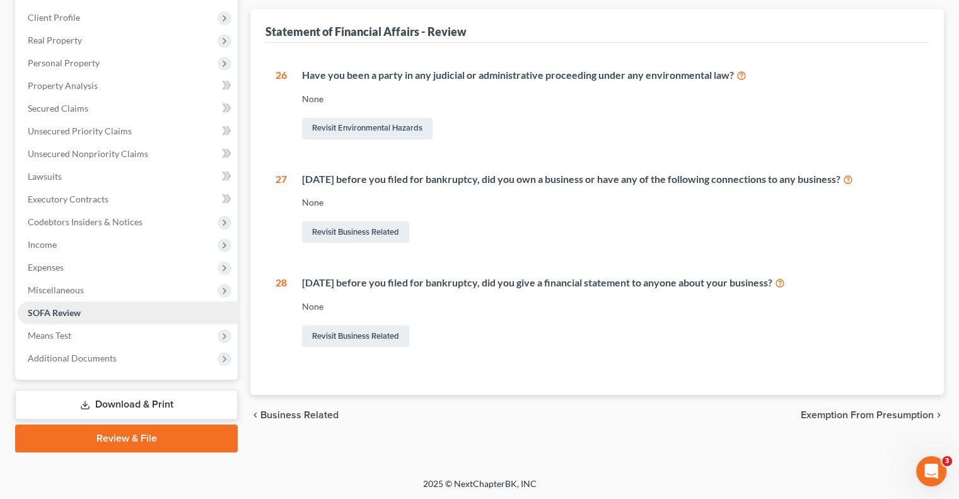
click at [47, 310] on span "SOFA Review" at bounding box center [54, 312] width 53 height 11
click at [70, 335] on span "Means Test" at bounding box center [50, 335] width 44 height 11
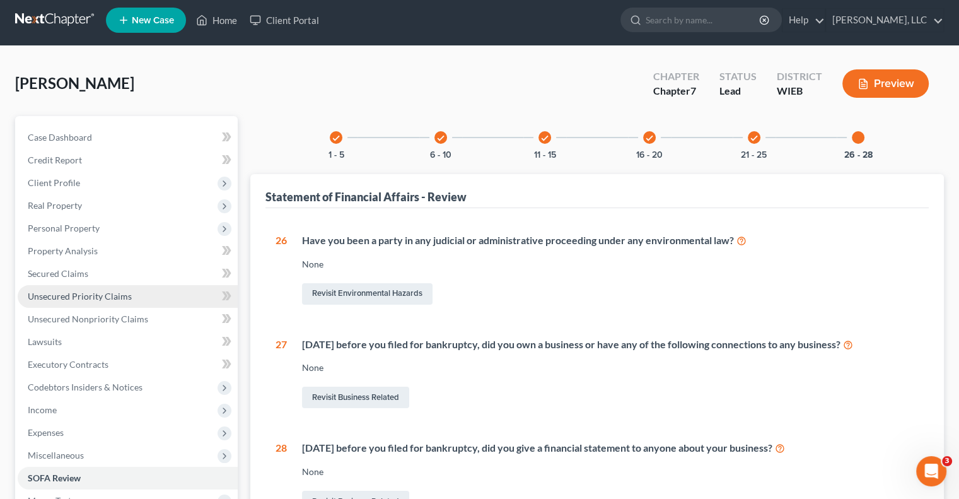
scroll to position [0, 0]
